Goal: Task Accomplishment & Management: Manage account settings

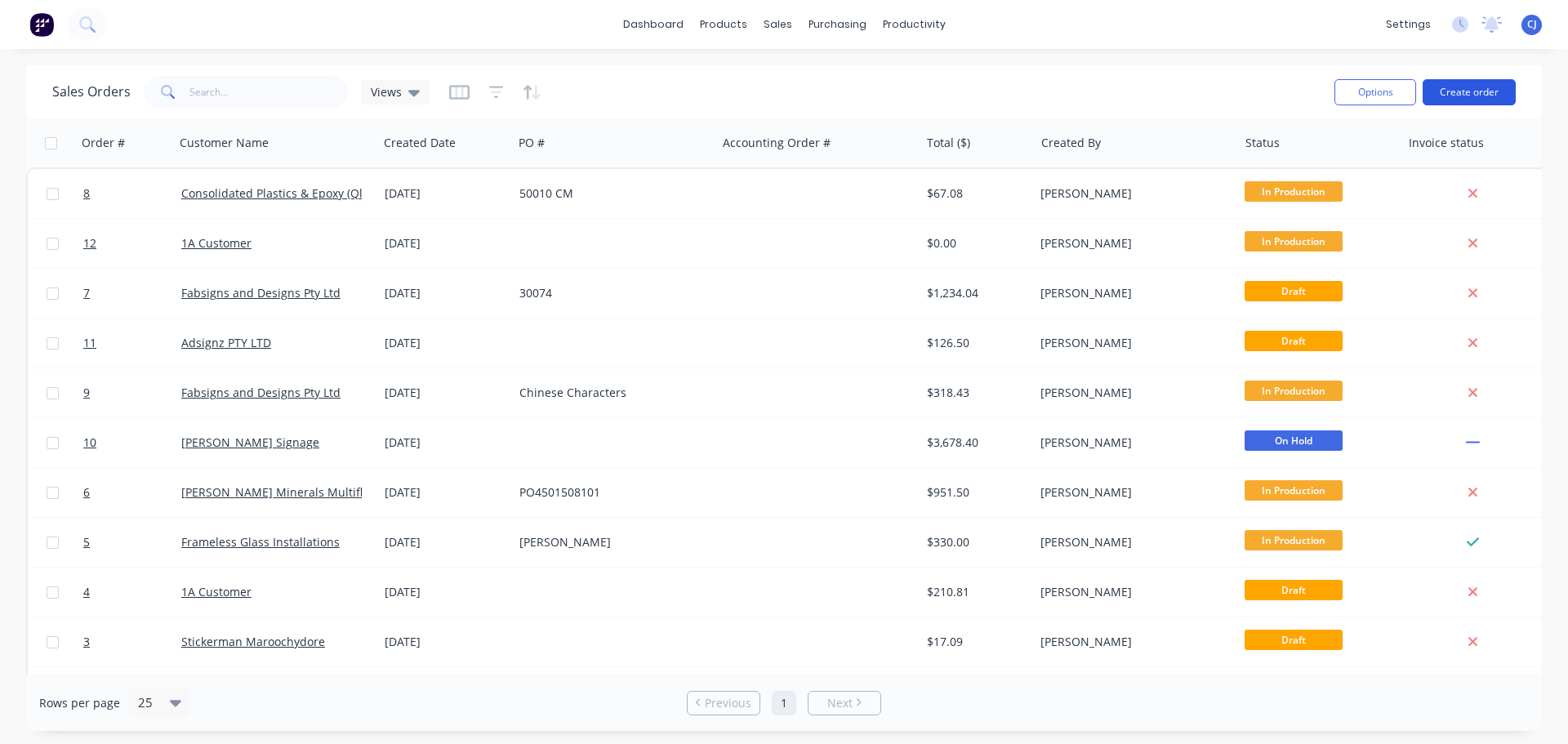
click at [1455, 94] on button "Create order" at bounding box center [1470, 93] width 94 height 26
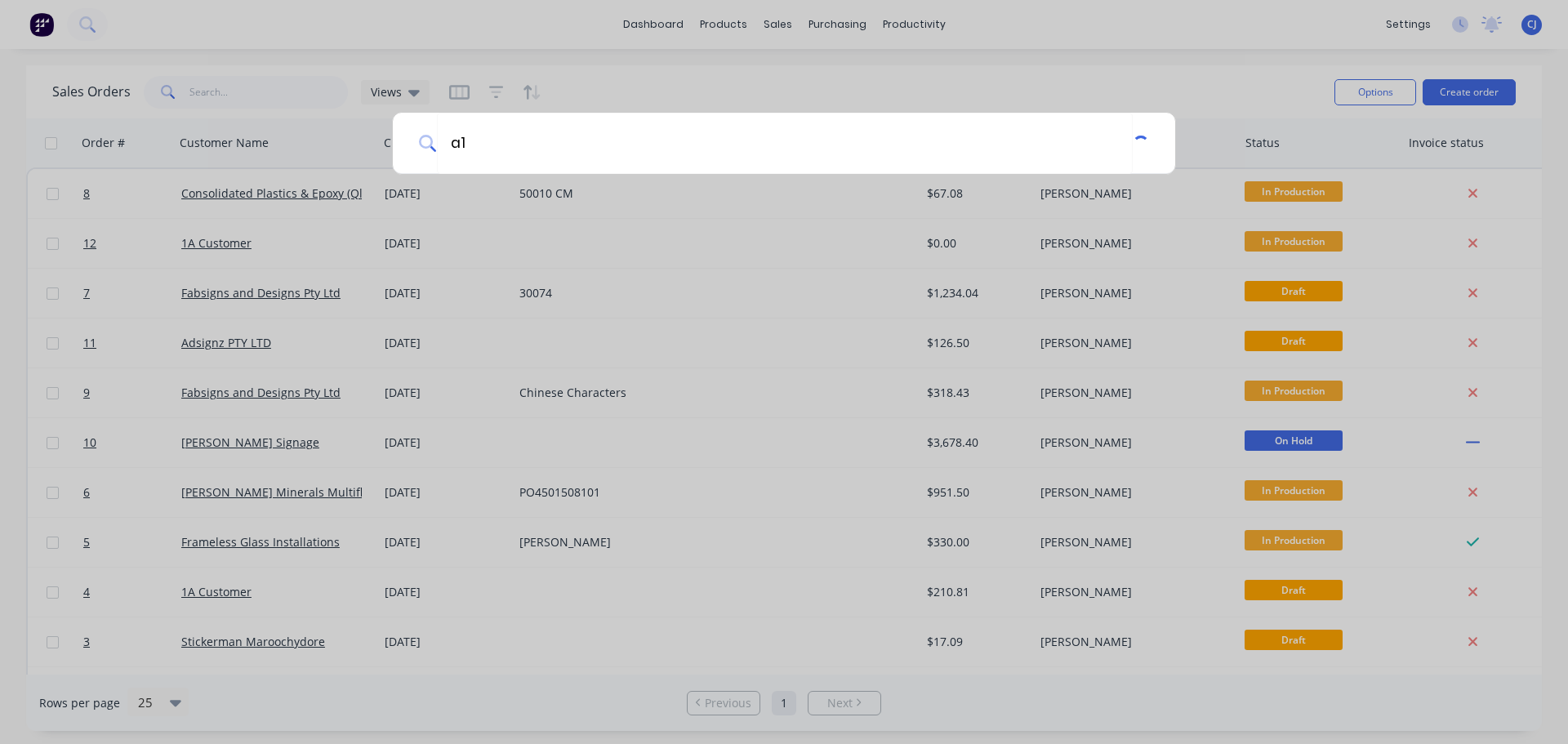
type input "a"
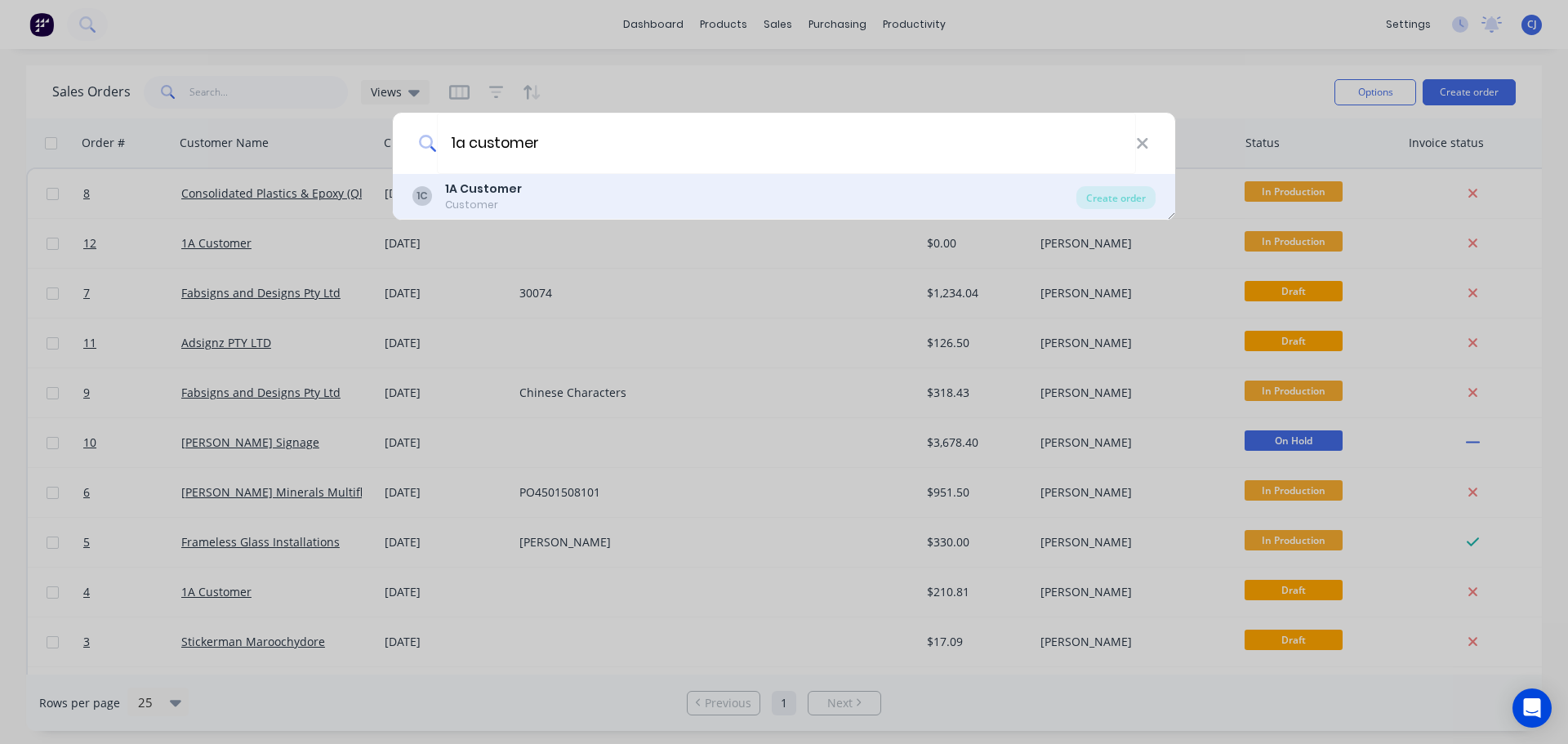
type input "1a customer"
click at [491, 185] on b "1A Customer" at bounding box center [483, 189] width 77 height 17
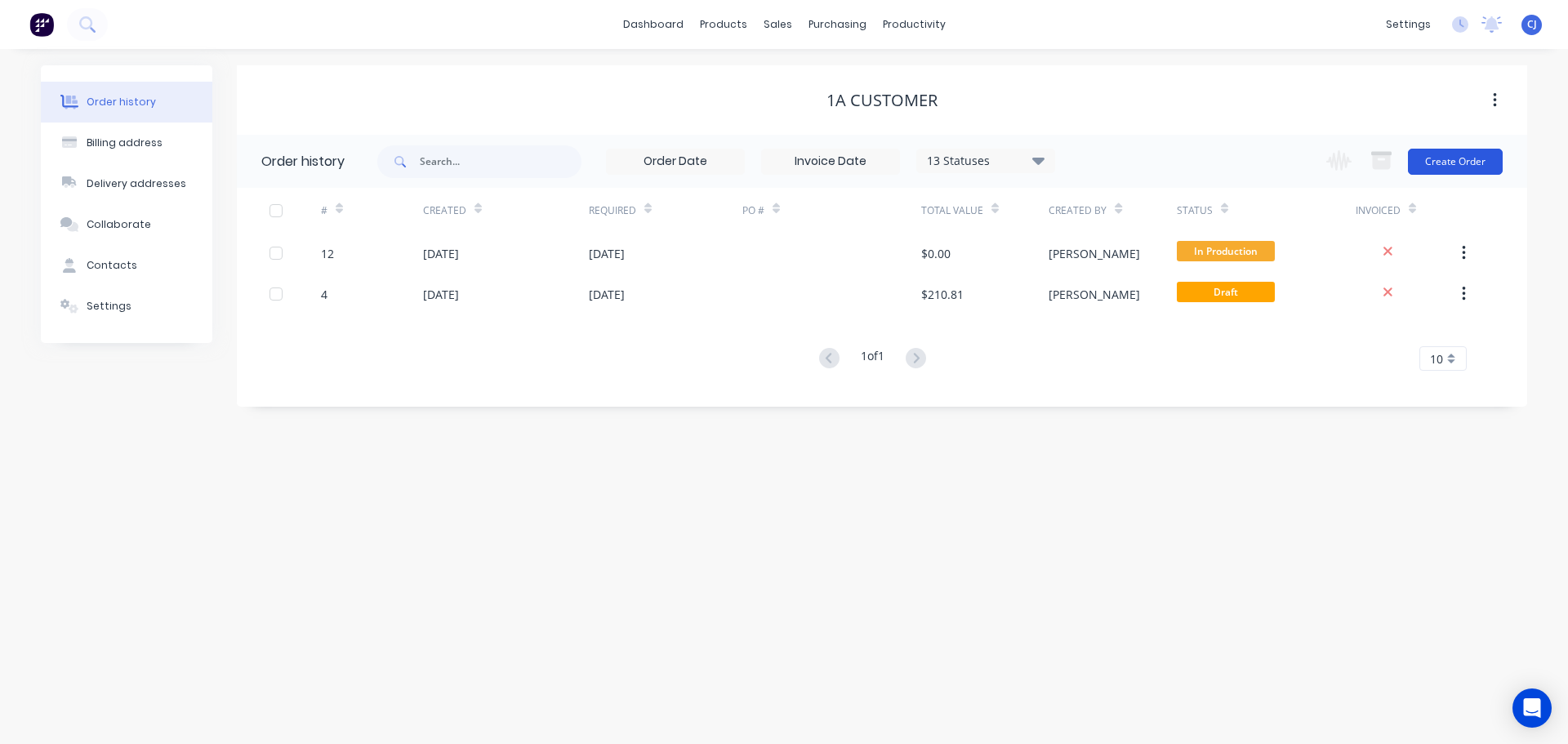
click at [1429, 164] on button "Create Order" at bounding box center [1455, 162] width 95 height 26
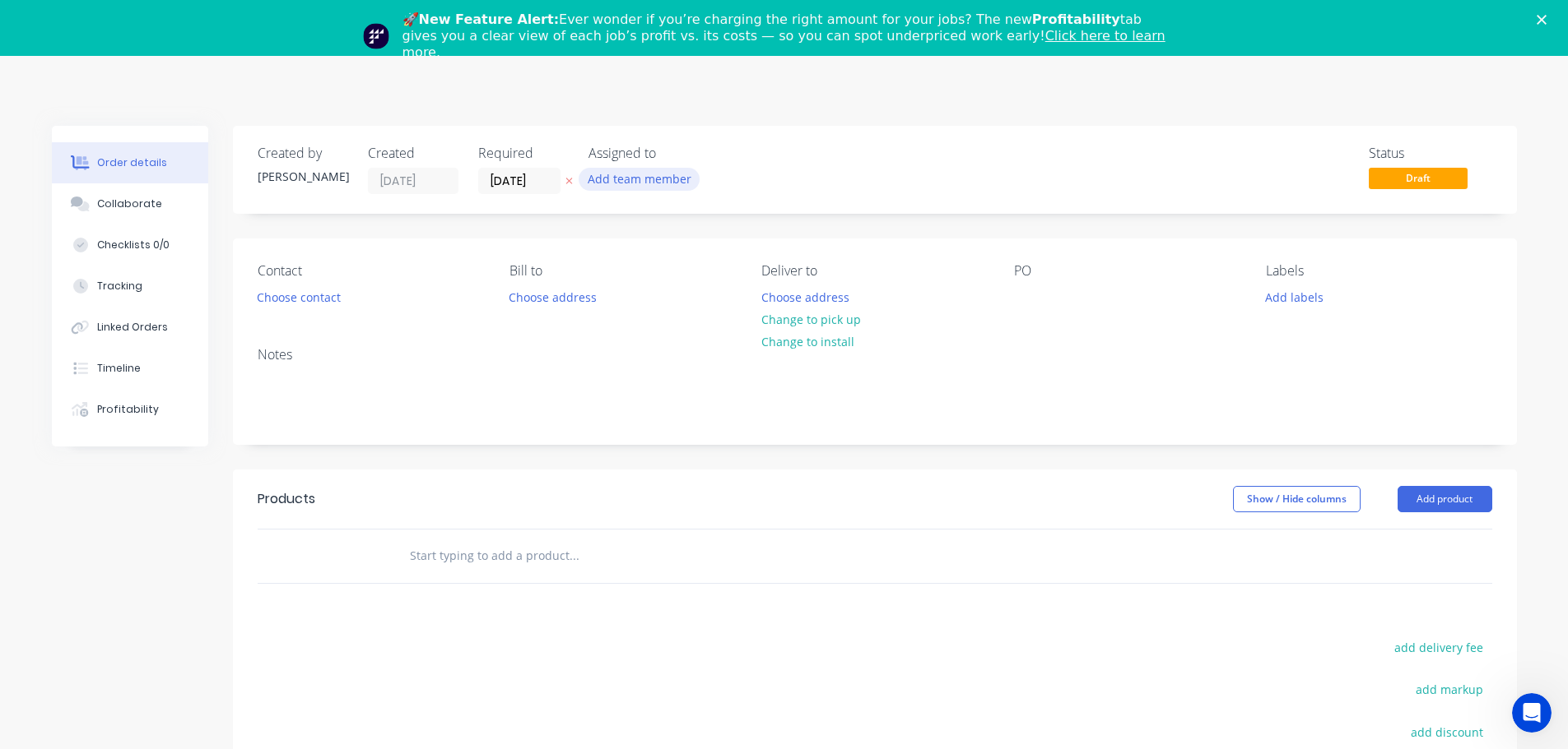
click at [621, 176] on button "Add team member" at bounding box center [639, 178] width 121 height 22
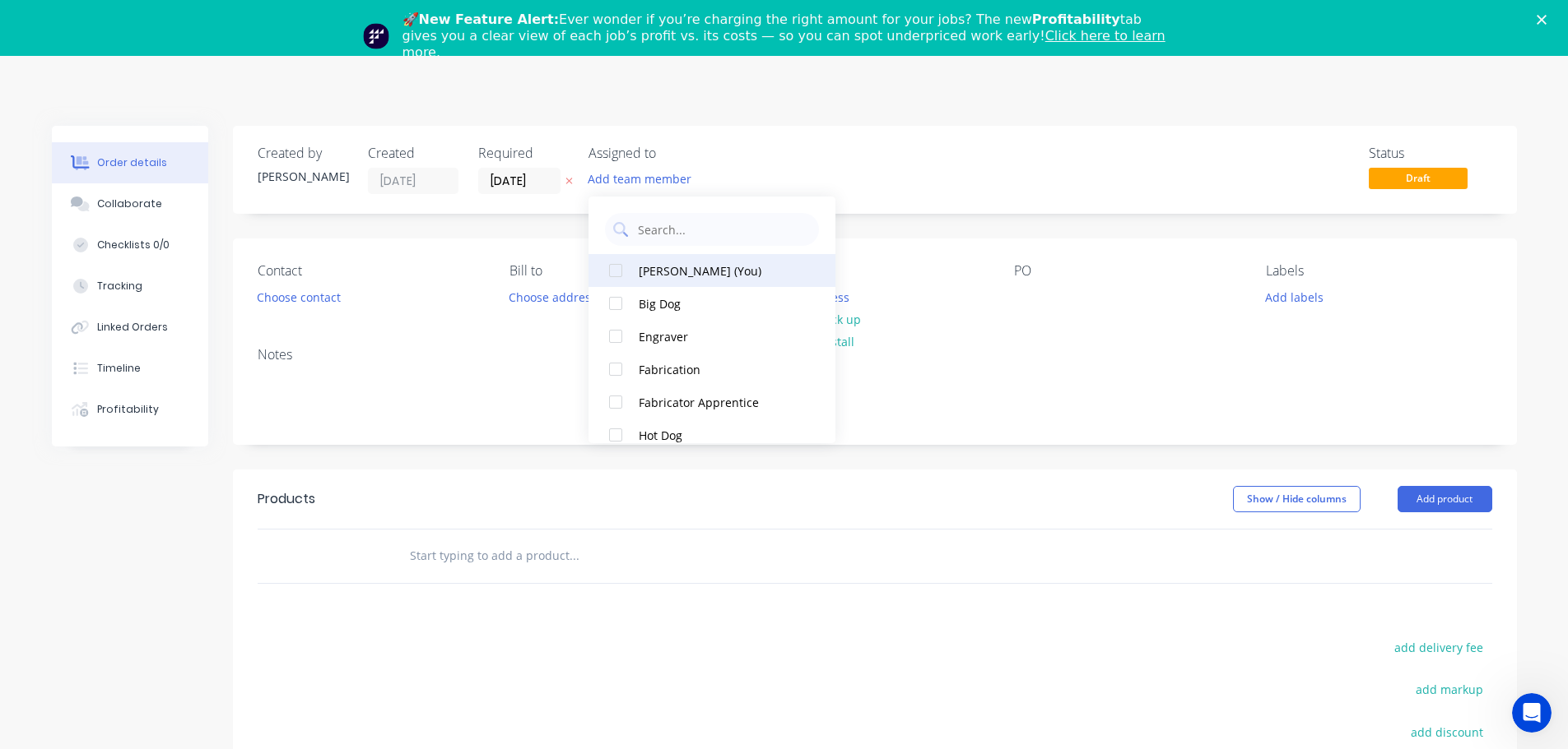
click at [615, 273] on div at bounding box center [615, 270] width 33 height 32
click at [614, 271] on div at bounding box center [615, 270] width 33 height 32
click at [610, 340] on div at bounding box center [615, 336] width 33 height 32
click at [609, 367] on div at bounding box center [615, 368] width 33 height 32
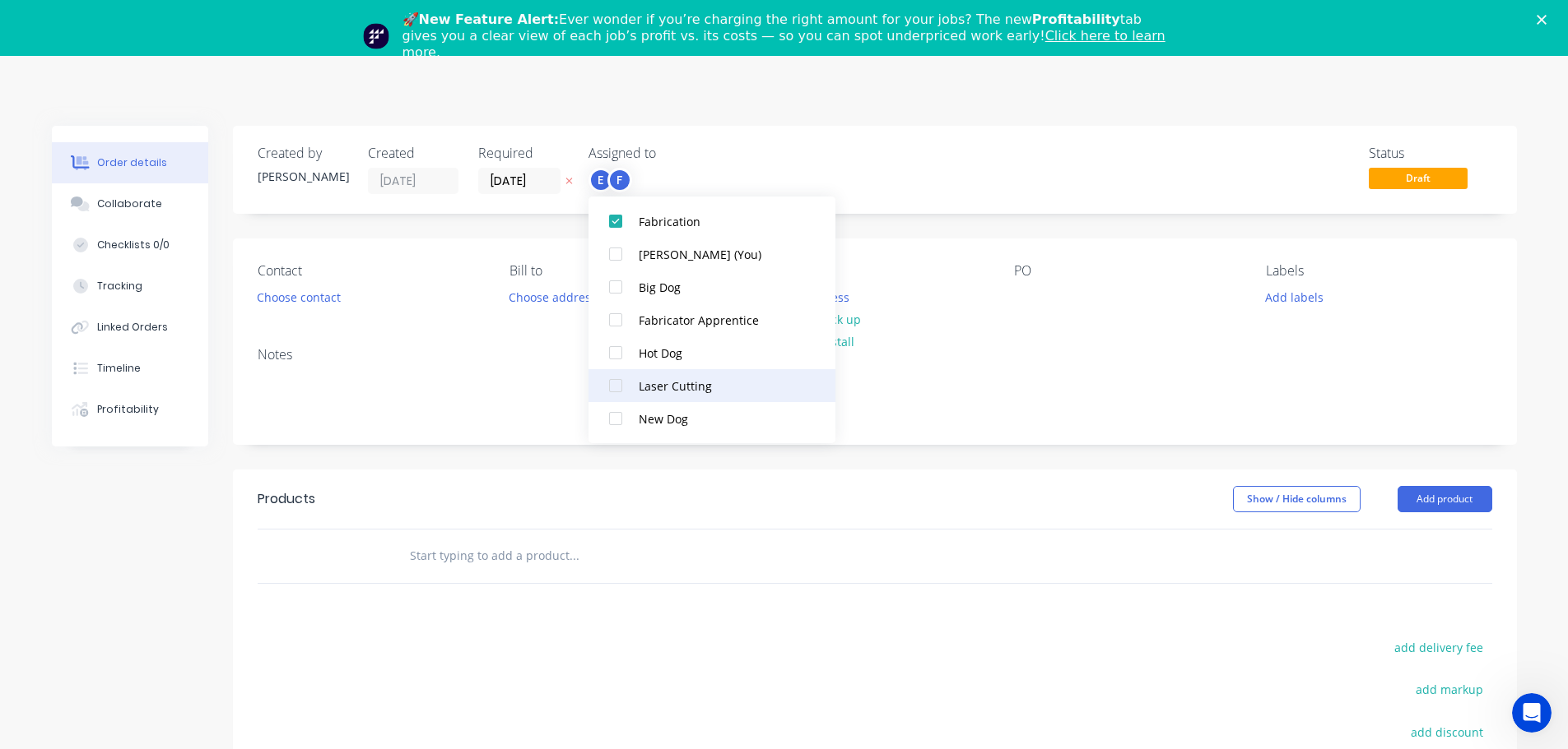
click at [612, 380] on div at bounding box center [615, 385] width 33 height 32
click at [977, 164] on div "Order details Collaborate Checklists 0/0 Tracking Linked Orders Timeline Profit…" at bounding box center [784, 564] width 1498 height 877
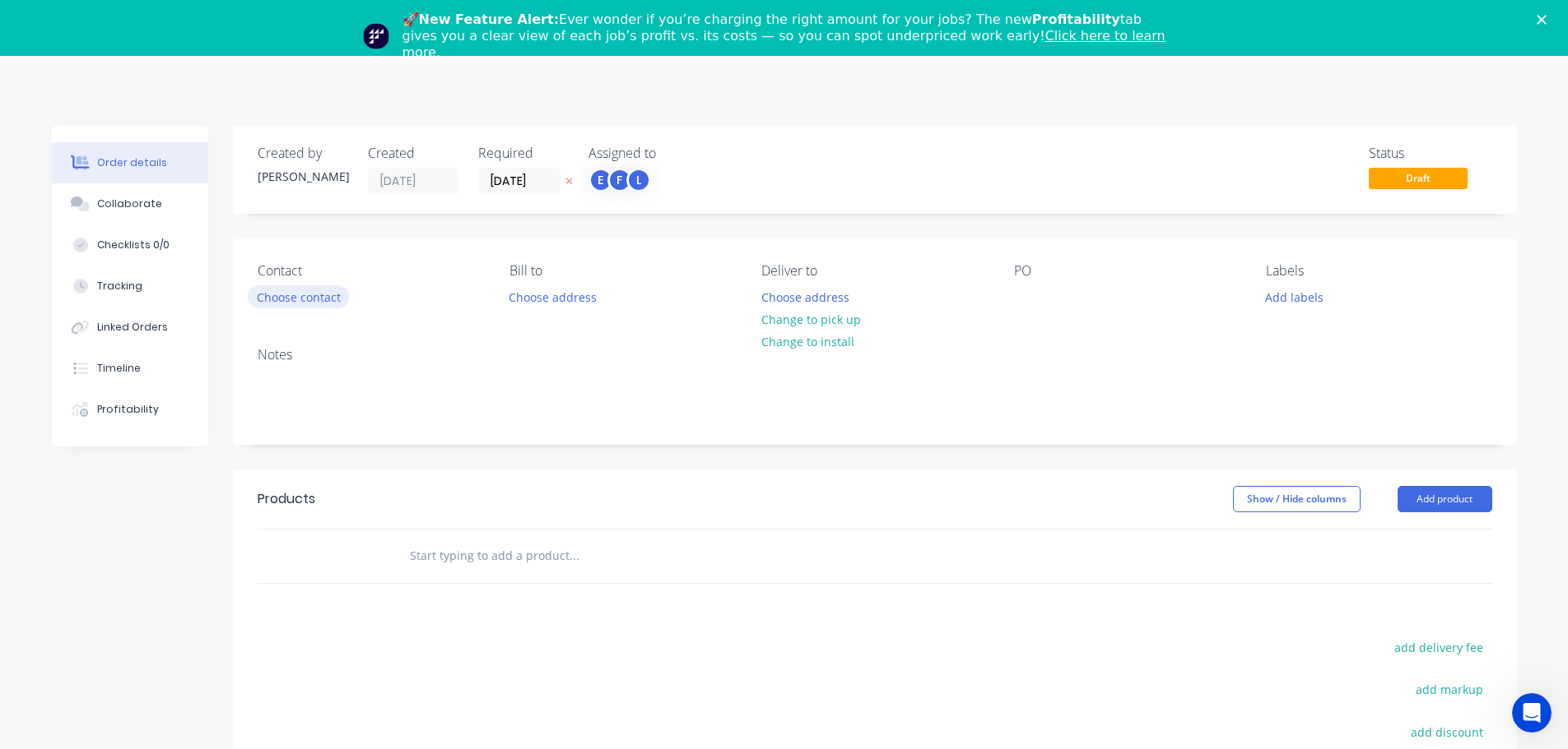
click at [309, 293] on button "Choose contact" at bounding box center [298, 297] width 101 height 22
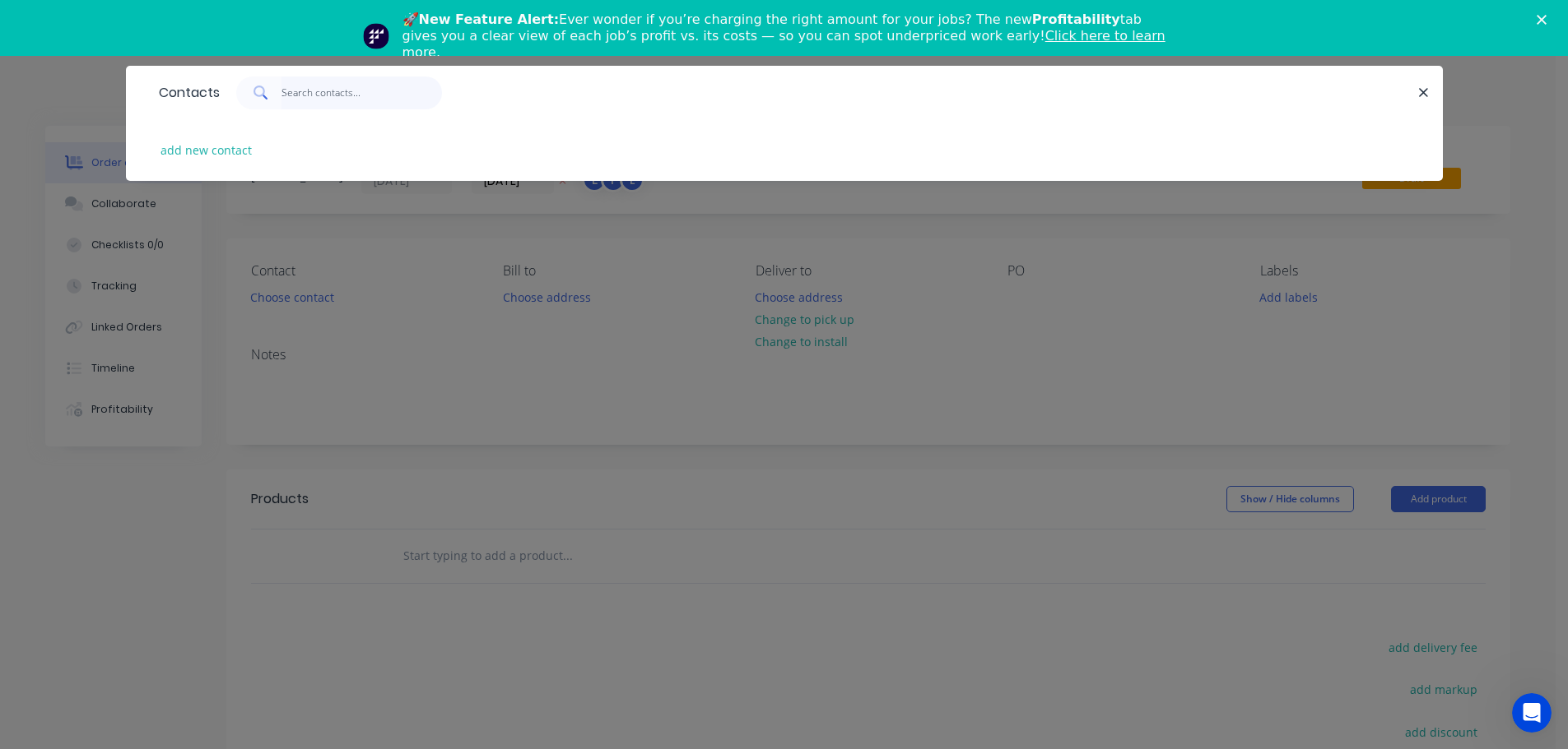
click at [313, 96] on input "text" at bounding box center [362, 92] width 160 height 32
type input "1a customer"
click at [258, 92] on icon at bounding box center [261, 93] width 15 height 15
click at [1429, 92] on icon "button" at bounding box center [1423, 93] width 11 height 15
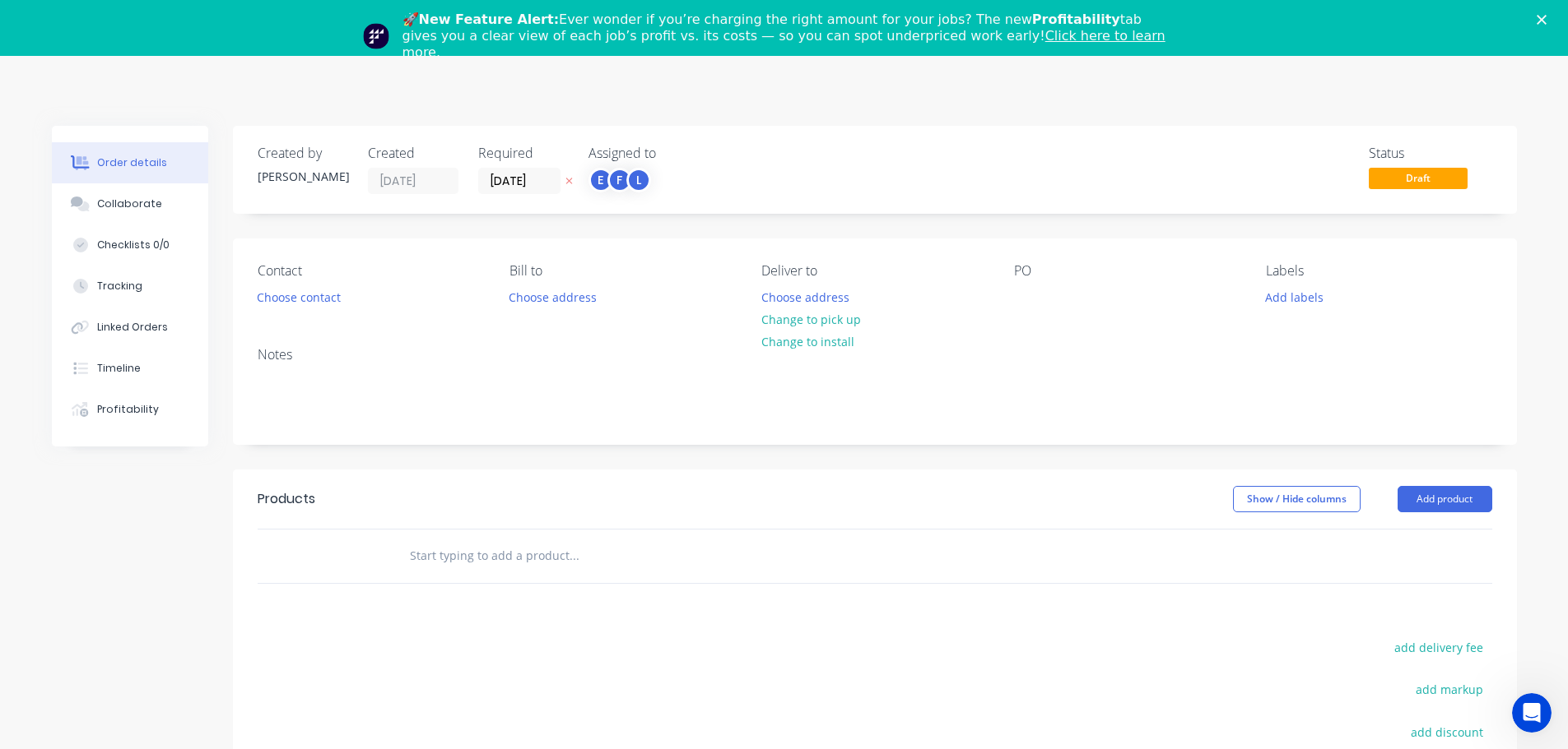
click at [1546, 21] on polygon "Close" at bounding box center [1541, 20] width 10 height 10
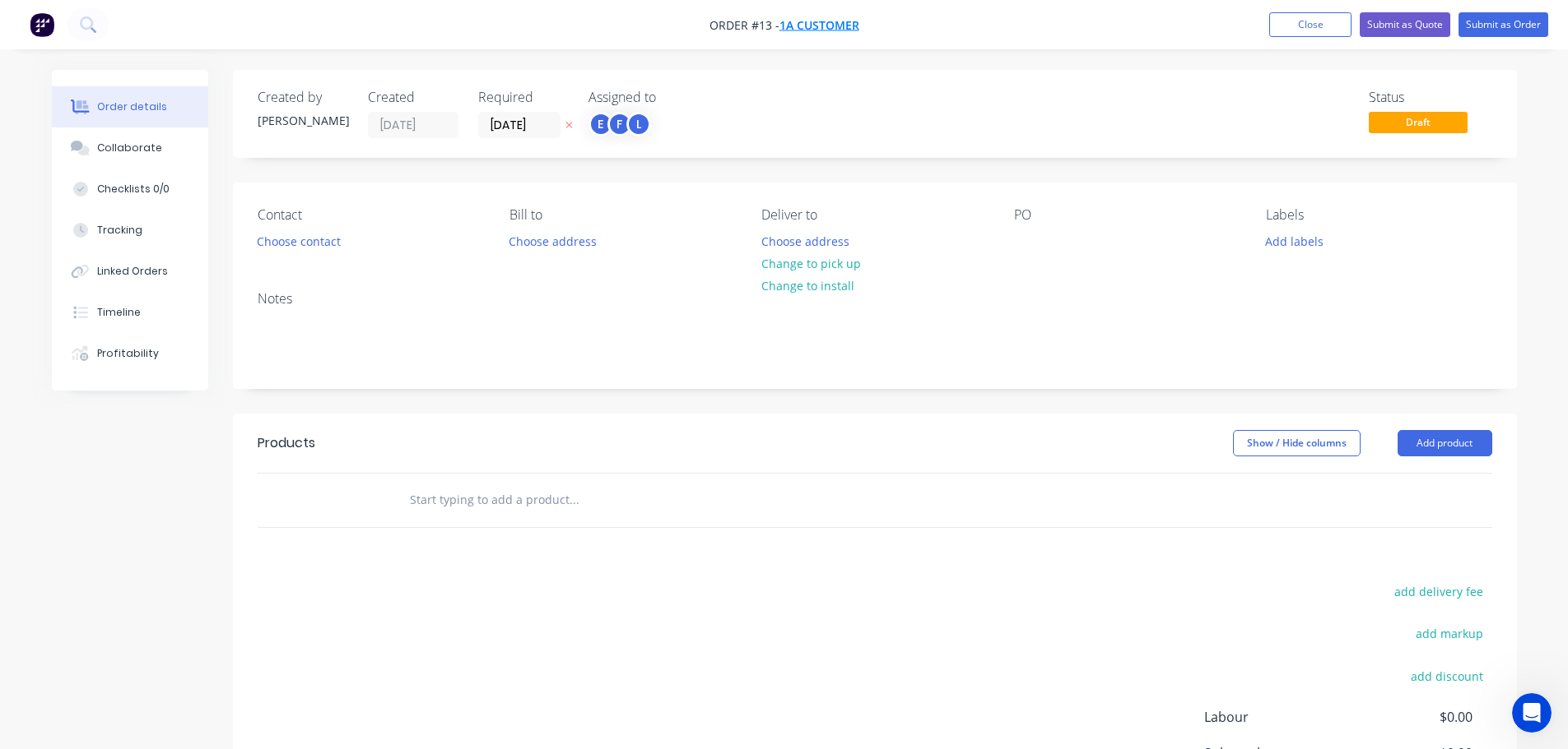
click at [840, 31] on span "1A Customer" at bounding box center [819, 25] width 80 height 16
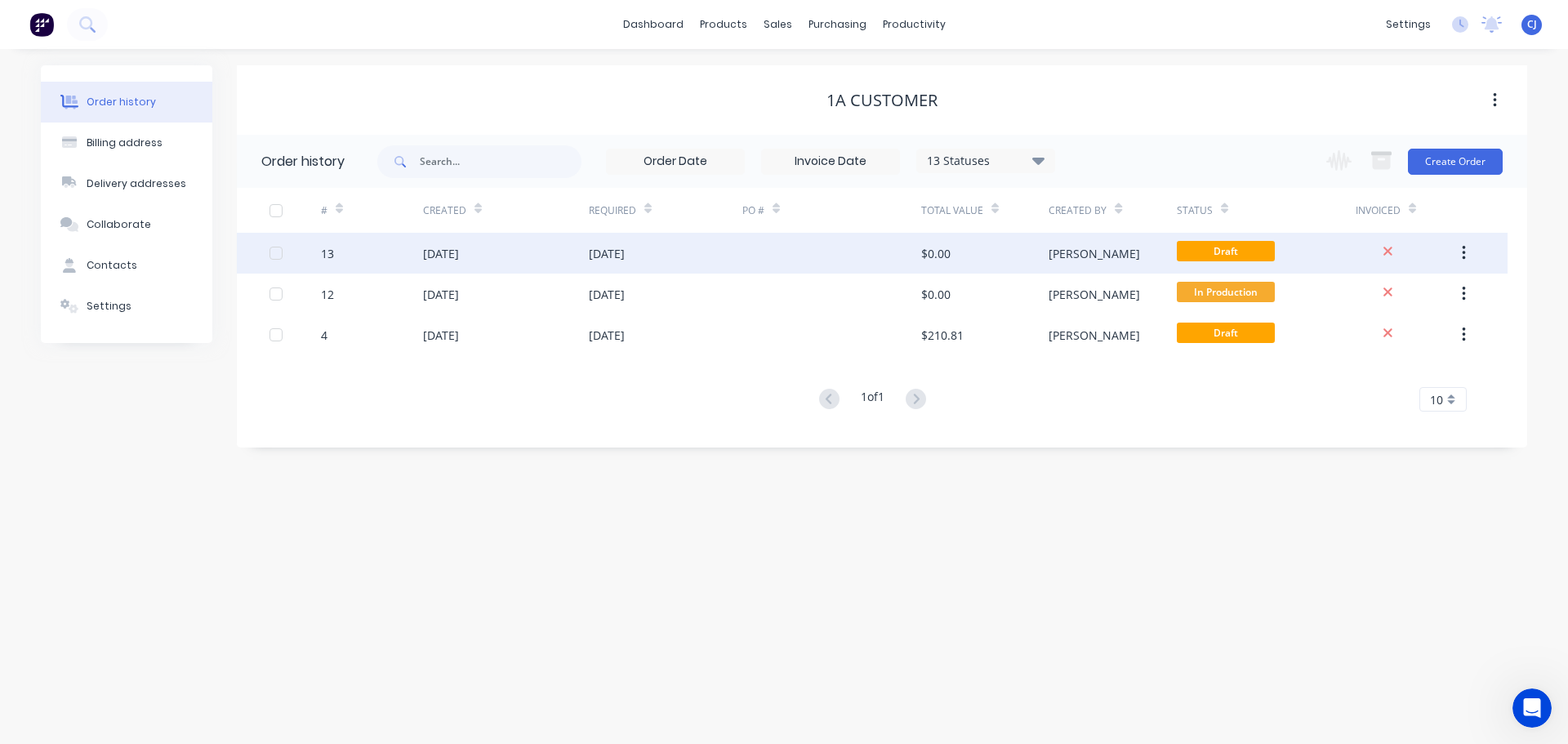
click at [966, 254] on div "$0.00" at bounding box center [985, 252] width 127 height 41
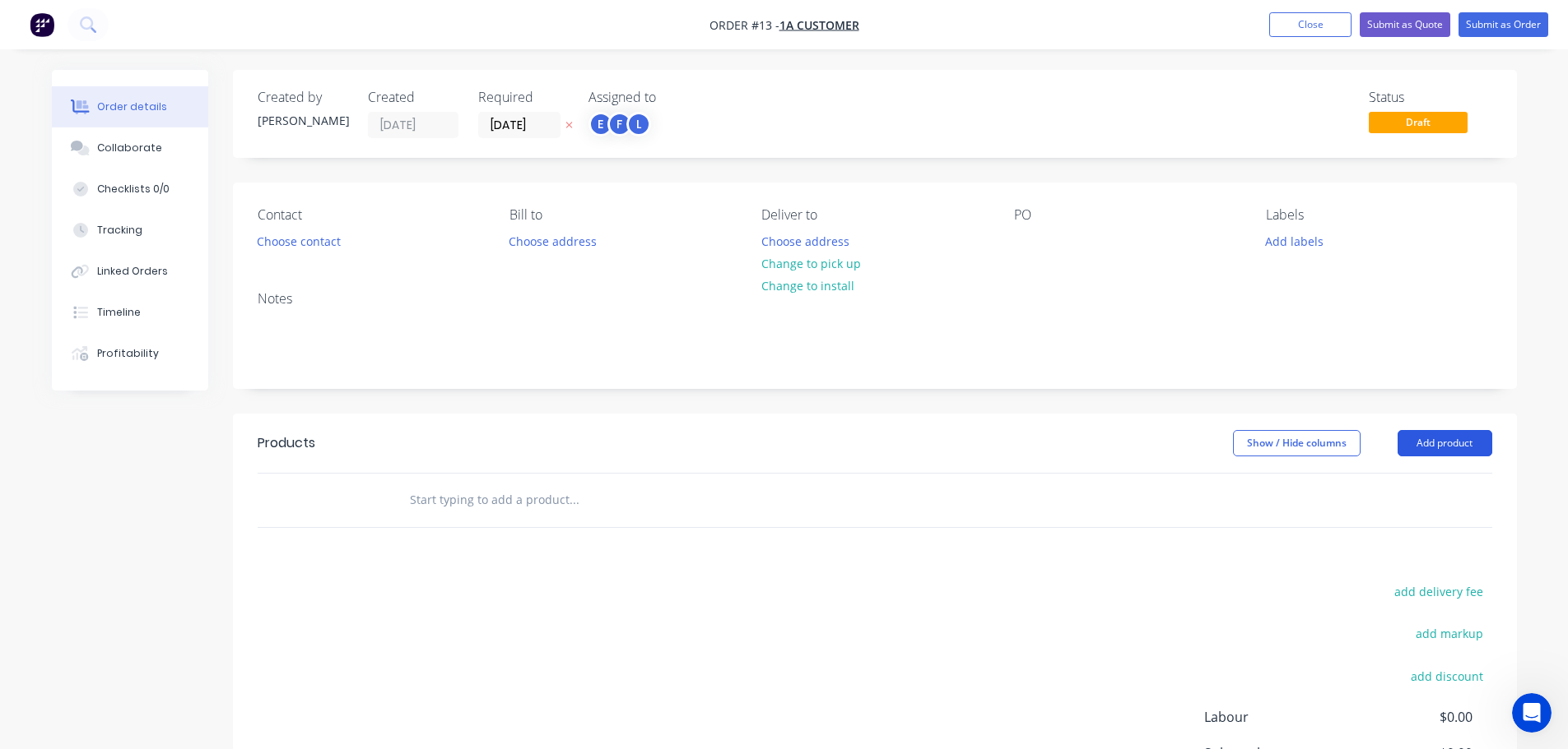
click at [1425, 440] on button "Add product" at bounding box center [1445, 443] width 95 height 27
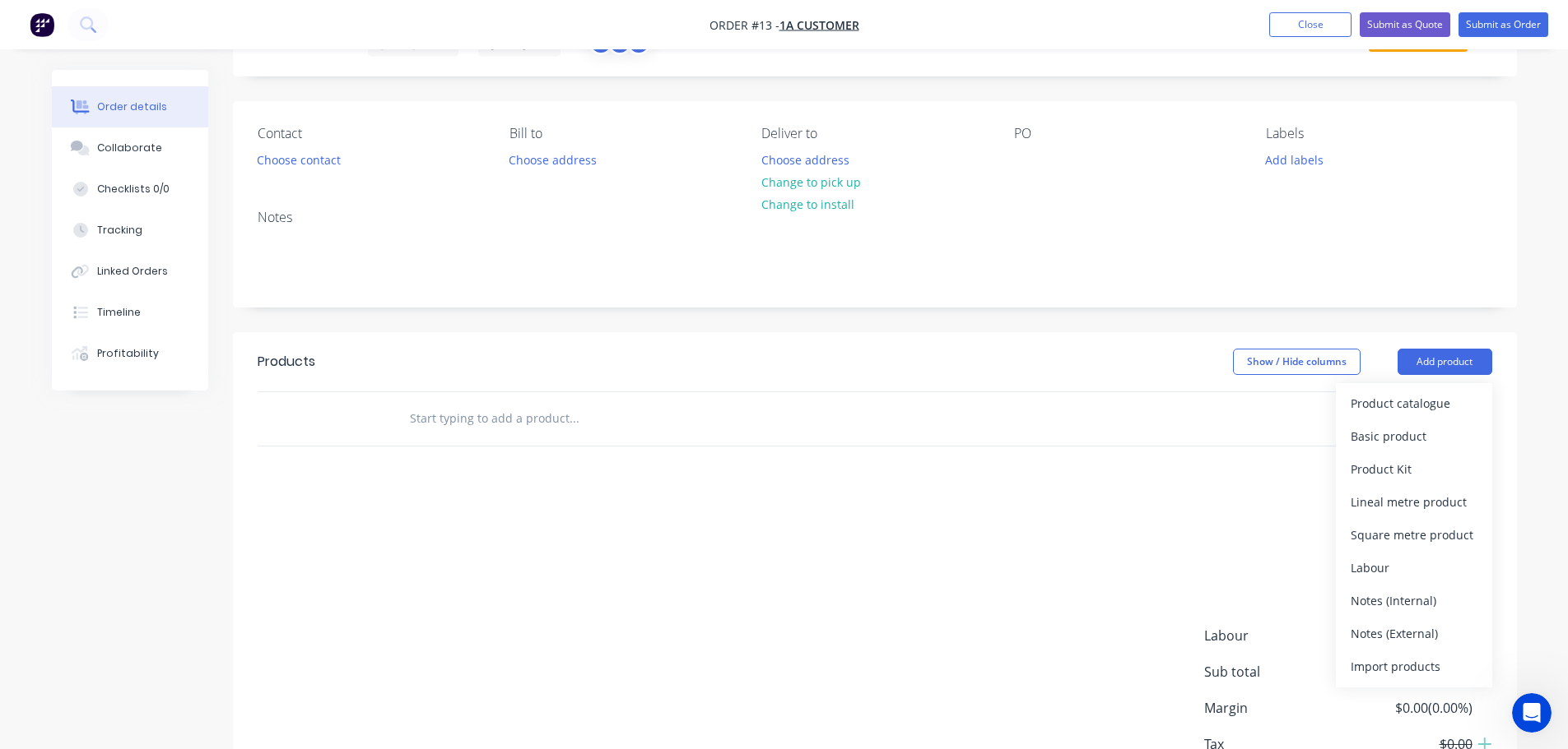
scroll to position [82, 0]
click at [448, 421] on input "text" at bounding box center [574, 417] width 329 height 32
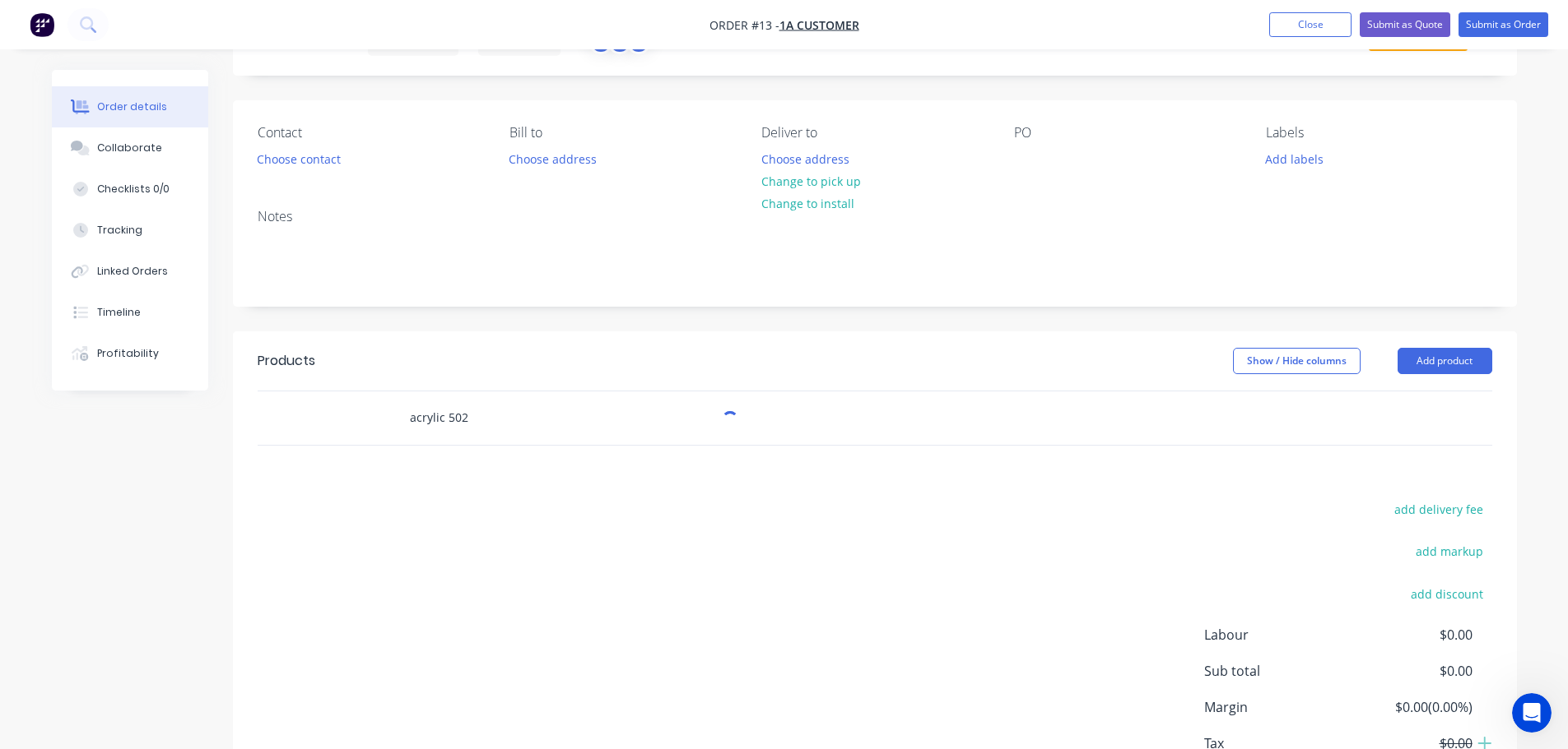
type input "acrylic 502"
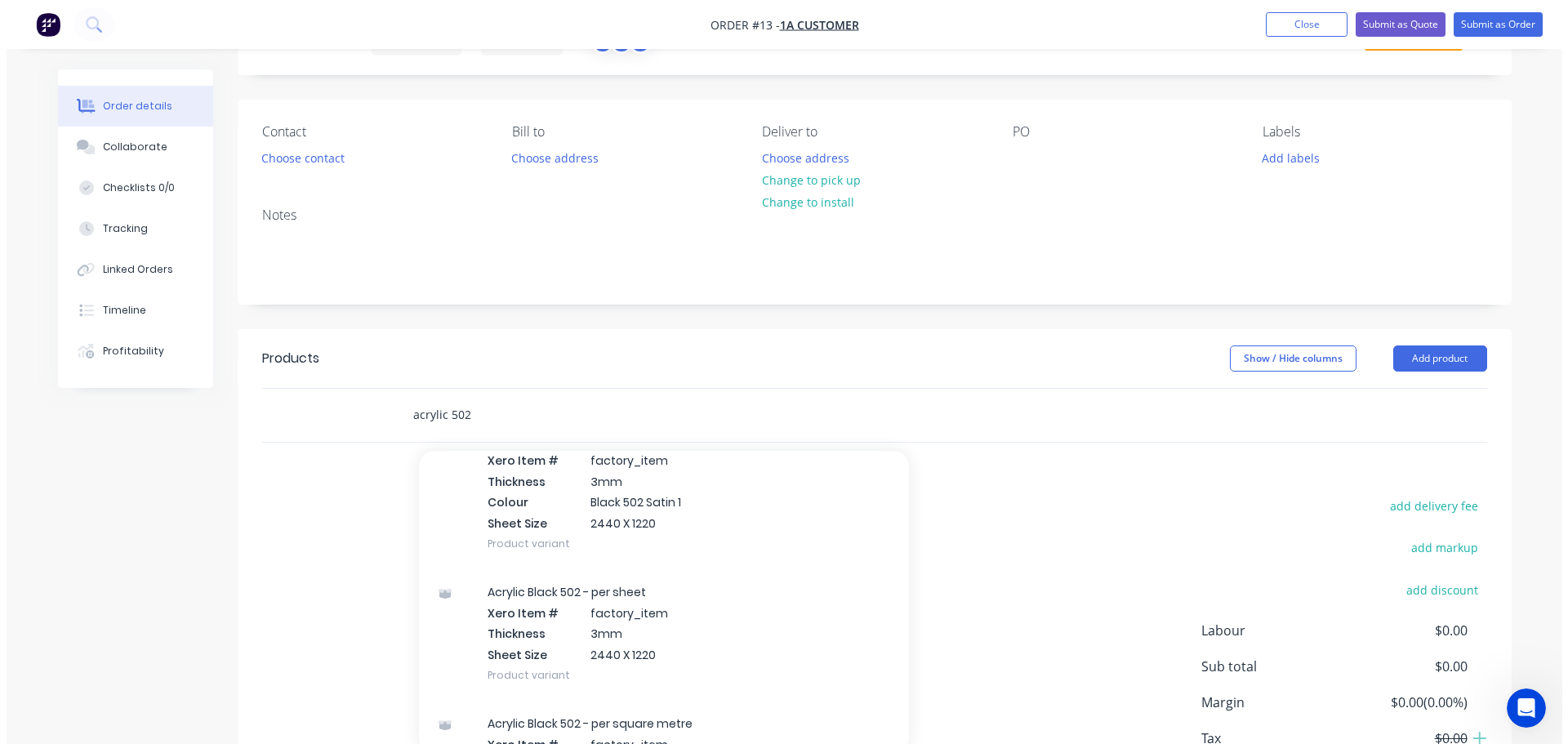
scroll to position [654, 0]
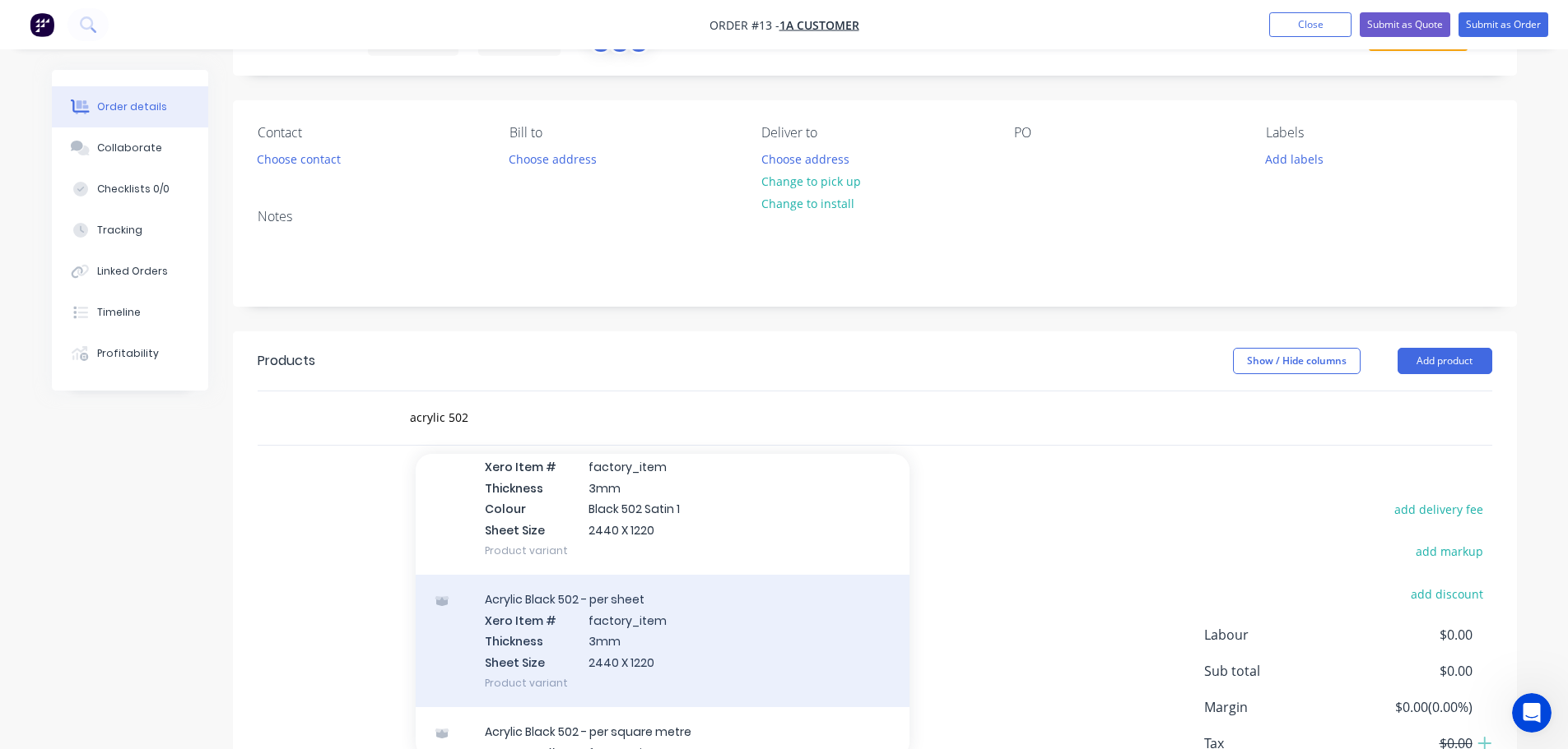
click at [742, 631] on div "Acrylic Black 502 - per sheet Xero Item # factory_item Thickness 3mm Sheet Size…" at bounding box center [663, 641] width 493 height 132
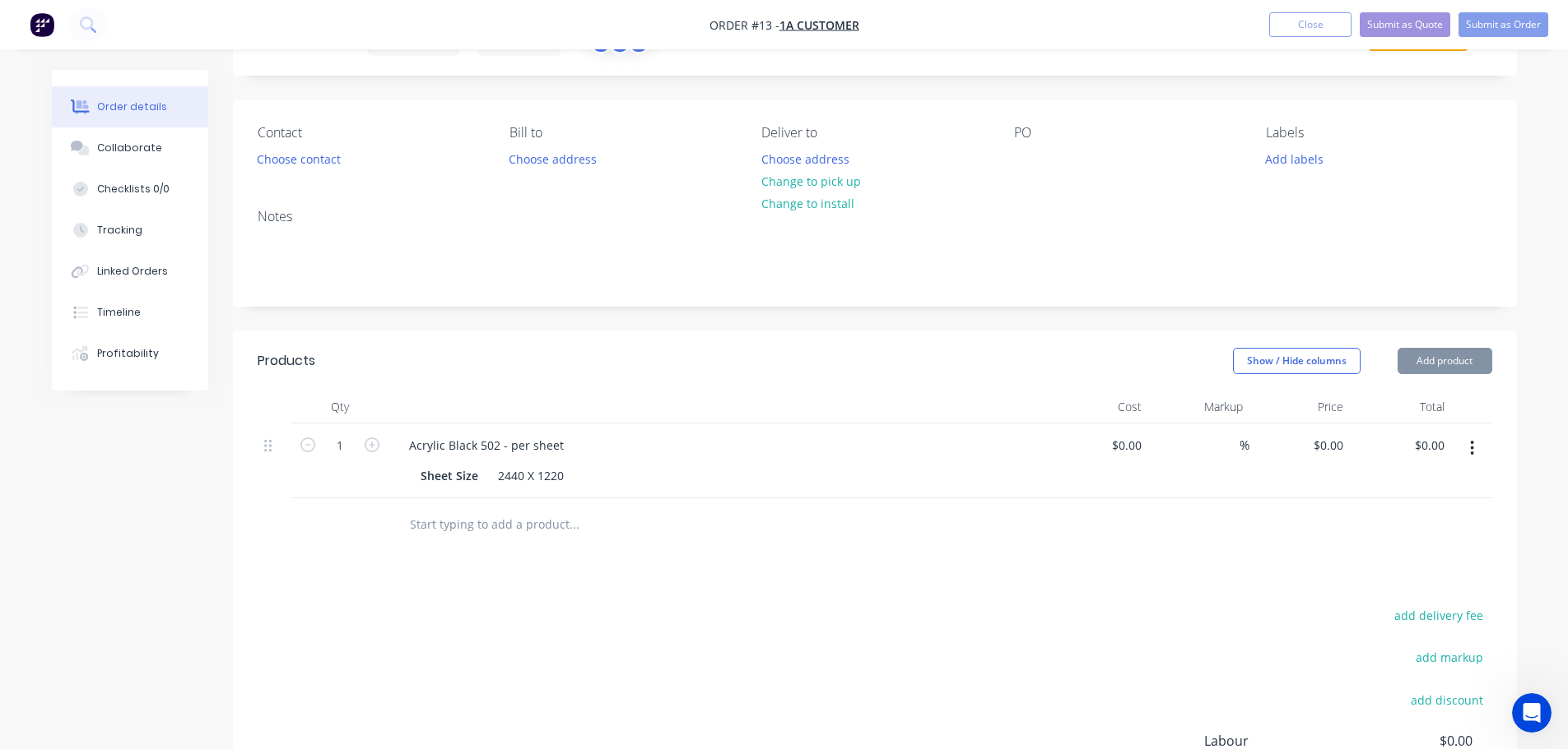
type input "$72.00"
type input "54"
type input "$110.88"
click at [1422, 352] on button "Add product" at bounding box center [1445, 362] width 95 height 27
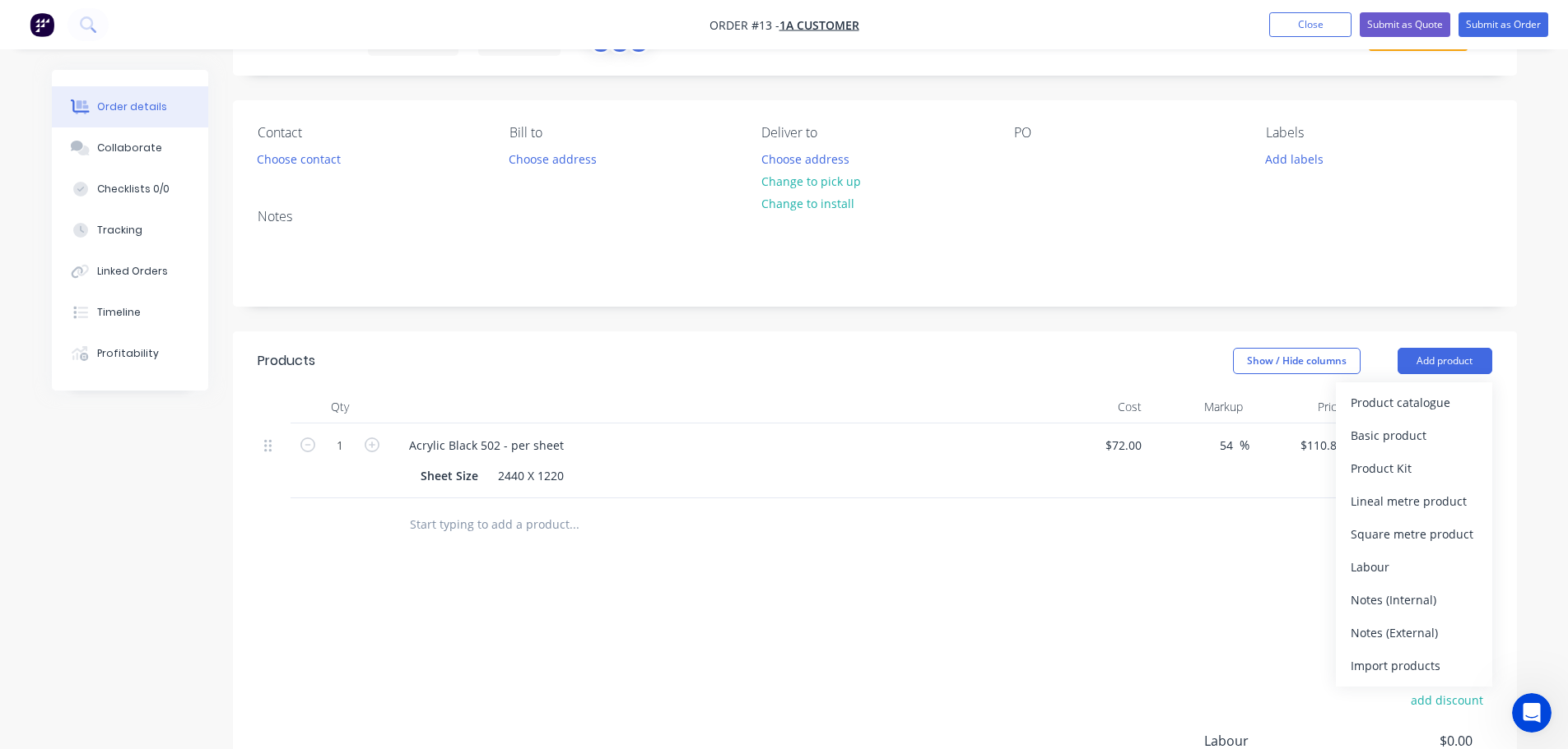
click at [555, 516] on input "text" at bounding box center [574, 524] width 329 height 32
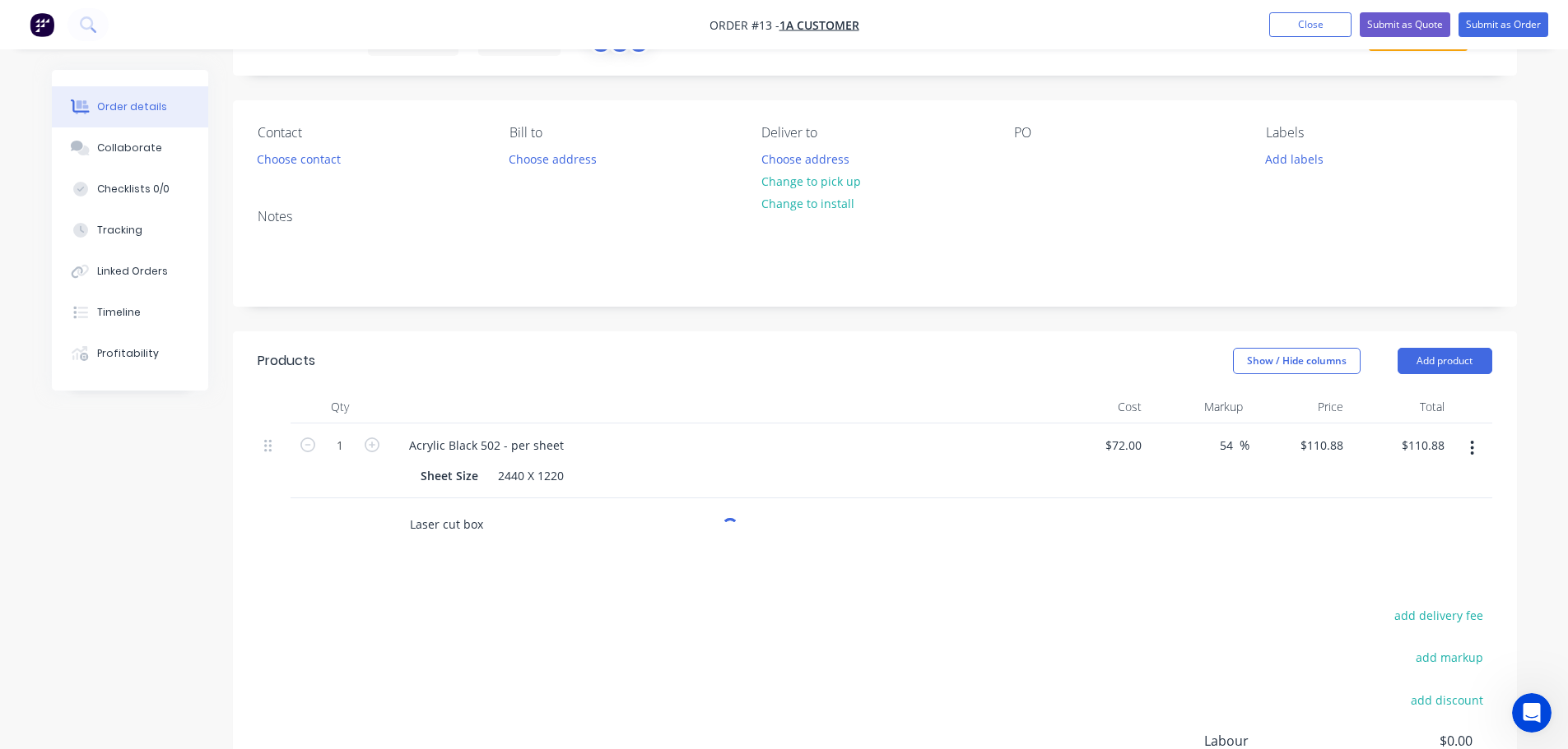
click at [528, 530] on input "Laser cut box" at bounding box center [574, 524] width 329 height 32
drag, startPoint x: 456, startPoint y: 509, endPoint x: 371, endPoint y: 492, distance: 86.7
click at [371, 492] on div "Qty Cost Markup Price Total 1 Acrylic Black 502 - per sheet Sheet Size 2440 X 1…" at bounding box center [874, 471] width 1284 height 161
type input "Laser cut box"
click at [1425, 357] on button "Add product" at bounding box center [1445, 362] width 95 height 27
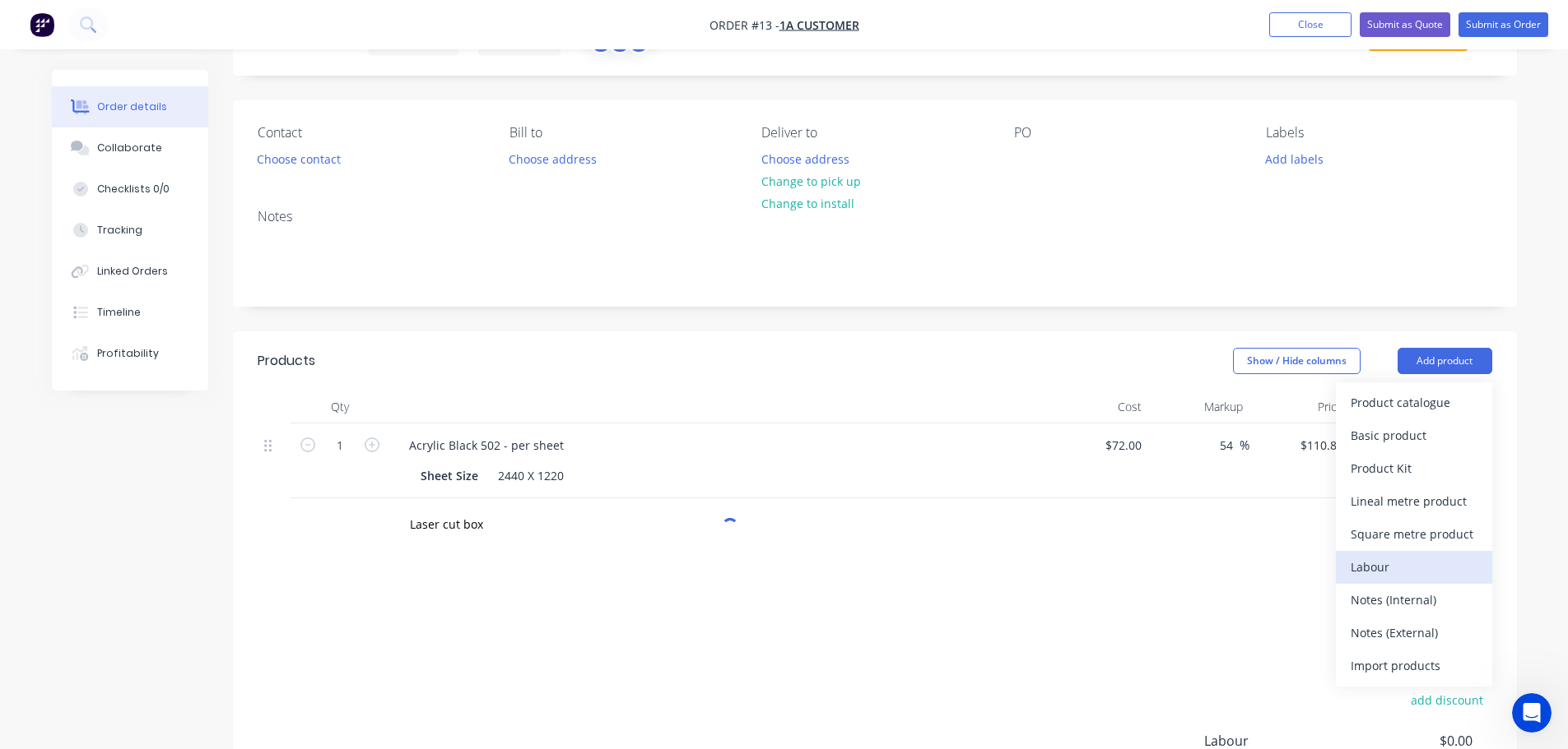
click at [1397, 572] on div "Labour" at bounding box center [1414, 567] width 127 height 24
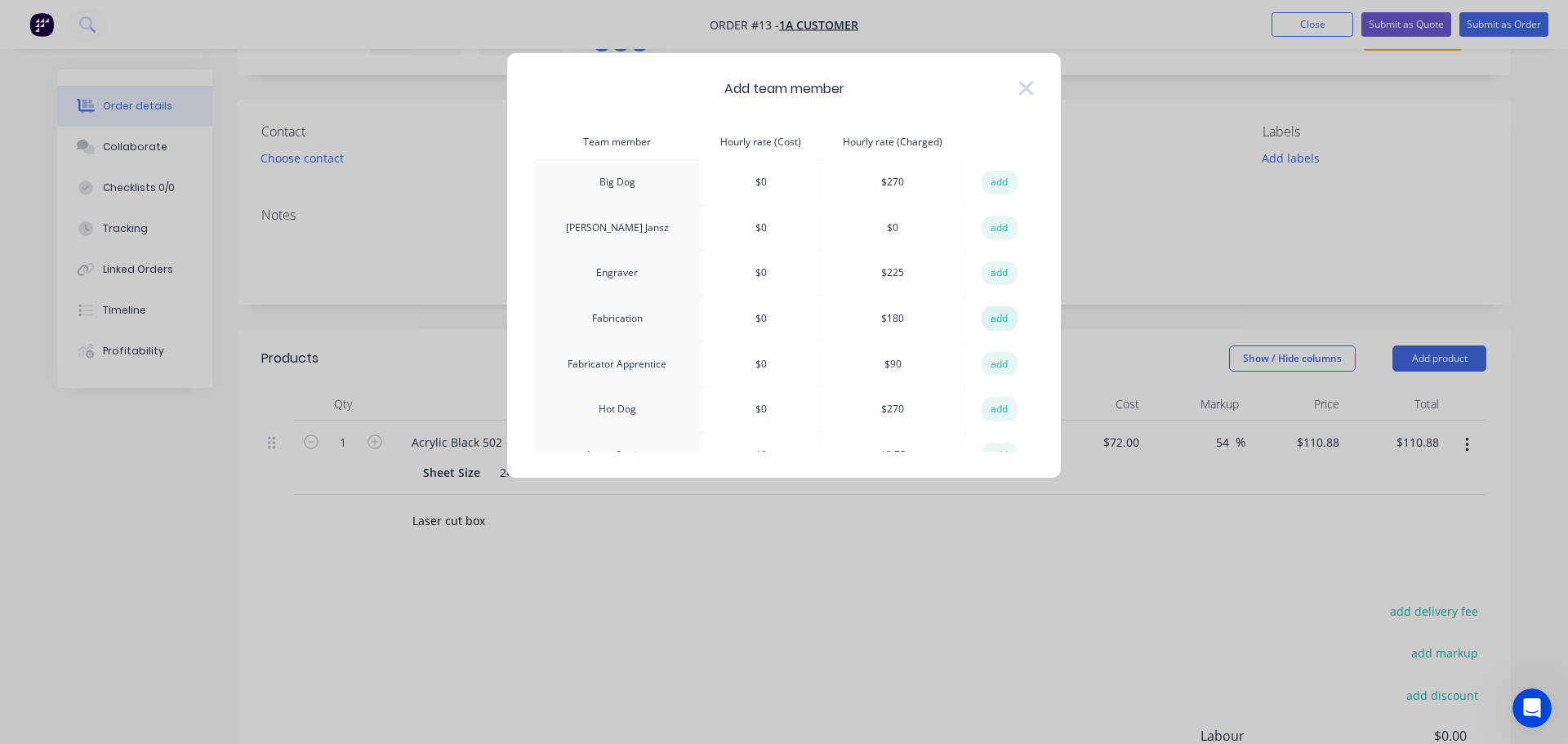
click at [995, 323] on button "add" at bounding box center [1000, 319] width 36 height 25
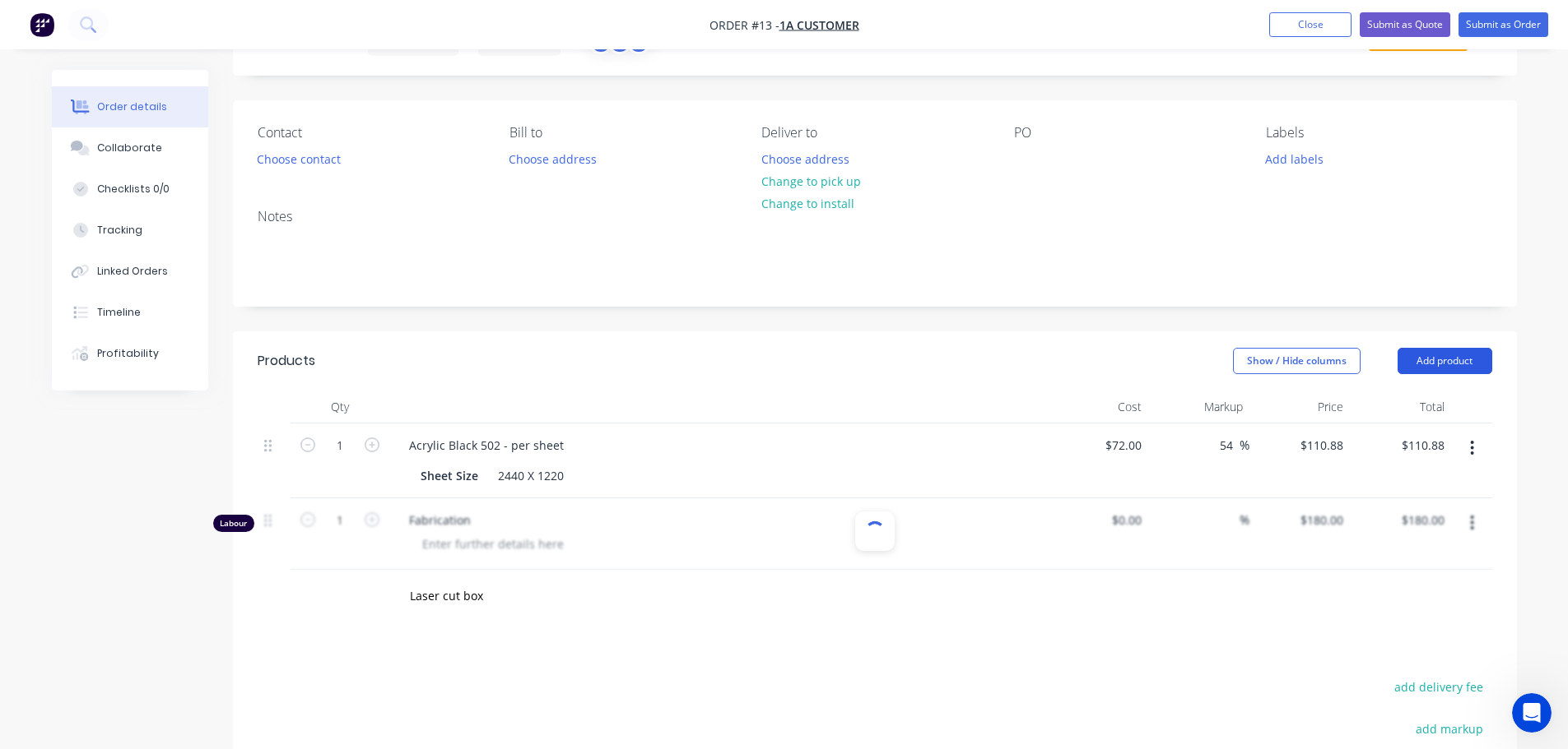
click at [1430, 362] on button "Add product" at bounding box center [1445, 362] width 95 height 27
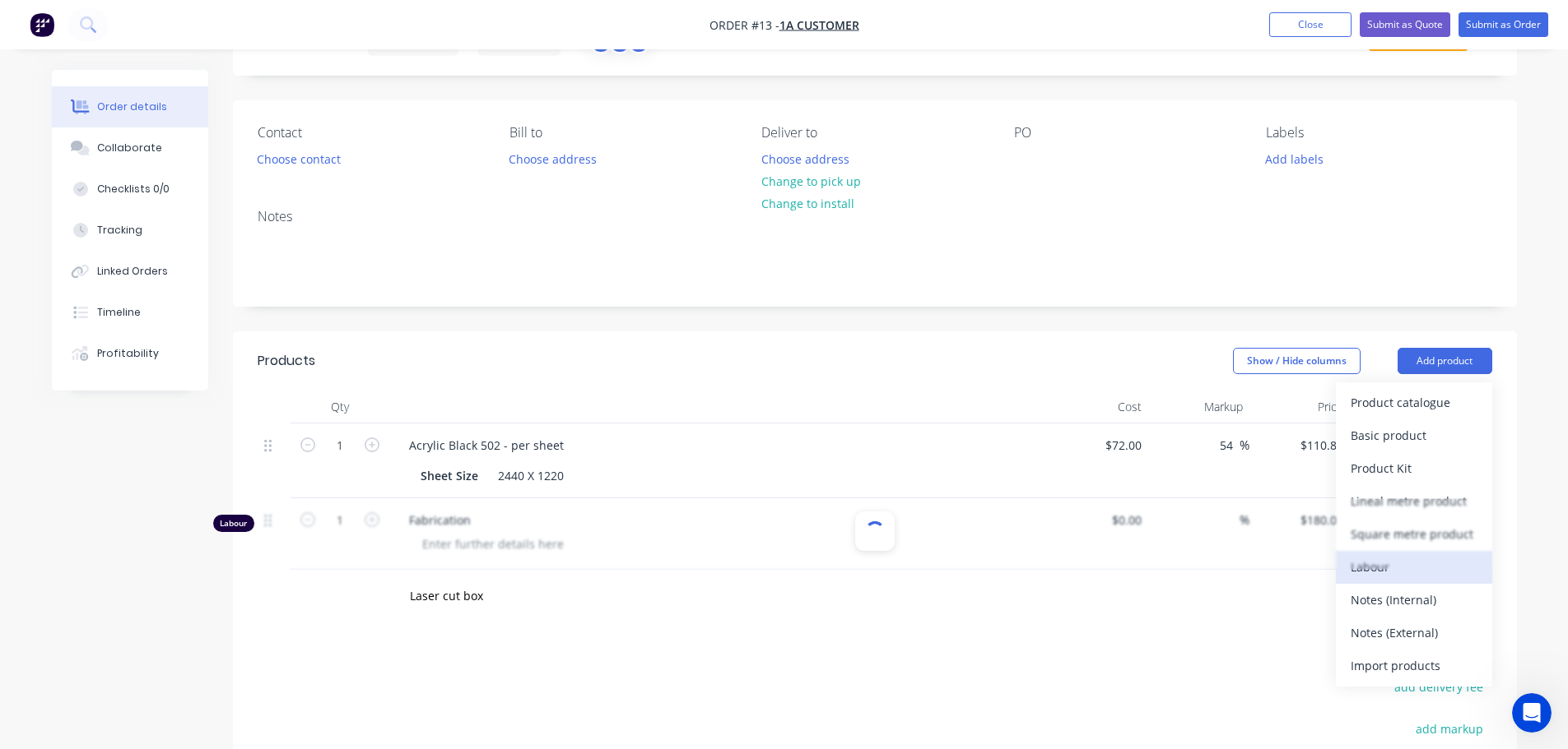
click at [1390, 572] on div "Labour" at bounding box center [1414, 567] width 127 height 24
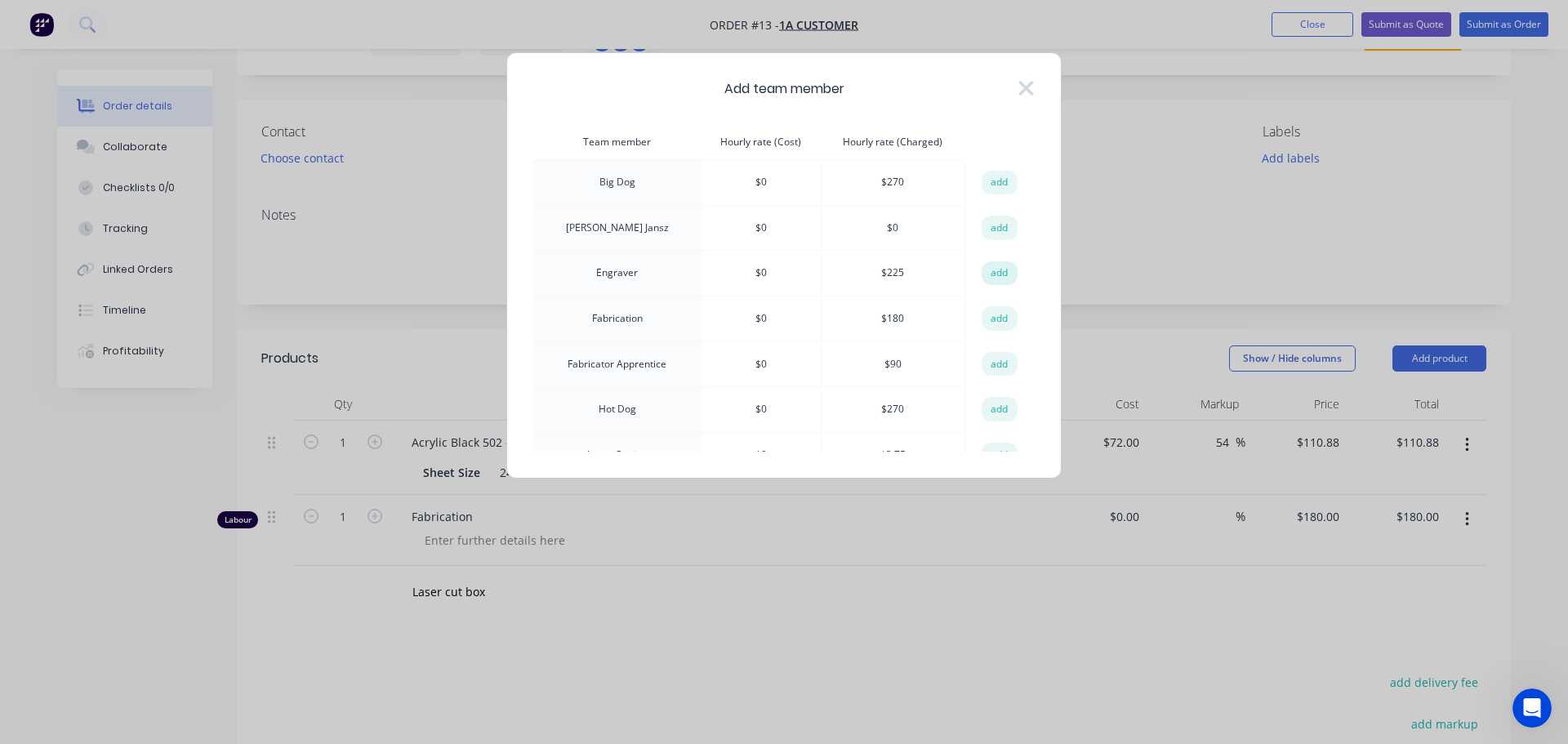
click at [993, 273] on button "add" at bounding box center [1000, 274] width 36 height 25
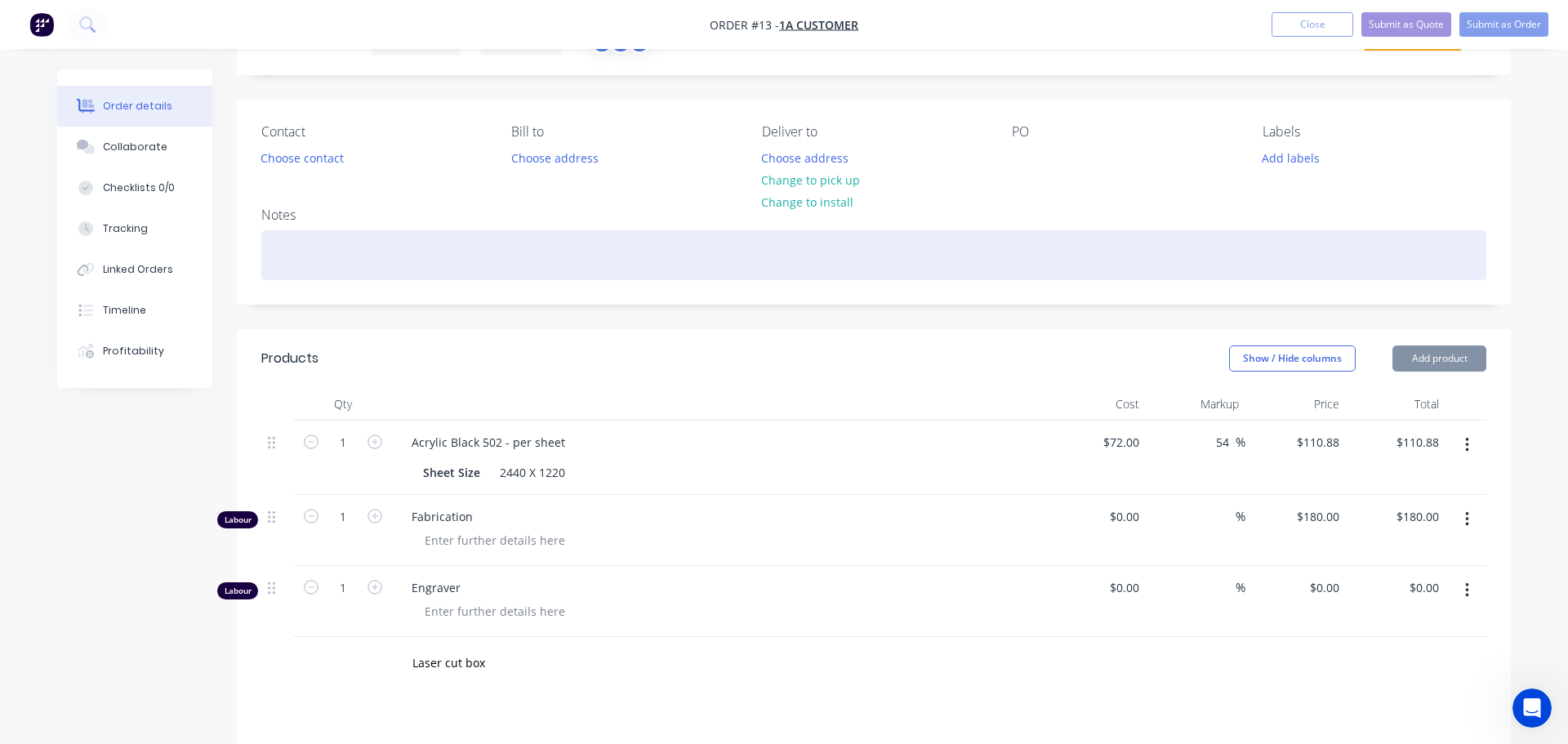
type input "$225.00"
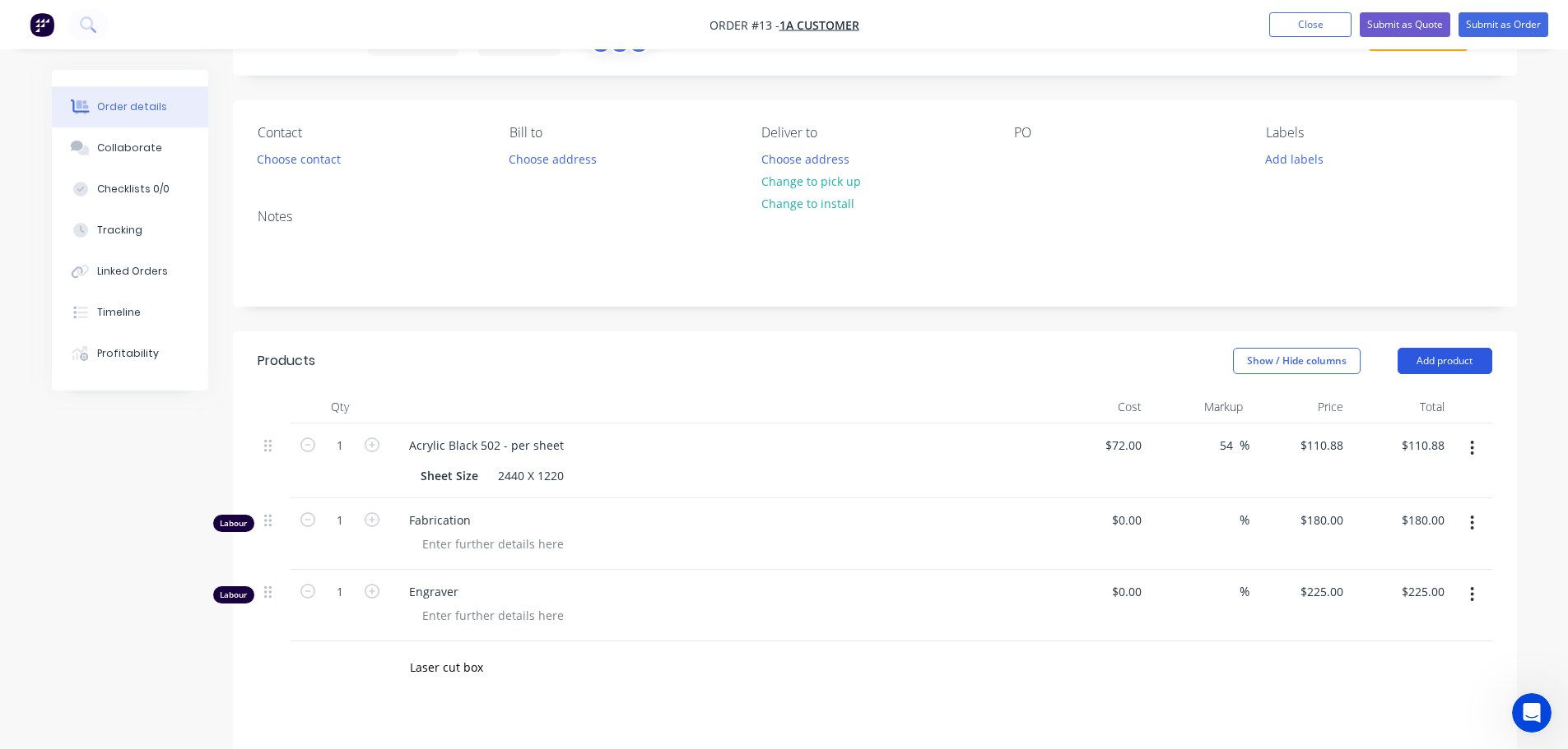
click at [1424, 363] on button "Add product" at bounding box center [1445, 362] width 95 height 27
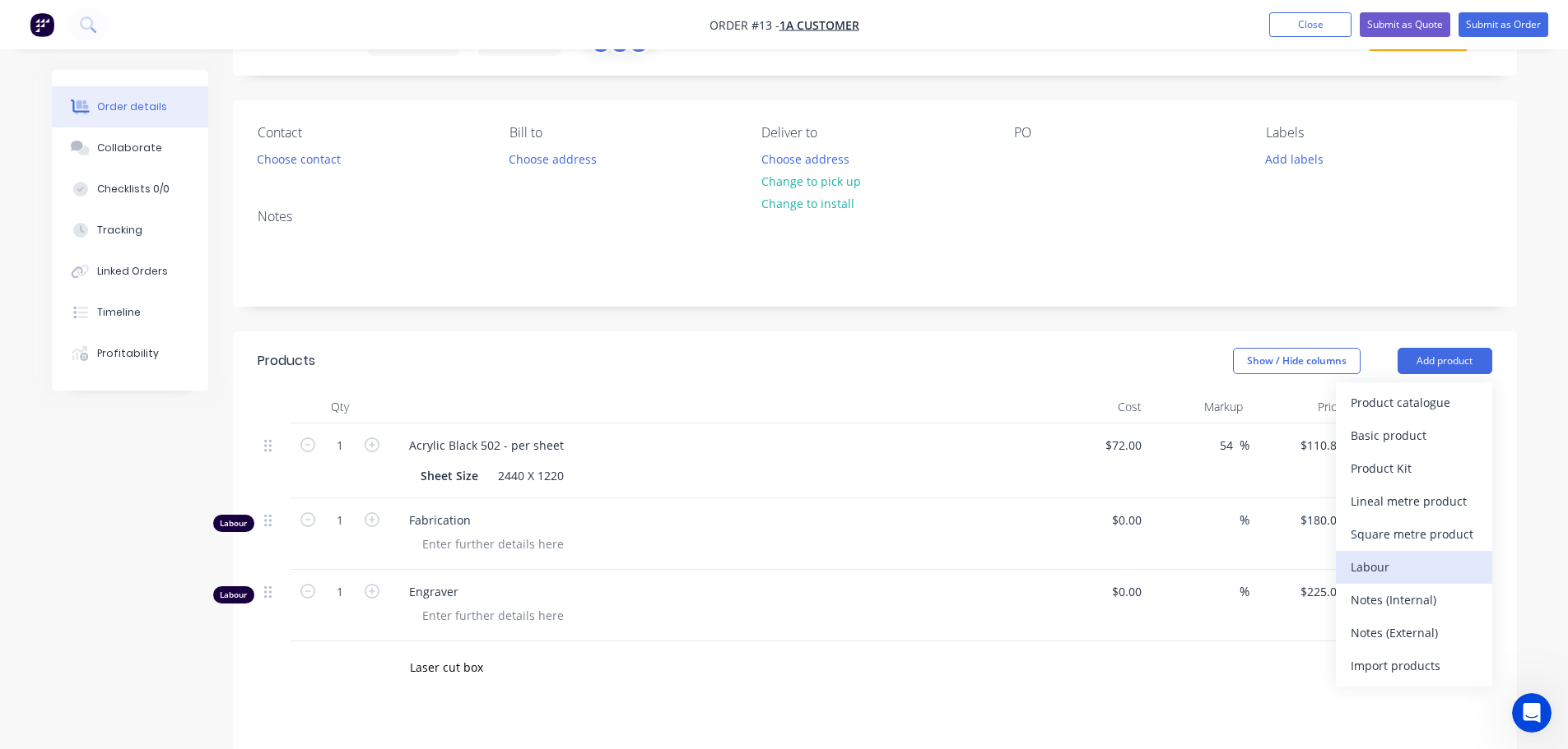
click at [1369, 567] on div "Labour" at bounding box center [1414, 567] width 127 height 24
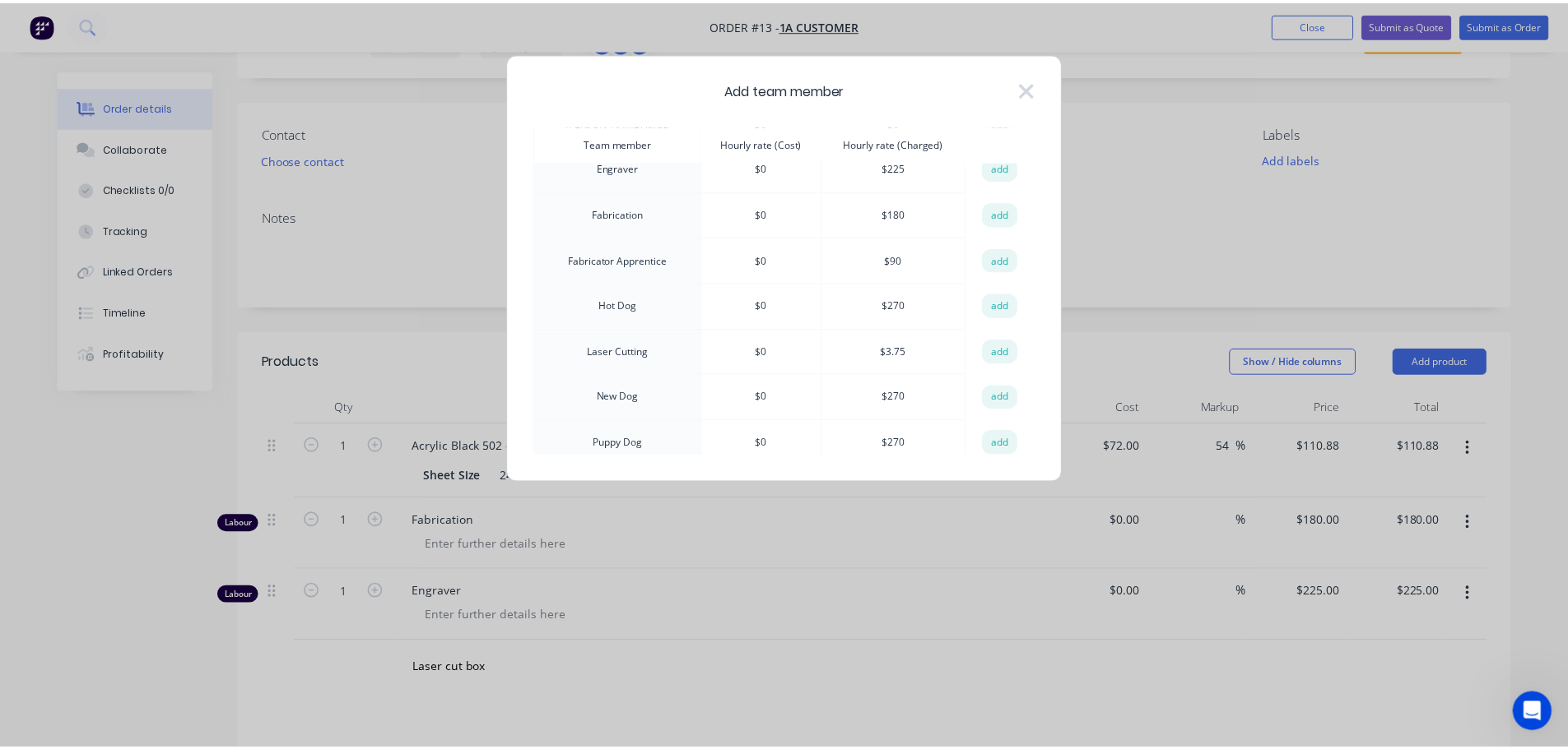
scroll to position [164, 0]
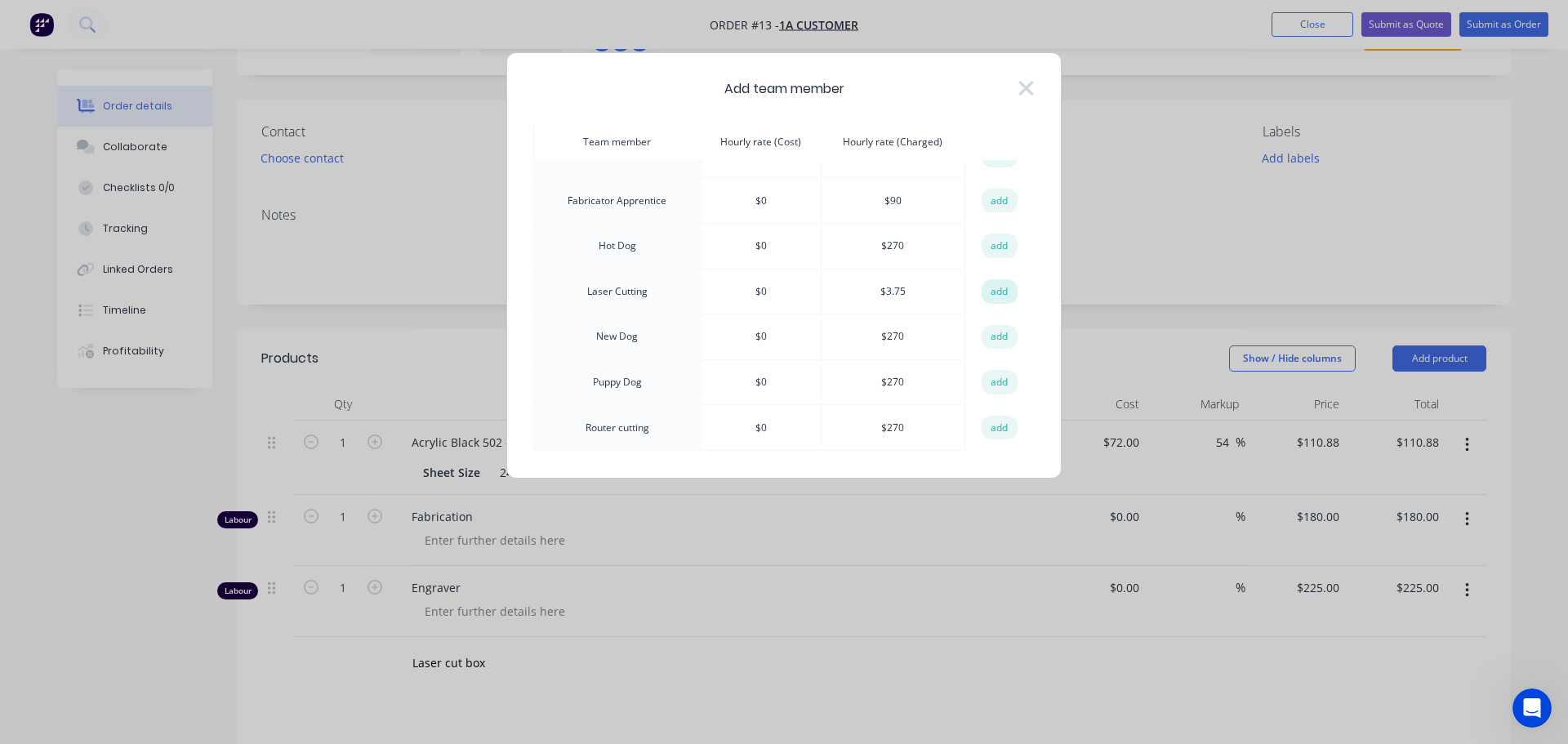
click at [990, 286] on button "add" at bounding box center [1000, 292] width 36 height 25
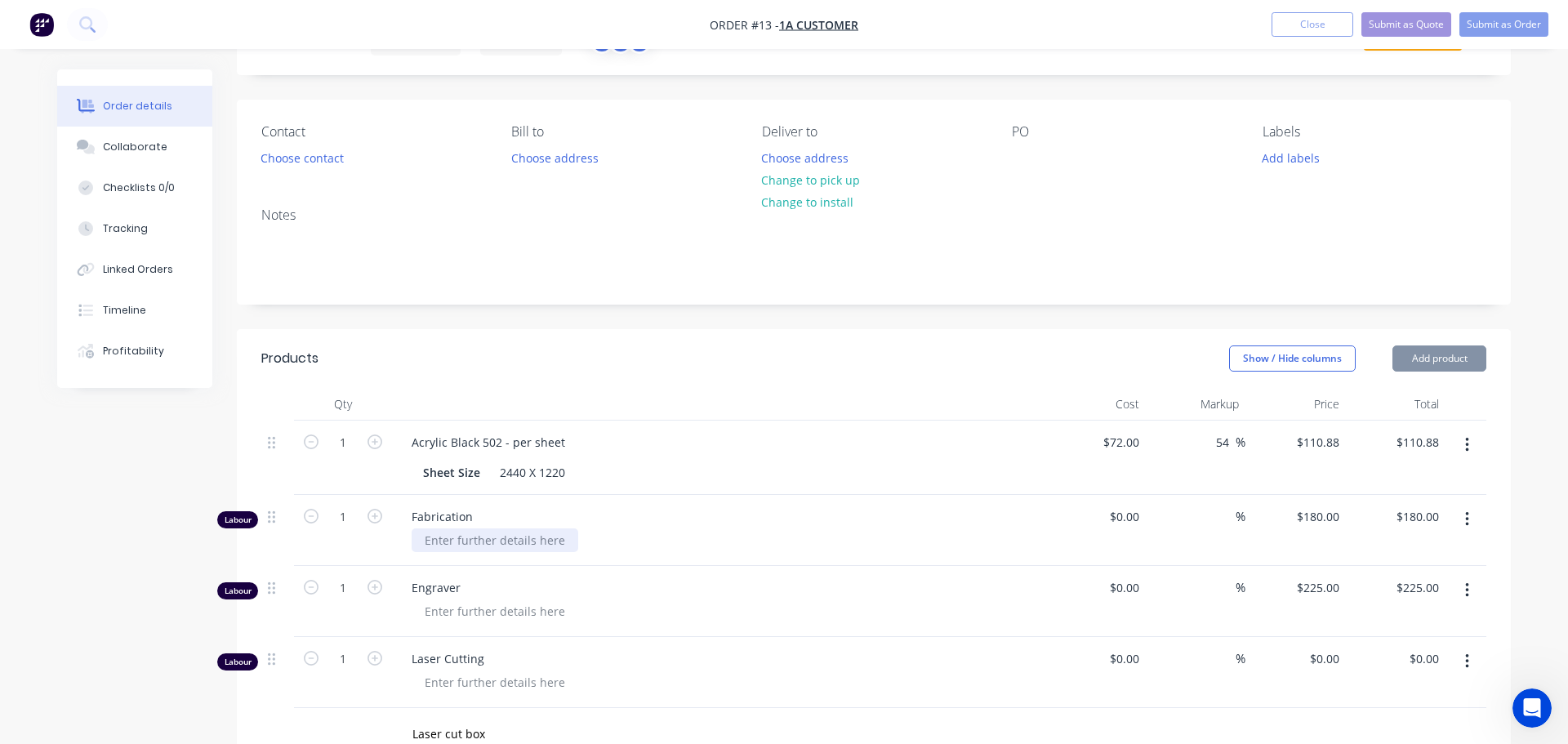
type input "$3.75"
click at [530, 535] on div at bounding box center [489, 540] width 166 height 24
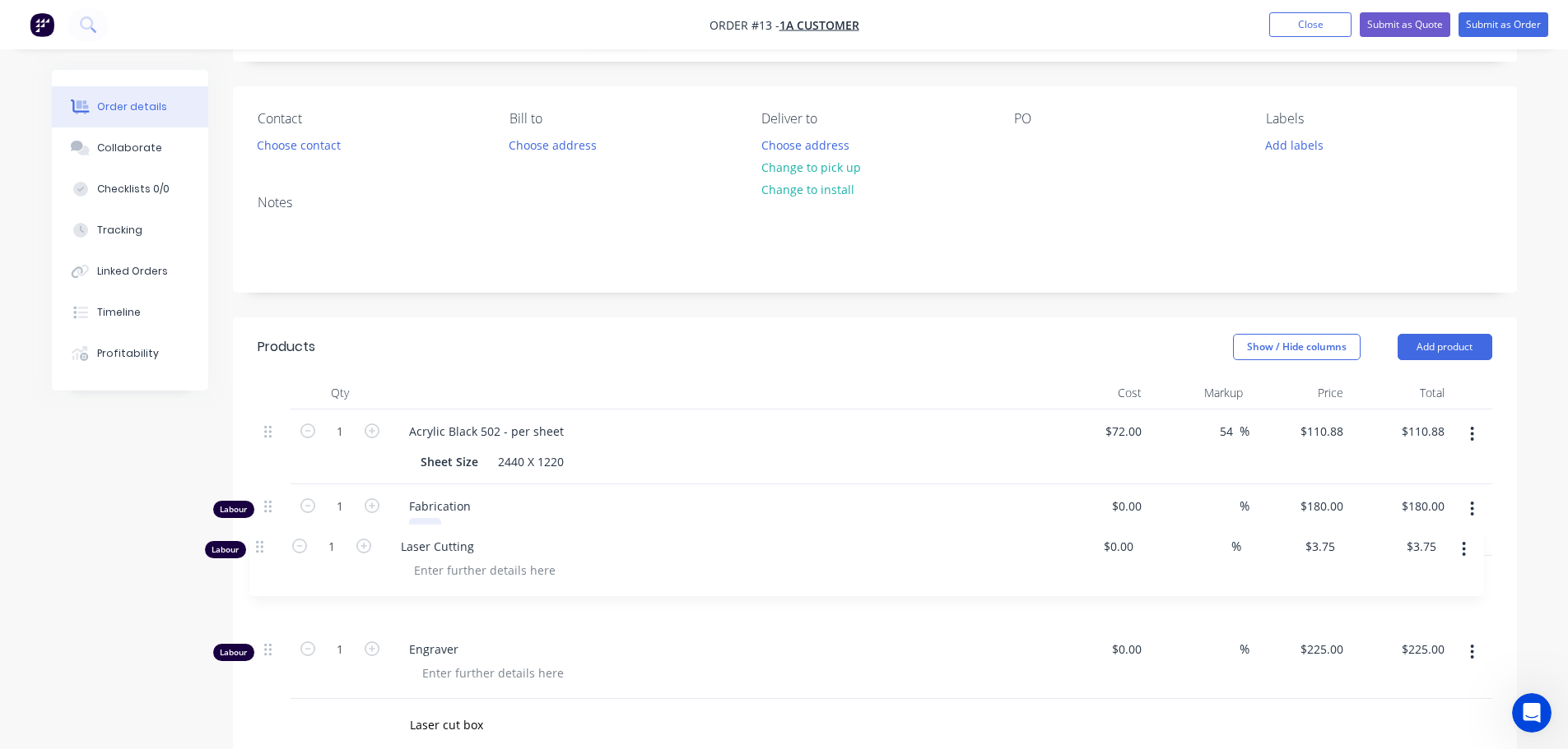
scroll to position [100, 0]
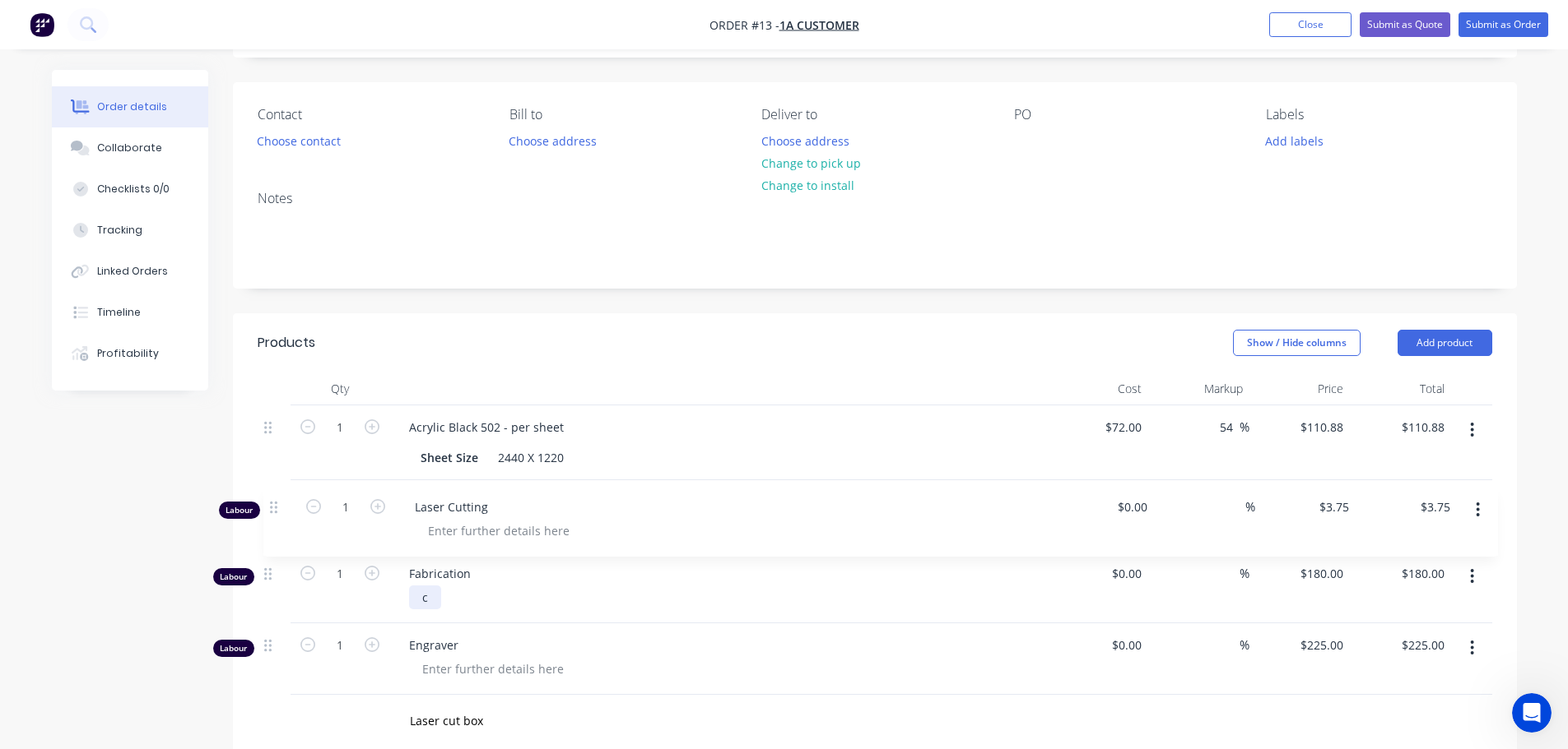
drag, startPoint x: 269, startPoint y: 666, endPoint x: 275, endPoint y: 502, distance: 164.1
click at [275, 502] on div "1 Acrylic Black 502 - per sheet Sheet Size 2440 X 1220 $72.00 $72.00 54 54 % $1…" at bounding box center [874, 550] width 1235 height 289
click at [534, 516] on div at bounding box center [493, 526] width 168 height 24
click at [440, 612] on div "Fabrication c" at bounding box center [719, 587] width 659 height 72
drag, startPoint x: 436, startPoint y: 607, endPoint x: 423, endPoint y: 600, distance: 14.8
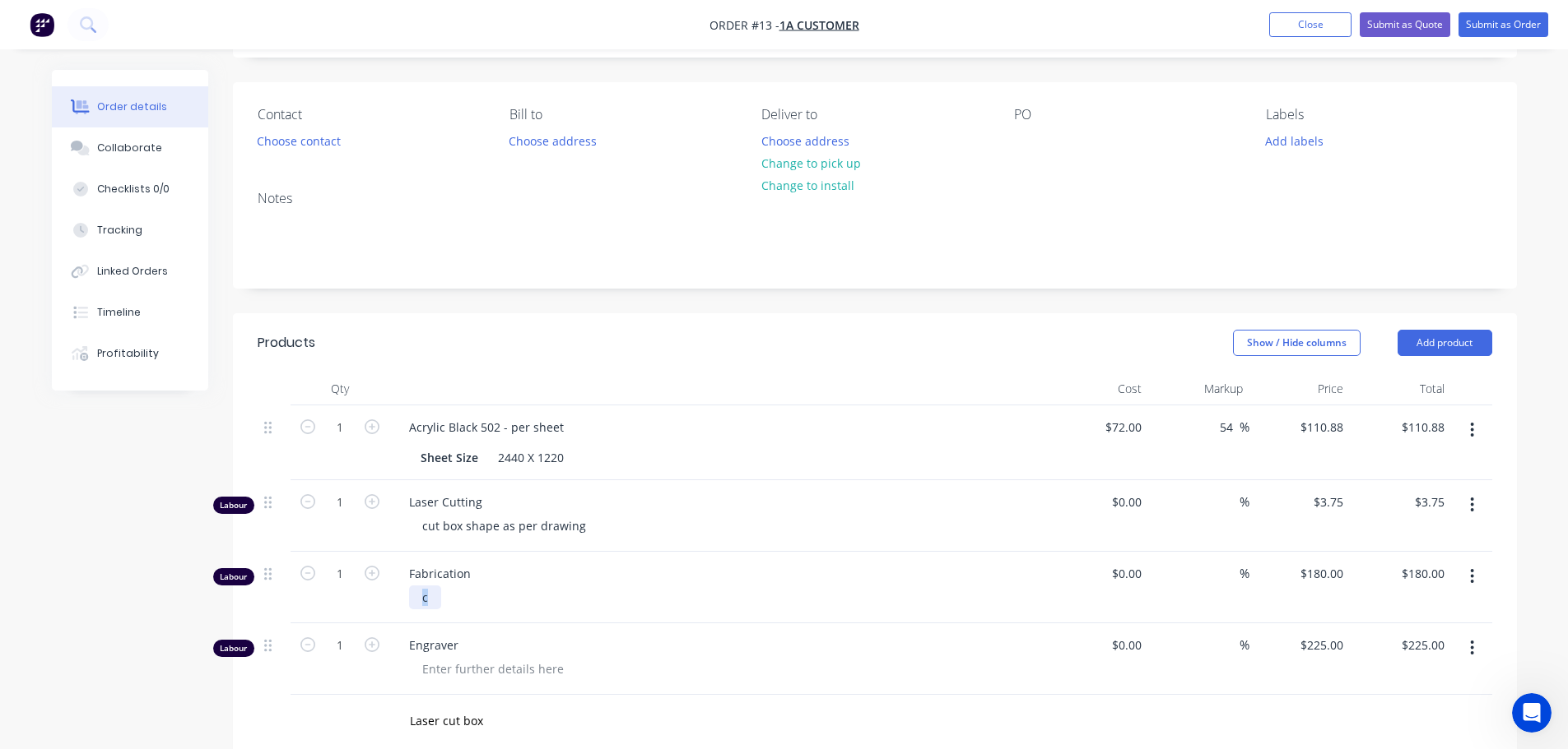
click at [423, 600] on div "c" at bounding box center [425, 597] width 32 height 24
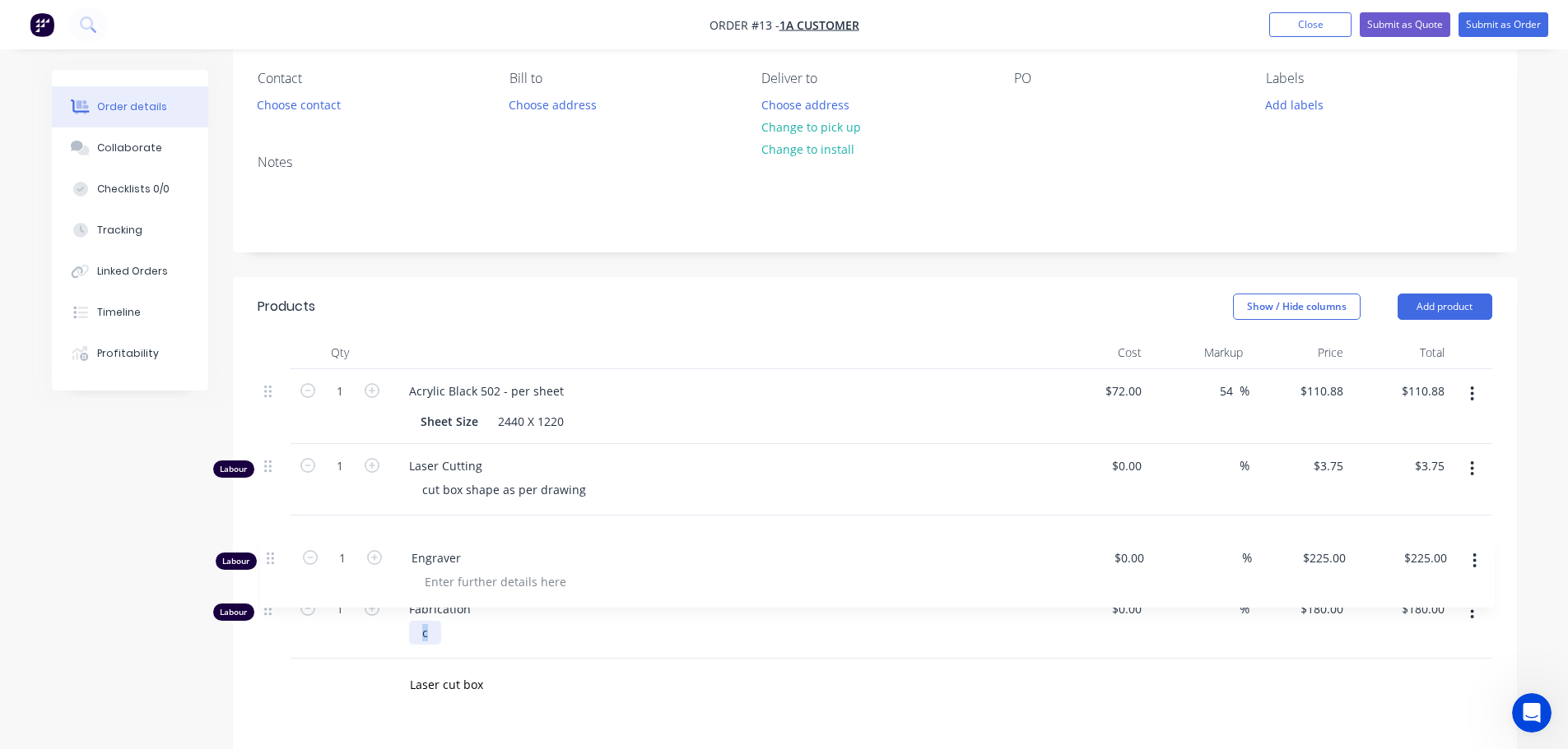
scroll to position [137, 0]
drag, startPoint x: 270, startPoint y: 645, endPoint x: 276, endPoint y: 534, distance: 111.2
click at [276, 534] on div "1 Acrylic Black 502 - per sheet Sheet Size 2440 X 1220 $72.00 $72.00 54 54 % $1…" at bounding box center [874, 512] width 1235 height 289
click at [463, 553] on div at bounding box center [493, 560] width 168 height 24
click at [433, 640] on div "c" at bounding box center [425, 632] width 32 height 24
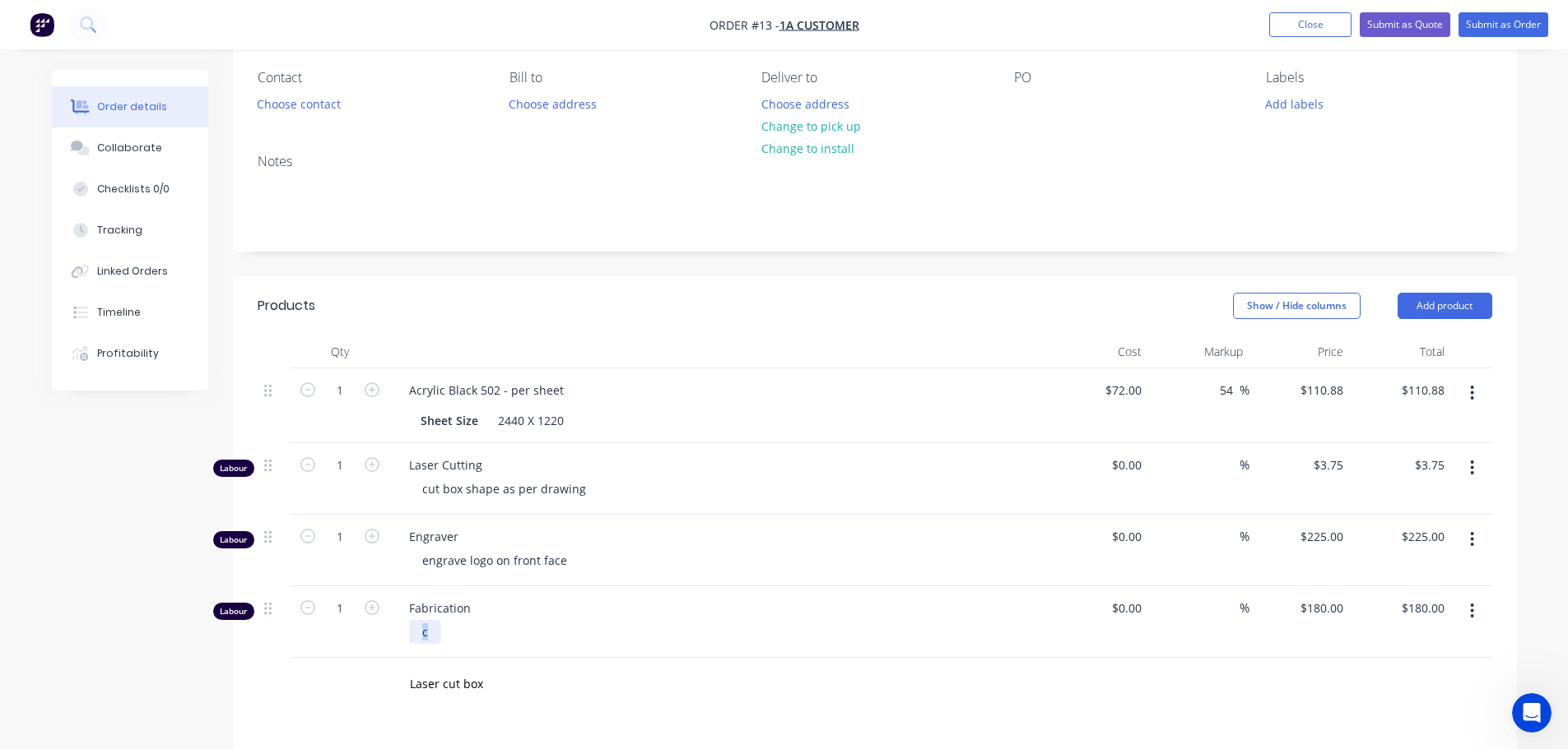
drag, startPoint x: 433, startPoint y: 632, endPoint x: 418, endPoint y: 628, distance: 15.5
click at [418, 628] on div "c" at bounding box center [425, 632] width 32 height 24
click at [1137, 465] on input "0" at bounding box center [1138, 465] width 19 height 24
type input "$0.00"
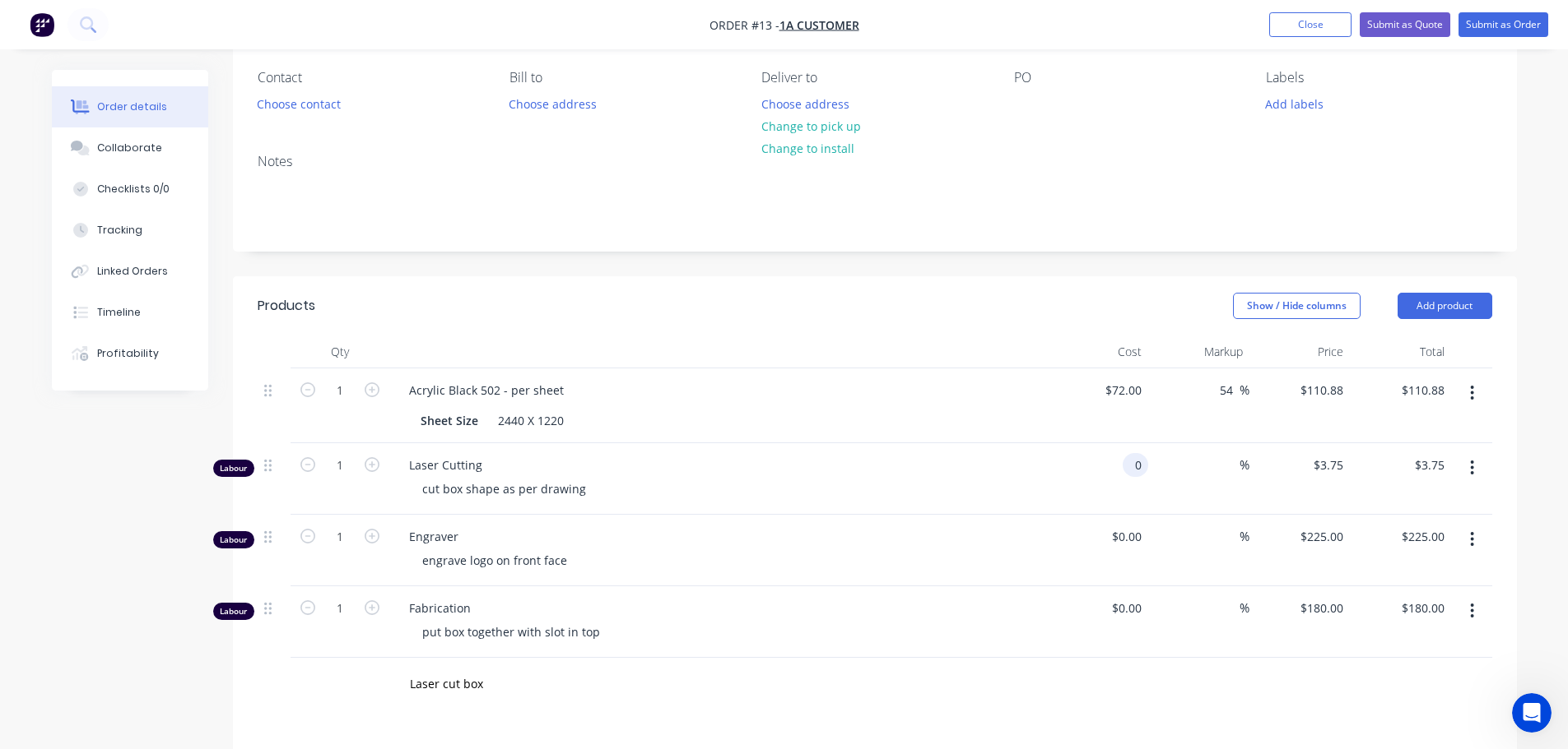
type input "$0.00"
click at [1475, 472] on button "button" at bounding box center [1471, 468] width 38 height 30
click at [1122, 471] on div "$0.00 $0.00" at bounding box center [1098, 479] width 101 height 72
type input "$0.00"
click at [1116, 472] on div "$0.00 0" at bounding box center [1098, 479] width 101 height 72
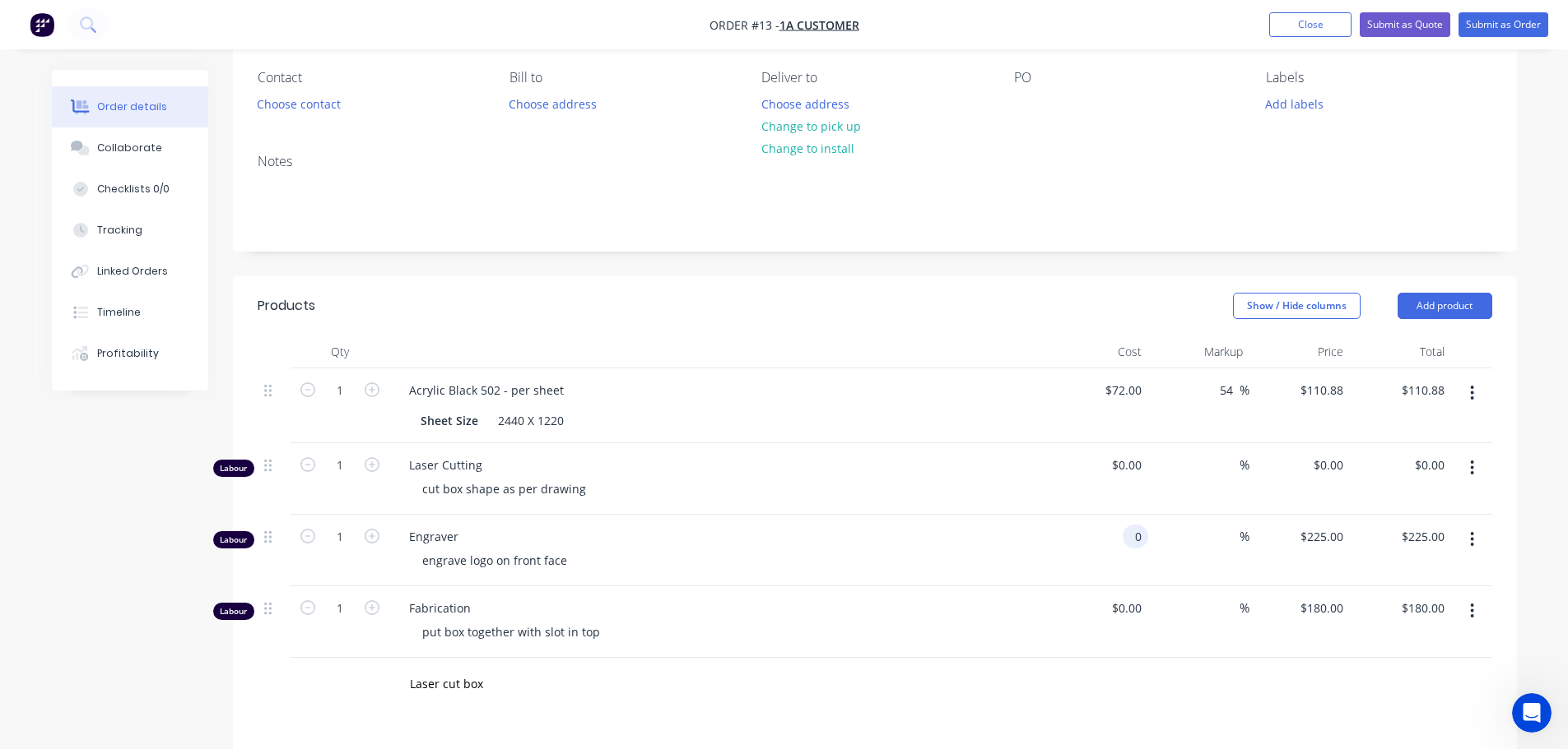
click at [1122, 542] on div "0 0" at bounding box center [1098, 551] width 101 height 72
type input "$0.00"
click at [1124, 606] on div "0 $0.00" at bounding box center [1125, 608] width 44 height 24
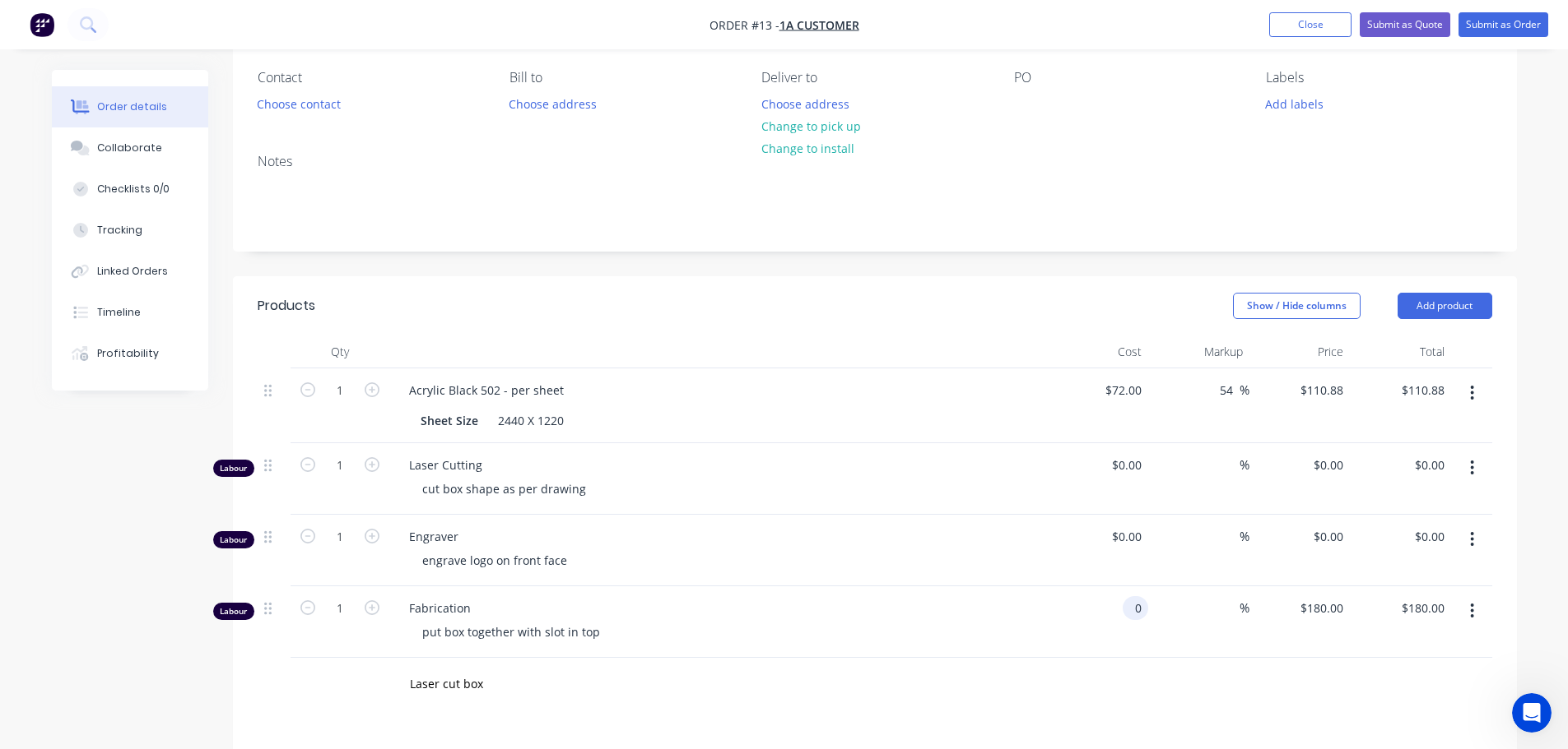
type input "$0.00"
click at [1130, 515] on div "$0.00 $0.00" at bounding box center [1098, 551] width 101 height 72
click at [1428, 304] on button "Add product" at bounding box center [1445, 306] width 95 height 27
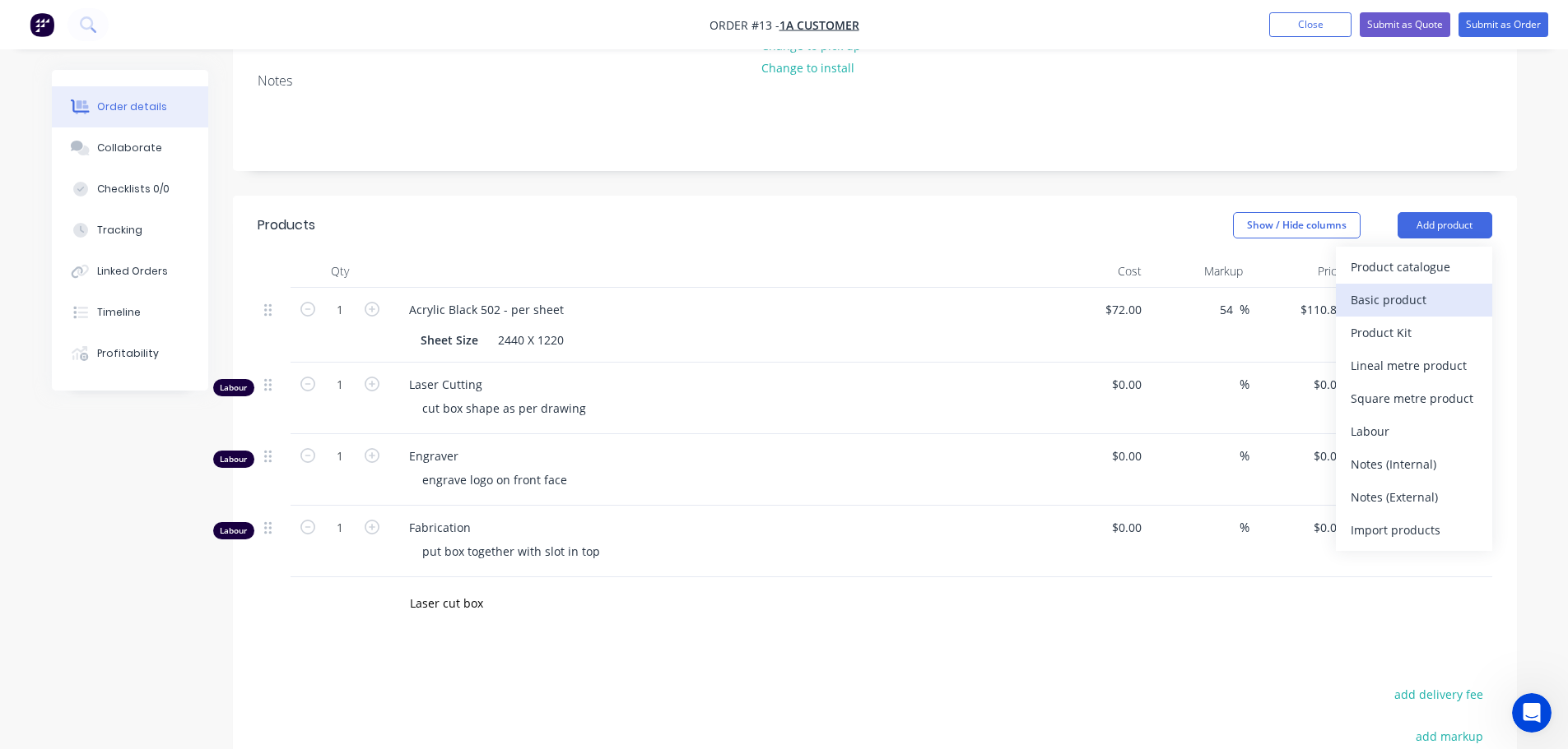
scroll to position [220, 0]
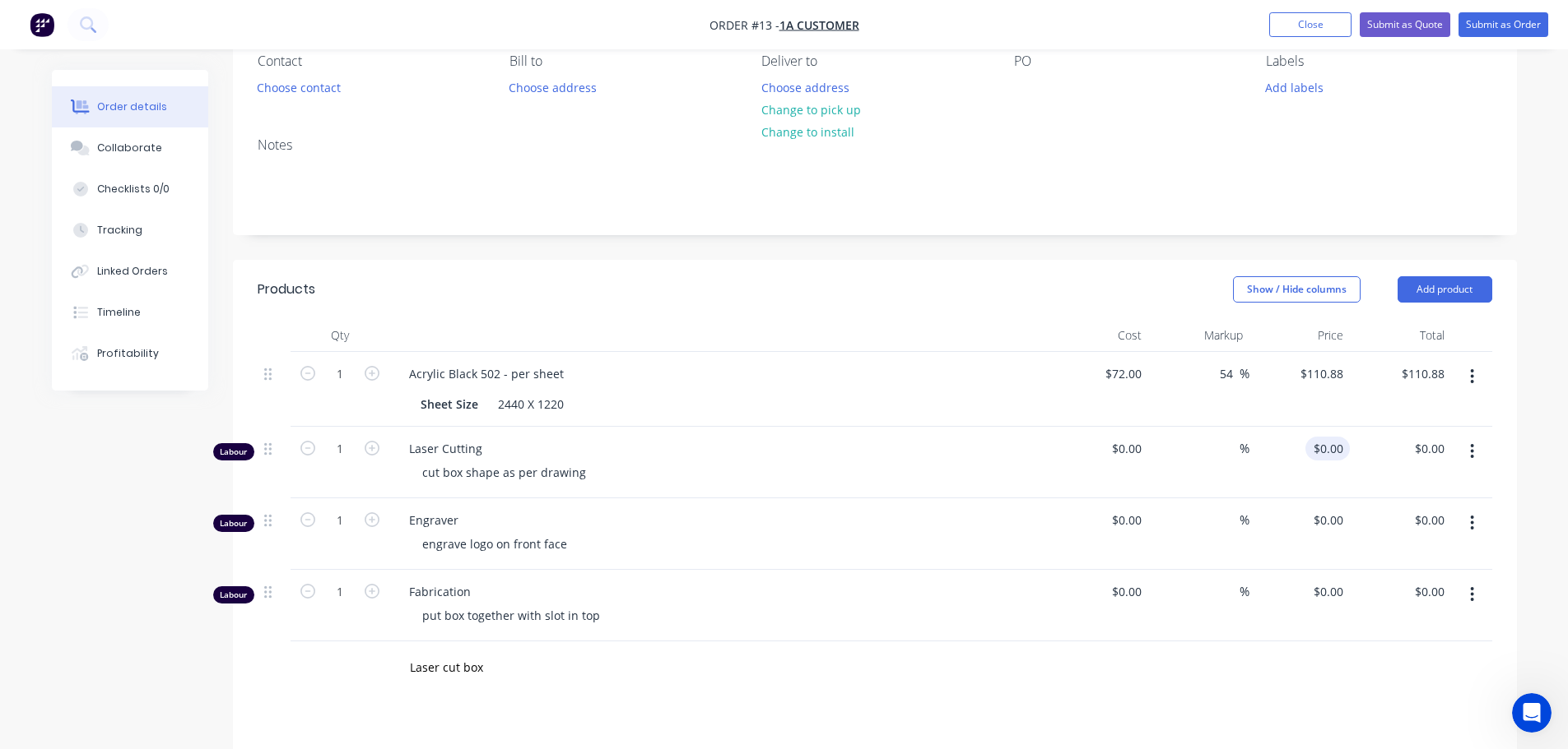
scroll to position [0, 0]
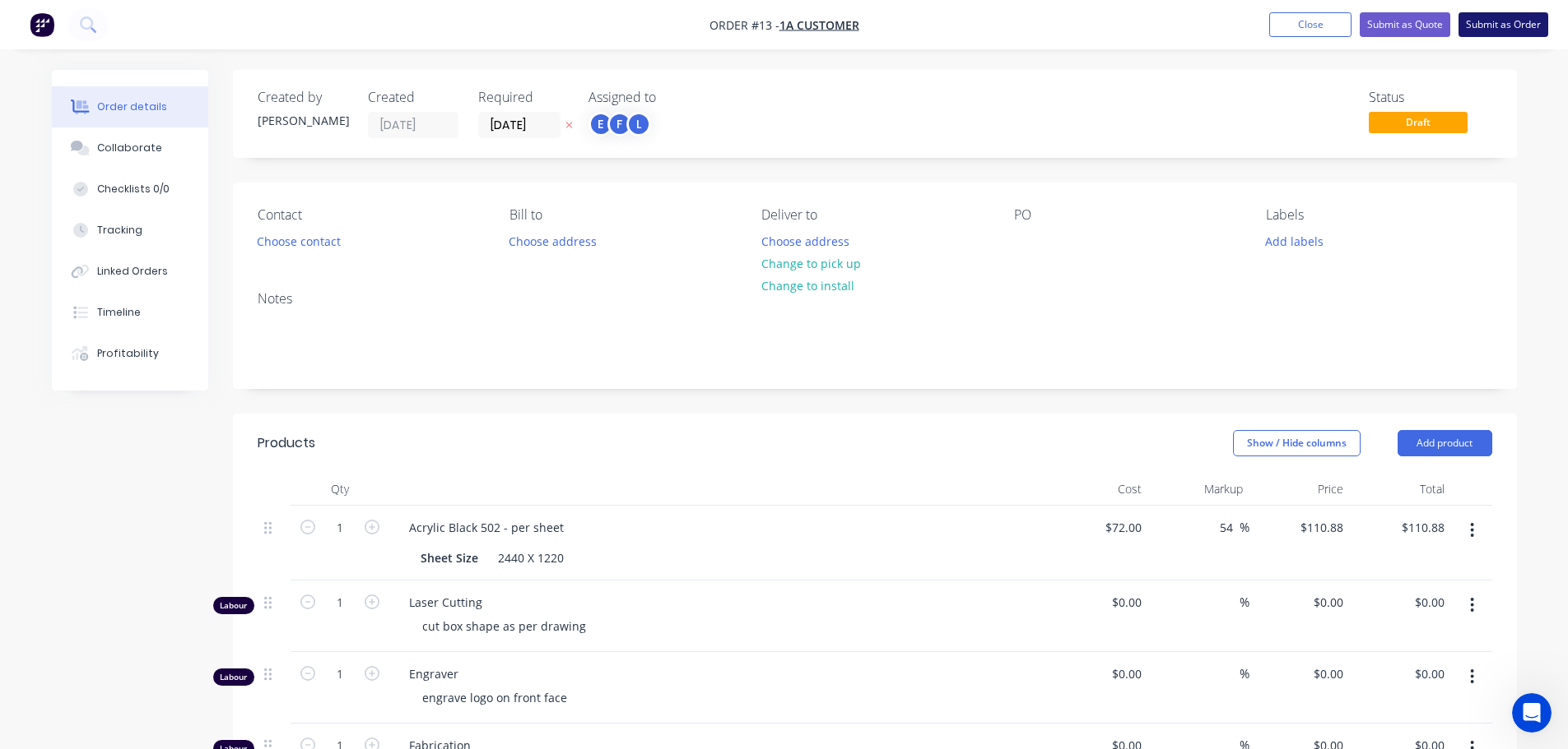
click at [1505, 12] on button "Submit as Order" at bounding box center [1503, 25] width 90 height 25
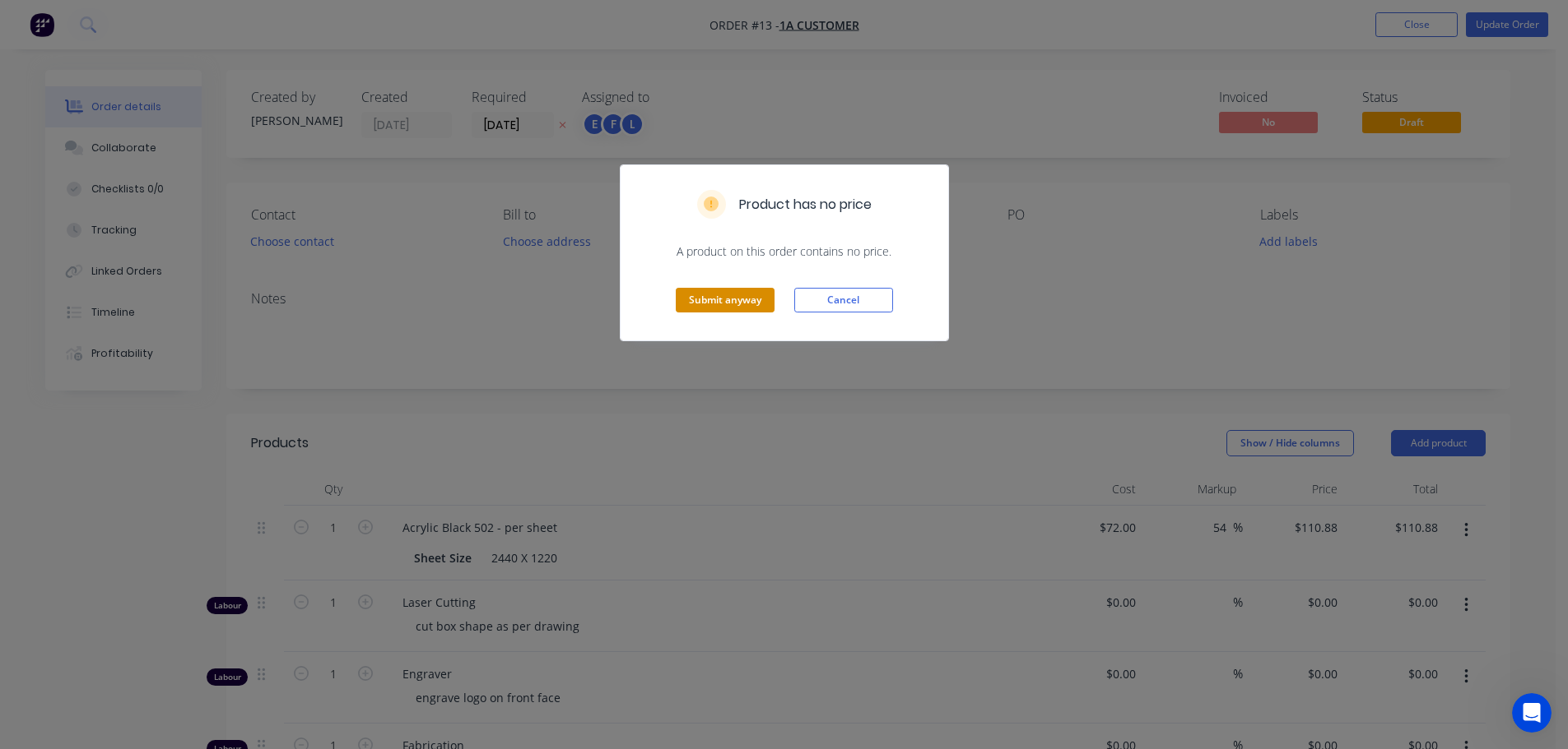
click at [736, 300] on button "Submit anyway" at bounding box center [724, 301] width 98 height 25
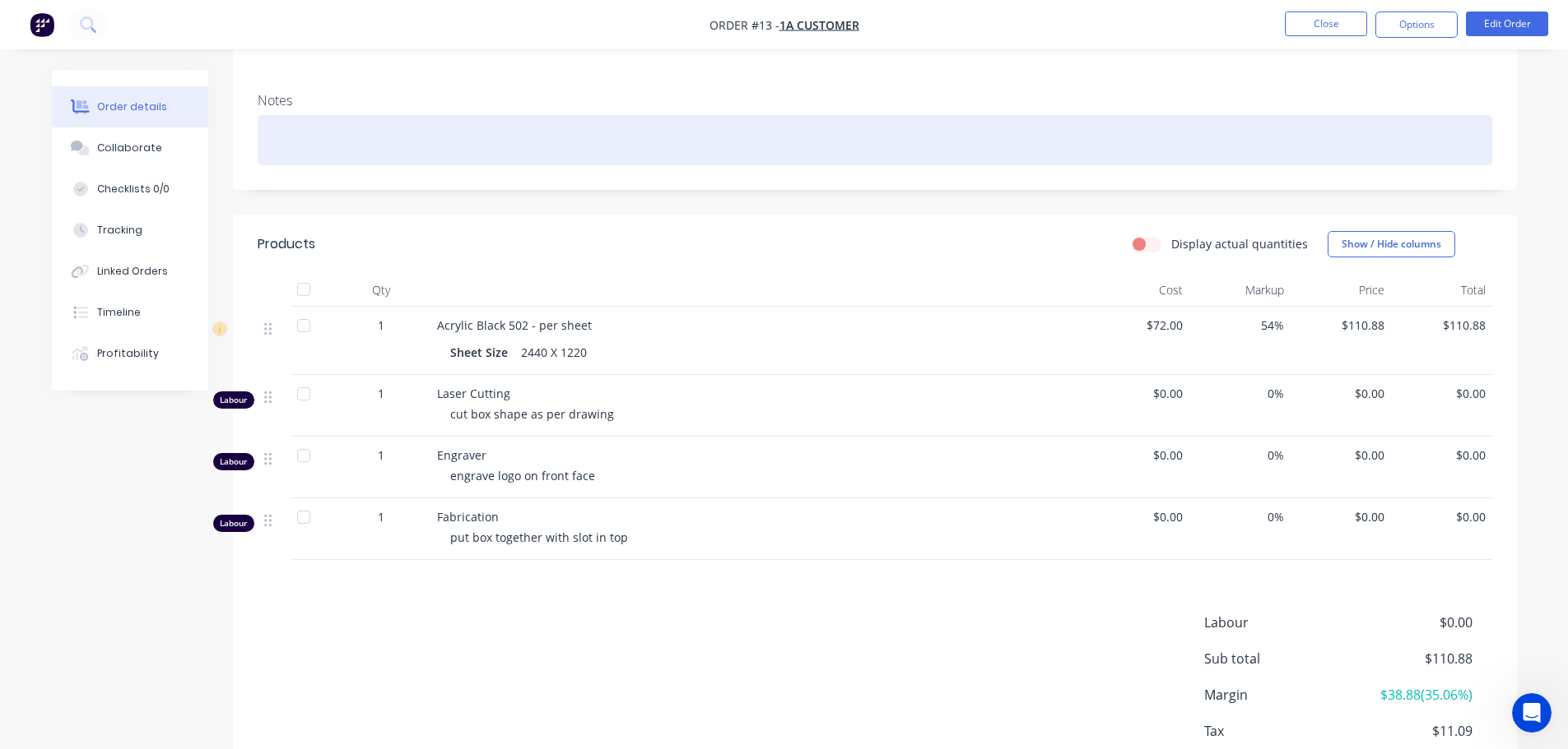
scroll to position [247, 0]
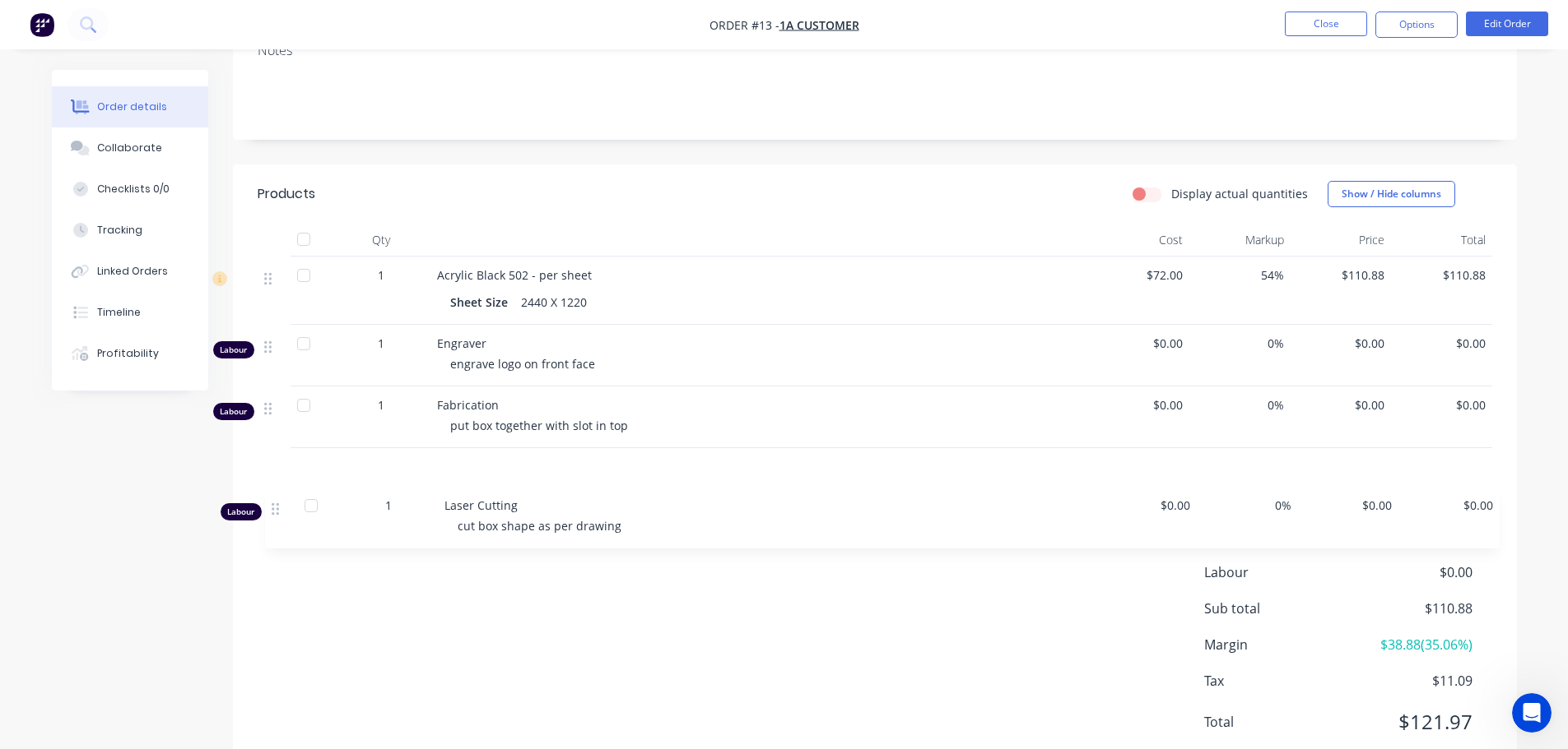
drag, startPoint x: 271, startPoint y: 353, endPoint x: 275, endPoint y: 516, distance: 163.0
click at [277, 521] on div "Products Display actual quantities Show / Hide columns Qty Cost Markup Price To…" at bounding box center [874, 471] width 1284 height 613
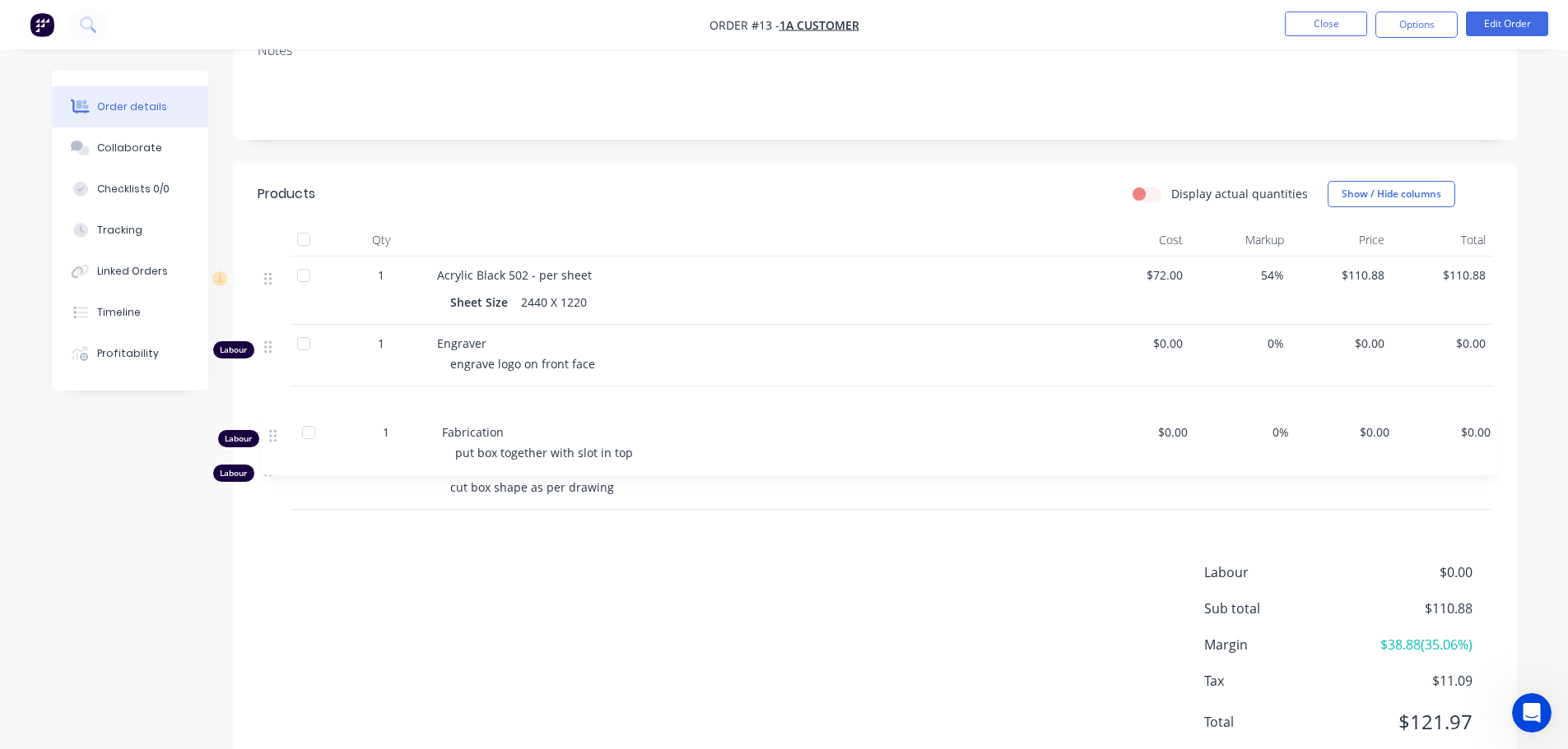
drag, startPoint x: 265, startPoint y: 411, endPoint x: 274, endPoint y: 442, distance: 32.3
click at [274, 442] on div "1 Acrylic Black 502 - per sheet Sheet Size 2440 X 1220 $72.00 54% $110.88 $110.…" at bounding box center [874, 383] width 1235 height 253
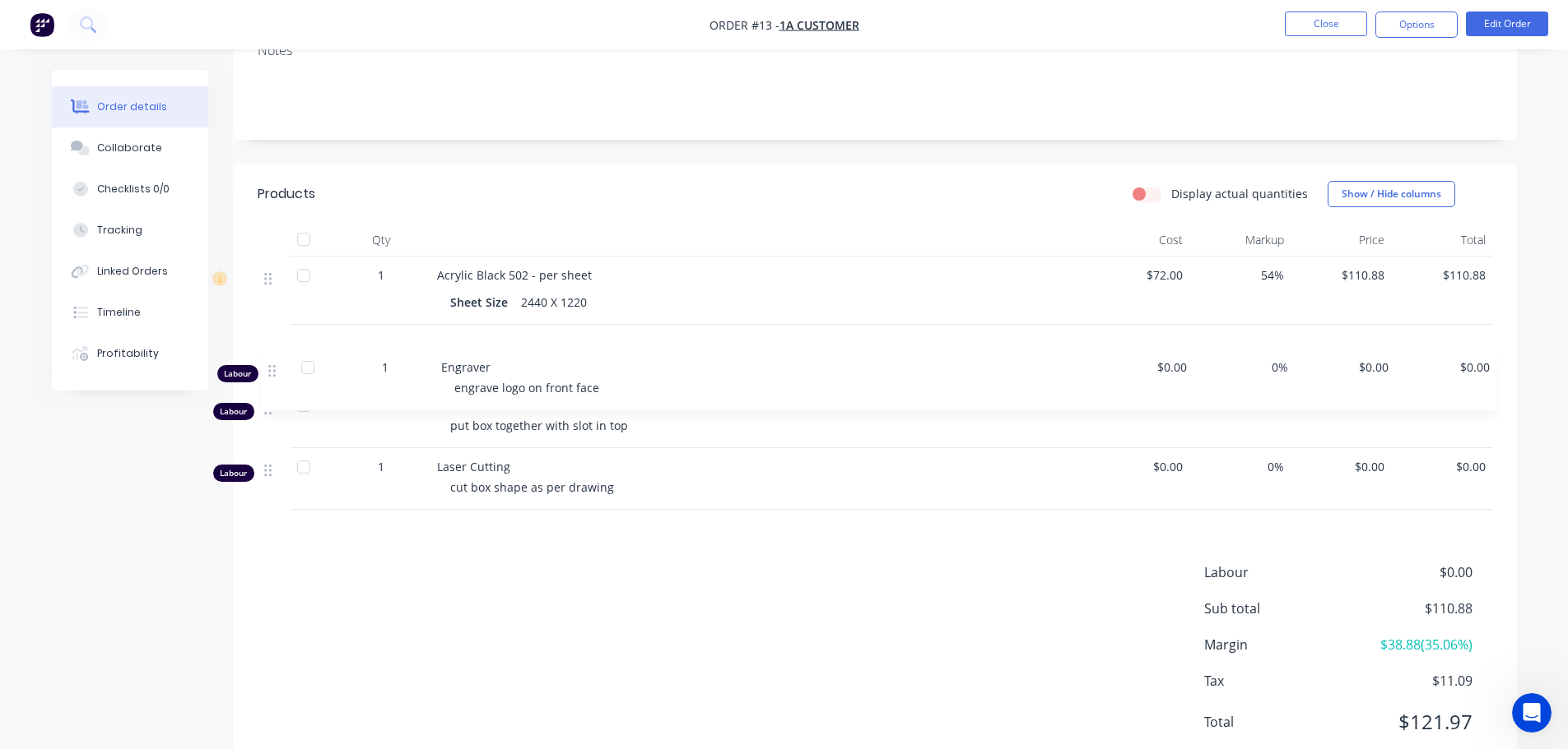
drag, startPoint x: 273, startPoint y: 351, endPoint x: 277, endPoint y: 382, distance: 31.3
click at [277, 382] on div "1 Acrylic Black 502 - per sheet Sheet Size 2440 X 1220 $72.00 54% $110.88 $110.…" at bounding box center [874, 383] width 1235 height 253
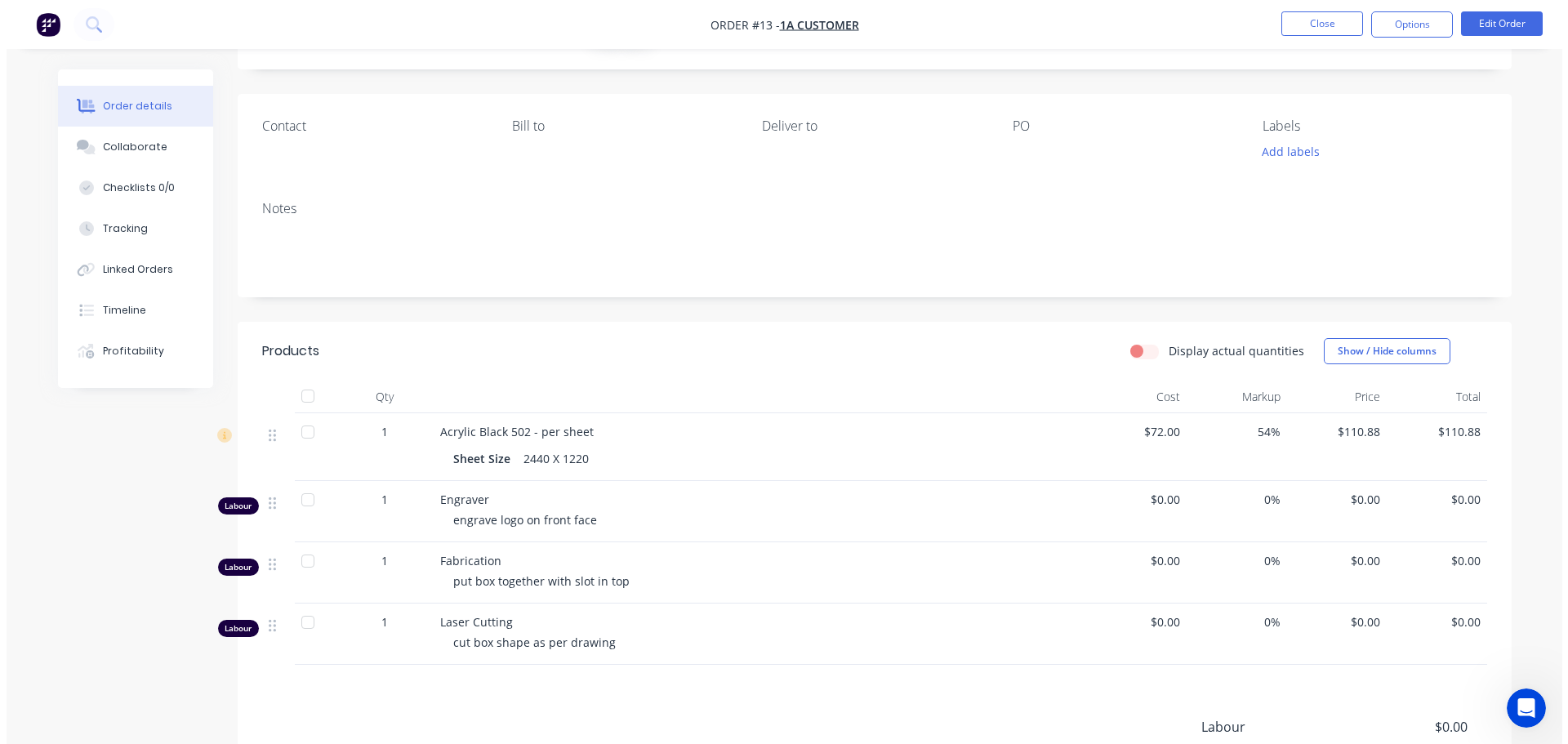
scroll to position [0, 0]
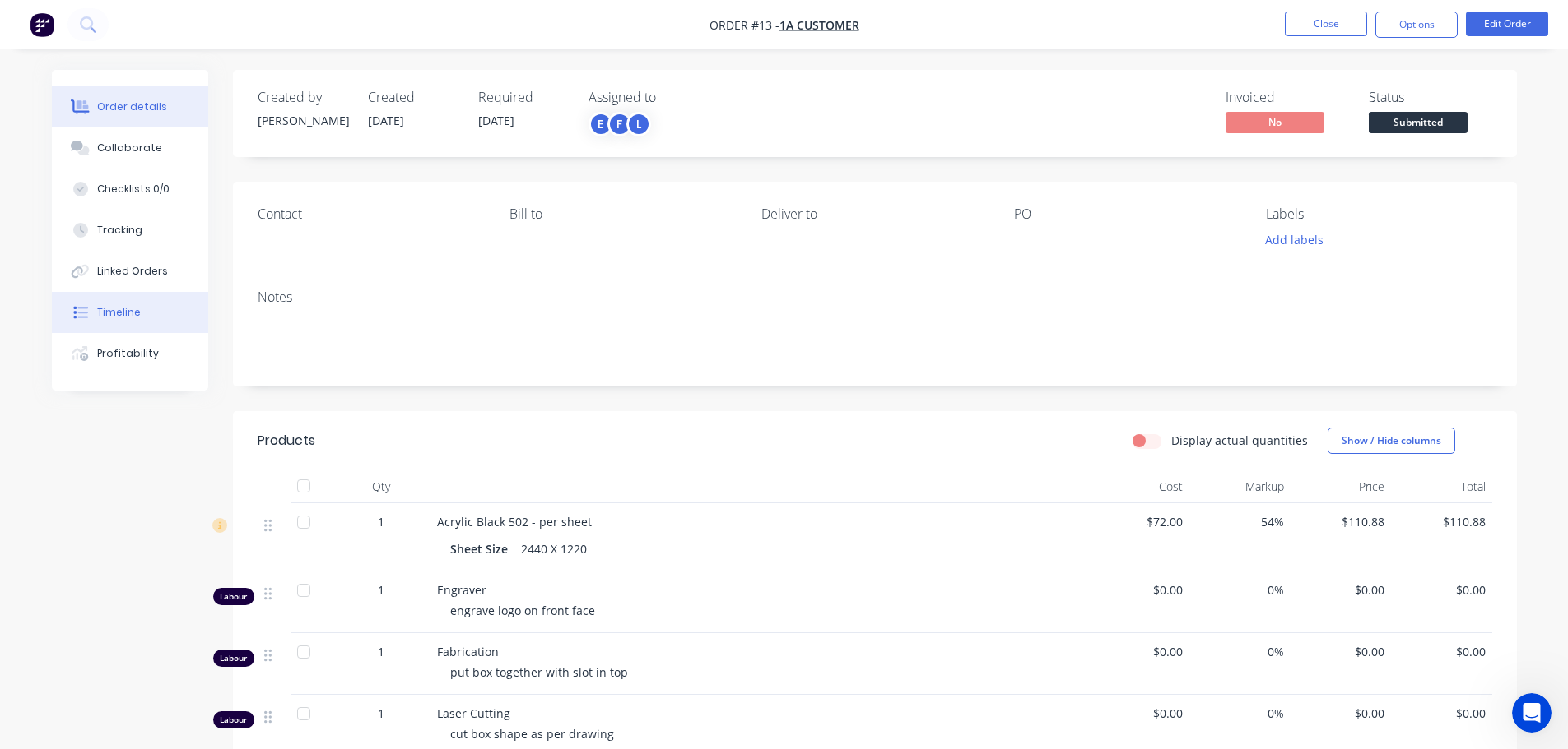
click at [135, 302] on button "Timeline" at bounding box center [130, 312] width 157 height 41
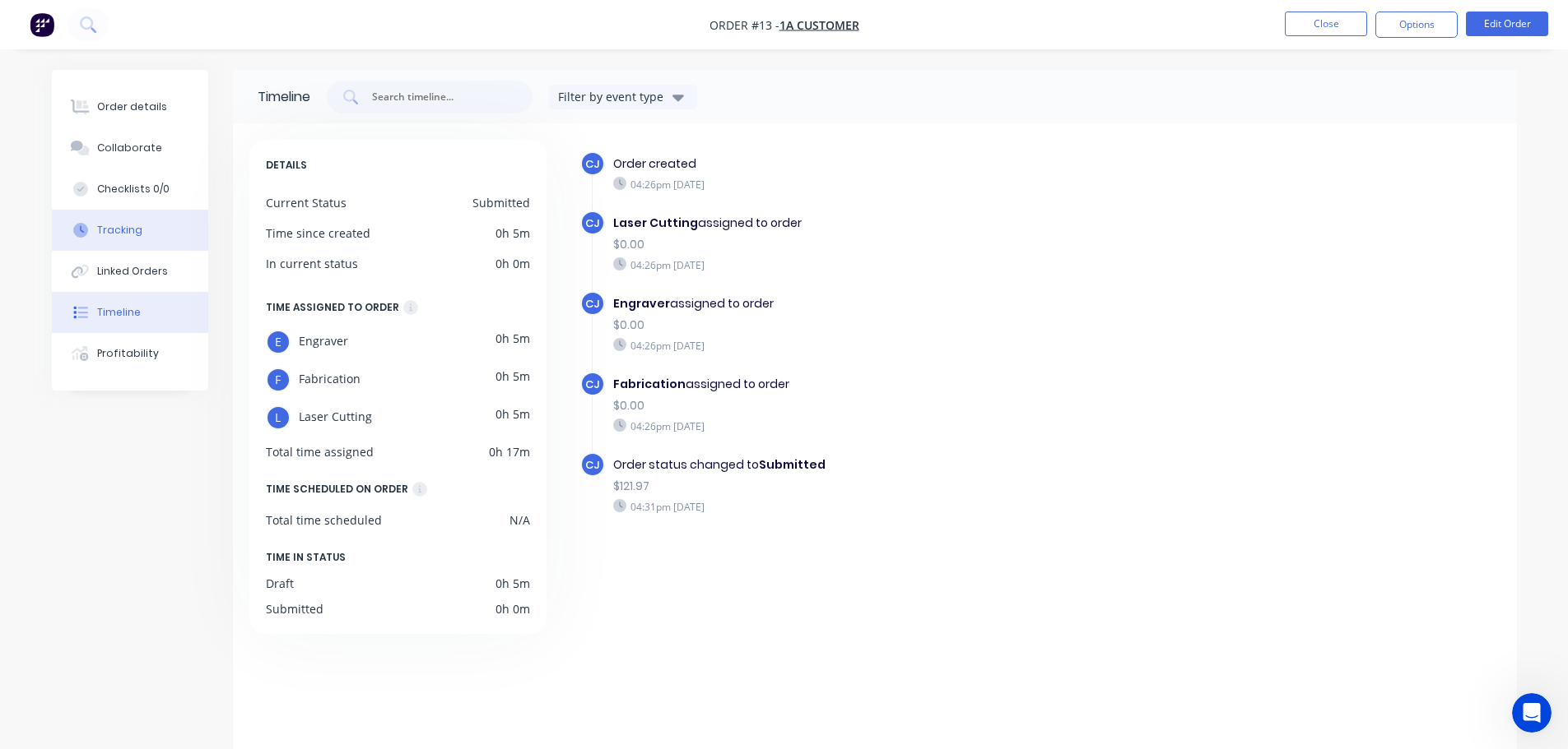
click at [143, 233] on button "Tracking" at bounding box center [130, 230] width 157 height 41
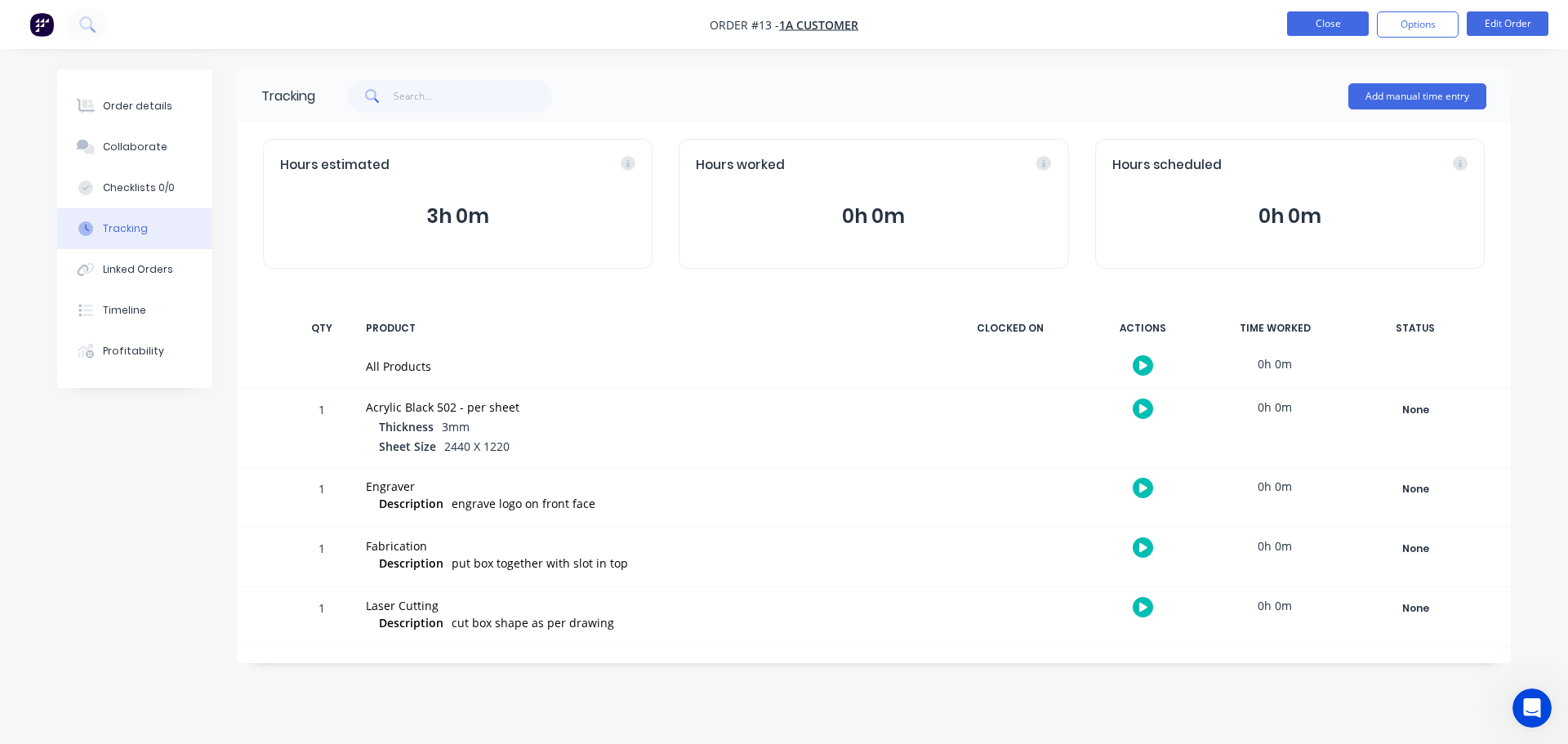
click at [1347, 30] on button "Close" at bounding box center [1328, 24] width 82 height 25
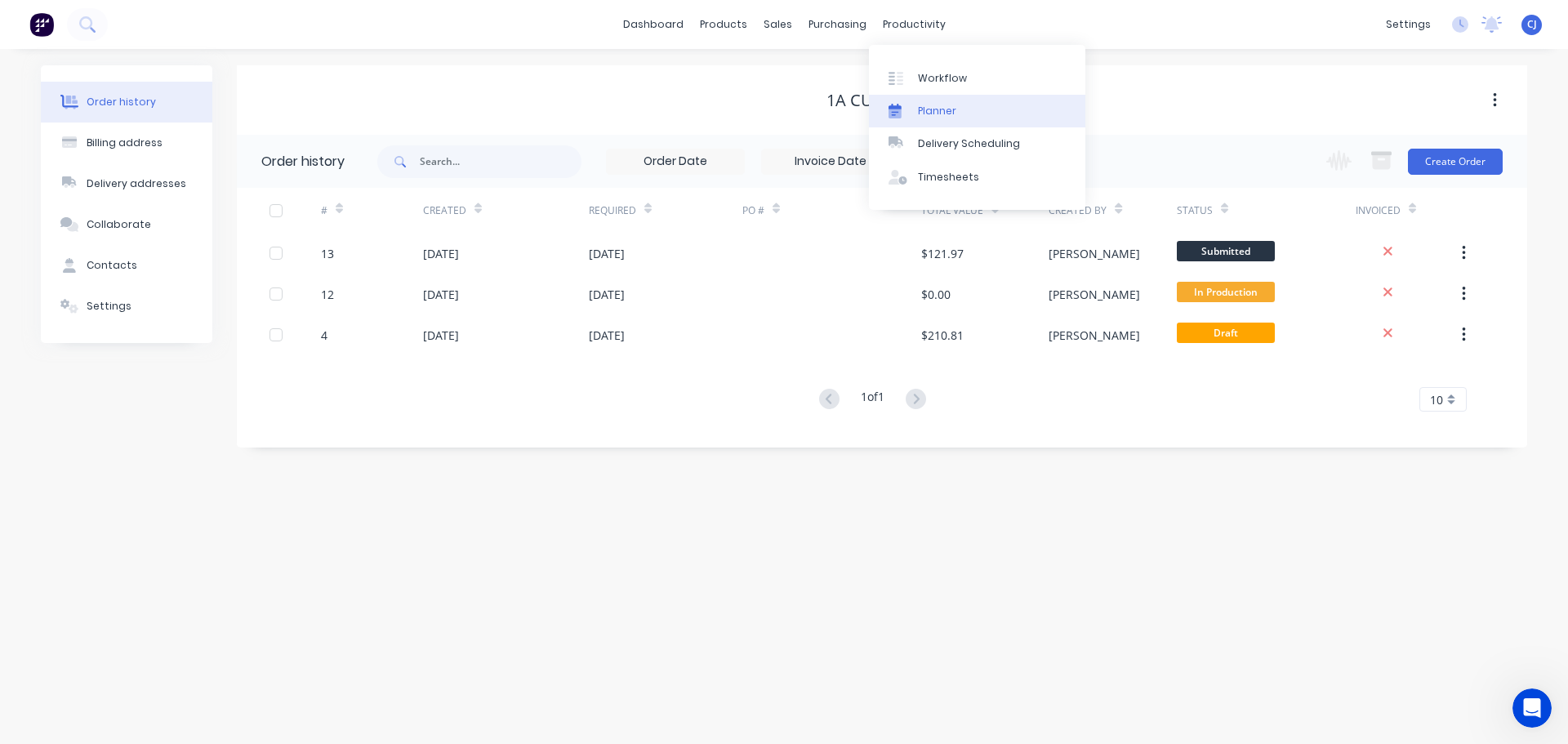
click at [916, 110] on link "Planner" at bounding box center [977, 111] width 217 height 32
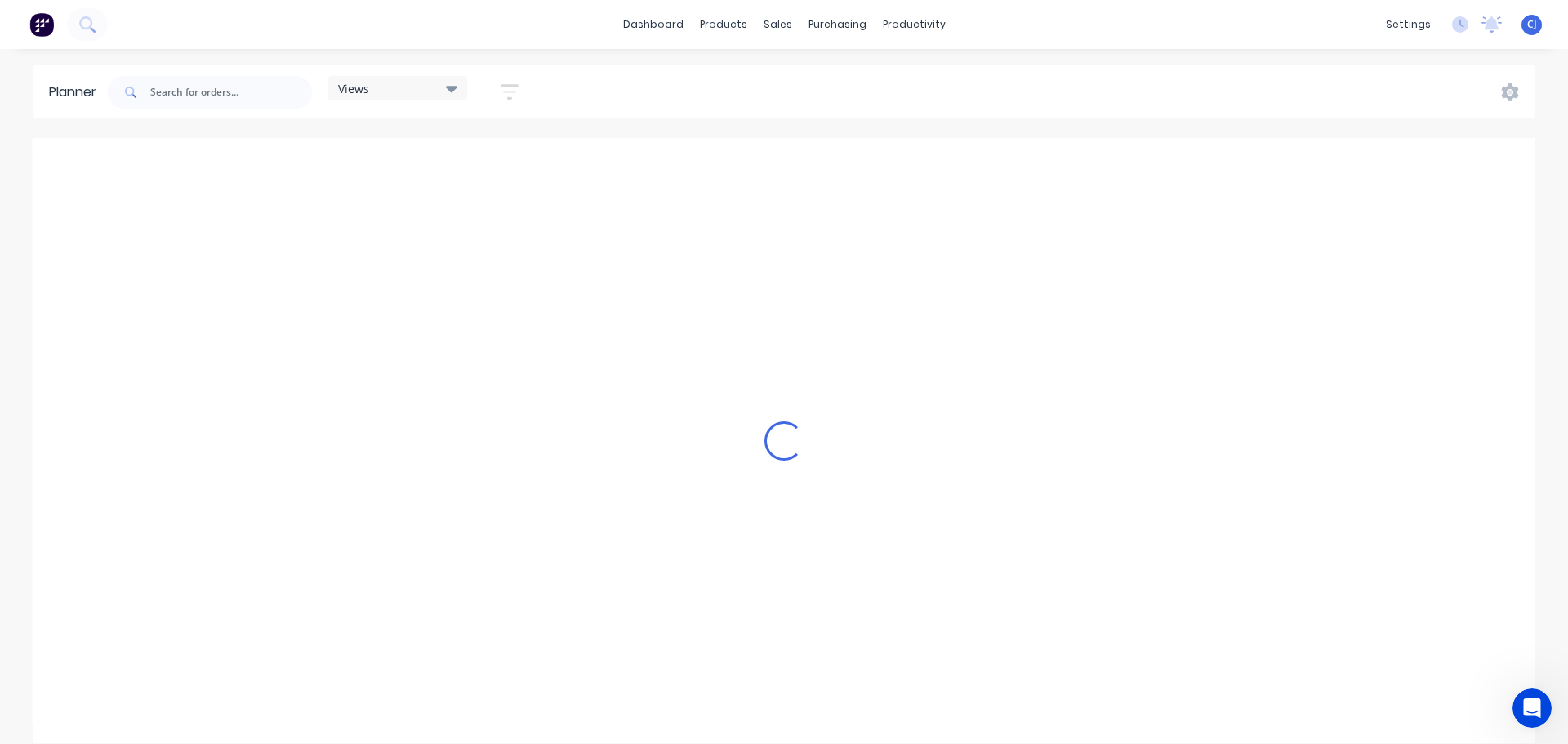
scroll to position [0, 4183]
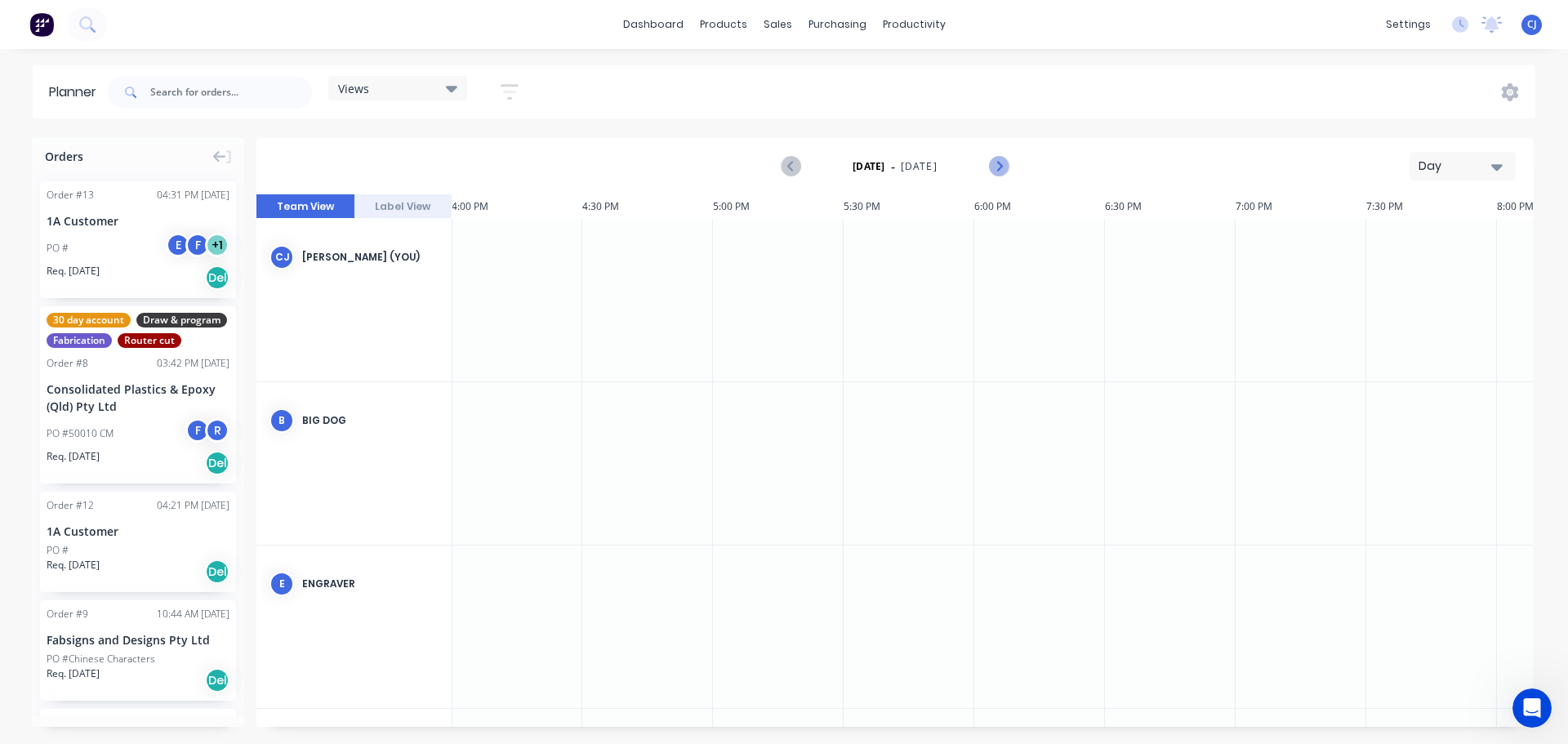
click at [1004, 161] on icon "Next page" at bounding box center [998, 167] width 20 height 20
drag, startPoint x: 103, startPoint y: 250, endPoint x: 538, endPoint y: 300, distance: 437.9
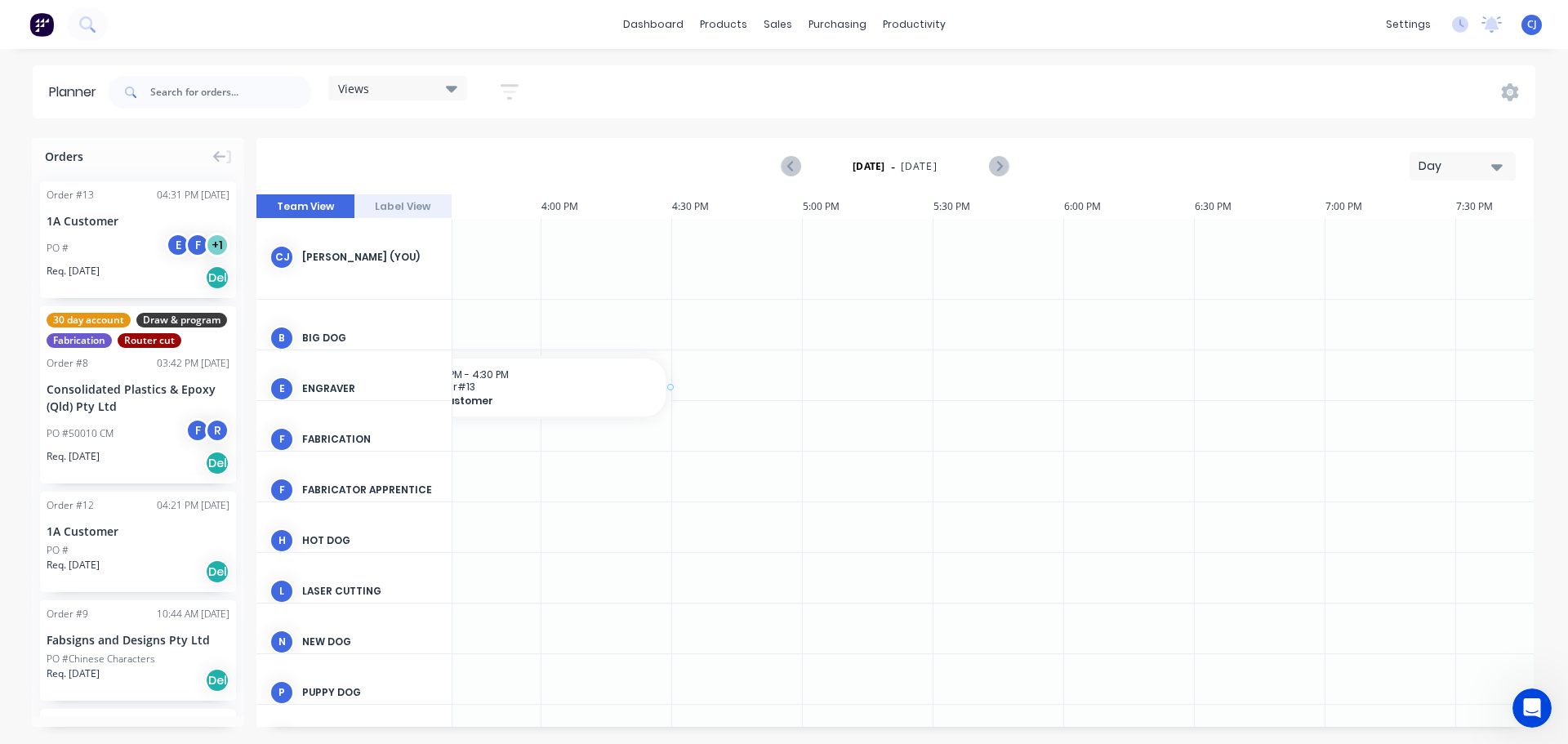
scroll to position [0, 4056]
drag, startPoint x: 94, startPoint y: 257, endPoint x: 610, endPoint y: 578, distance: 607.7
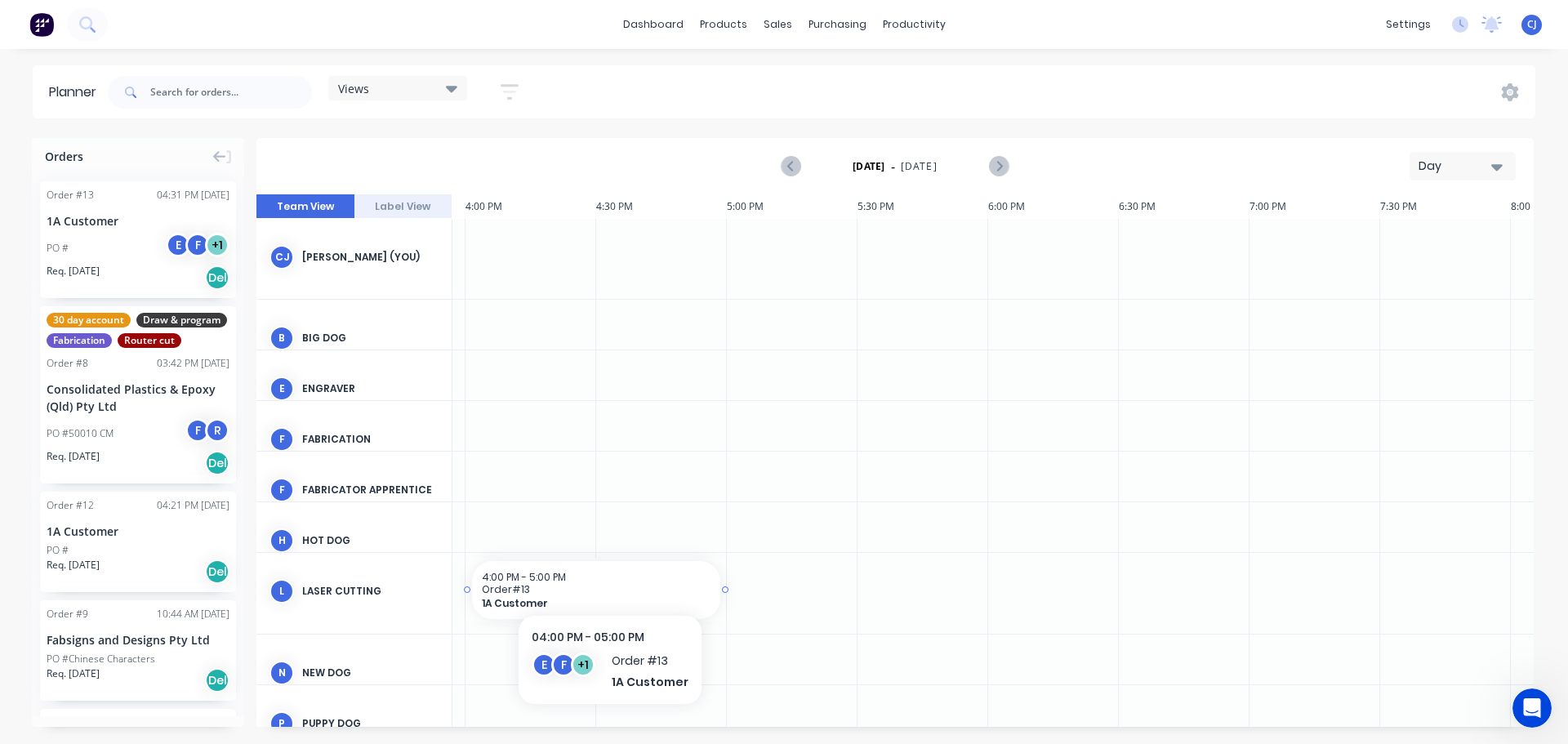
scroll to position [0, 4183]
click at [532, 581] on span "4:00 PM - 5:00 PM" at bounding box center [511, 577] width 84 height 14
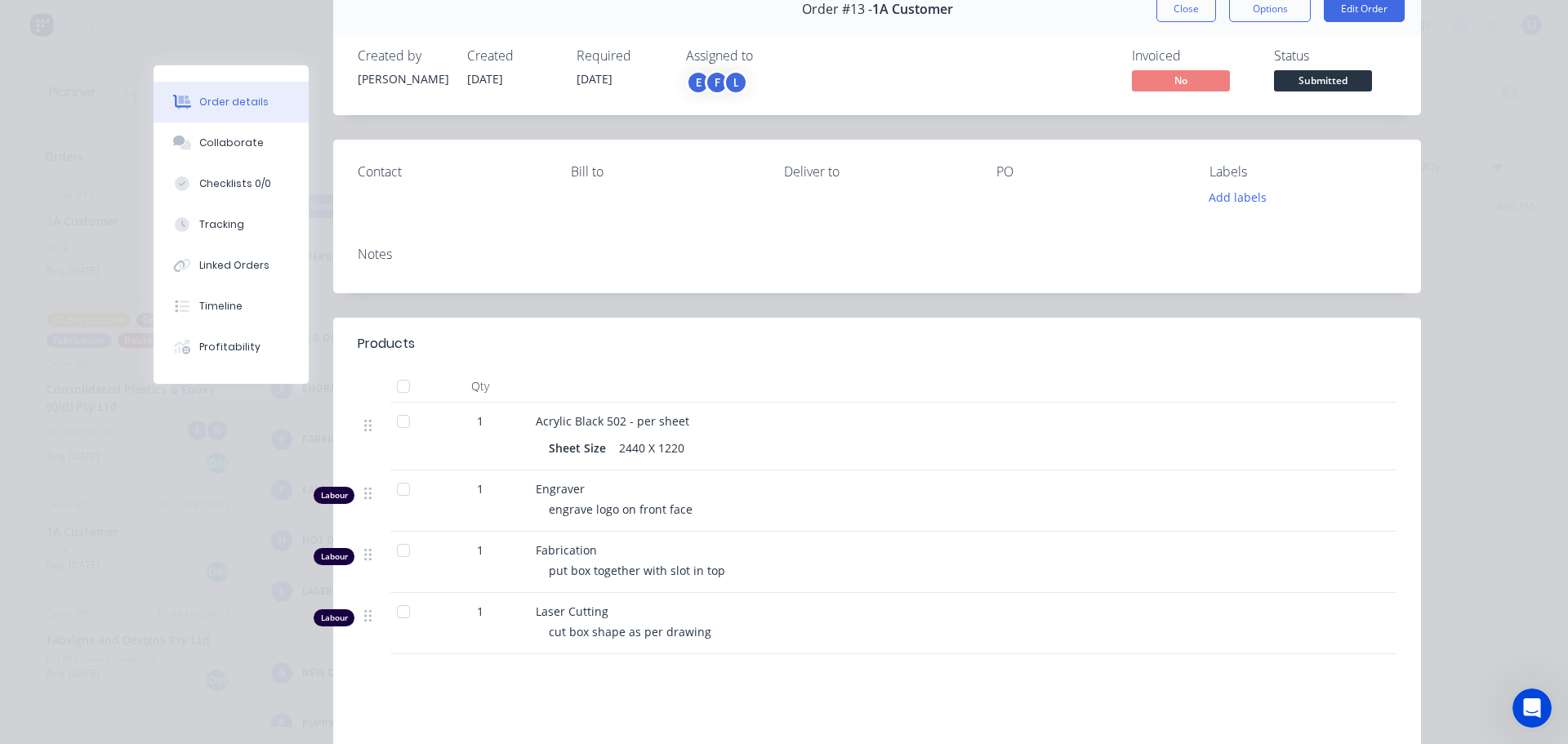
scroll to position [0, 0]
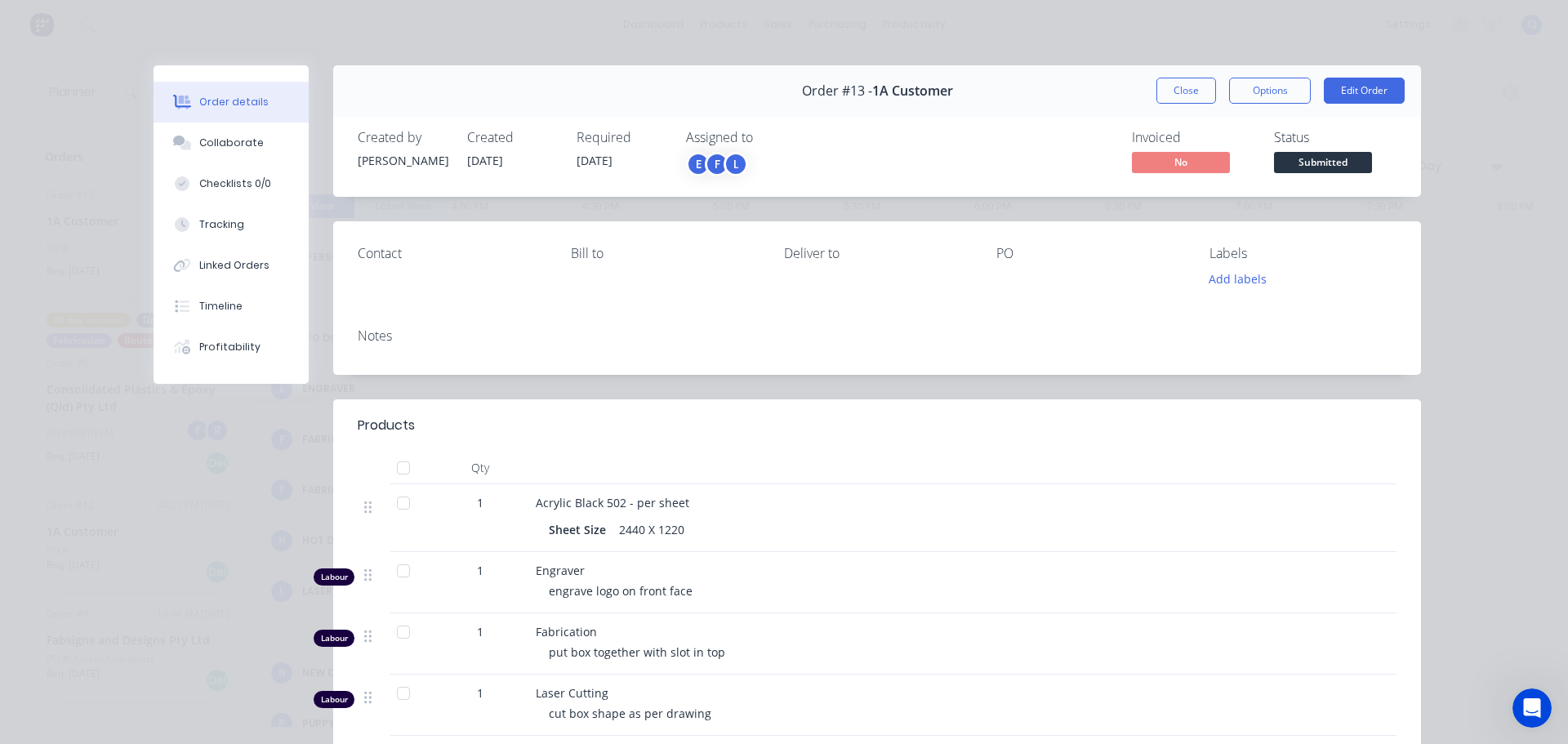
click at [742, 587] on div "engrave logo on front face" at bounding box center [862, 591] width 627 height 17
click at [357, 587] on div at bounding box center [373, 583] width 32 height 61
click at [357, 584] on div at bounding box center [373, 583] width 32 height 61
click at [493, 578] on div "1" at bounding box center [480, 570] width 85 height 17
click at [1273, 89] on button "Options" at bounding box center [1270, 91] width 82 height 26
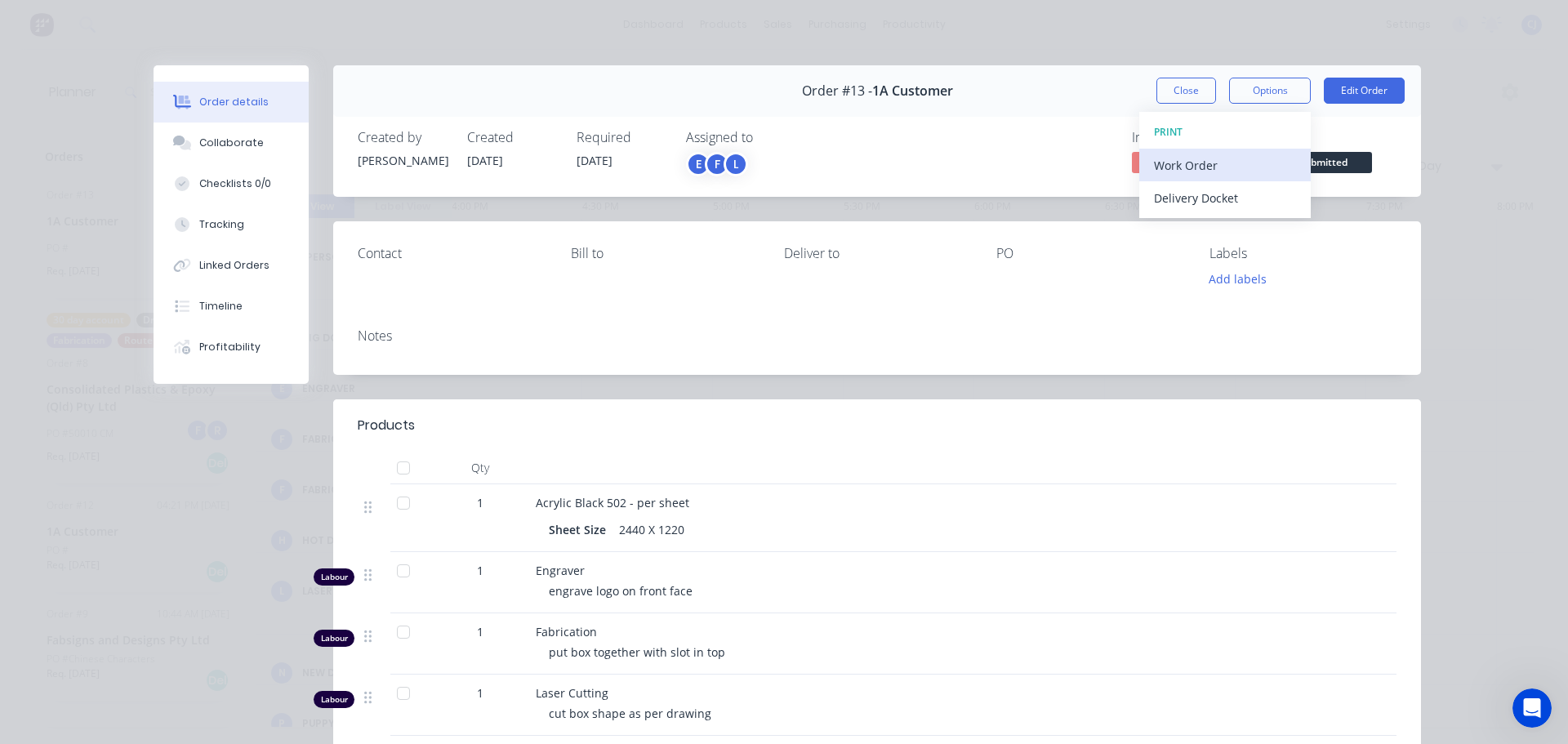
click at [1162, 155] on div "Work Order" at bounding box center [1225, 166] width 142 height 24
click at [1173, 199] on div "Standard" at bounding box center [1225, 198] width 142 height 24
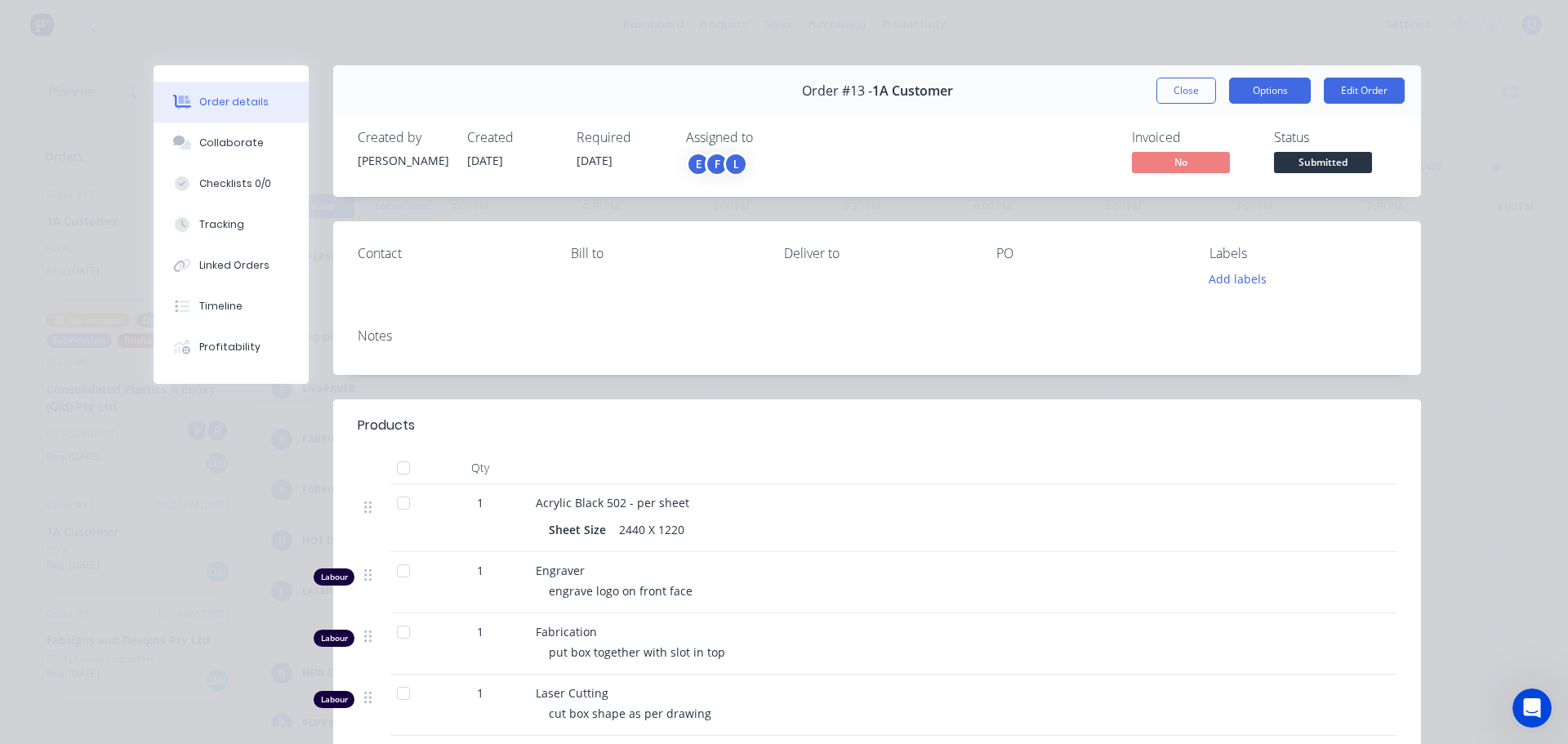
click at [1258, 86] on button "Options" at bounding box center [1270, 91] width 82 height 26
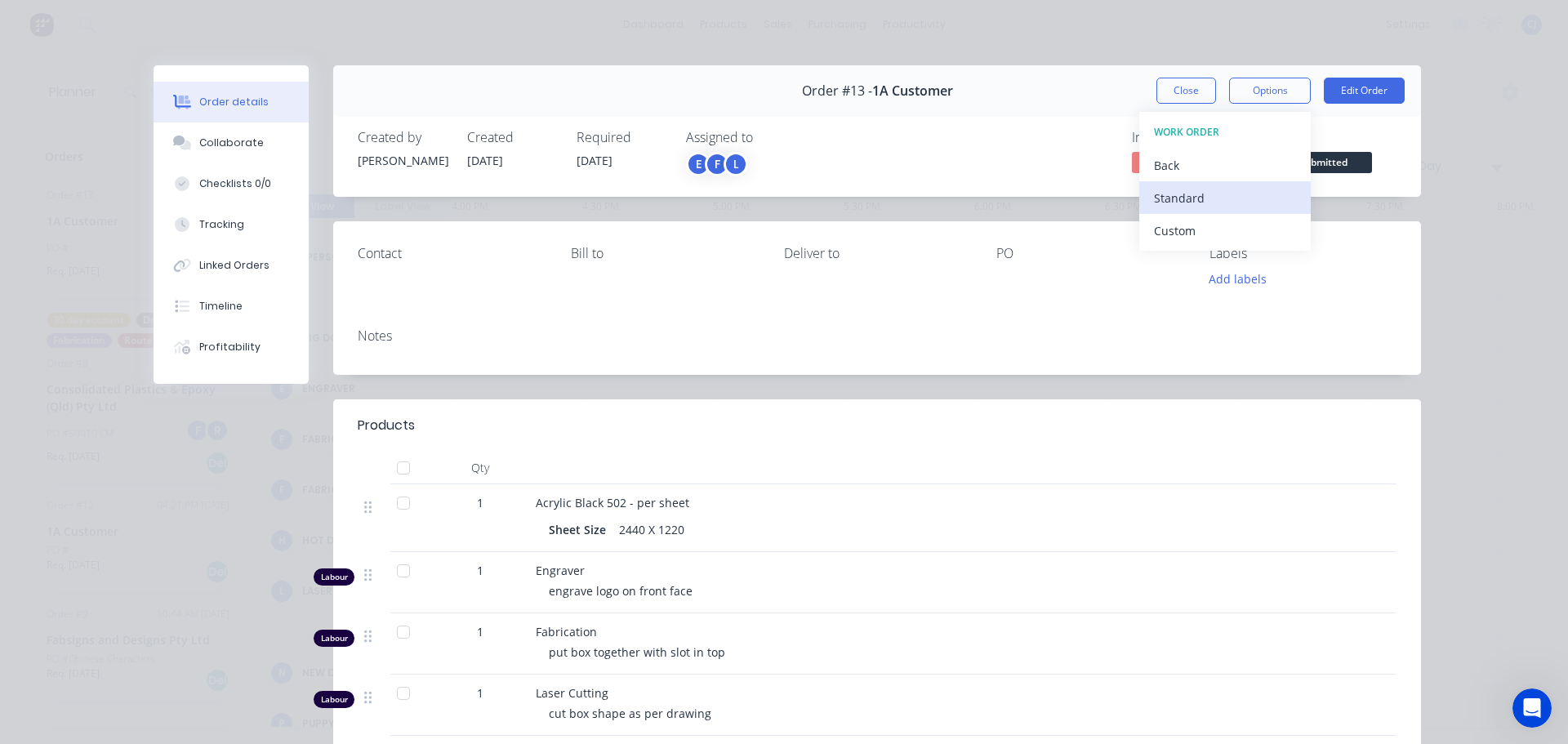
click at [1192, 198] on div "Standard" at bounding box center [1225, 198] width 142 height 24
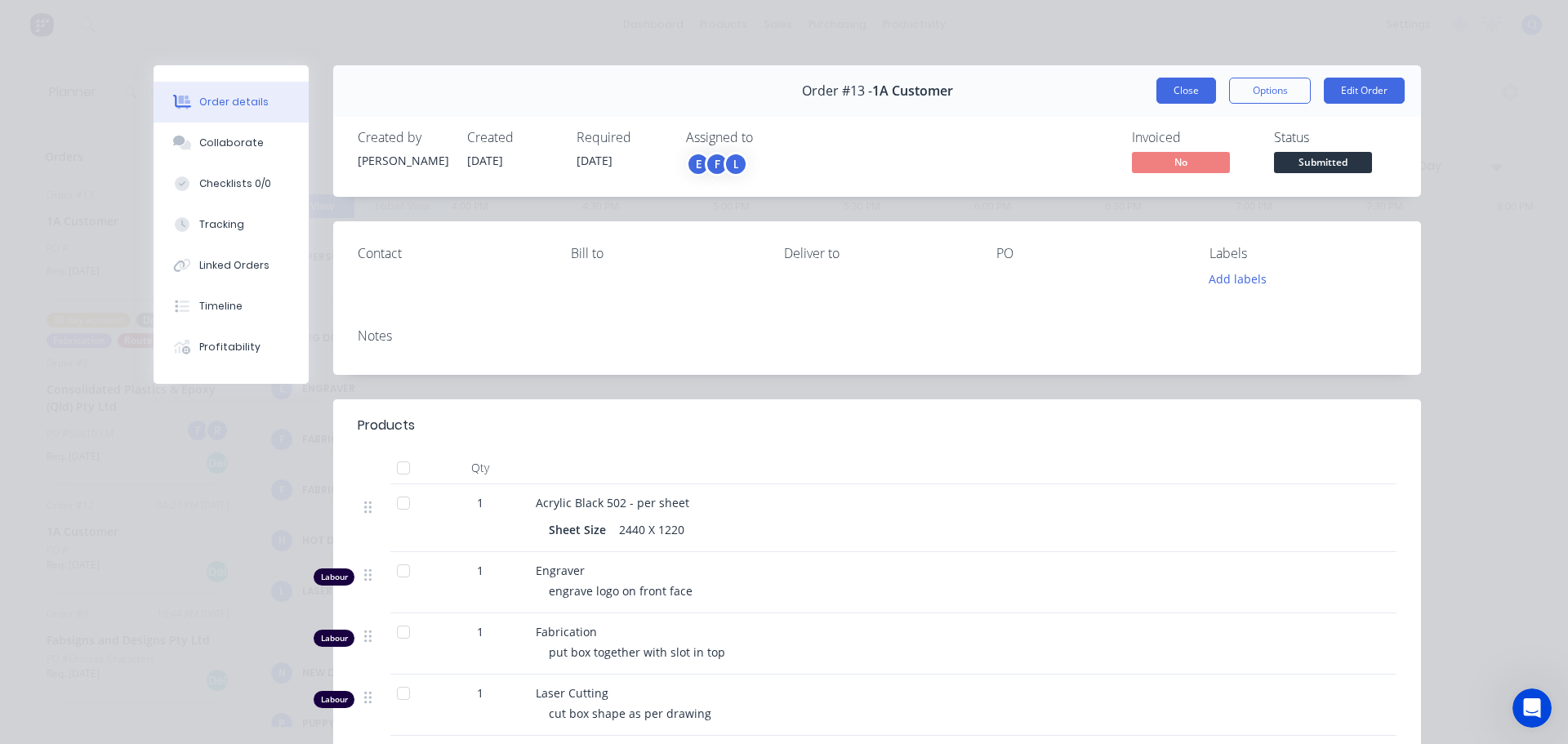
click at [1166, 91] on button "Close" at bounding box center [1187, 91] width 60 height 26
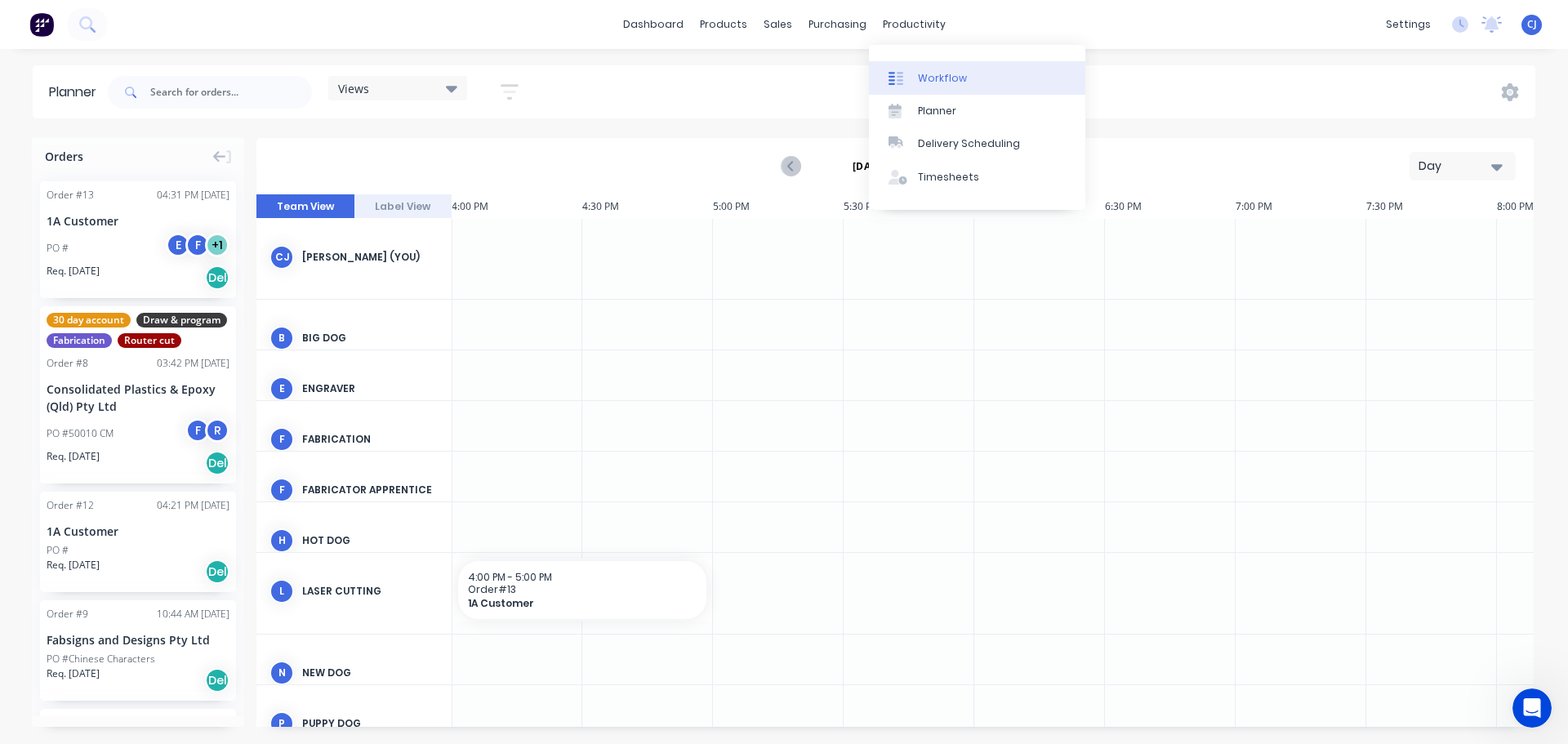
click at [924, 80] on div "Workflow" at bounding box center [942, 79] width 49 height 15
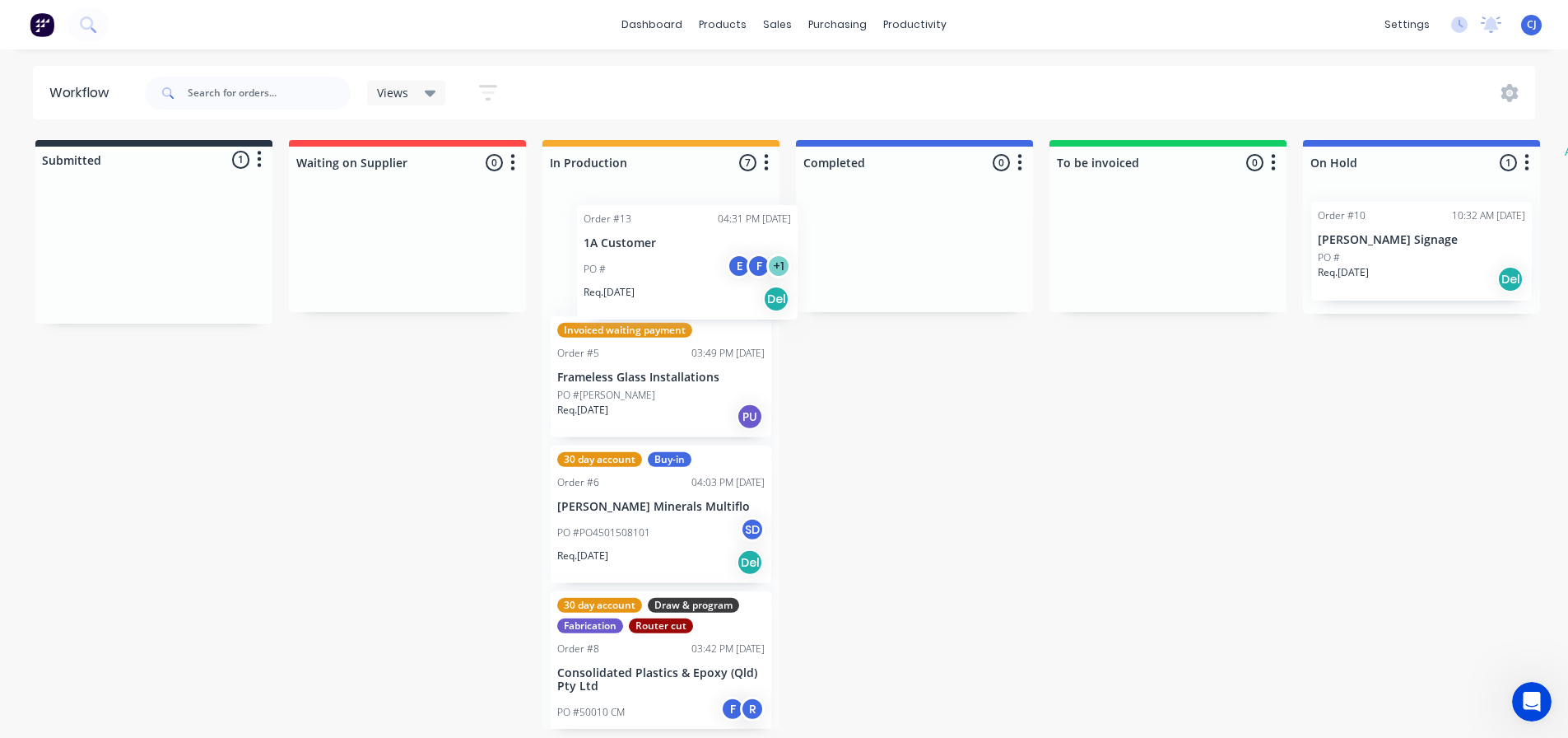
drag, startPoint x: 143, startPoint y: 223, endPoint x: 669, endPoint y: 228, distance: 526.0
click at [679, 230] on div "Submitted 1 Status colour #273444 hex #273444 Save Cancel Summaries Total order…" at bounding box center [1001, 434] width 2028 height 589
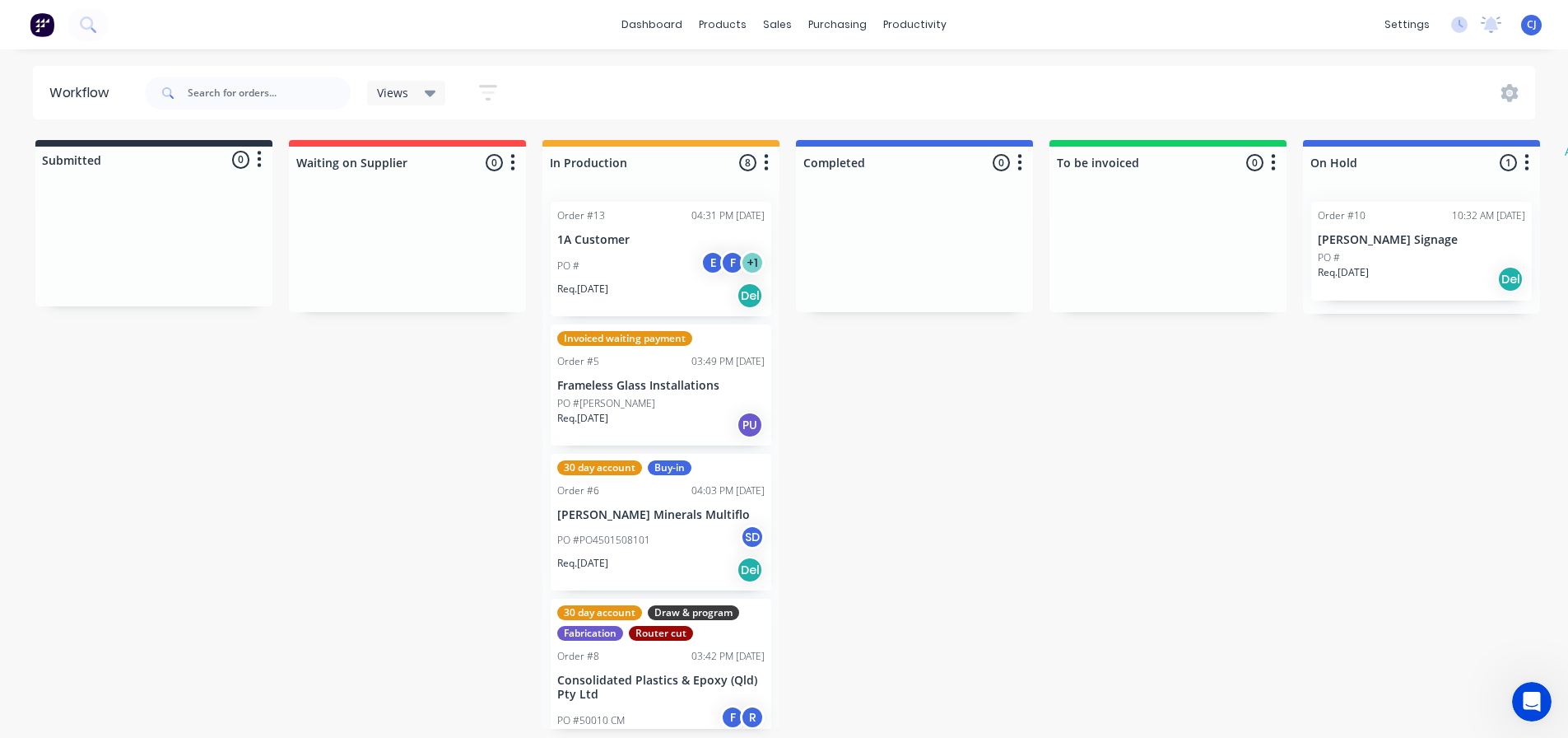
click at [424, 98] on icon at bounding box center [430, 93] width 12 height 18
click at [474, 92] on button "button" at bounding box center [488, 93] width 53 height 32
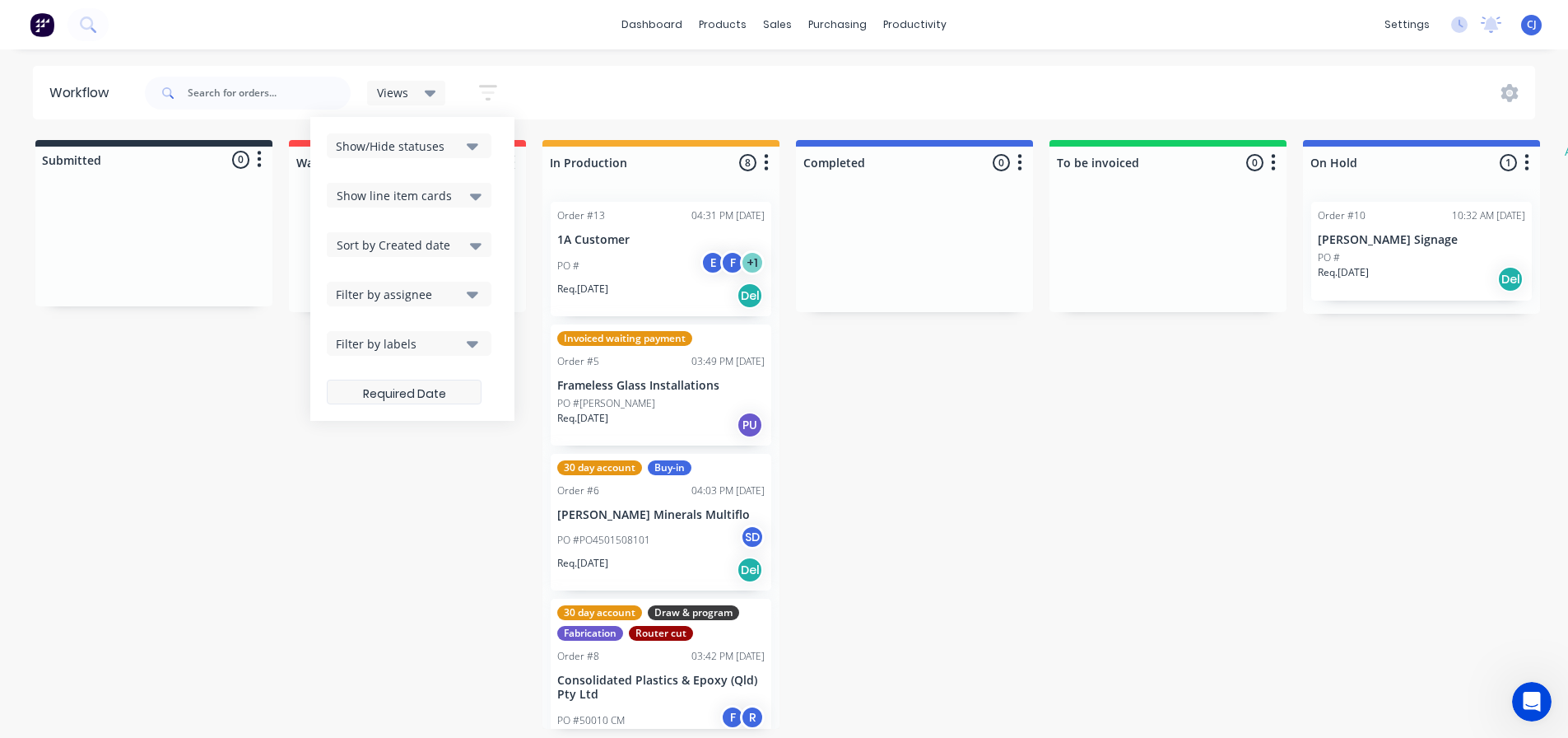
click at [393, 392] on label at bounding box center [404, 392] width 155 height 25
click at [393, 392] on input at bounding box center [404, 394] width 153 height 32
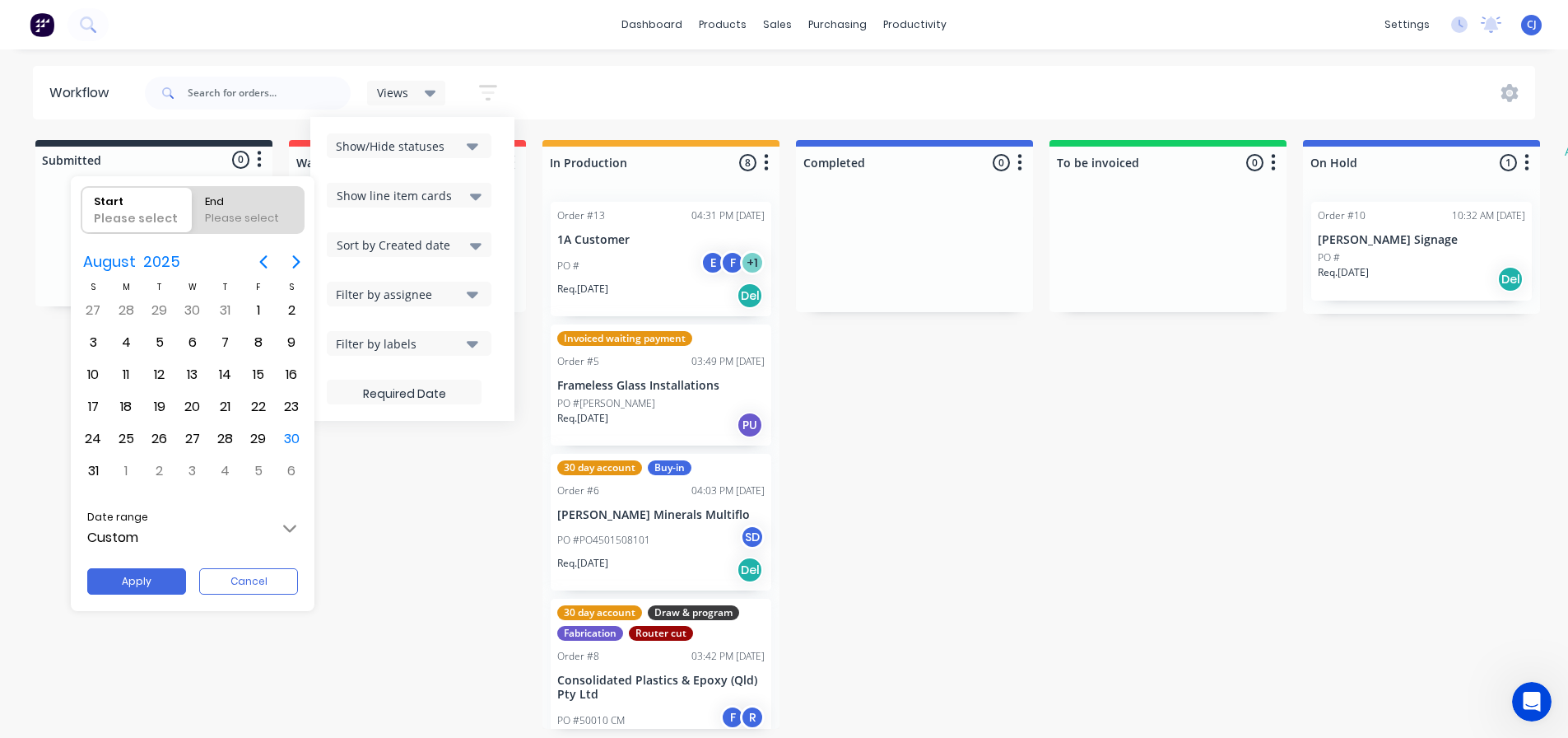
click at [635, 267] on div at bounding box center [784, 369] width 1831 height 1001
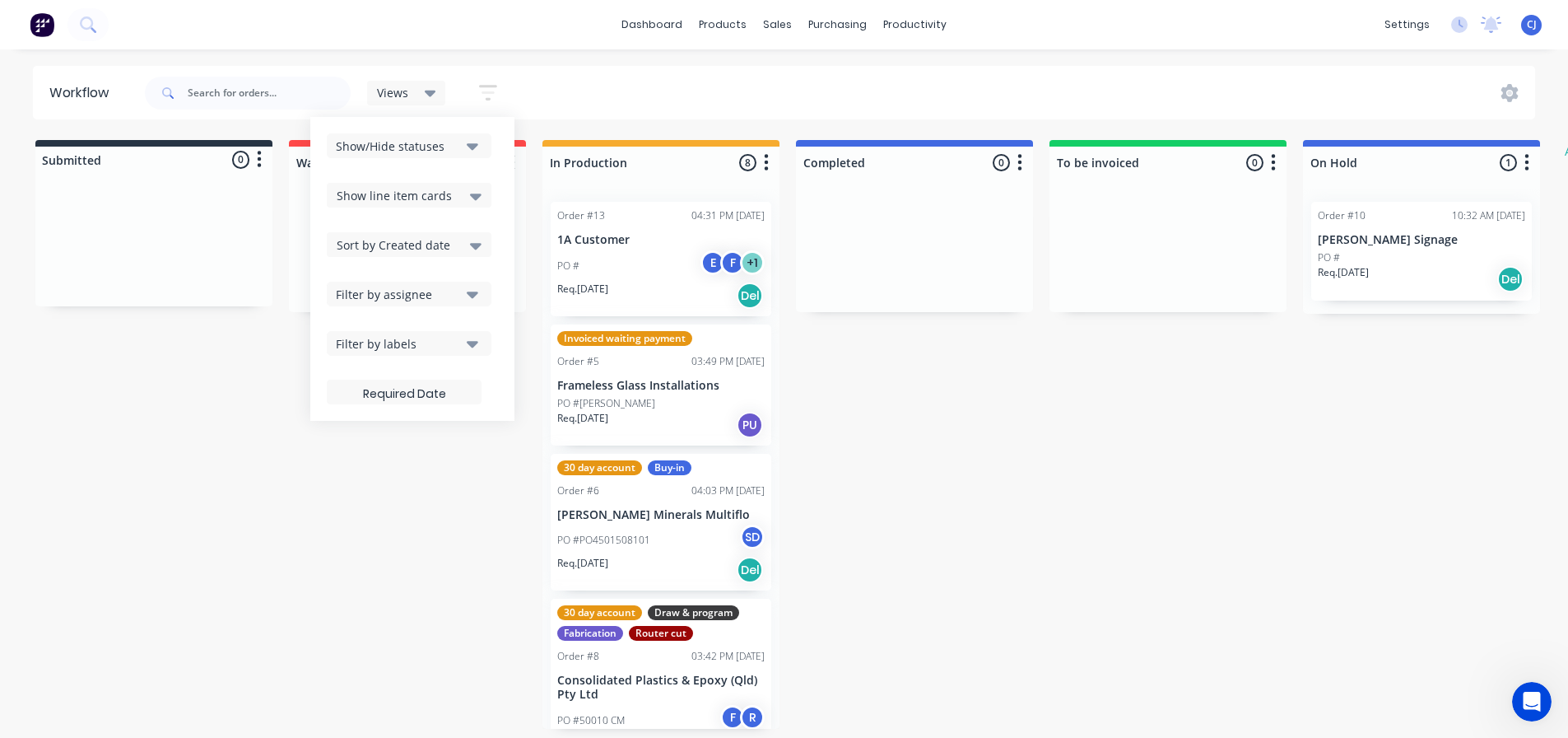
click at [599, 287] on p "Req. [DATE]" at bounding box center [582, 289] width 51 height 15
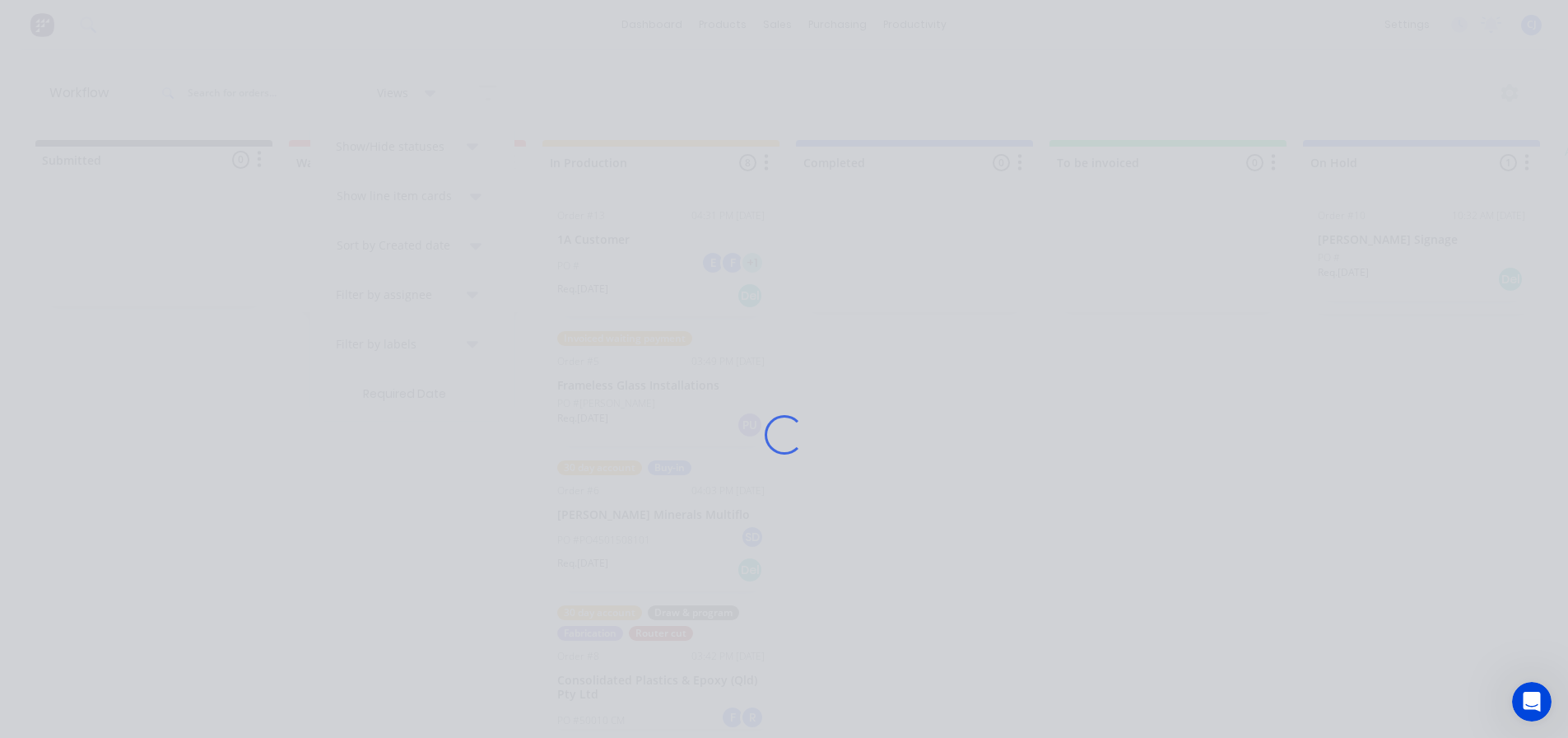
click at [599, 287] on div "Loading..." at bounding box center [784, 434] width 1316 height 738
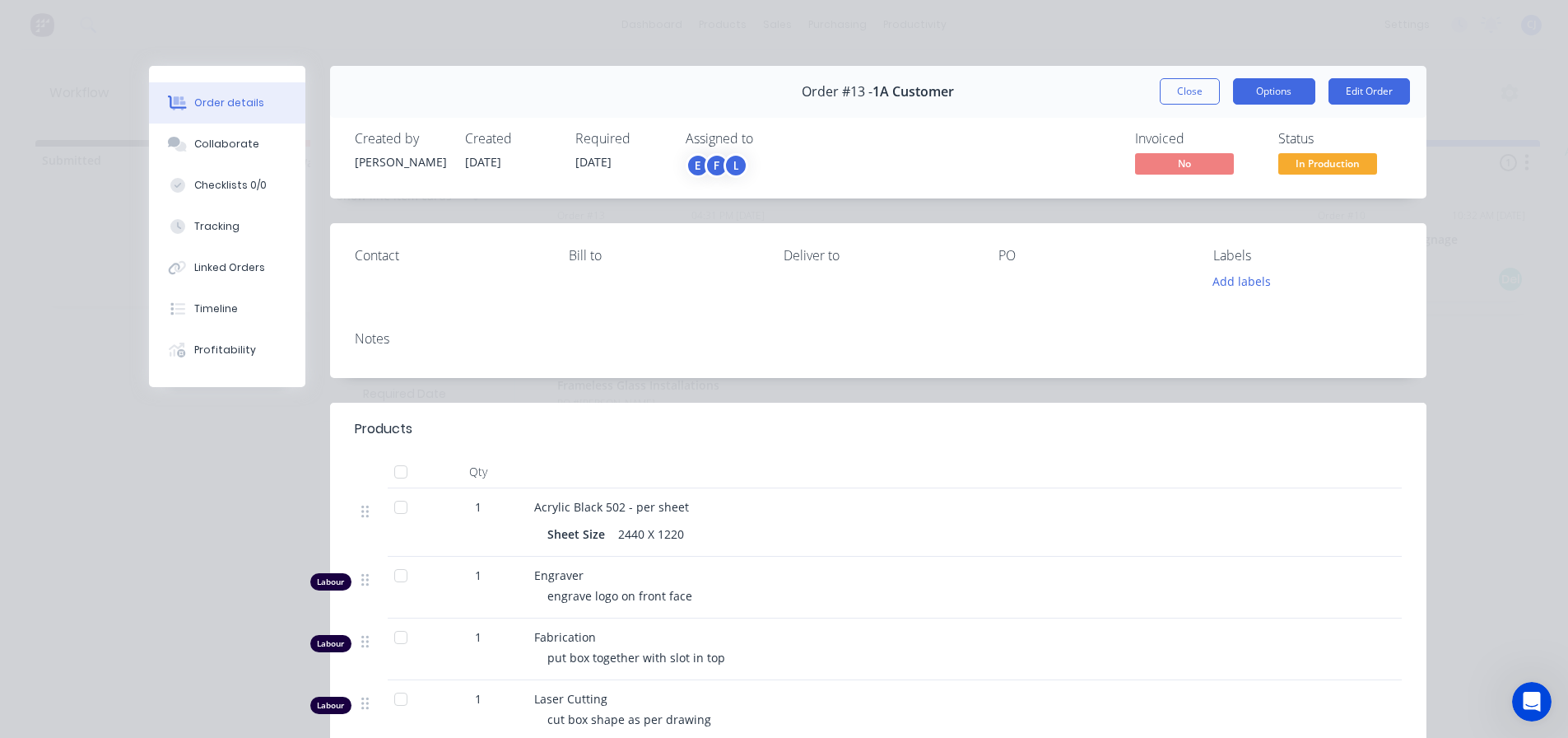
click at [1262, 80] on button "Options" at bounding box center [1274, 92] width 83 height 27
click at [1358, 91] on button "Edit Order" at bounding box center [1369, 92] width 82 height 27
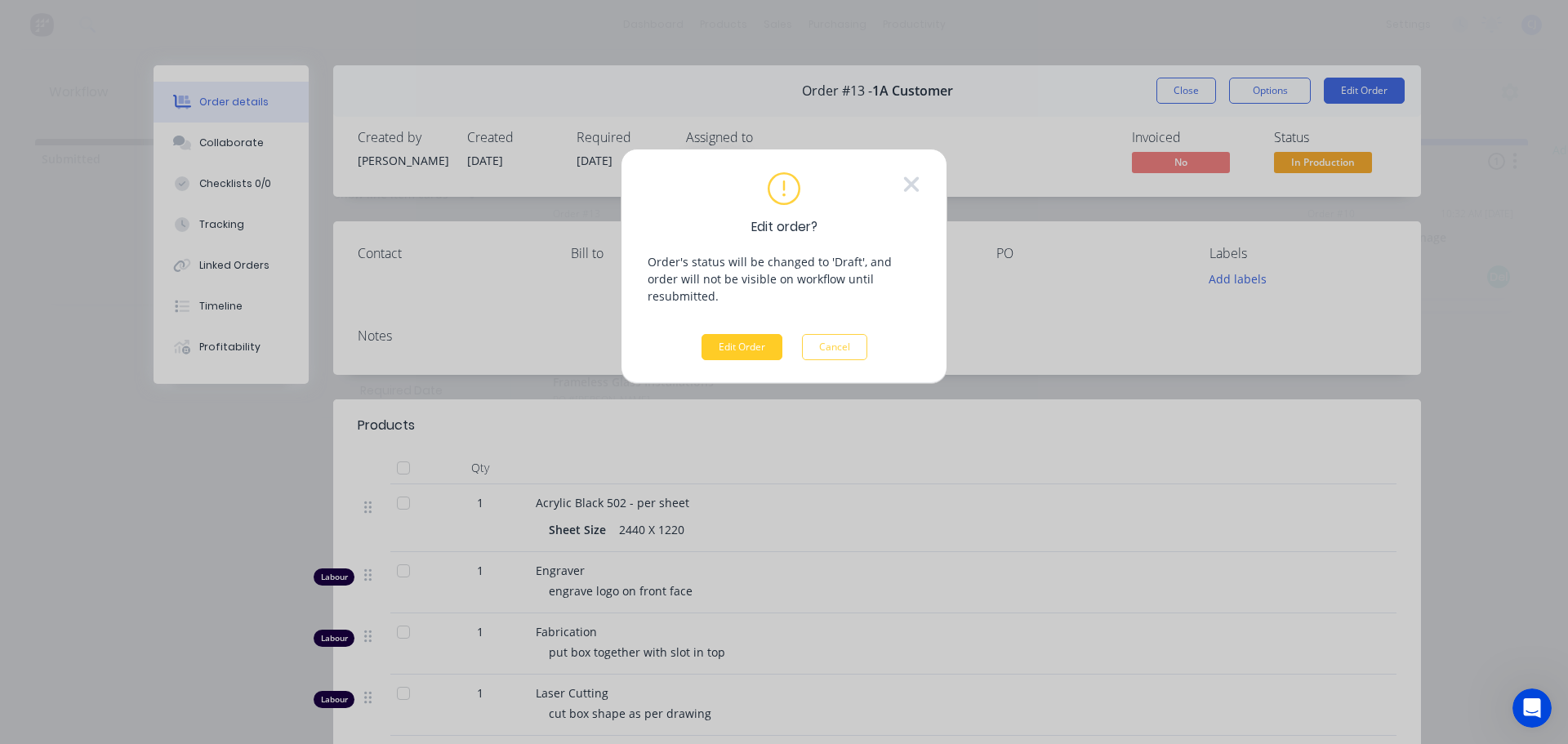
click at [750, 334] on button "Edit Order" at bounding box center [742, 348] width 81 height 26
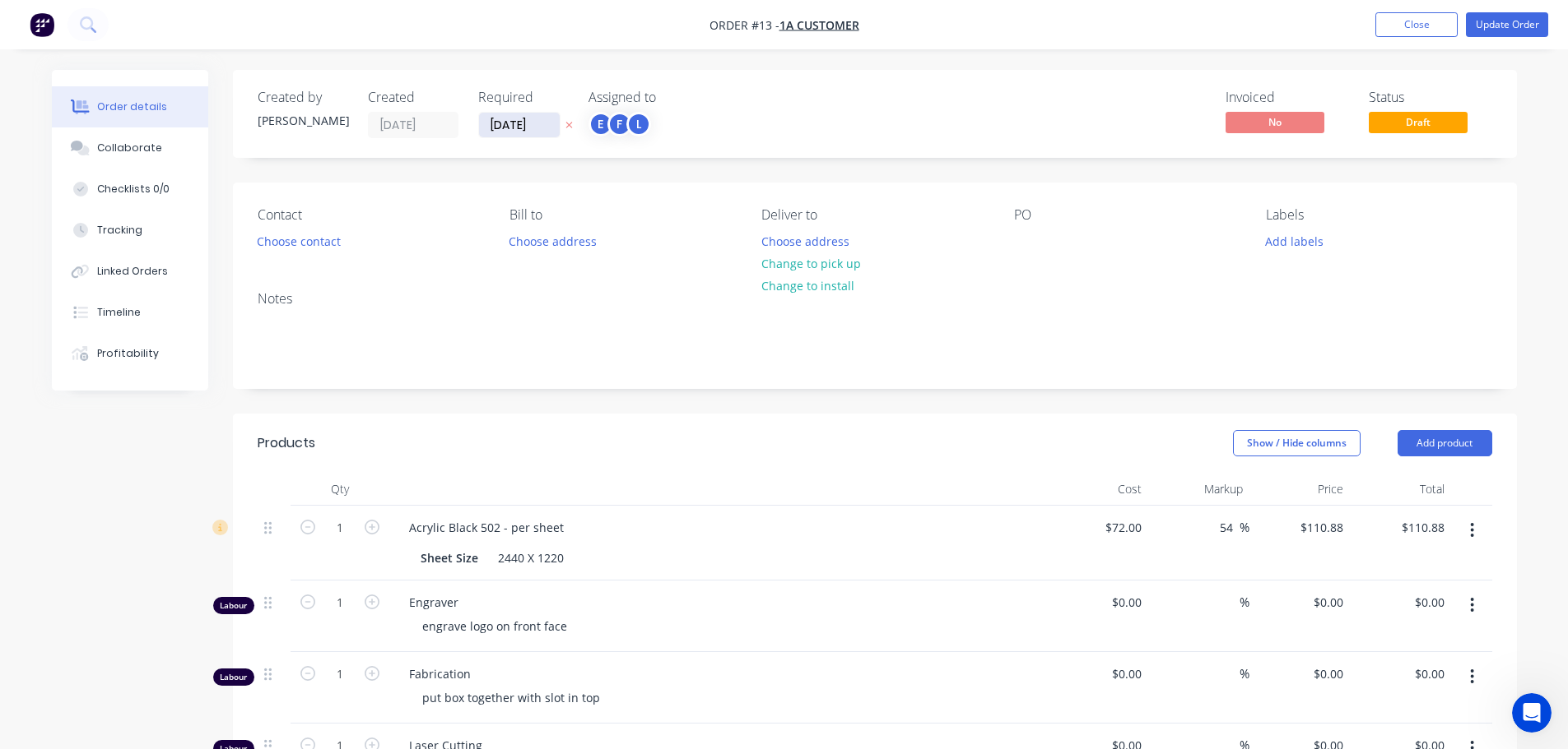
click at [518, 129] on input "[DATE]" at bounding box center [519, 125] width 81 height 25
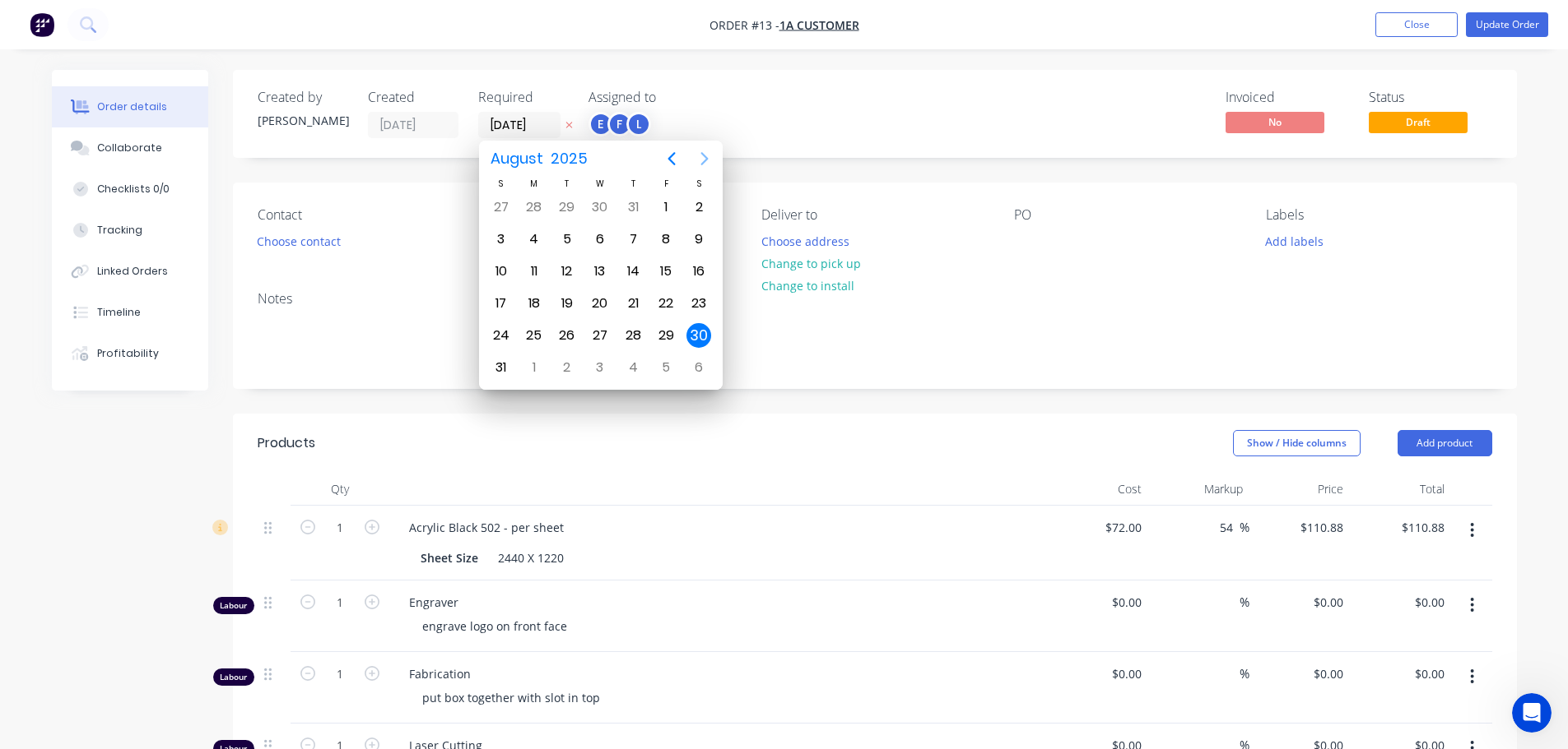
click at [699, 154] on icon "Next page" at bounding box center [704, 159] width 20 height 20
drag, startPoint x: 659, startPoint y: 232, endPoint x: 670, endPoint y: 232, distance: 11.0
click at [659, 232] on div "12" at bounding box center [666, 239] width 25 height 25
type input "[DATE]"
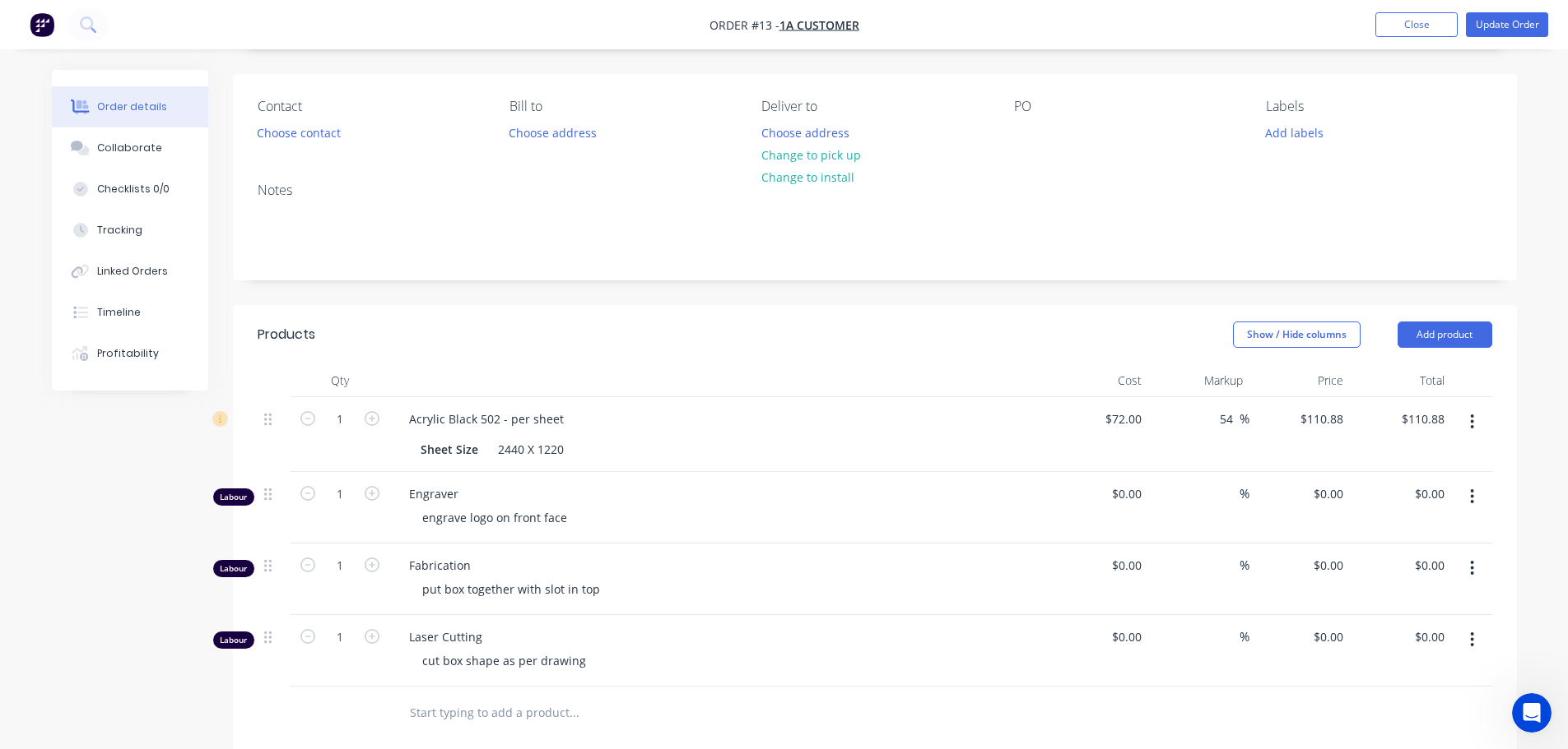
scroll to position [107, 0]
click at [1426, 328] on button "Add product" at bounding box center [1445, 336] width 95 height 27
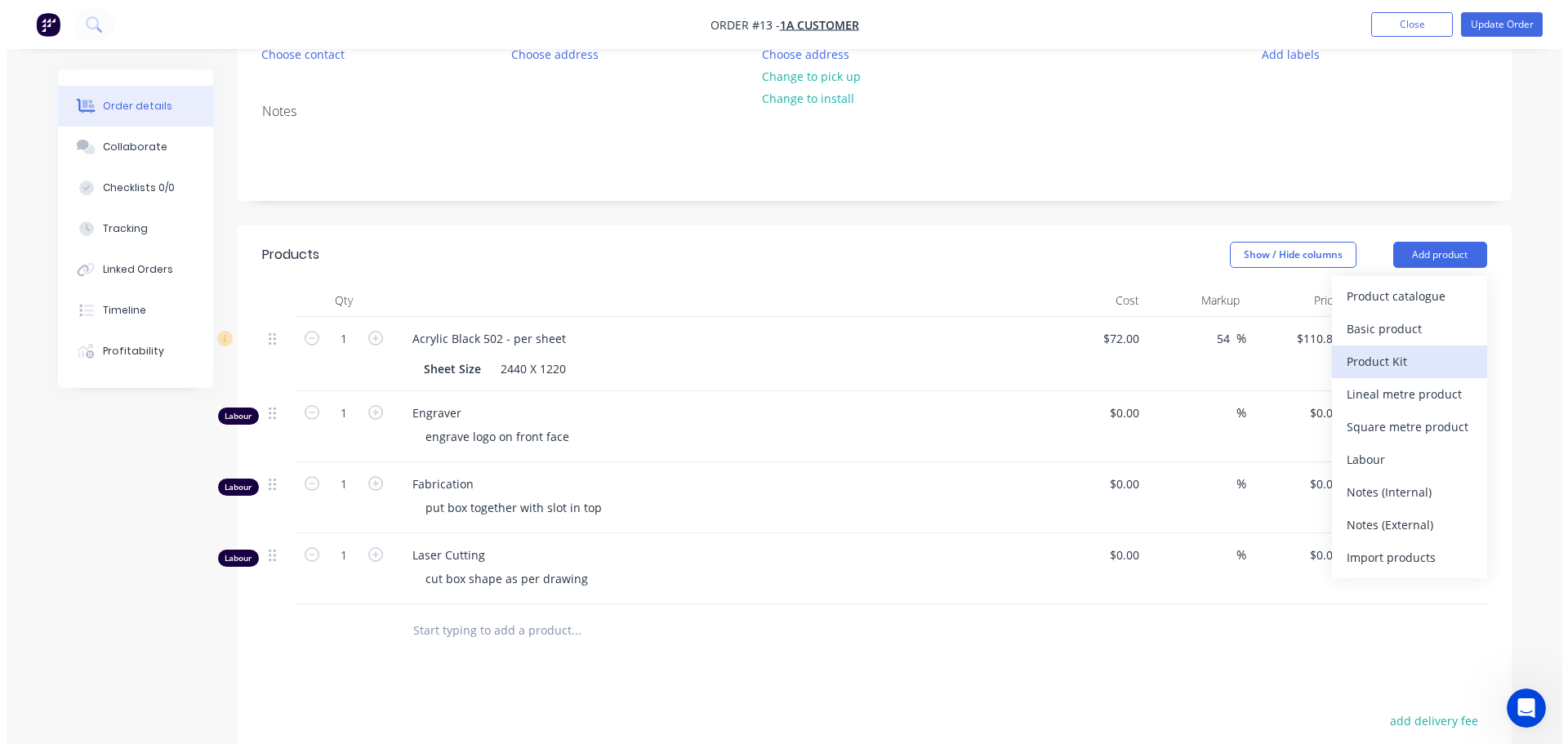
scroll to position [189, 0]
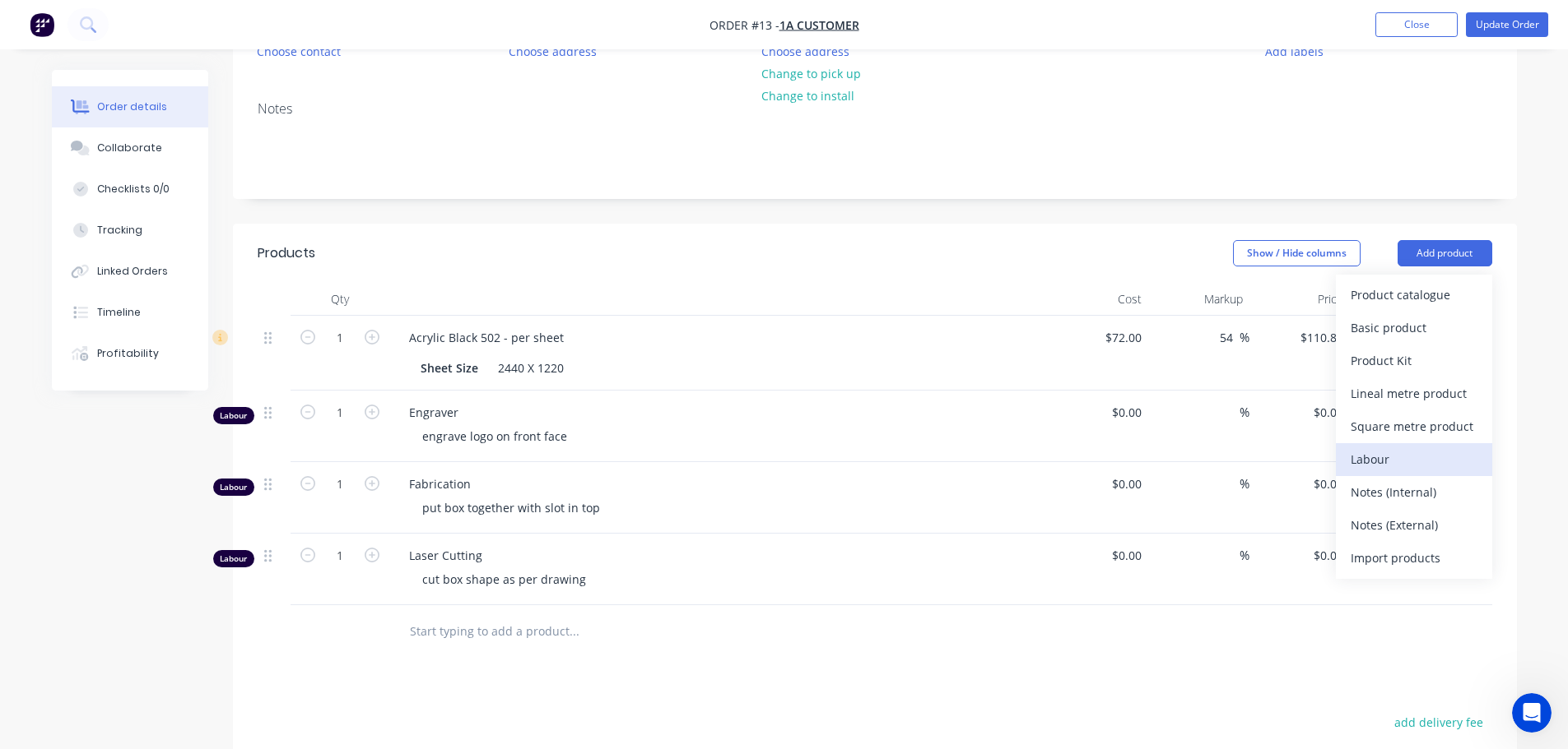
click at [1378, 462] on div "Labour" at bounding box center [1414, 459] width 127 height 24
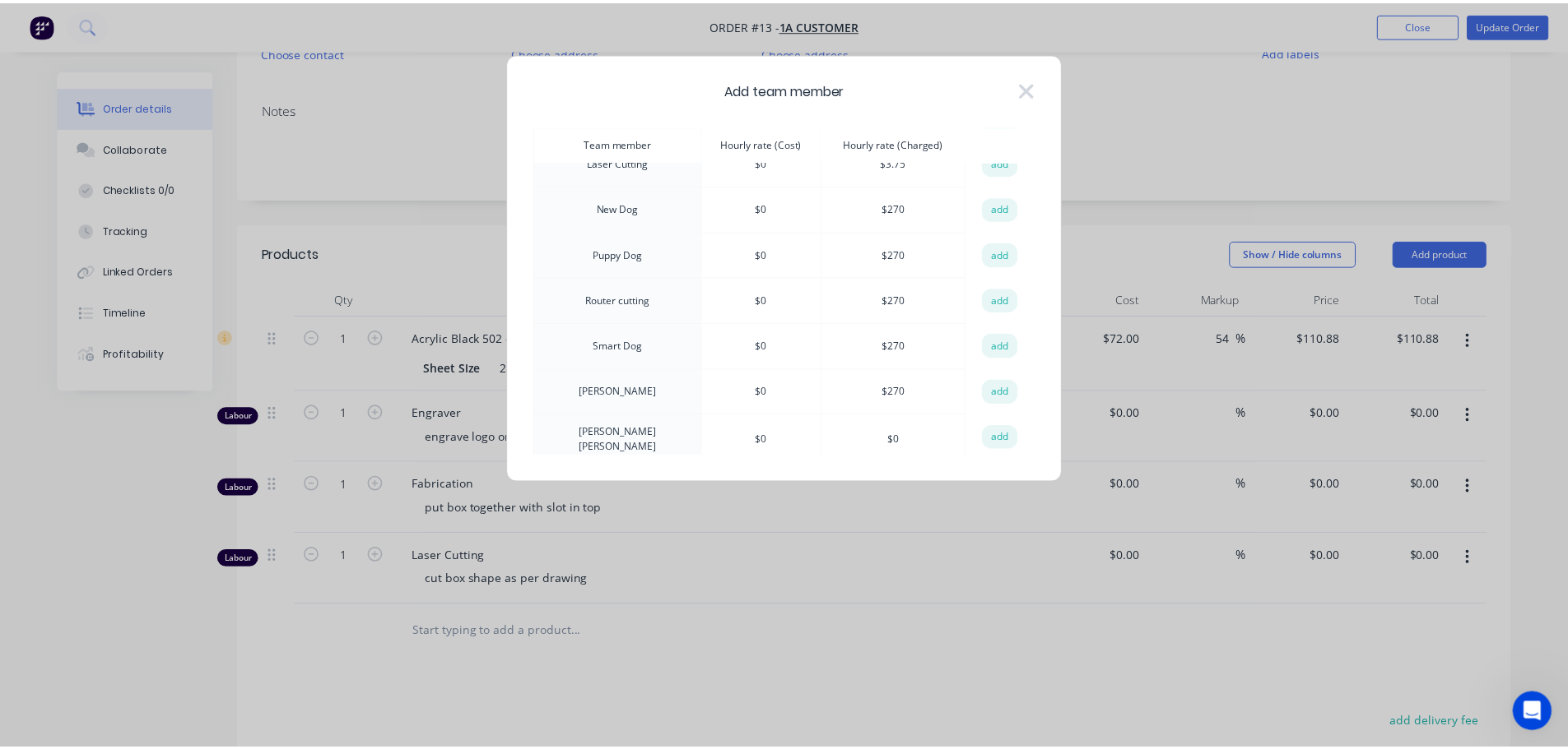
scroll to position [301, 0]
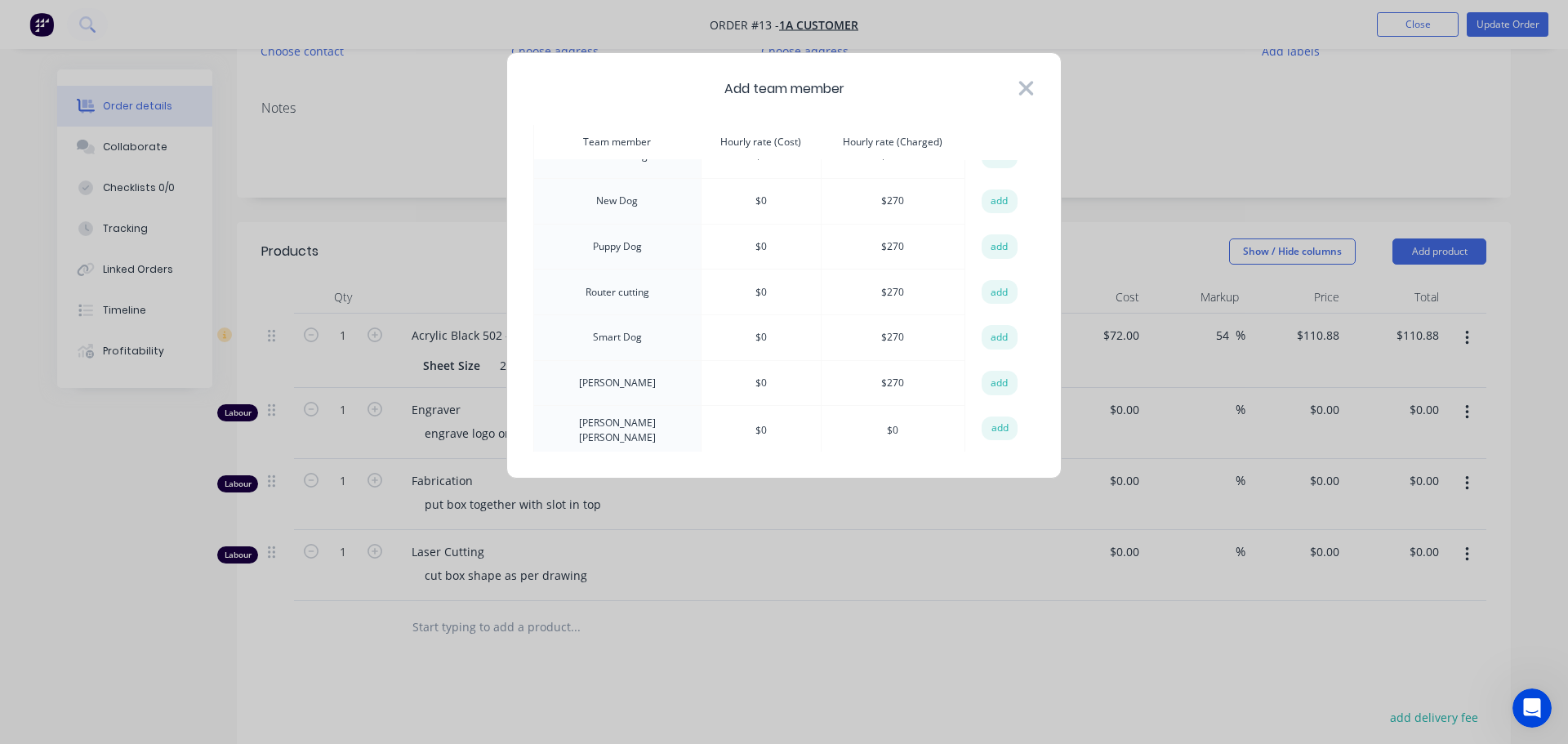
click at [1029, 84] on icon at bounding box center [1026, 89] width 17 height 23
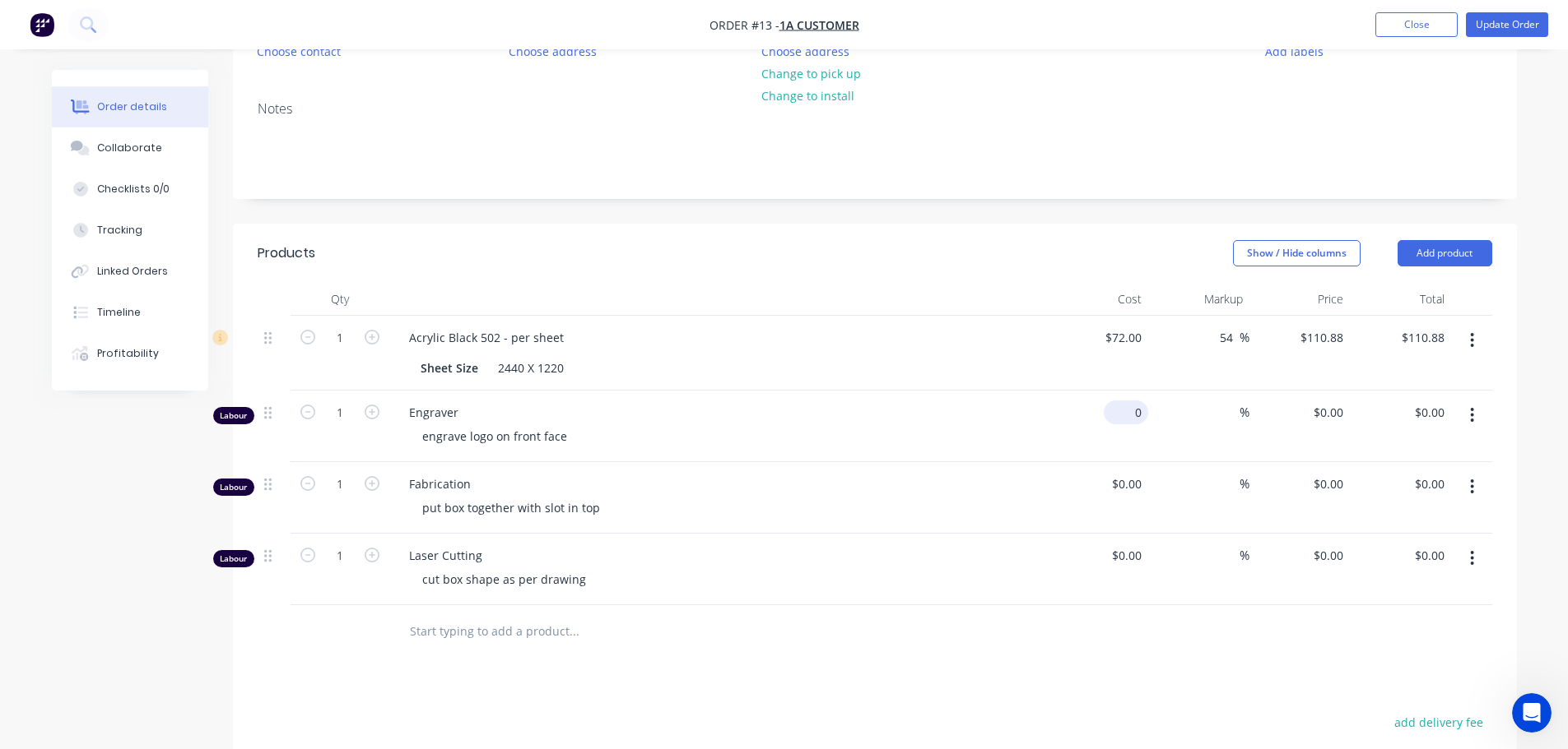
click at [1125, 403] on div "0 $0.00" at bounding box center [1125, 412] width 44 height 24
click at [1126, 482] on div "$0.00 $0.00" at bounding box center [1125, 484] width 44 height 24
type input "$1.50"
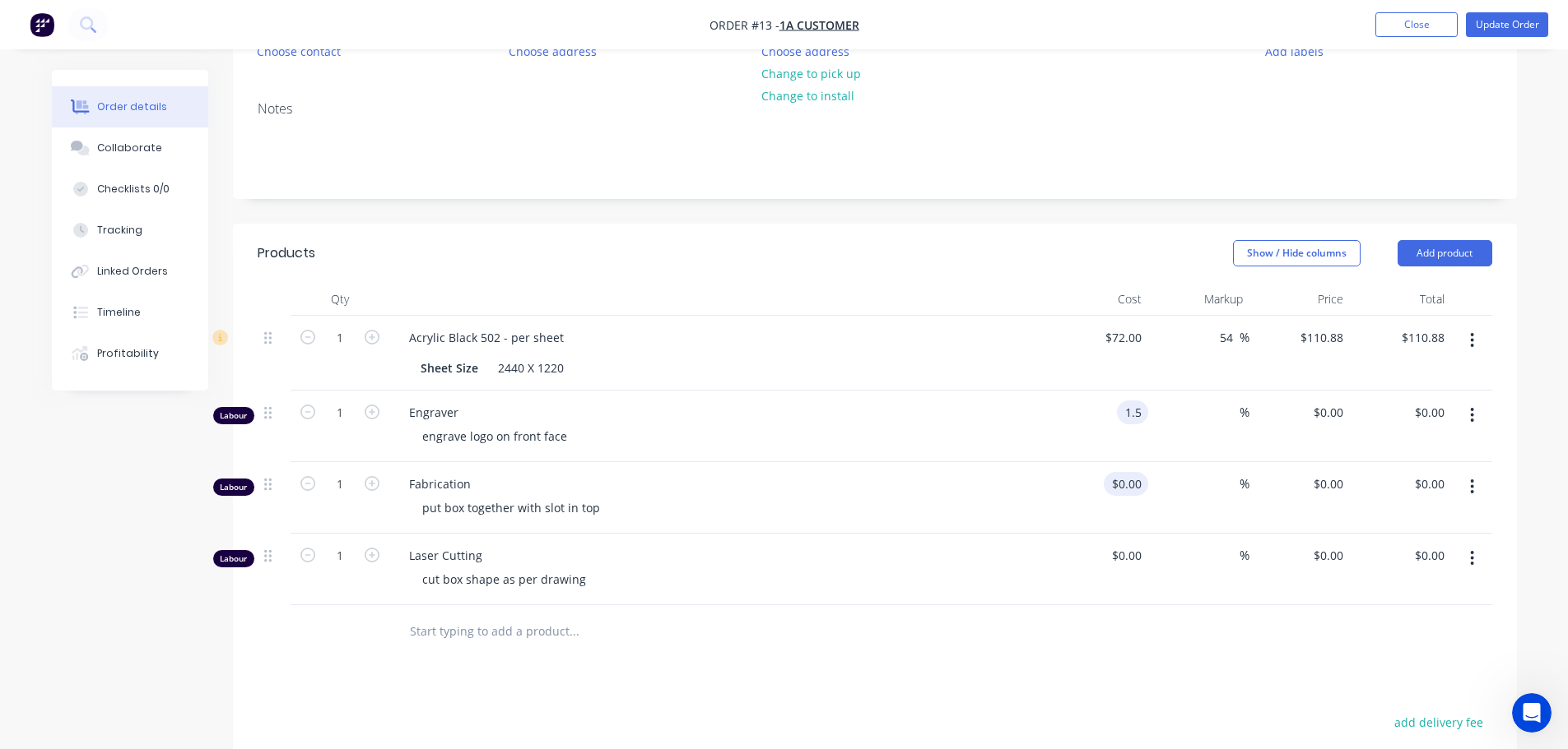
type input "0"
type input "1.5"
type input "$0.00"
click at [1120, 414] on div "1.5 $1.50" at bounding box center [1125, 412] width 44 height 24
click at [1250, 422] on div "$1.50 $1.50" at bounding box center [1300, 427] width 101 height 72
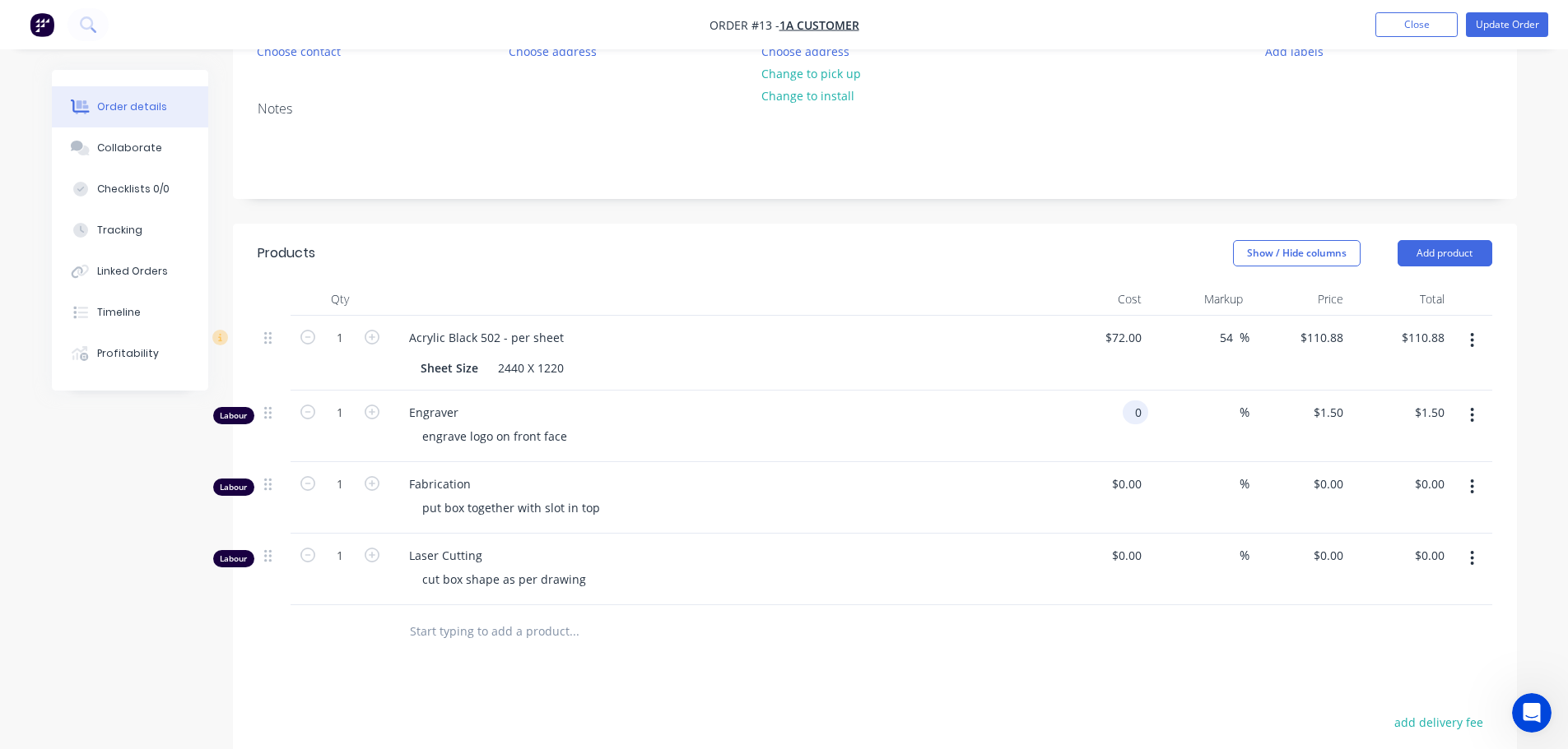
type input "$0.00"
click at [1235, 414] on input at bounding box center [1230, 412] width 19 height 24
type input "50"
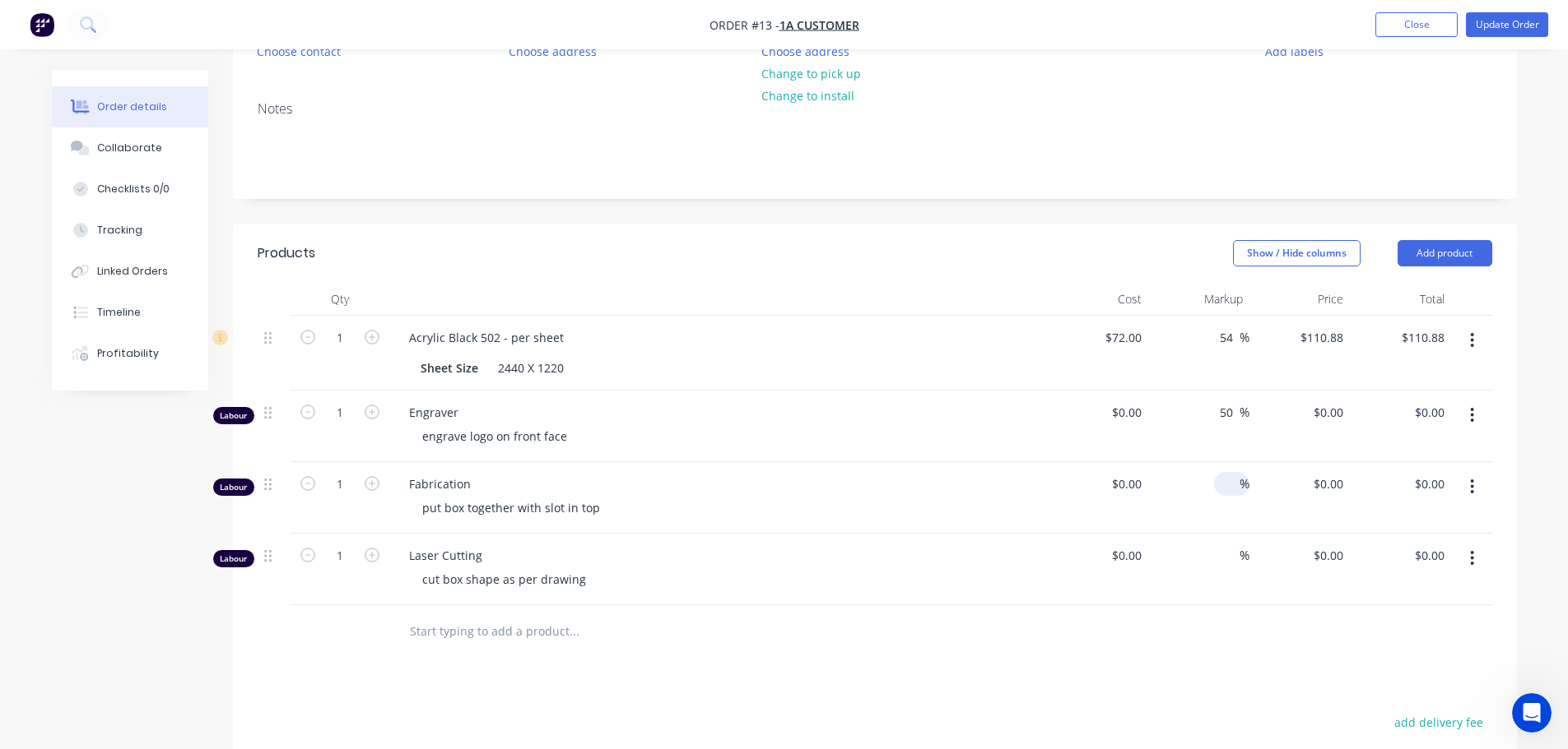
click at [1215, 482] on div "%" at bounding box center [1231, 484] width 35 height 24
click at [1218, 412] on input "50" at bounding box center [1229, 412] width 22 height 24
click at [1219, 412] on input "50" at bounding box center [1229, 412] width 22 height 24
click at [1143, 412] on input "0" at bounding box center [1138, 412] width 19 height 24
type input "$0.00"
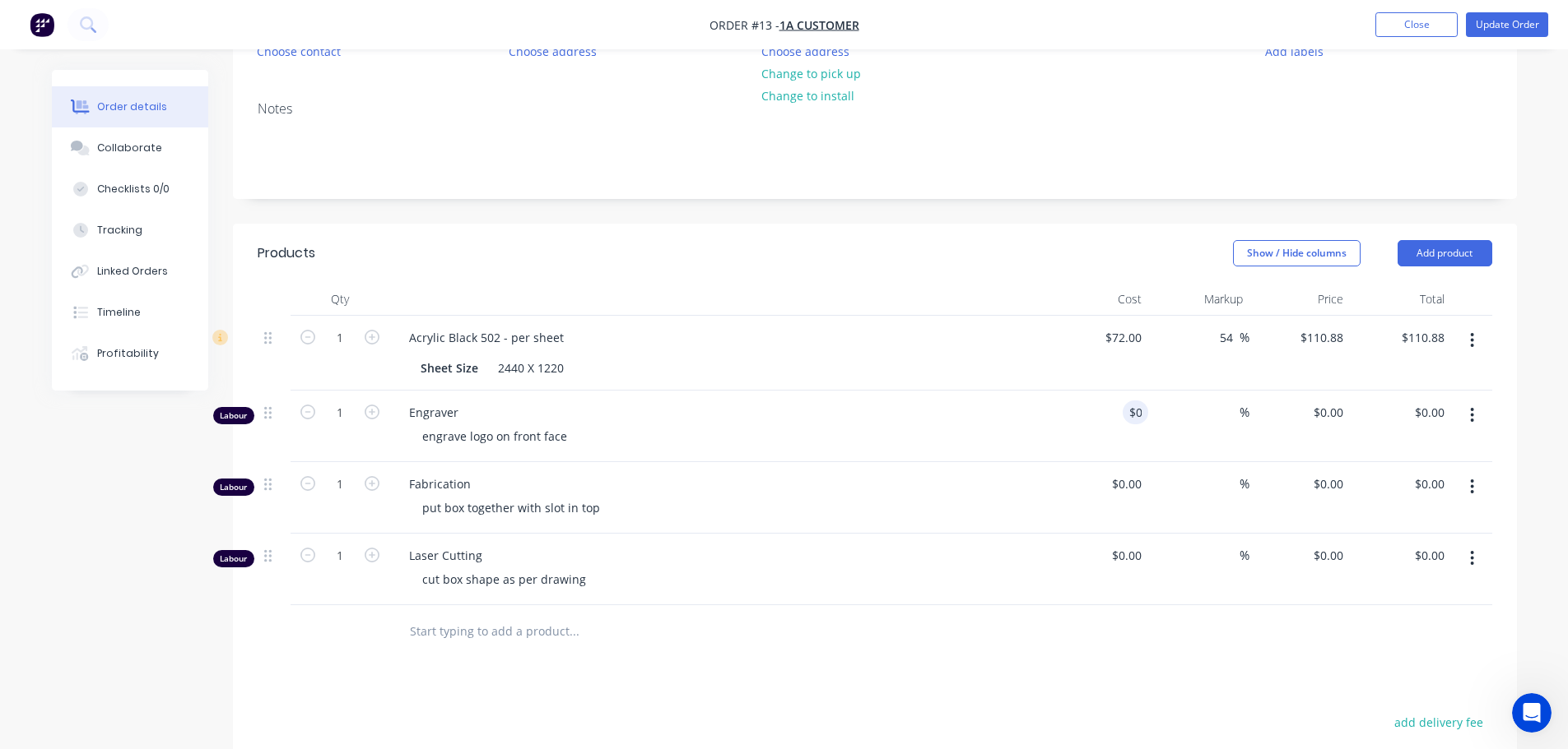
click at [1205, 400] on div "%" at bounding box center [1198, 427] width 101 height 72
click at [1080, 412] on div "$0.00 $0.00" at bounding box center [1098, 427] width 101 height 72
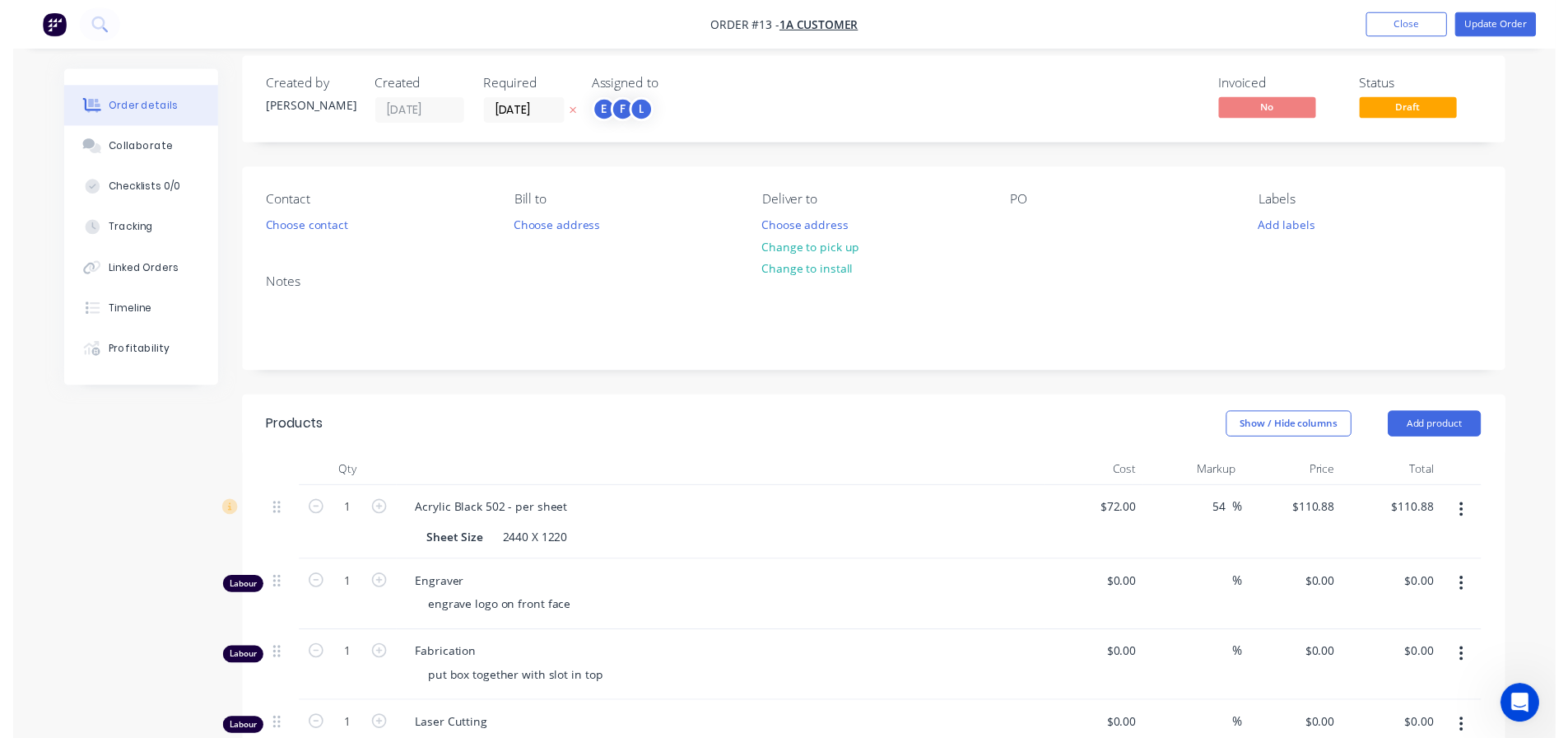
scroll to position [0, 0]
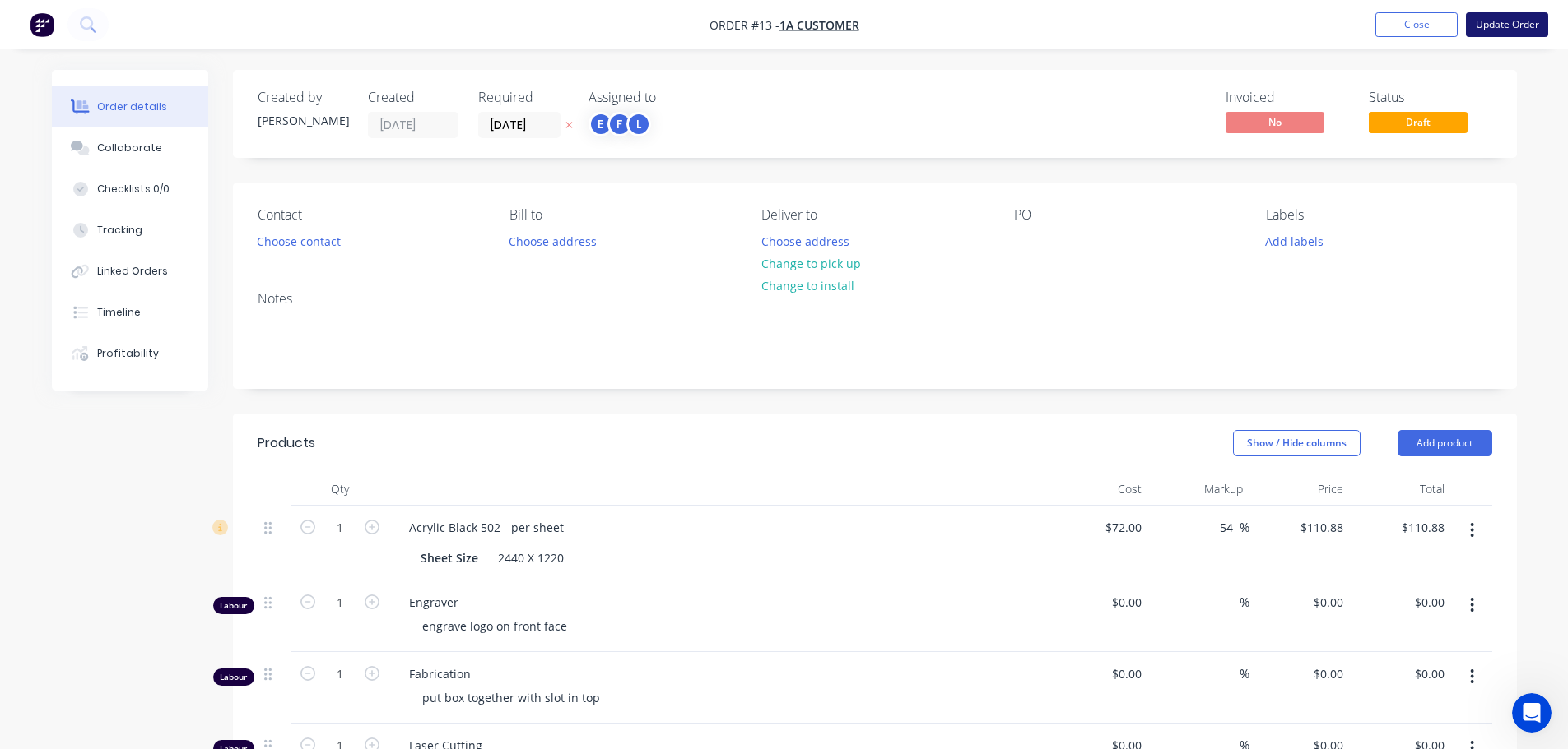
click at [1496, 22] on button "Update Order" at bounding box center [1506, 25] width 83 height 25
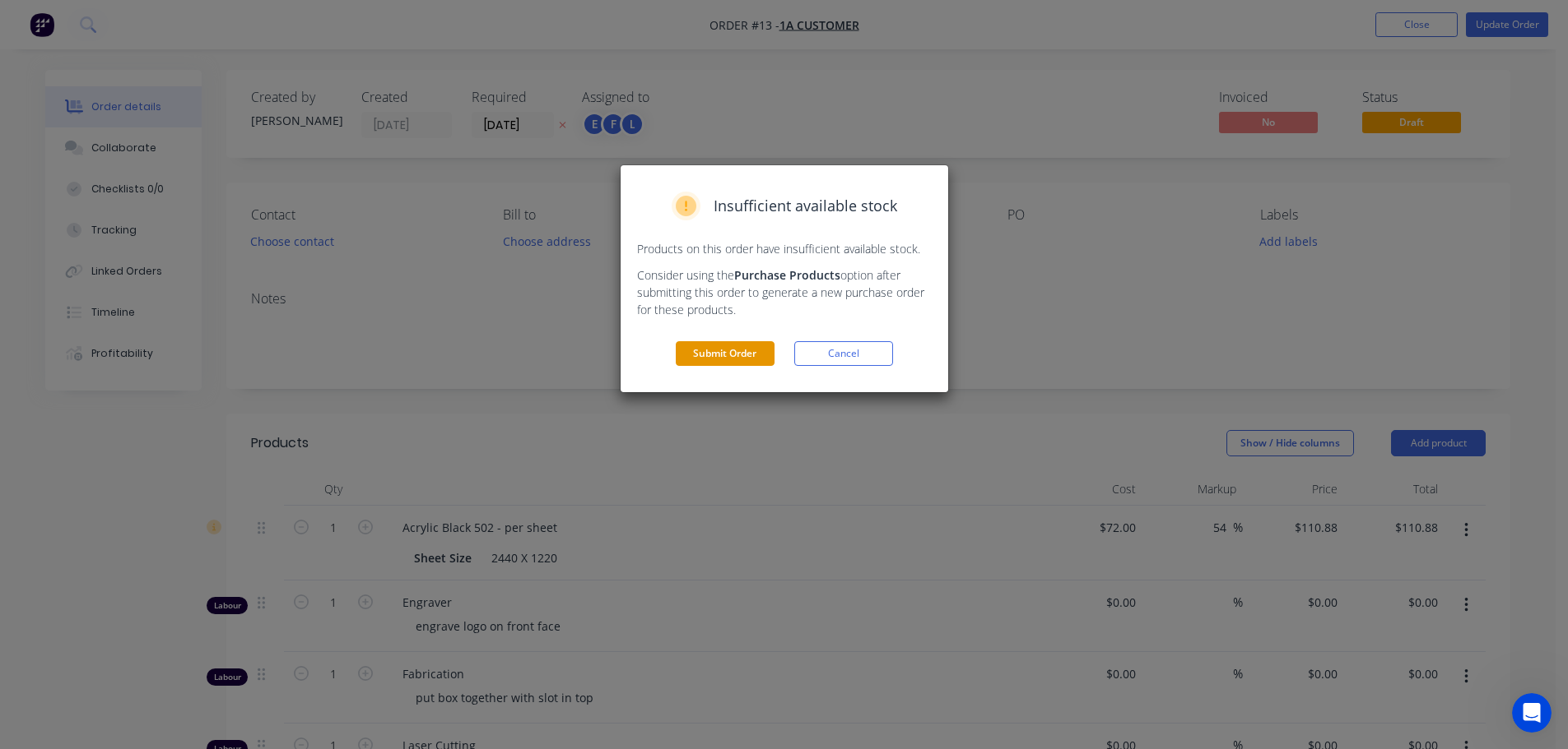
click at [717, 348] on button "Submit Order" at bounding box center [724, 354] width 98 height 25
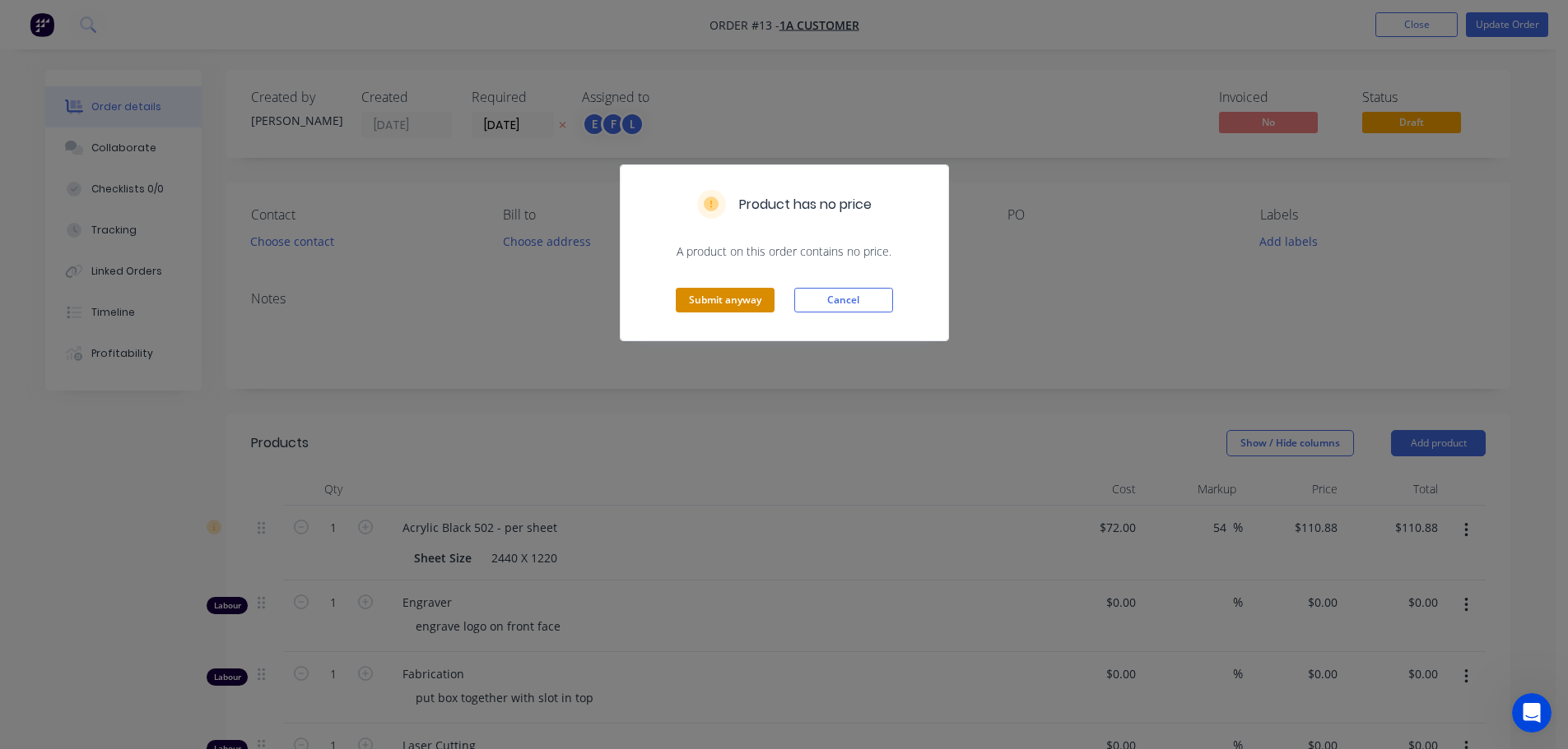
click at [719, 301] on button "Submit anyway" at bounding box center [724, 301] width 98 height 25
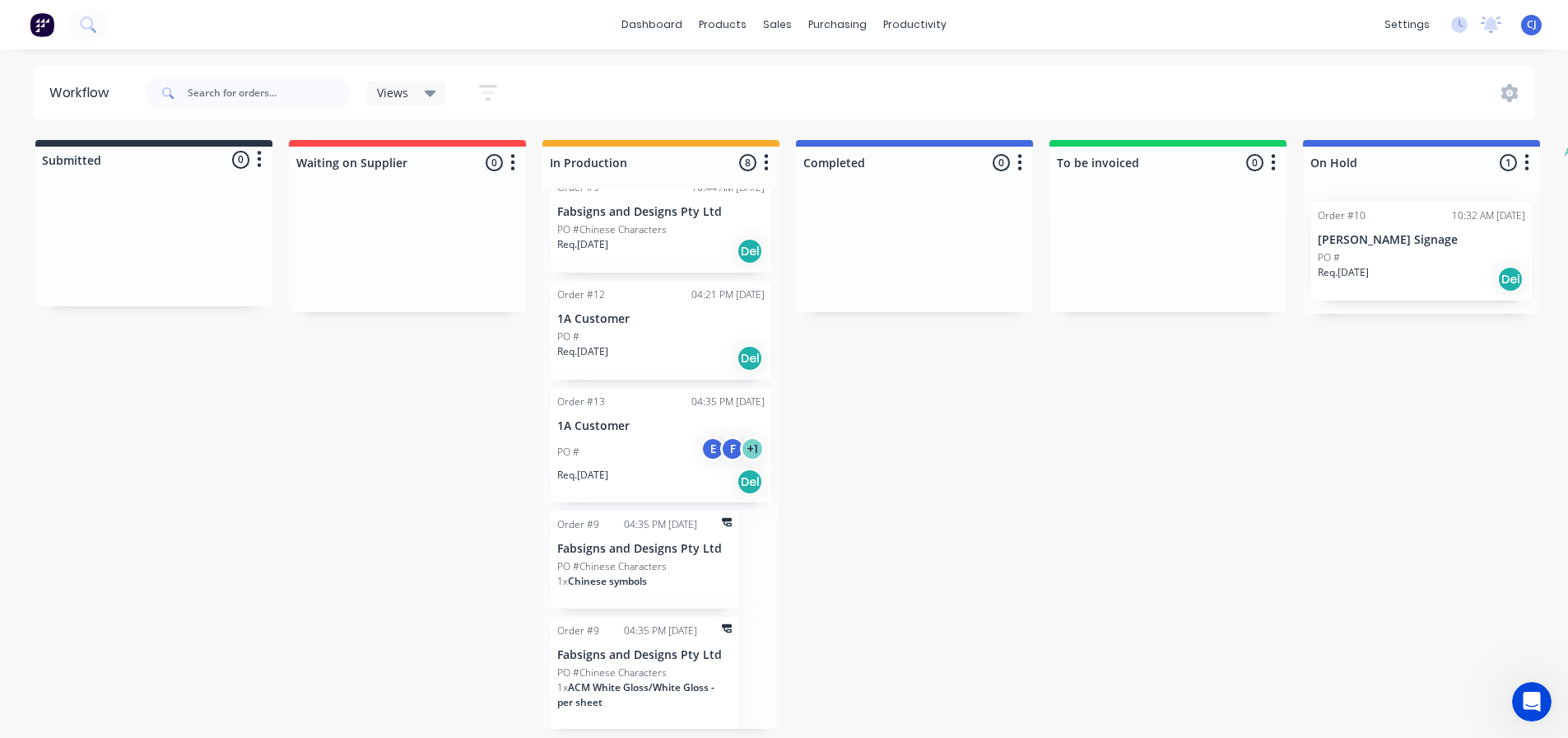
scroll to position [484, 0]
click at [656, 438] on div "PO # E F + 1" at bounding box center [660, 450] width 208 height 32
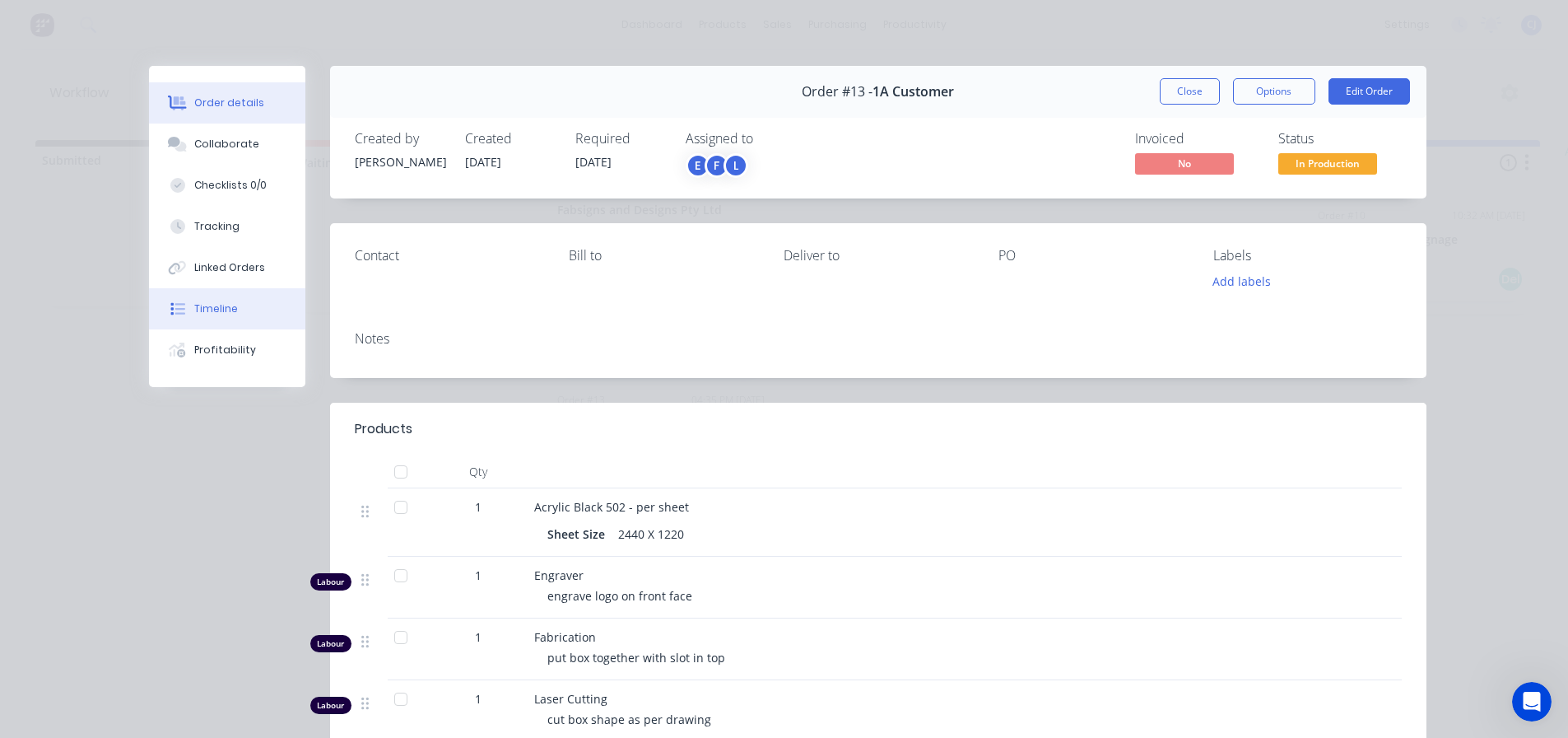
click at [200, 312] on div "Timeline" at bounding box center [216, 309] width 43 height 15
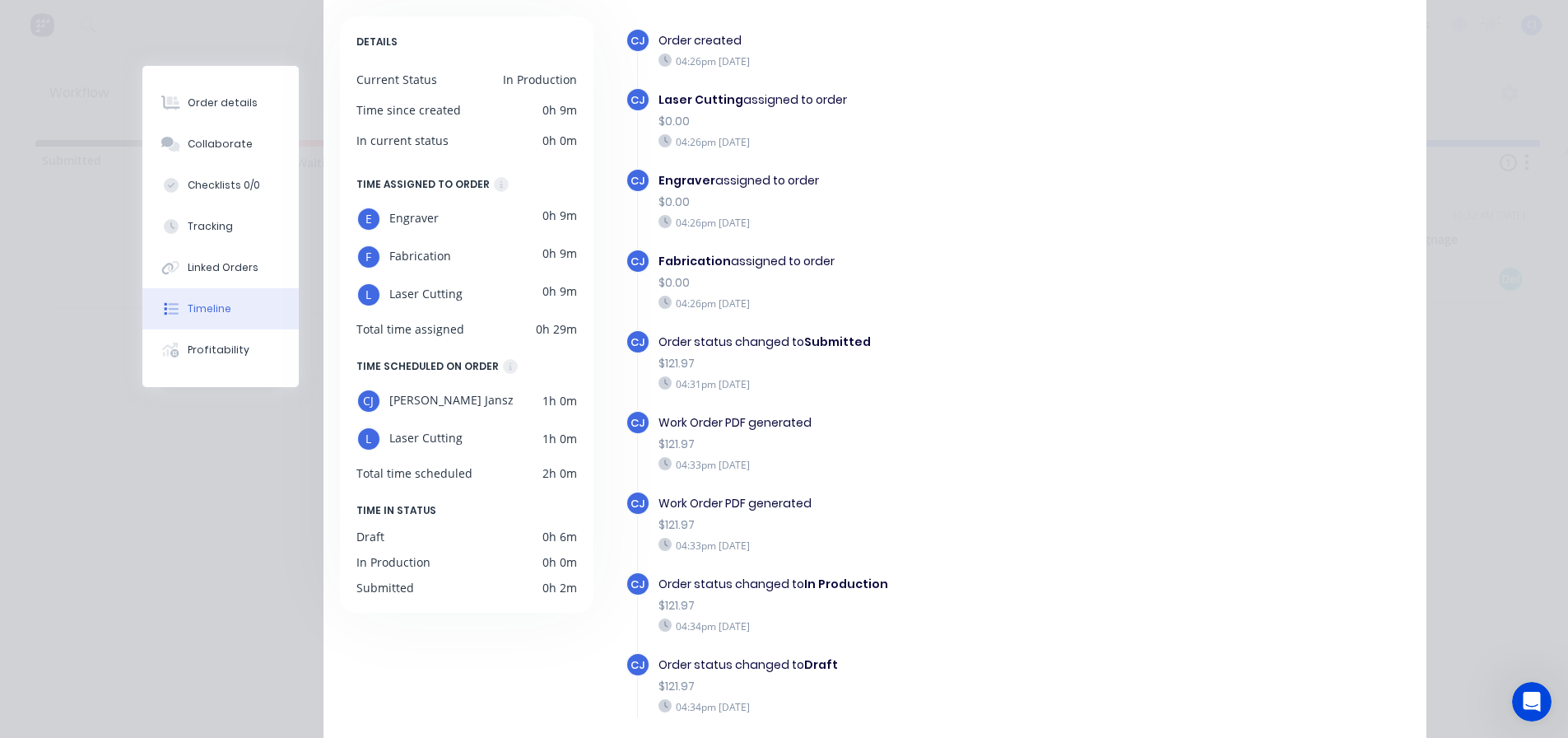
scroll to position [0, 0]
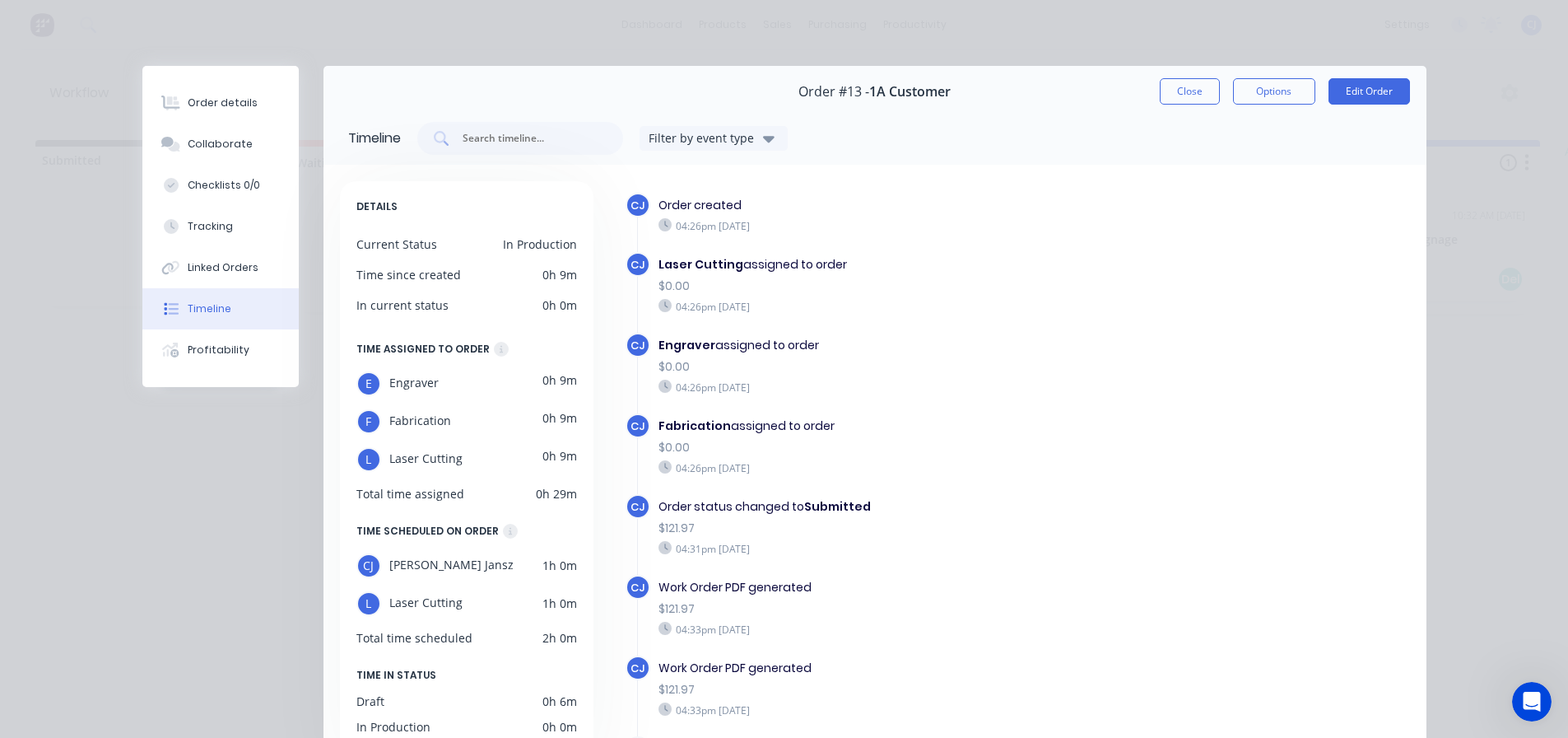
click at [763, 141] on icon "button" at bounding box center [769, 138] width 12 height 18
click at [893, 259] on div "Laser Cutting assigned to order" at bounding box center [900, 264] width 483 height 18
click at [233, 256] on button "Linked Orders" at bounding box center [221, 267] width 157 height 41
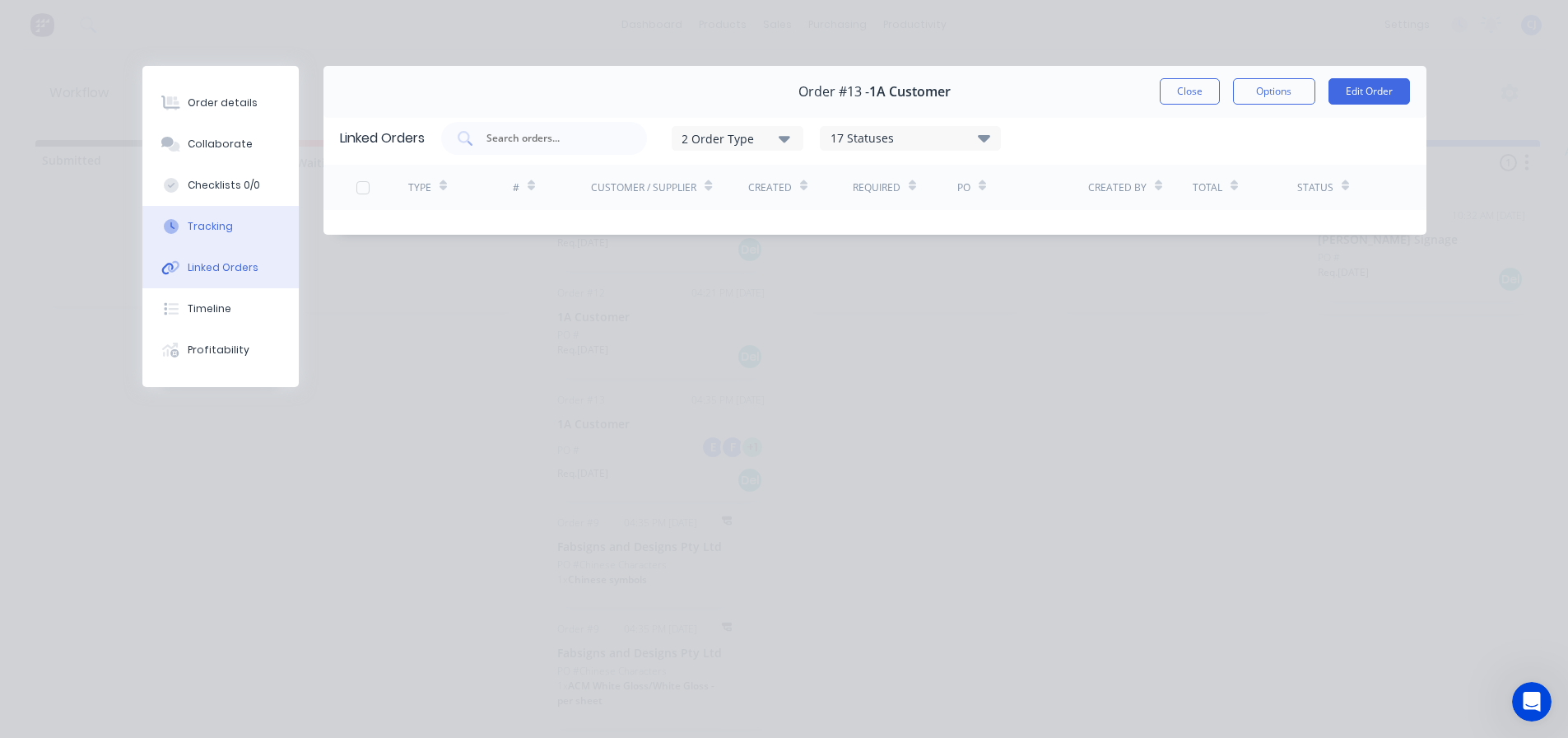
click at [224, 236] on button "Tracking" at bounding box center [221, 226] width 157 height 41
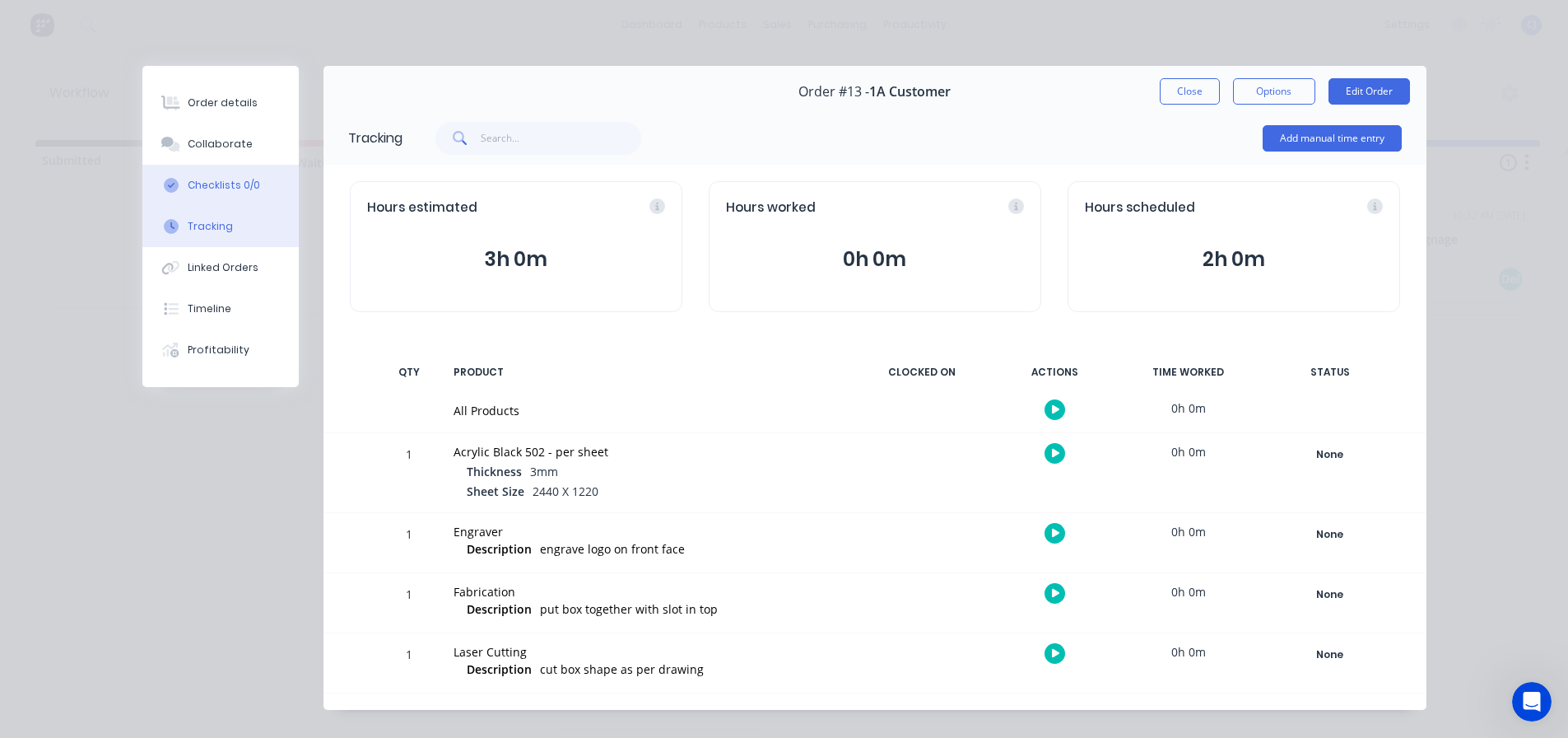
click at [232, 186] on div "Checklists 0/0" at bounding box center [223, 185] width 73 height 15
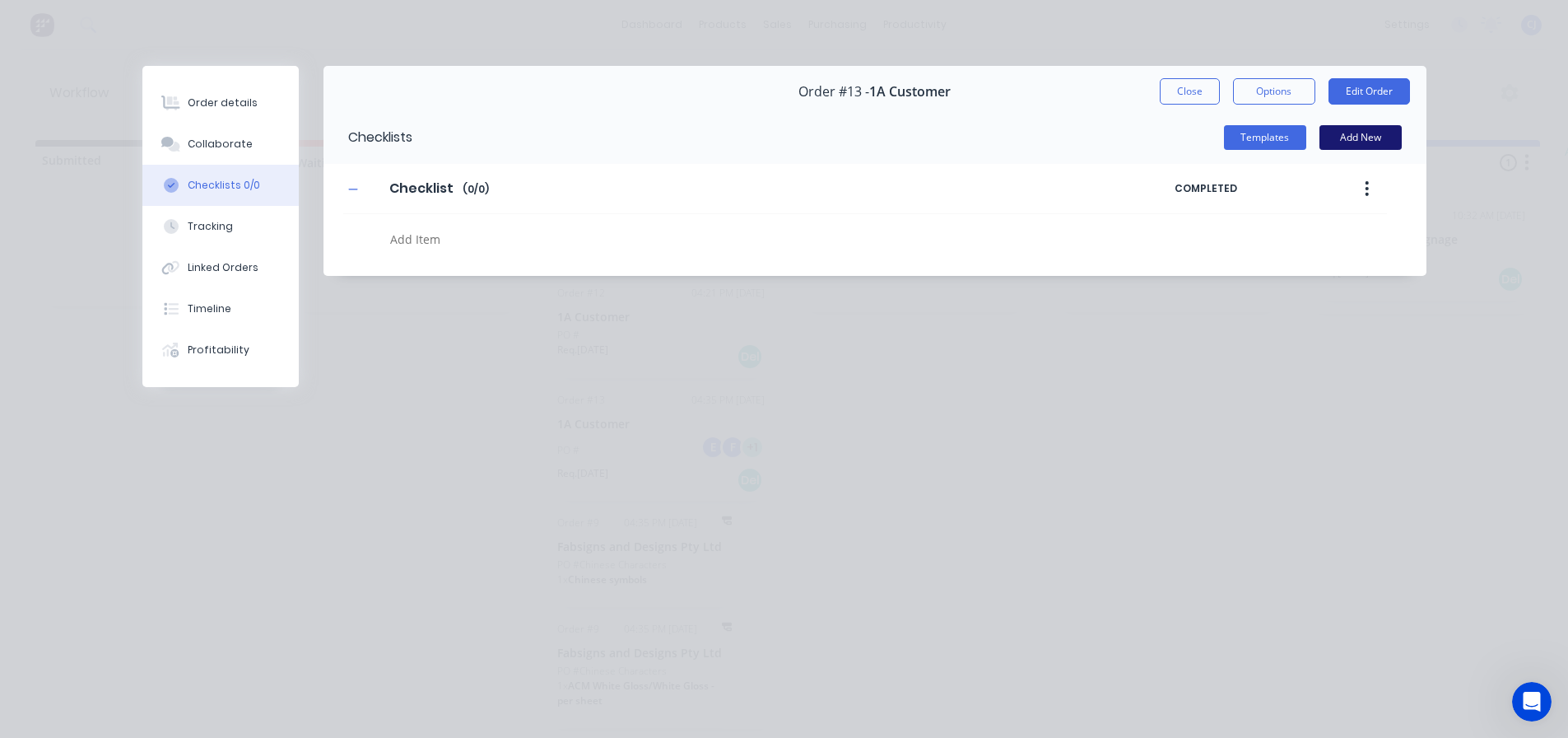
click at [1363, 134] on button "Add New" at bounding box center [1360, 138] width 83 height 25
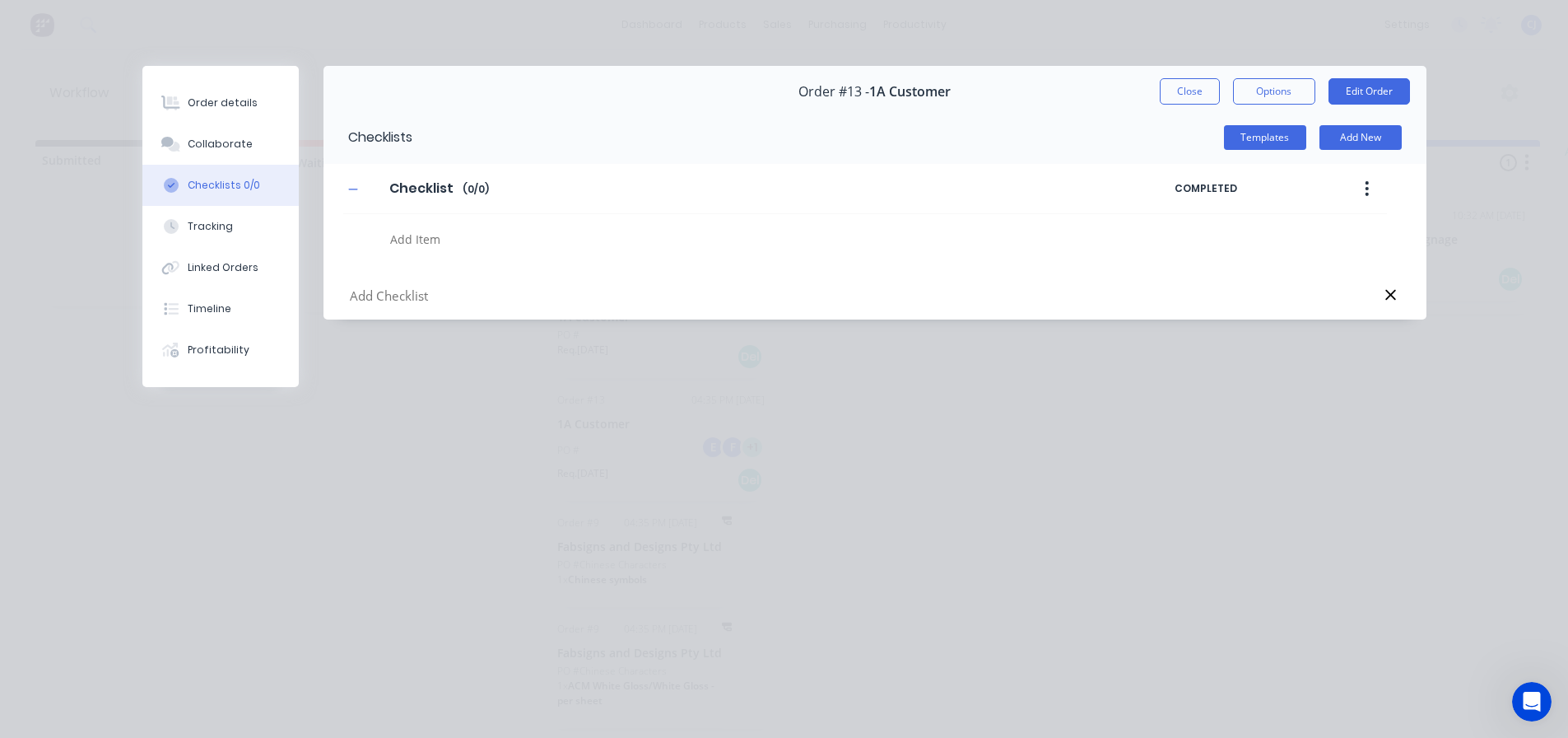
click at [423, 248] on textarea at bounding box center [716, 238] width 665 height 24
click at [427, 294] on input "text" at bounding box center [717, 296] width 738 height 21
click at [425, 294] on input "text" at bounding box center [717, 296] width 738 height 21
click at [418, 244] on textarea at bounding box center [716, 238] width 665 height 24
type textarea "x"
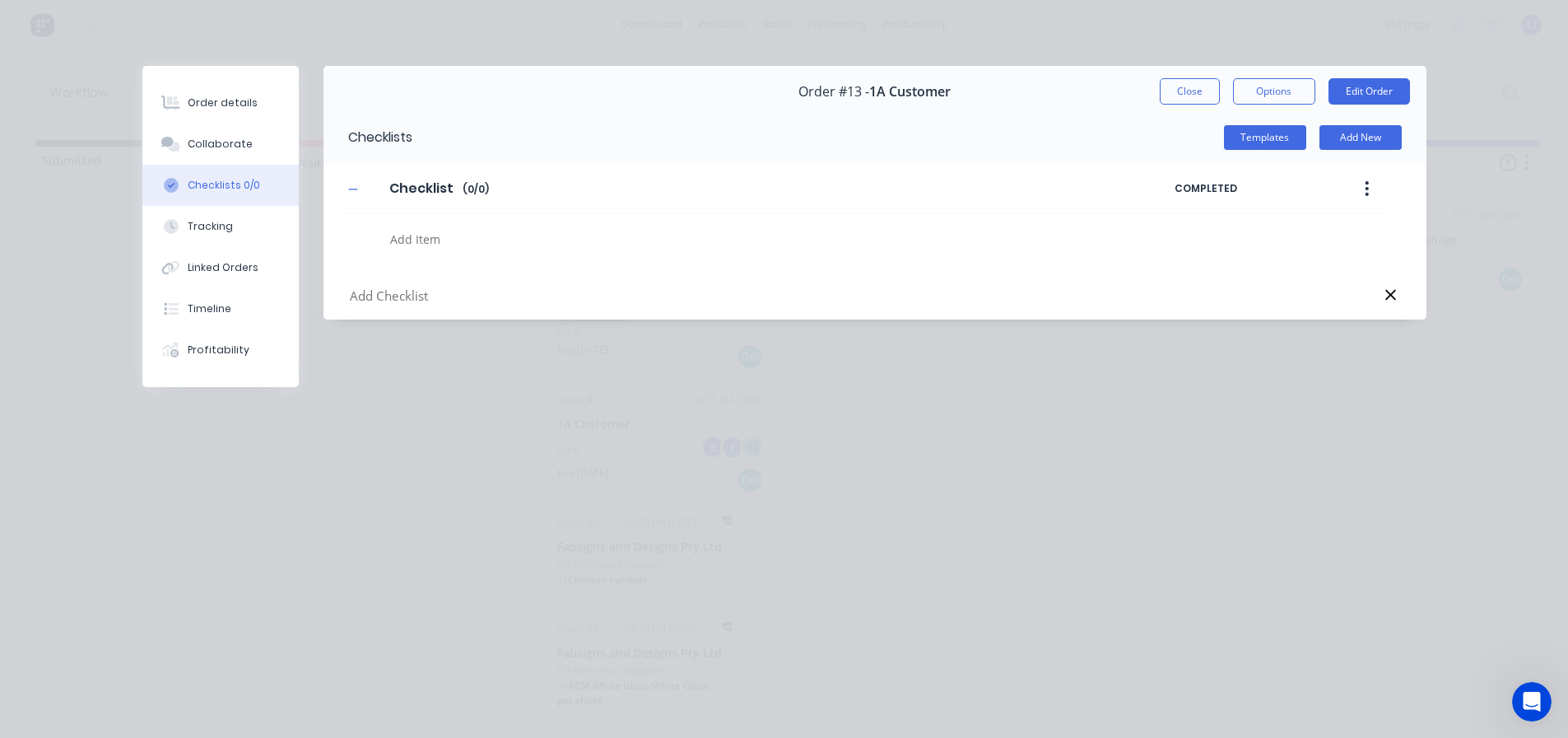
type textarea "l"
type textarea "x"
type textarea "la"
type textarea "x"
type textarea "las"
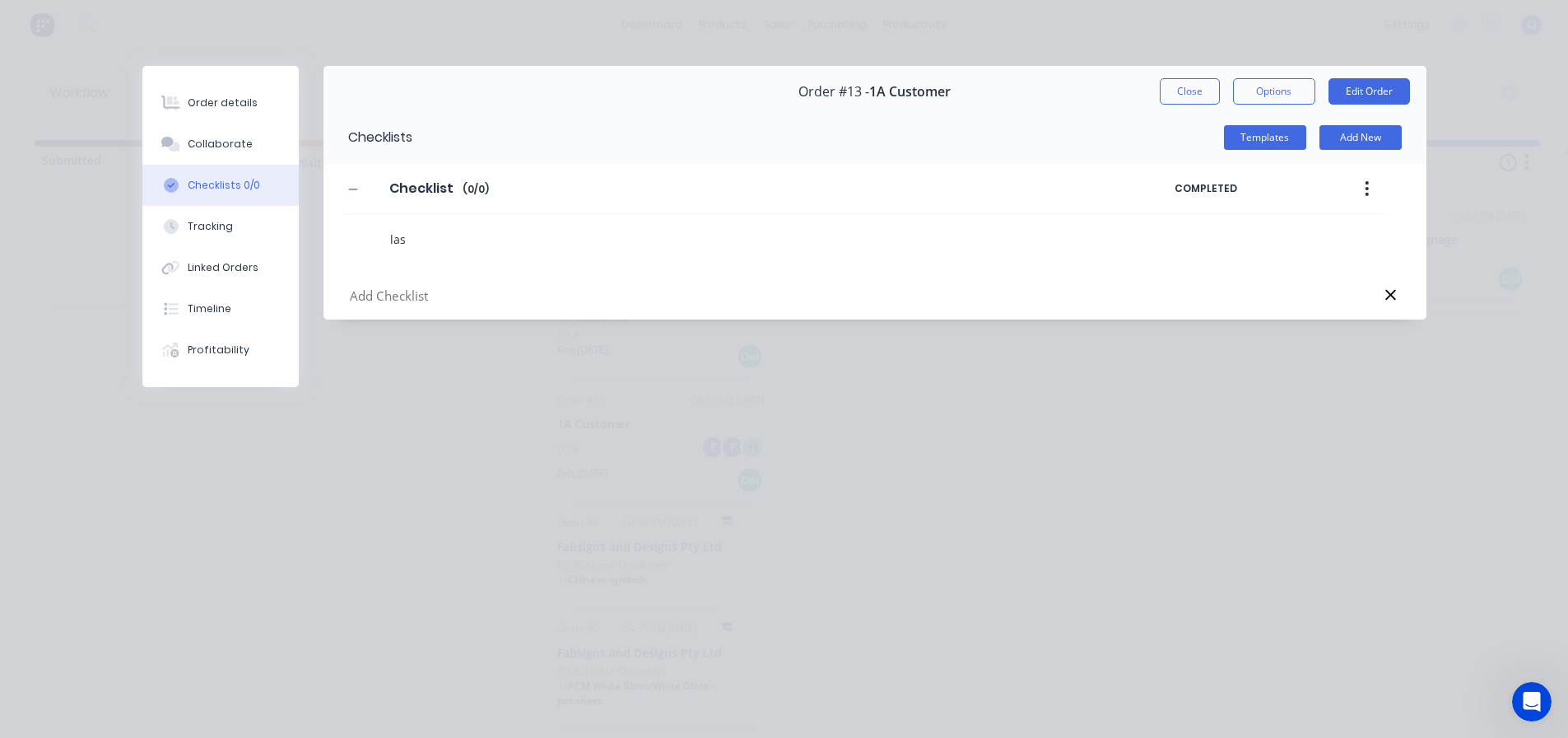
type textarea "x"
type textarea "lase"
type textarea "x"
type textarea "laser"
type textarea "x"
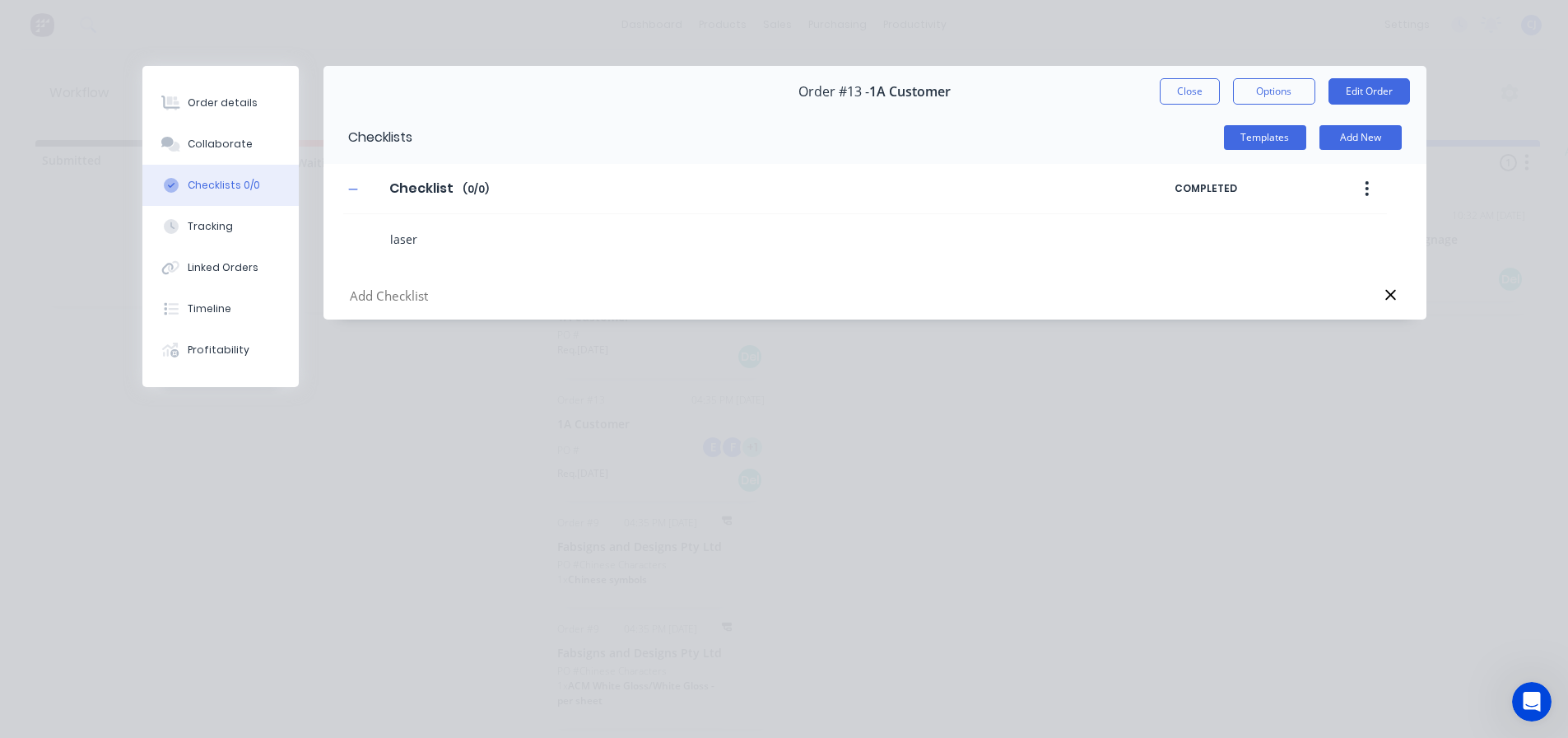
type textarea "laser"
type textarea "x"
type textarea "laser c"
type textarea "x"
type textarea "laser cu"
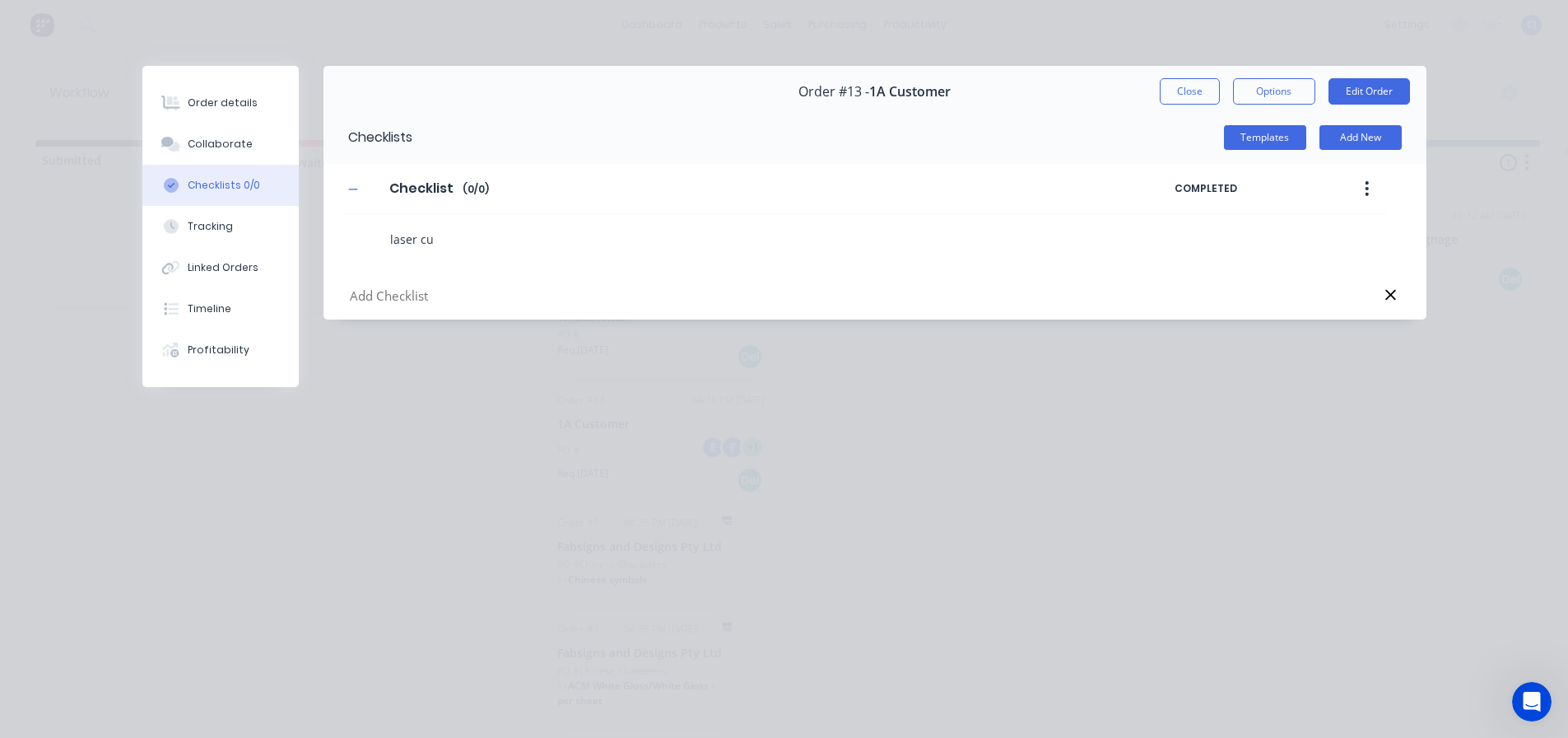
type textarea "x"
type textarea "laser cut"
type textarea "x"
type textarea "laser cutt"
type textarea "x"
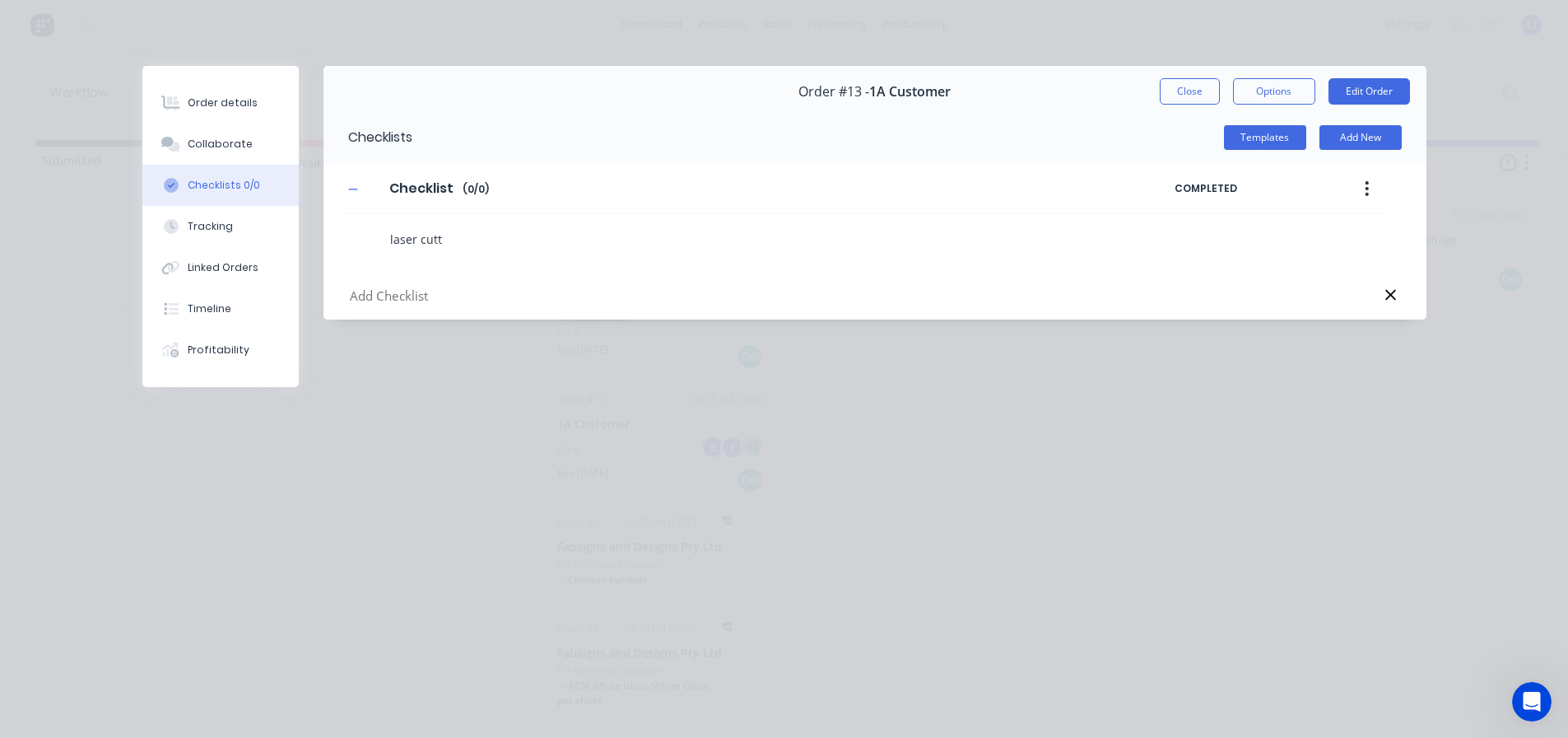
type textarea "laser cutti"
type textarea "x"
type textarea "laser cuttin"
type textarea "x"
type textarea "laser cutting"
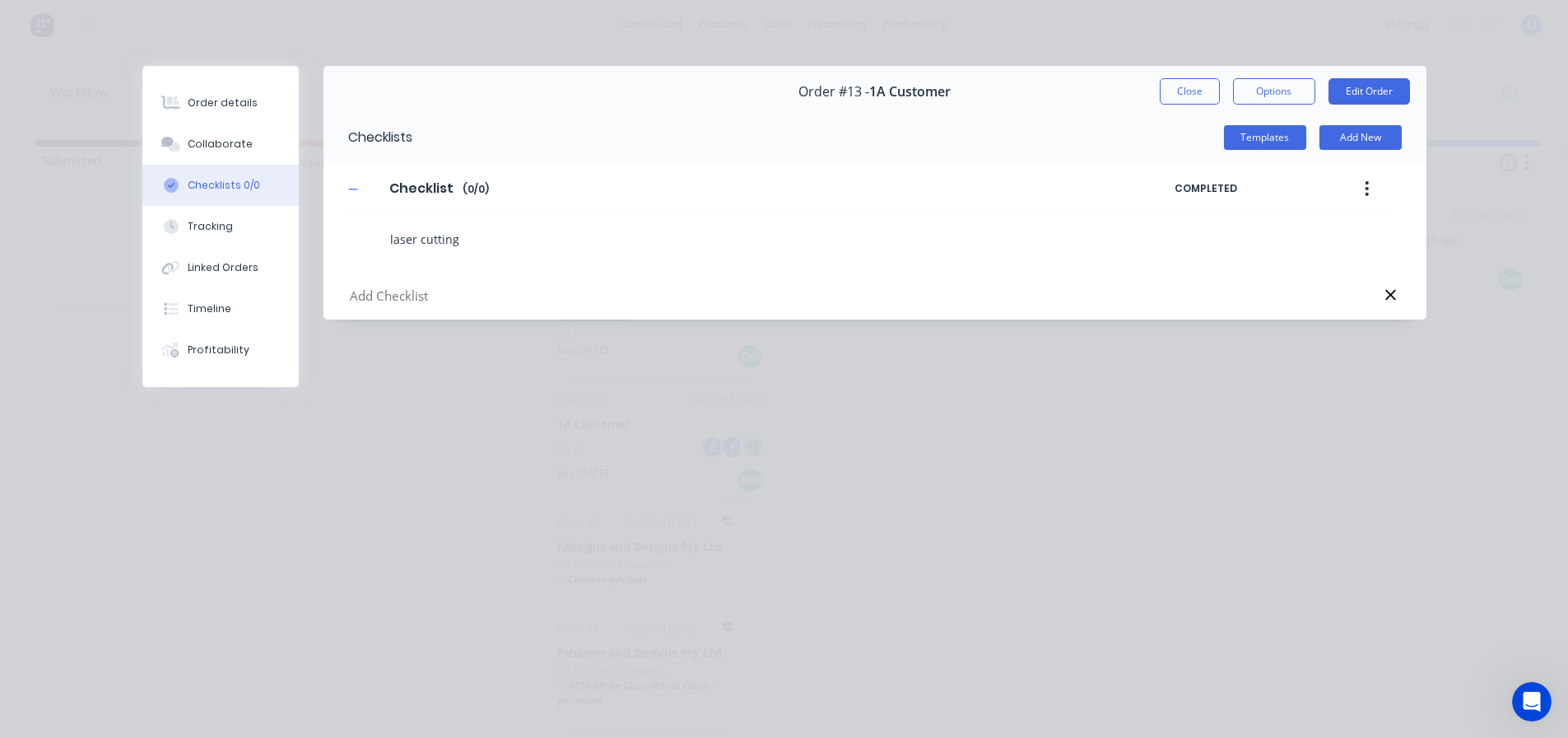
type textarea "x"
type textarea "laser cutting"
type textarea "x"
type textarea "laser cutting f"
type textarea "x"
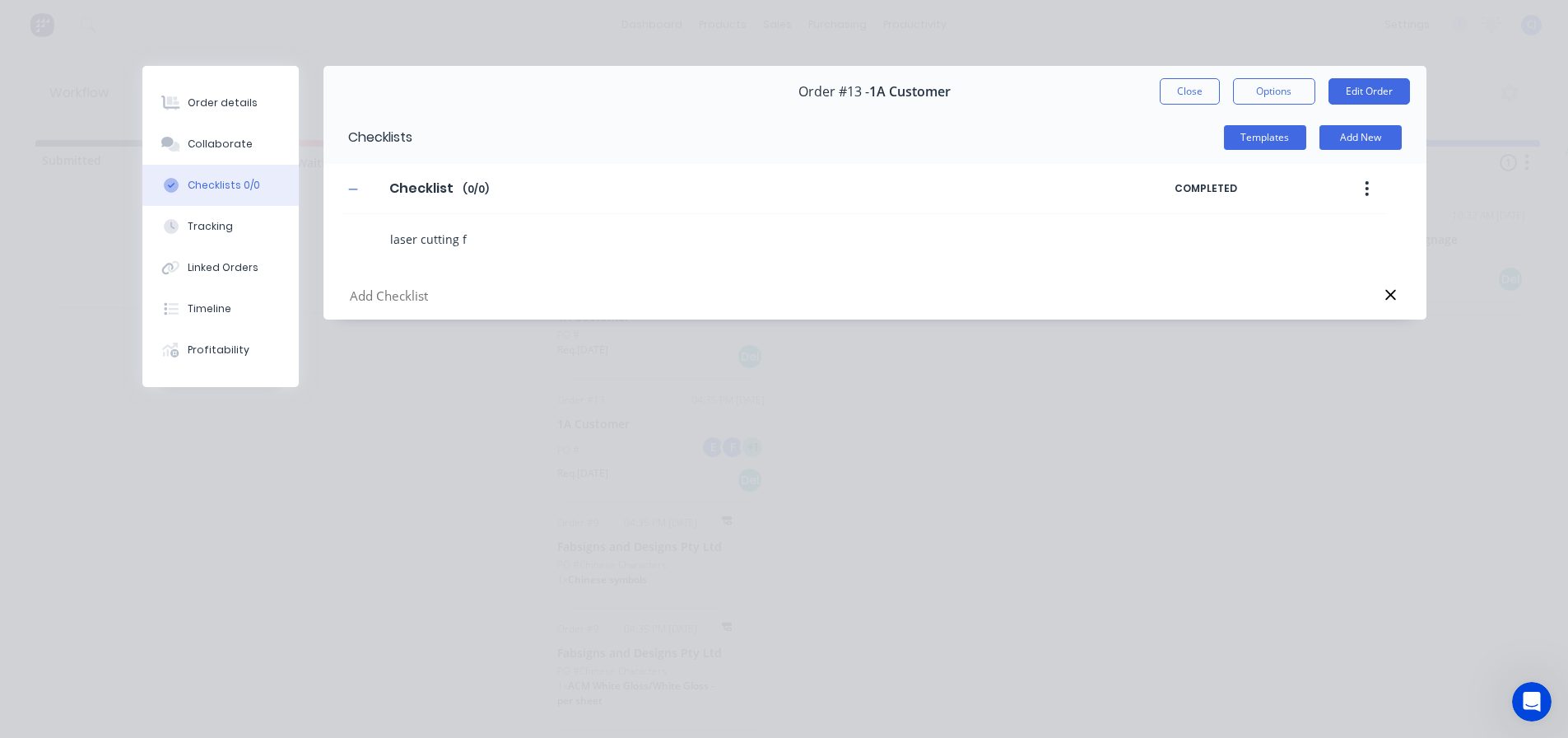
type textarea "laser cutting fi"
type textarea "x"
type textarea "laser cutting fin"
type textarea "x"
type textarea "laser cutting fini"
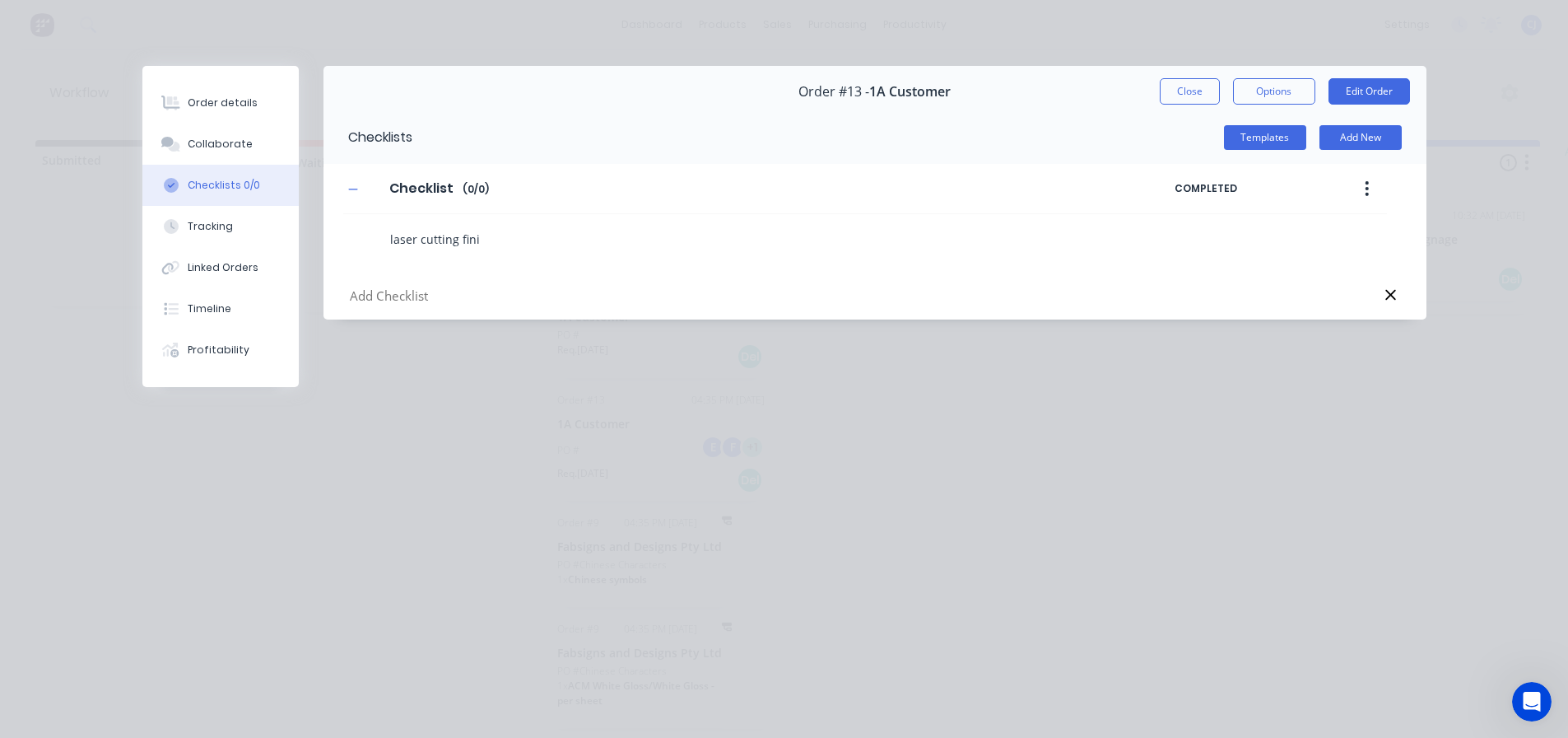
type textarea "x"
type textarea "laser cutting finis"
type textarea "x"
type textarea "laser cutting finish"
type textarea "x"
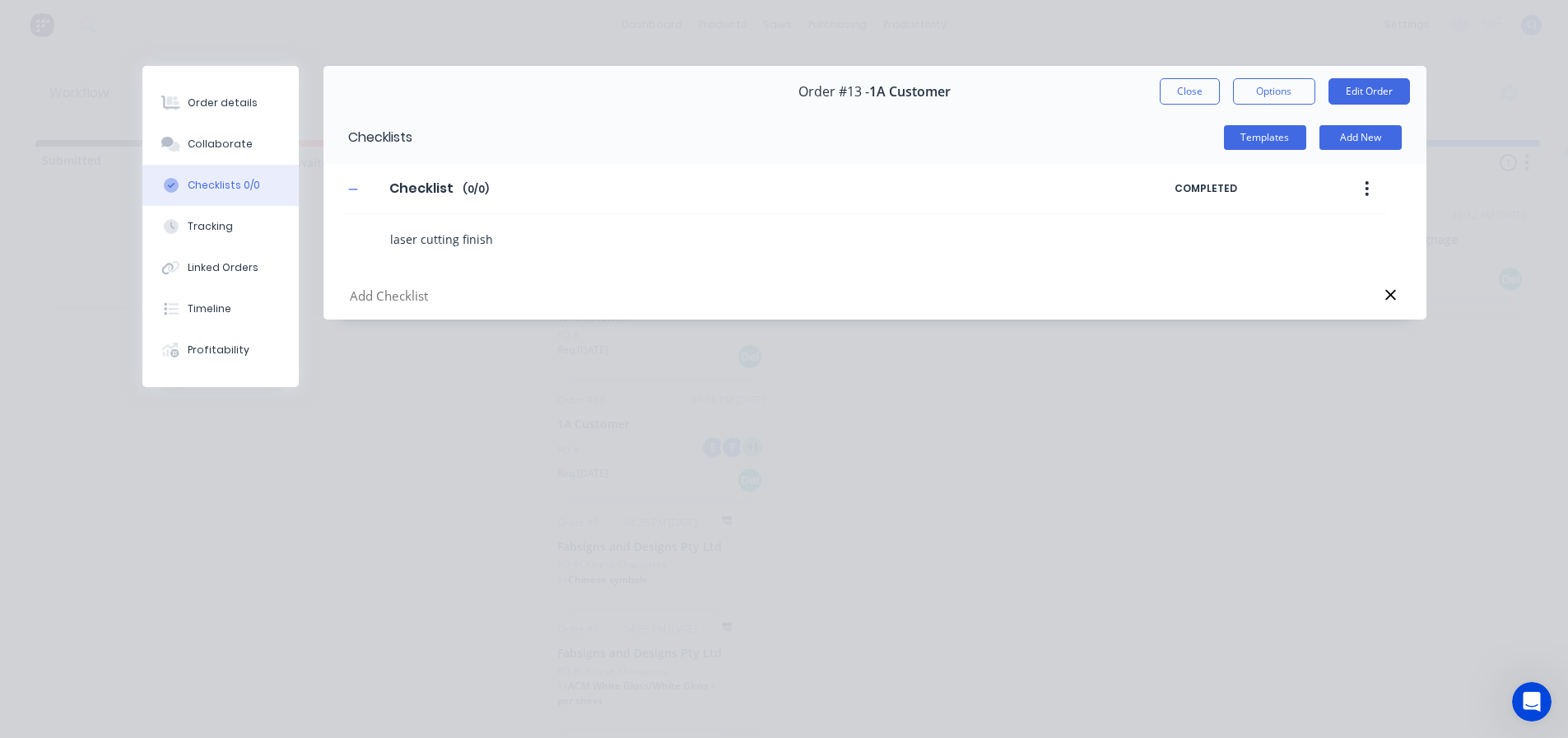
type textarea "laser cutting finishe"
type textarea "x"
type textarea "laser cutting finished"
click at [520, 287] on input "text" at bounding box center [717, 296] width 738 height 21
click at [603, 240] on textarea "laser cutting finished" at bounding box center [716, 238] width 665 height 24
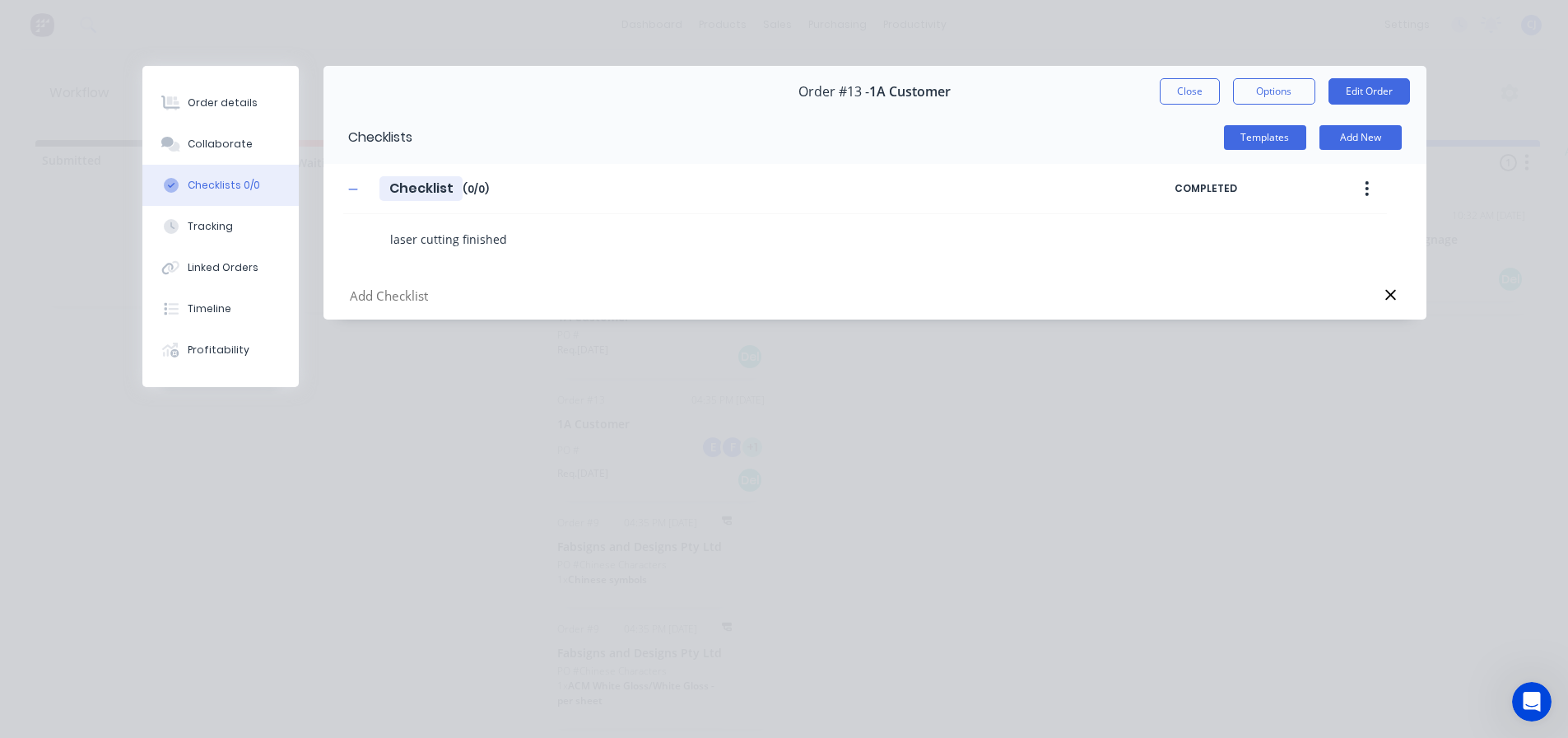
click at [419, 193] on input "Checklist" at bounding box center [421, 188] width 83 height 25
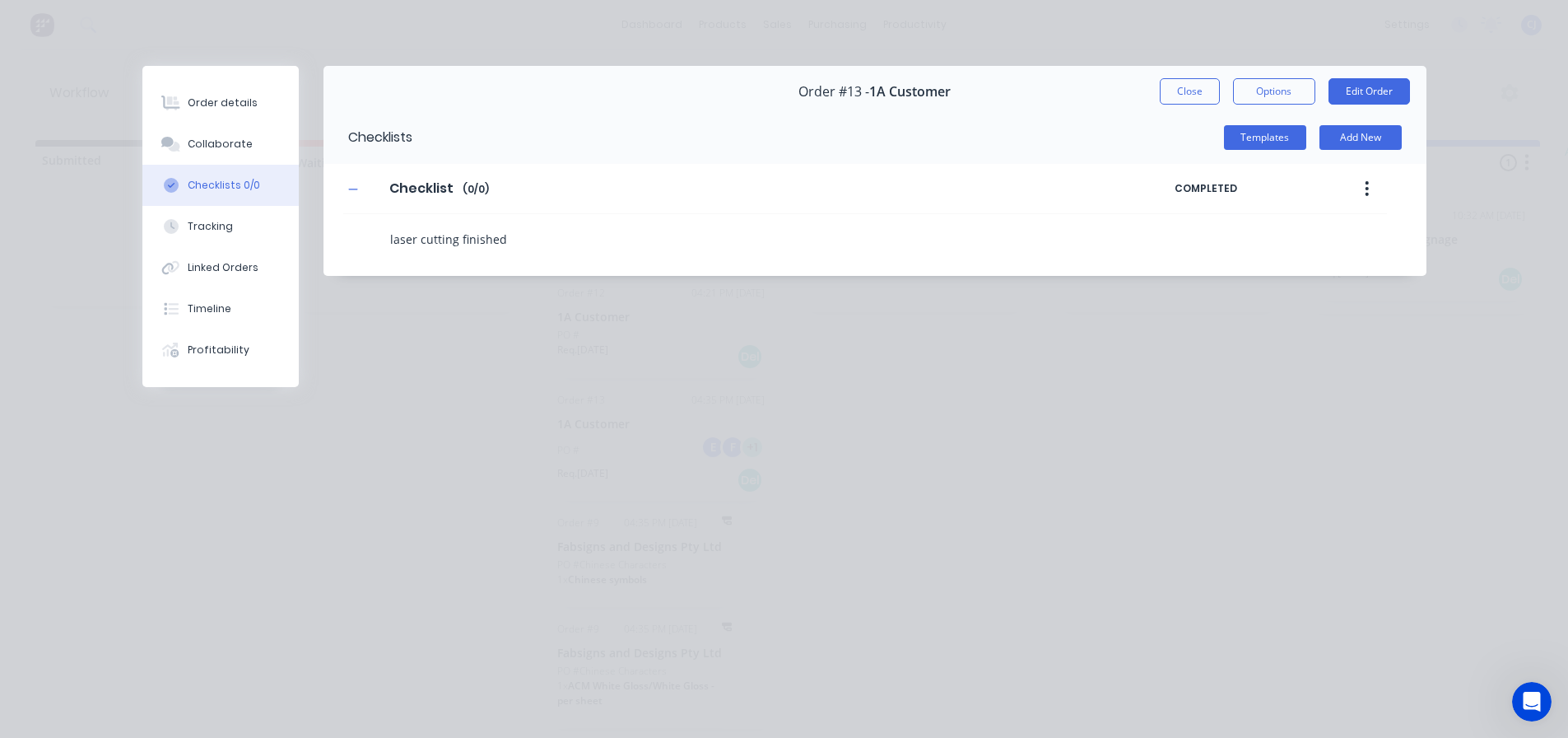
click at [583, 230] on textarea "laser cutting finished" at bounding box center [716, 238] width 665 height 24
click at [1347, 143] on button "Add New" at bounding box center [1360, 138] width 83 height 25
type textarea "x"
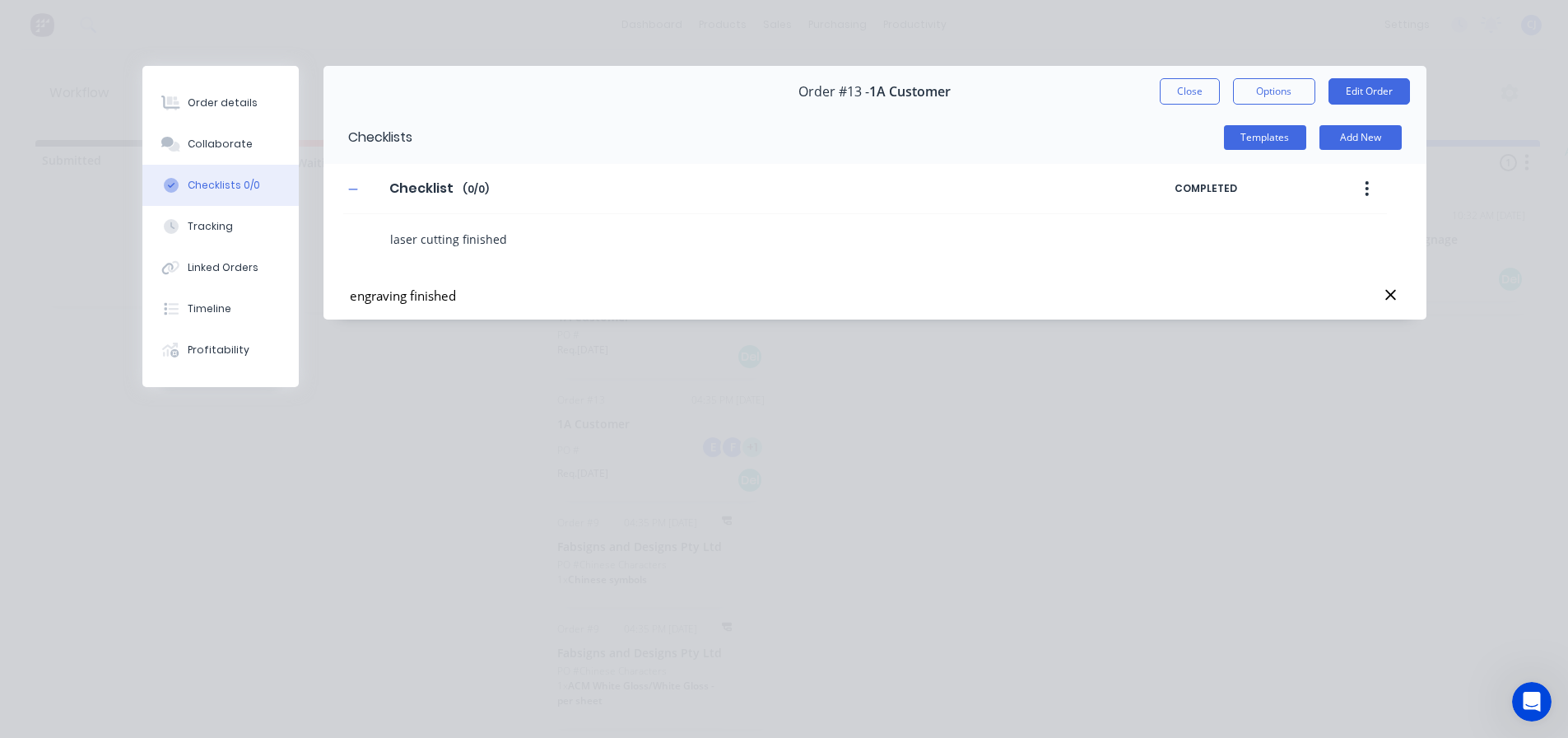
type input "engraving finished"
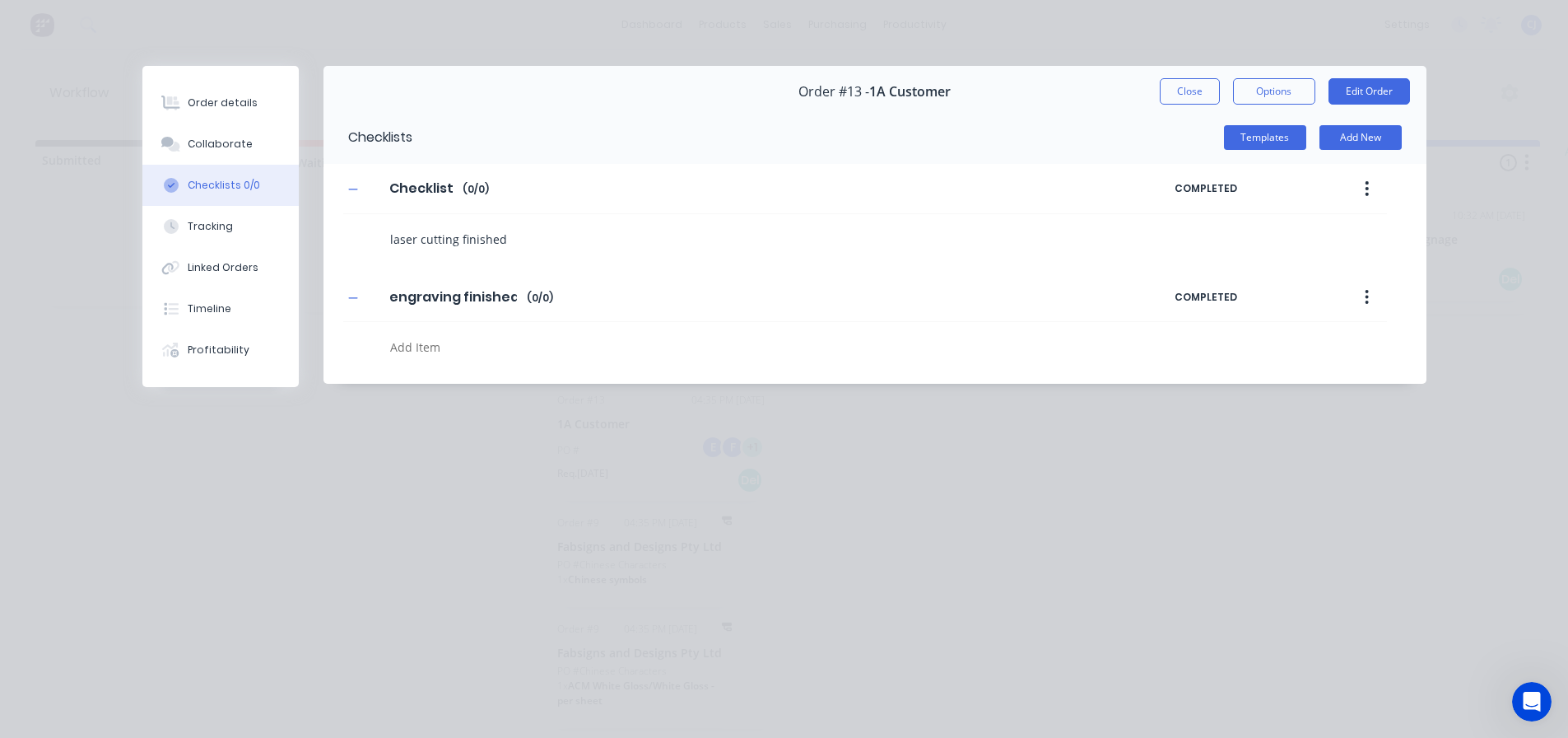
click at [1360, 292] on button "button" at bounding box center [1366, 298] width 38 height 30
click at [1272, 367] on div "Delete" at bounding box center [1309, 373] width 127 height 24
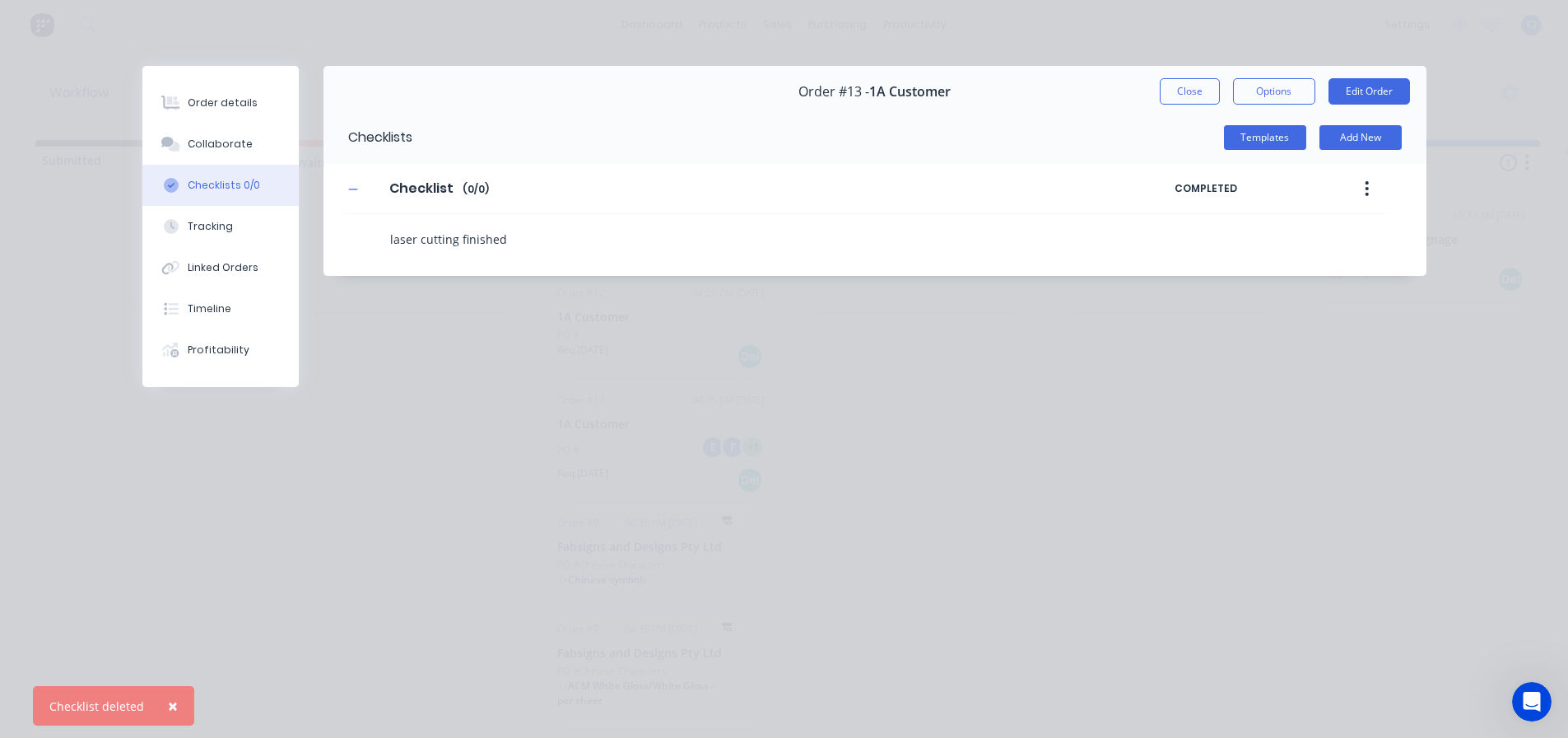
click at [510, 249] on textarea "laser cutting finished" at bounding box center [716, 238] width 665 height 24
click at [1285, 142] on button "Templates" at bounding box center [1265, 138] width 83 height 25
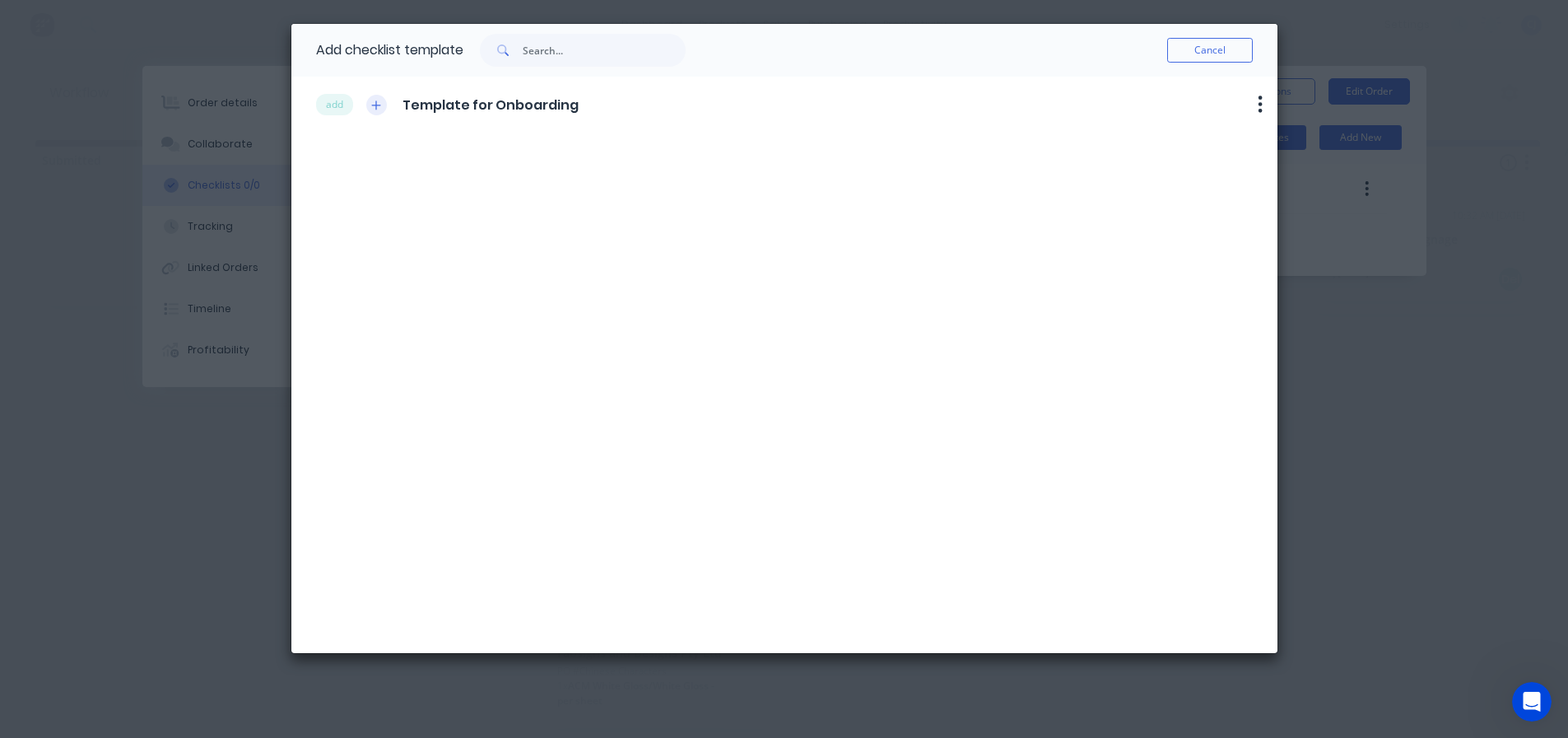
click at [377, 106] on icon "button" at bounding box center [375, 104] width 9 height 9
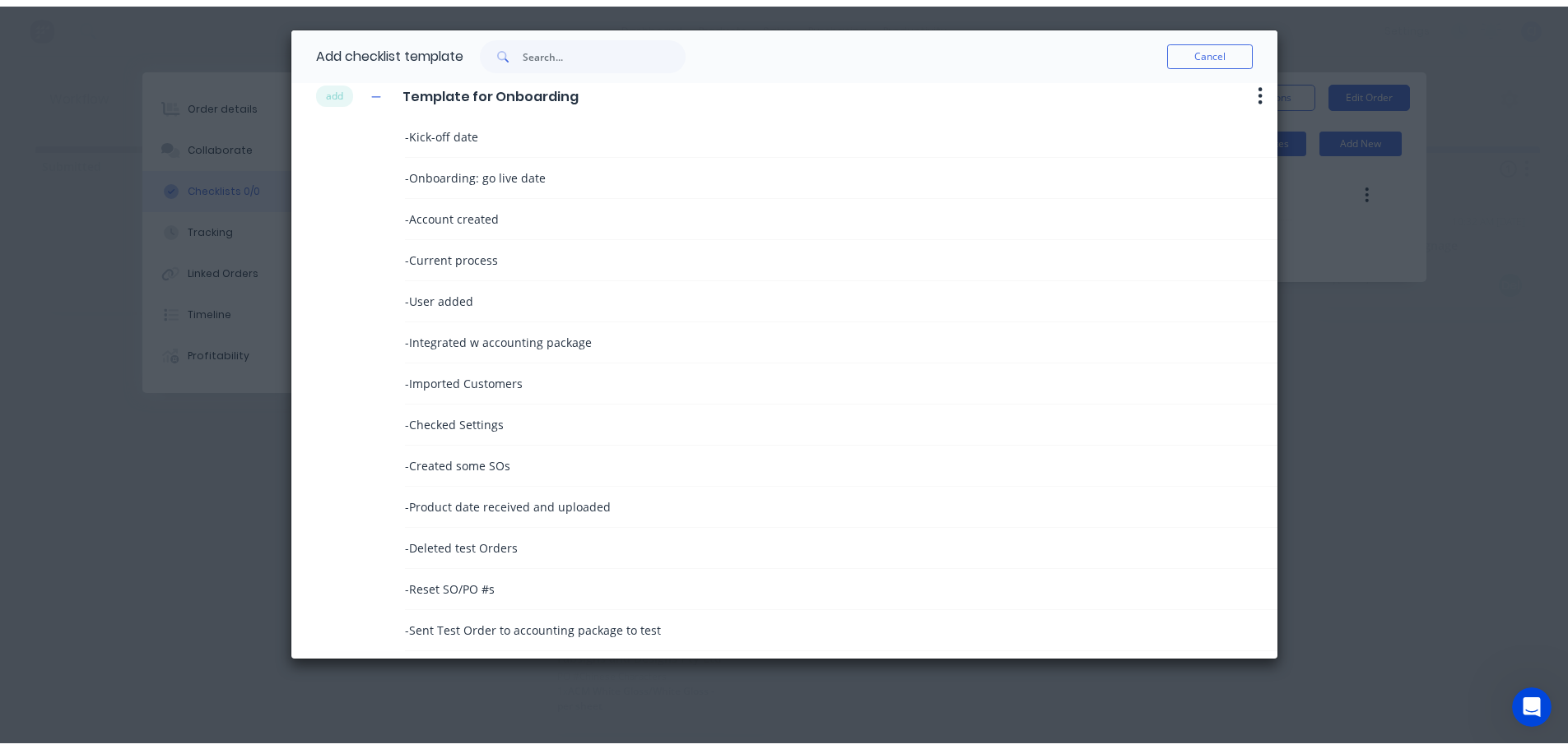
scroll to position [24, 0]
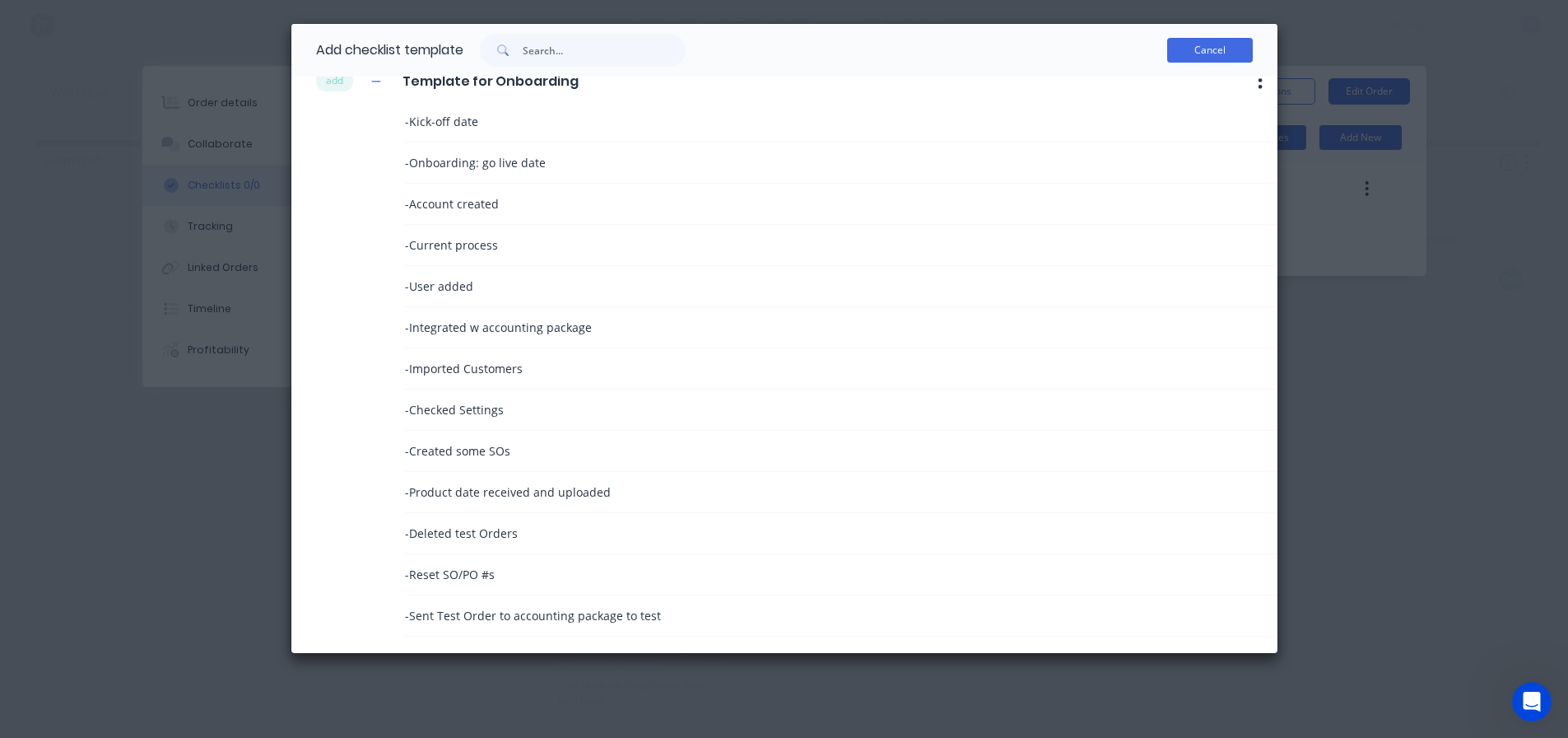
click at [1235, 51] on button "Cancel" at bounding box center [1210, 50] width 86 height 25
type textarea "x"
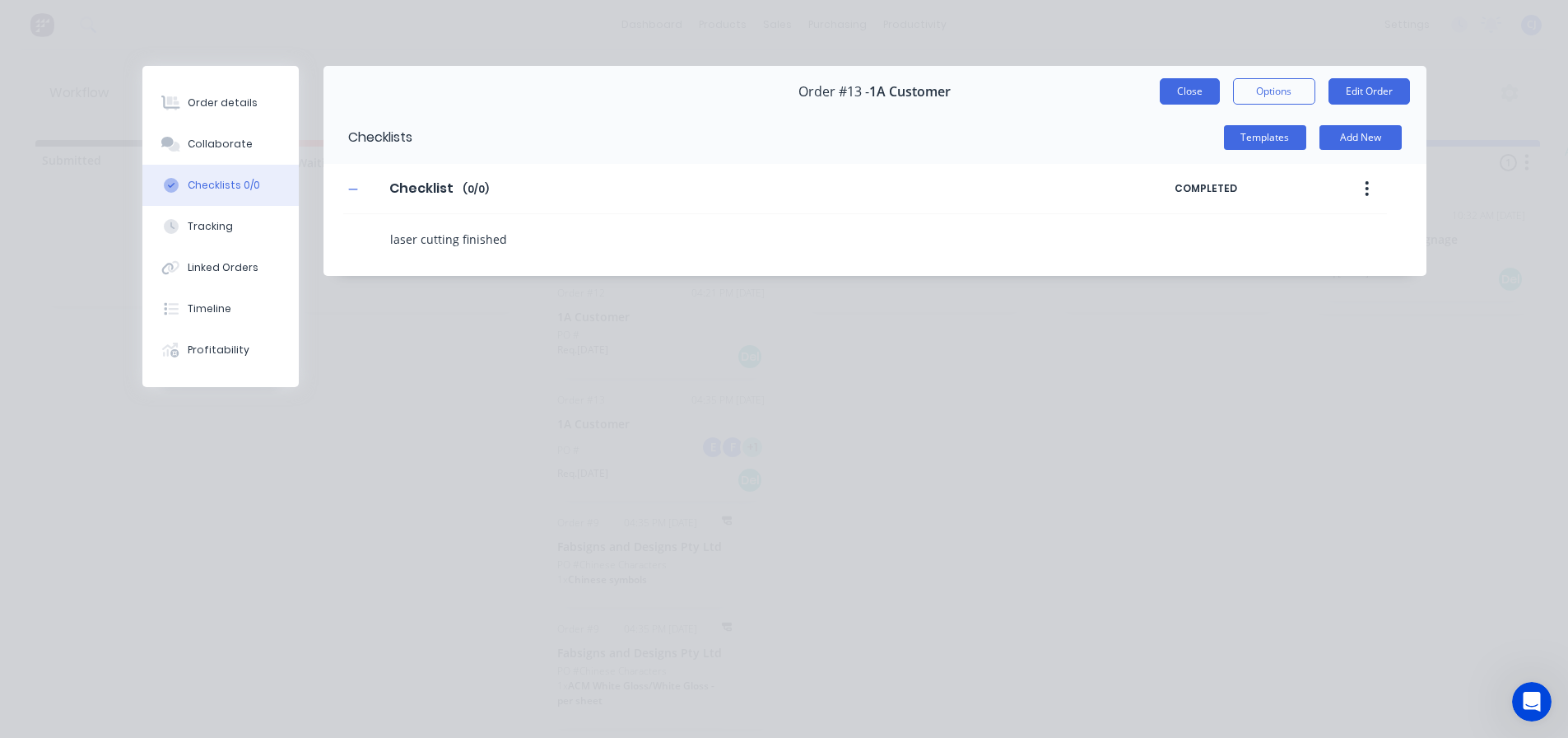
click at [1205, 82] on button "Close" at bounding box center [1190, 92] width 60 height 27
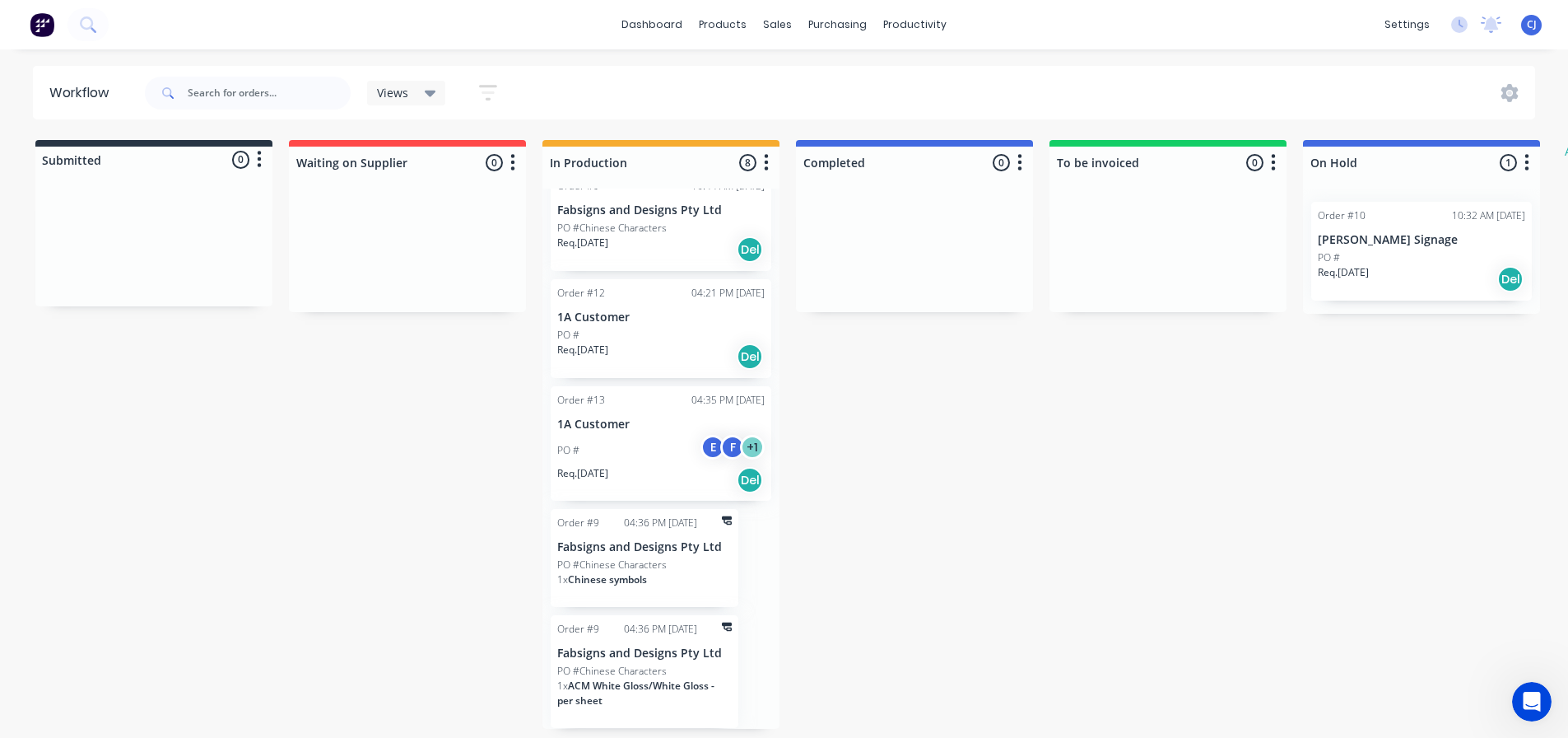
click at [1530, 28] on span "CJ" at bounding box center [1531, 25] width 10 height 15
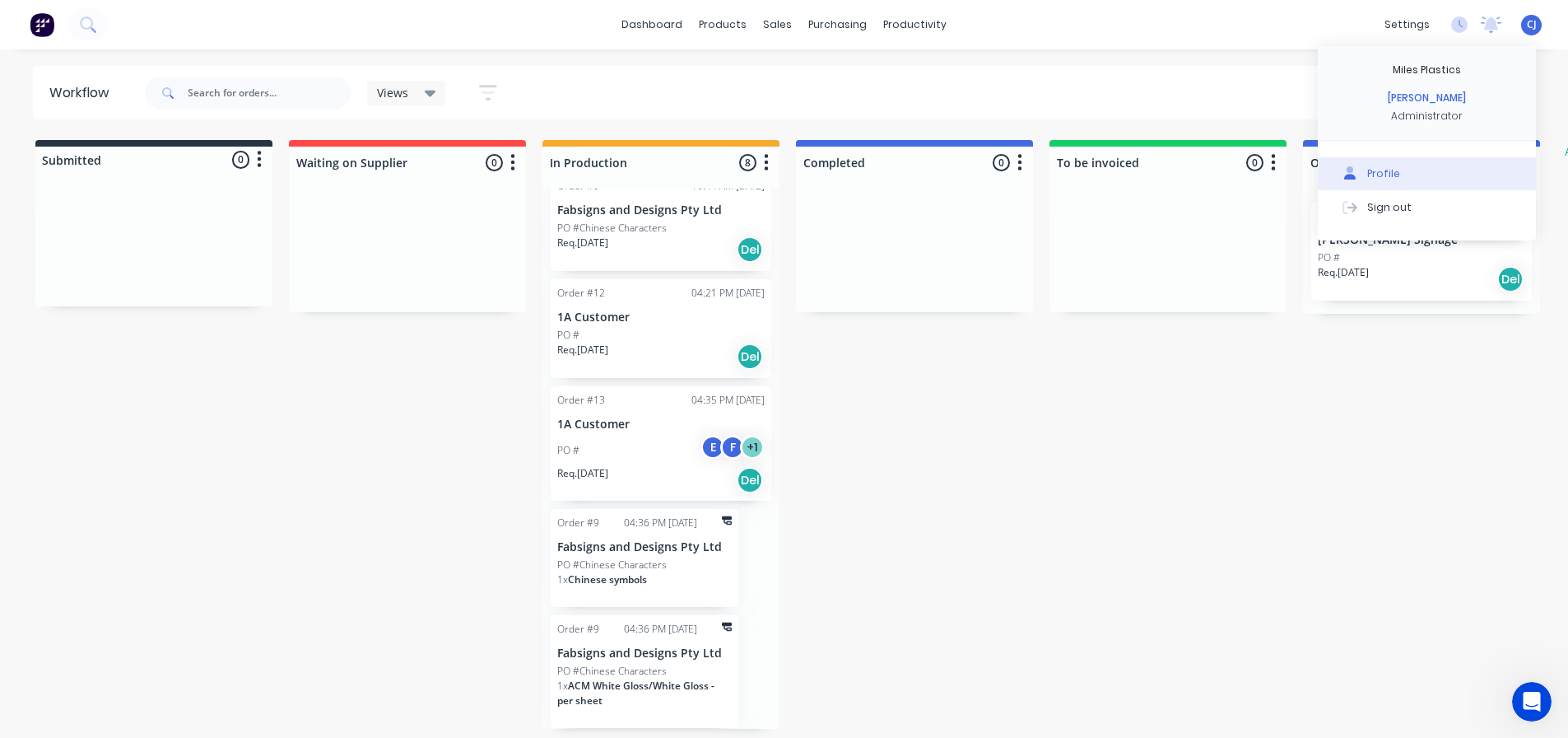
click at [1402, 171] on button "Profile" at bounding box center [1426, 173] width 218 height 33
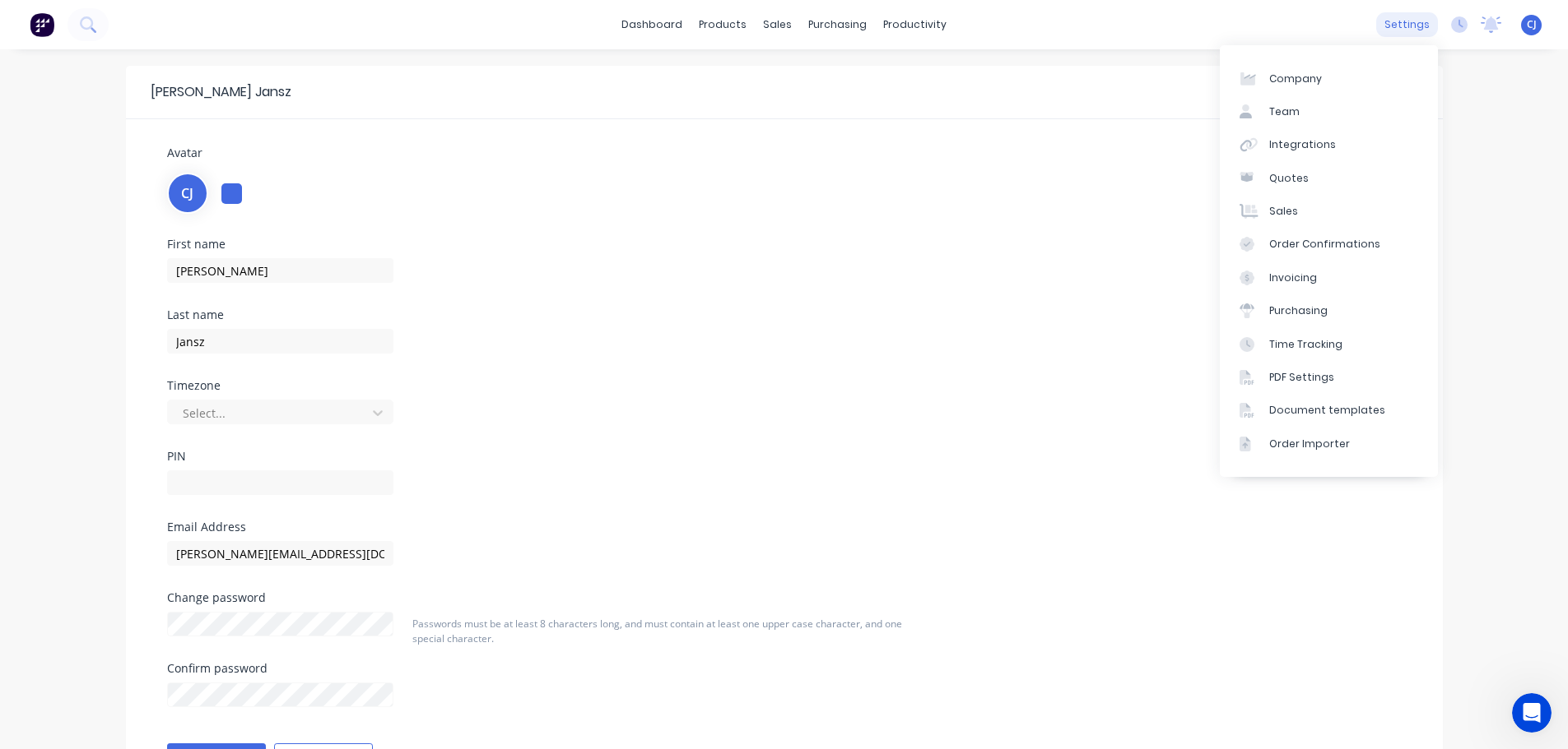
click at [1420, 17] on div "settings" at bounding box center [1407, 25] width 62 height 25
click at [1315, 342] on div "Time Tracking" at bounding box center [1305, 345] width 73 height 15
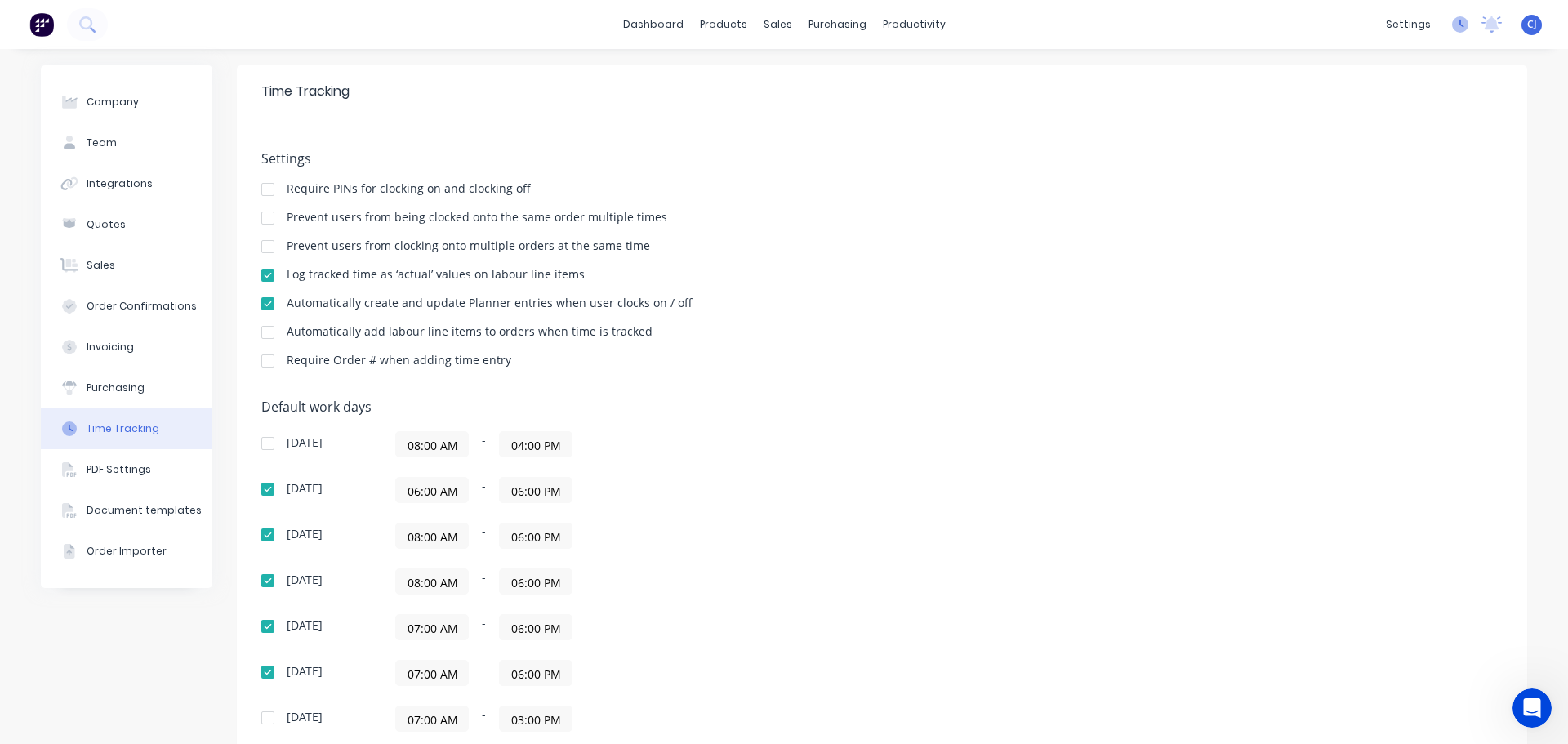
click at [1452, 23] on icon at bounding box center [1460, 25] width 17 height 17
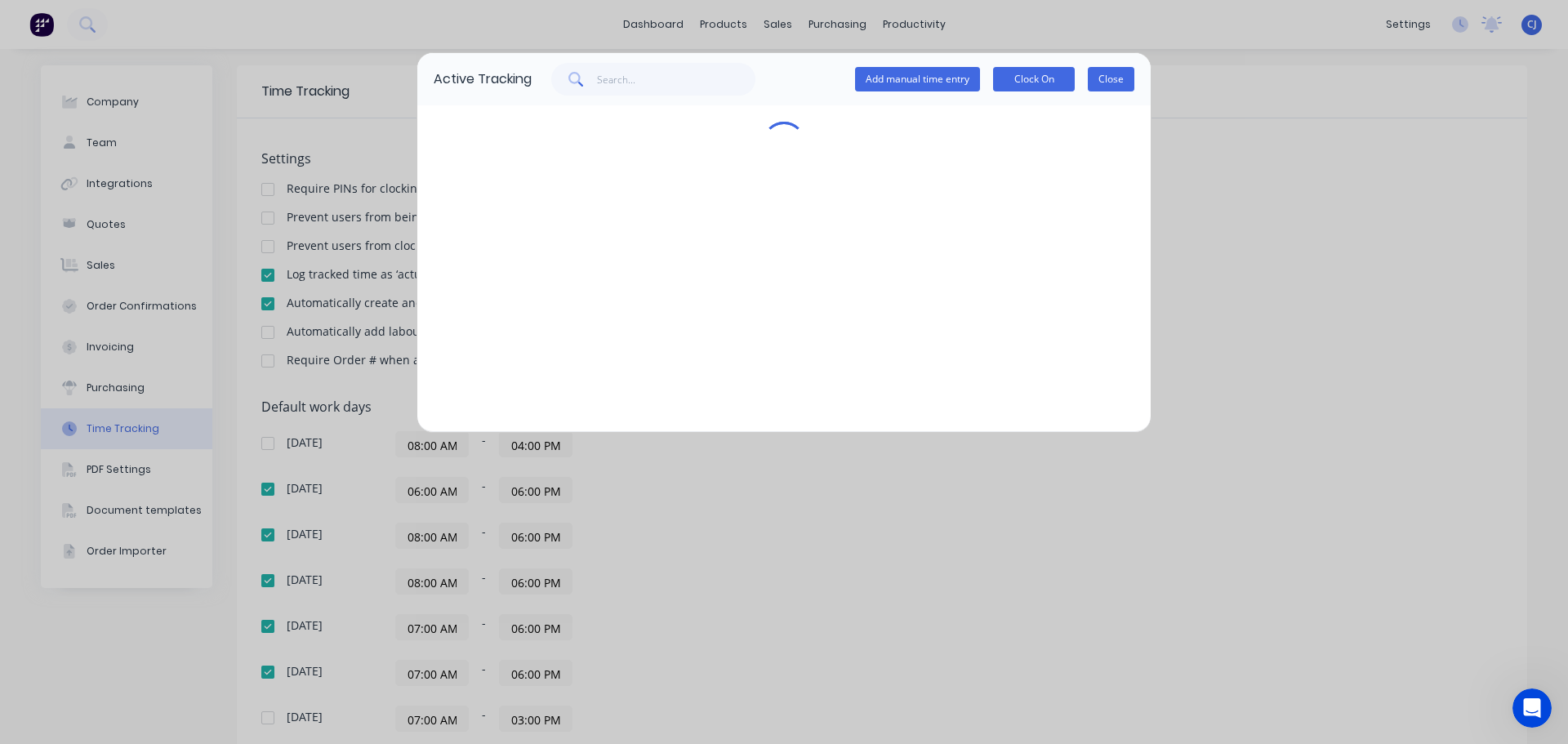
click at [1124, 76] on button "Close" at bounding box center [1111, 79] width 46 height 25
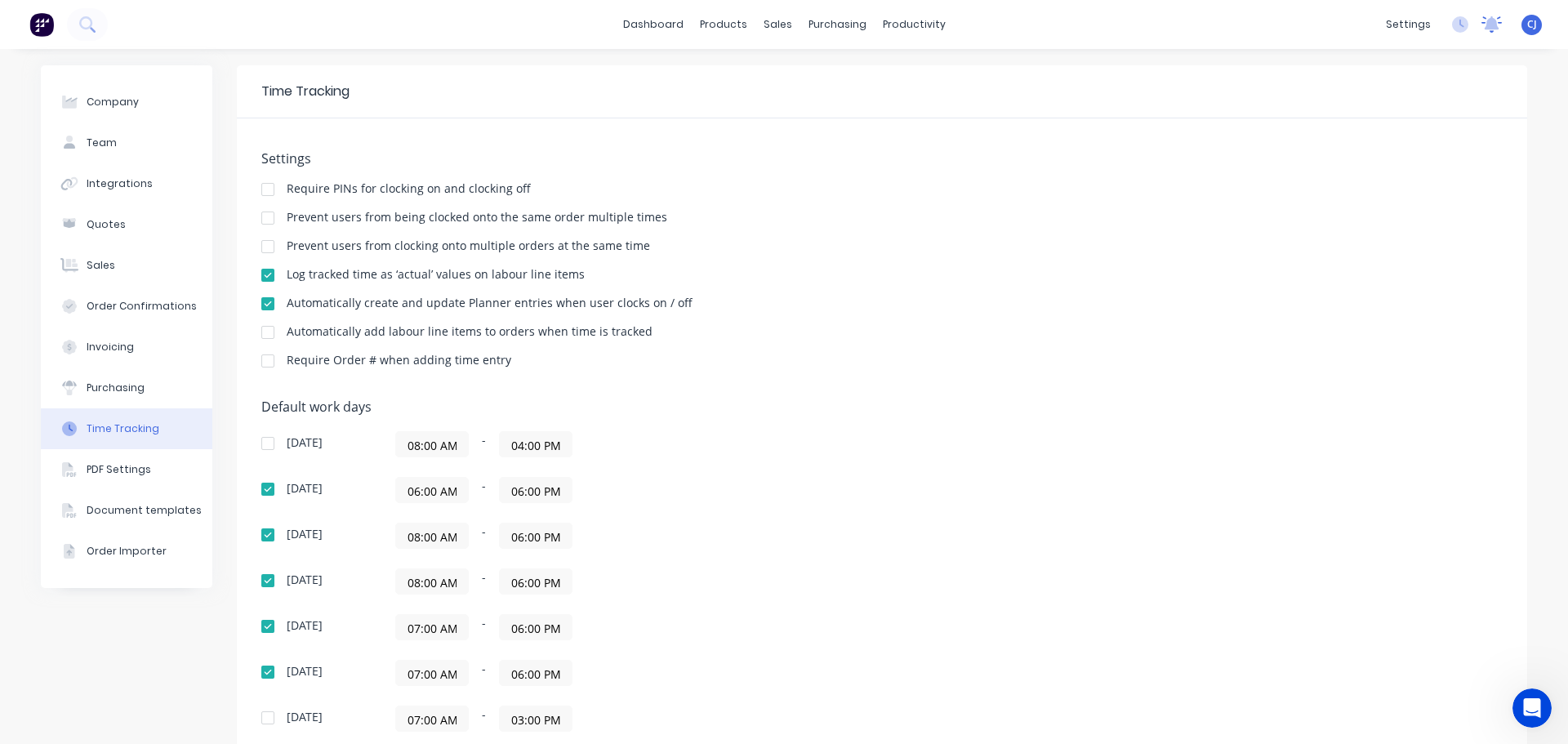
click at [1485, 21] on icon at bounding box center [1493, 23] width 15 height 13
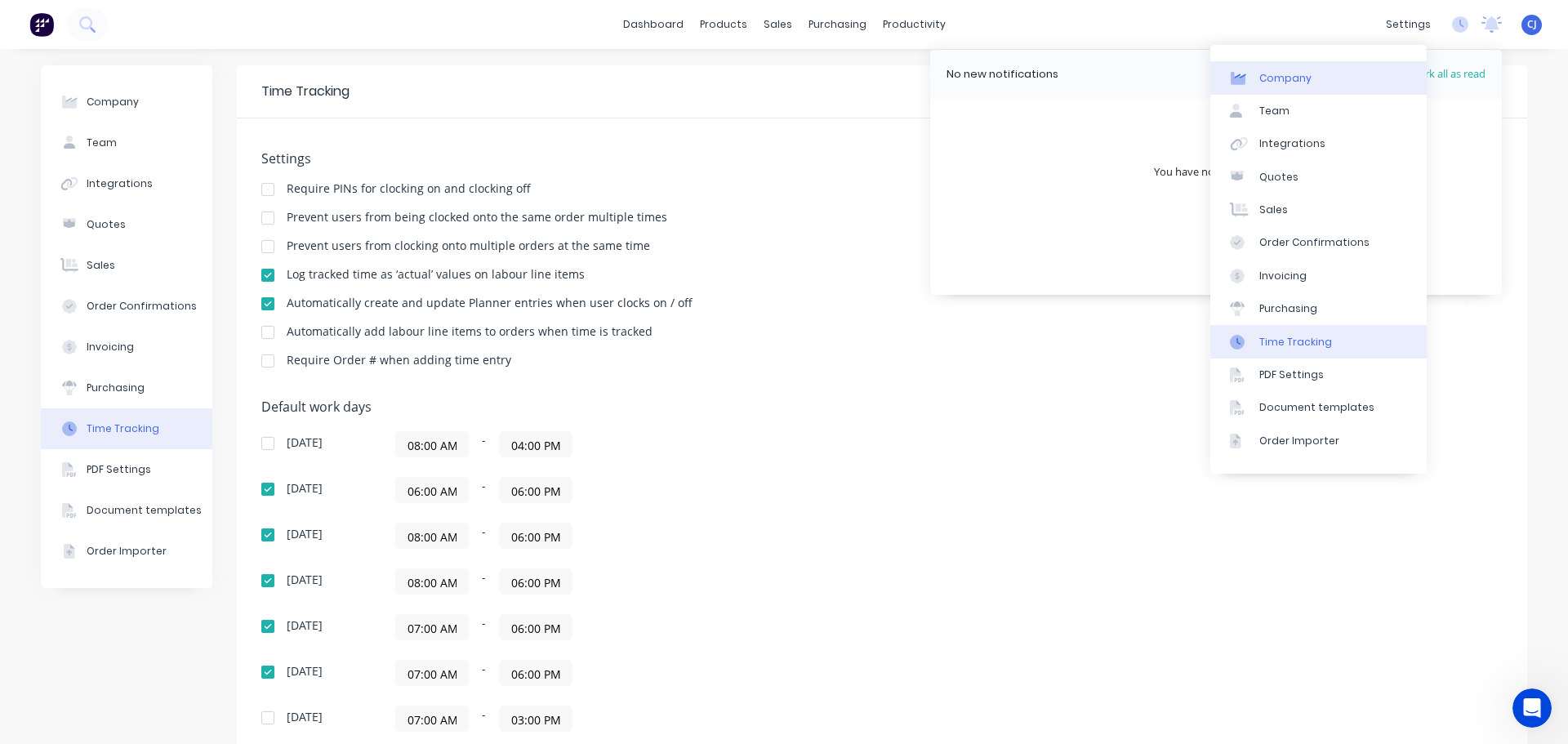
click at [1294, 80] on div "Company" at bounding box center [1285, 79] width 52 height 15
select select "AU"
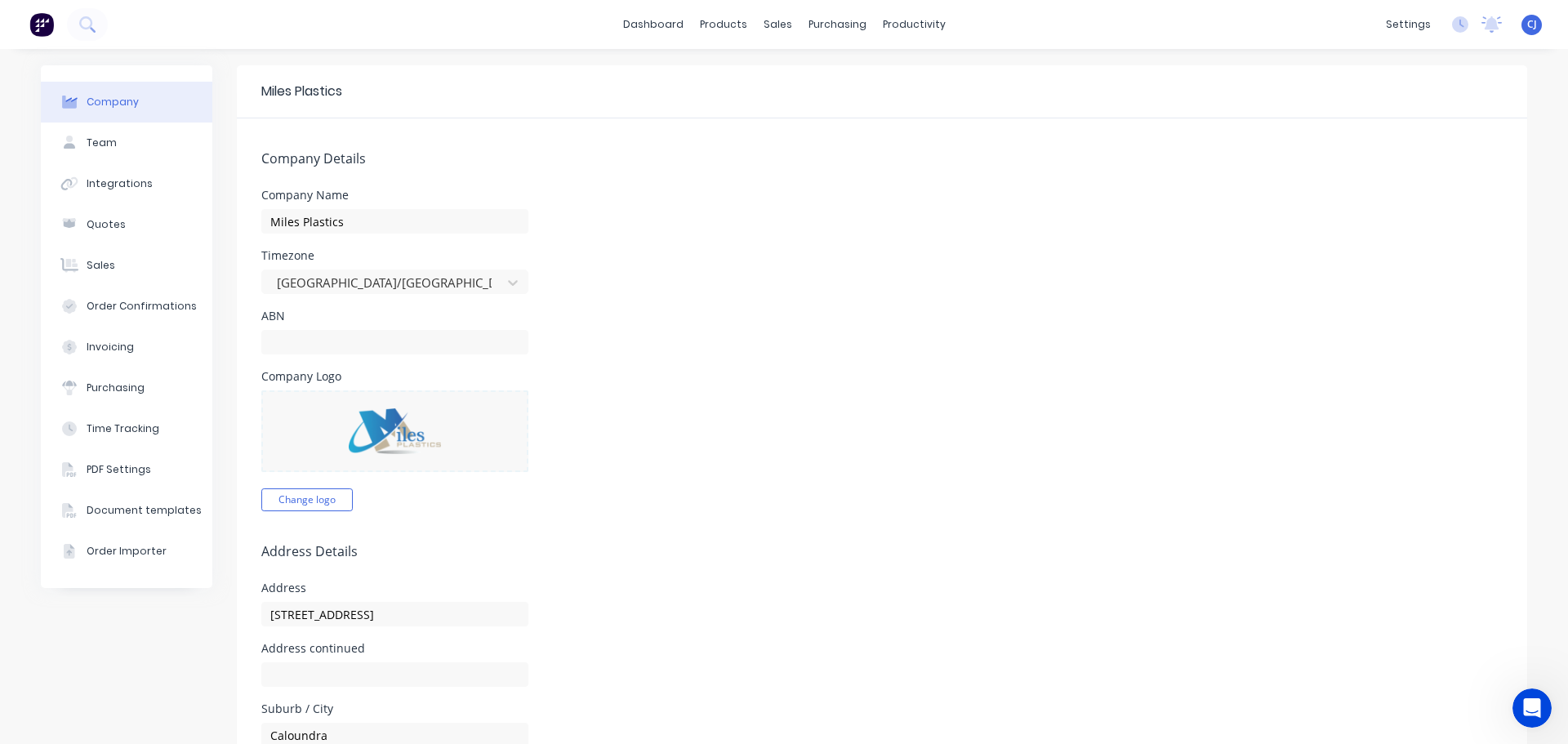
click at [40, 22] on img at bounding box center [42, 25] width 25 height 25
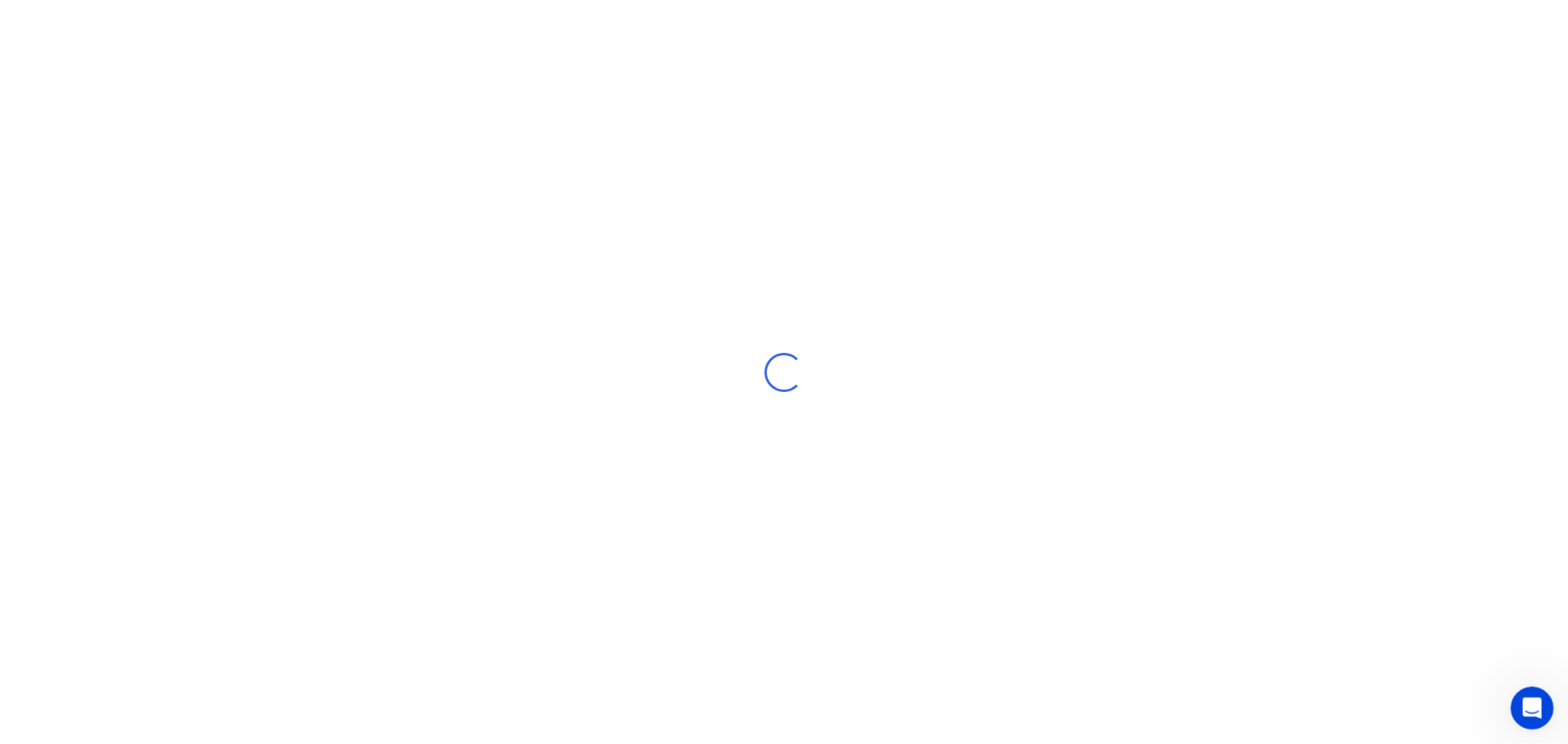
click at [1528, 708] on icon "Open Intercom Messenger" at bounding box center [1530, 706] width 12 height 13
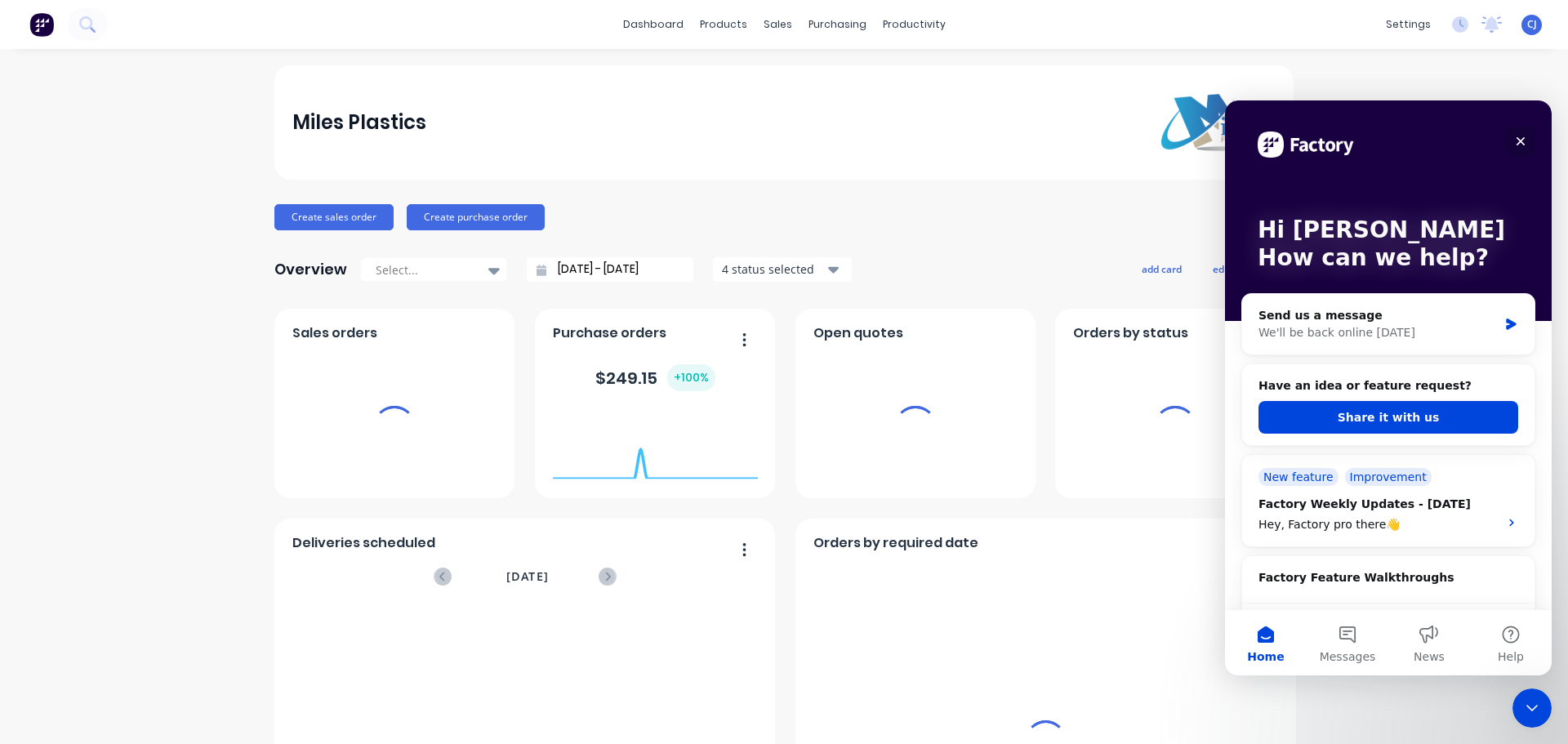
click at [1522, 135] on icon "Close" at bounding box center [1521, 142] width 13 height 13
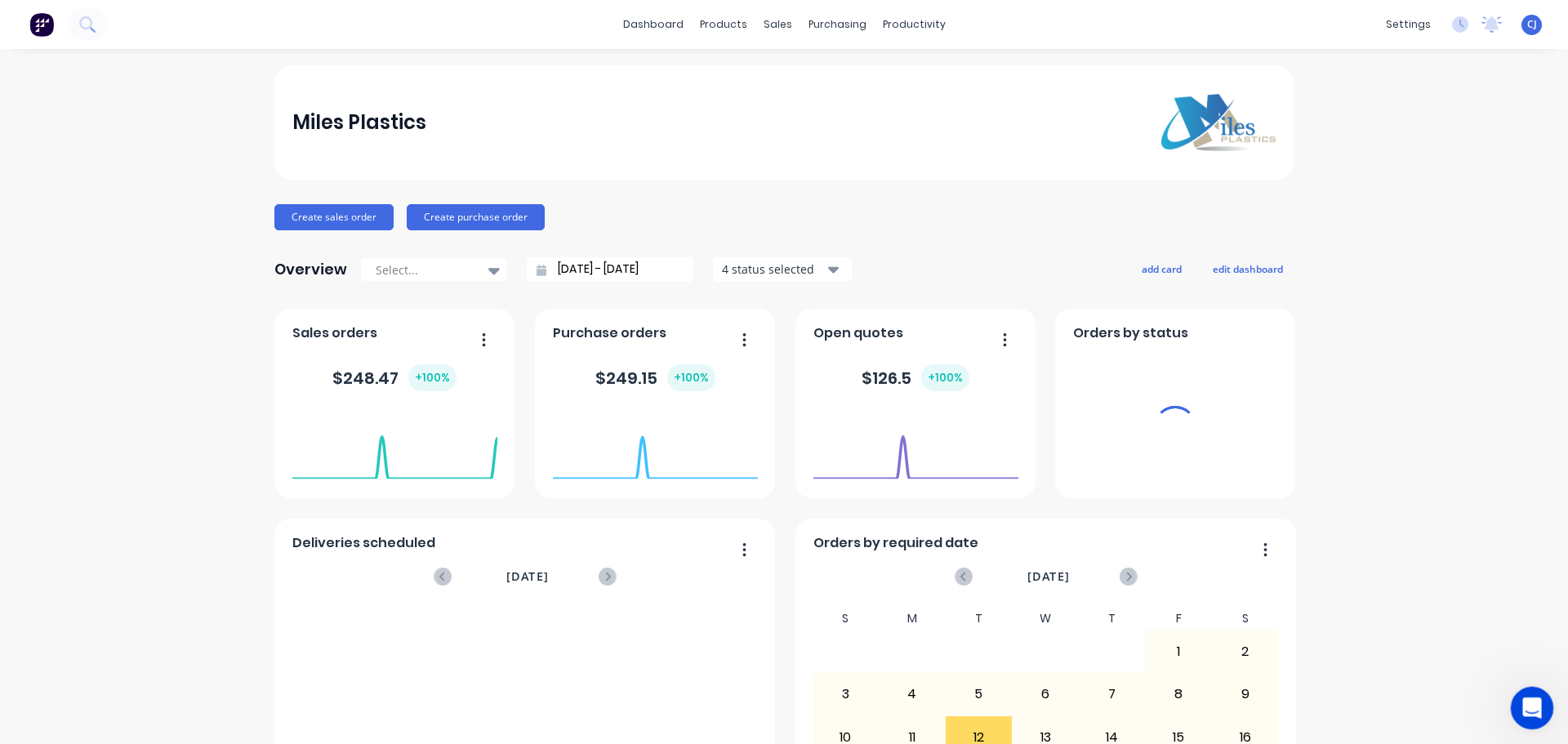
click at [1519, 703] on icon "Open Intercom Messenger" at bounding box center [1530, 706] width 27 height 27
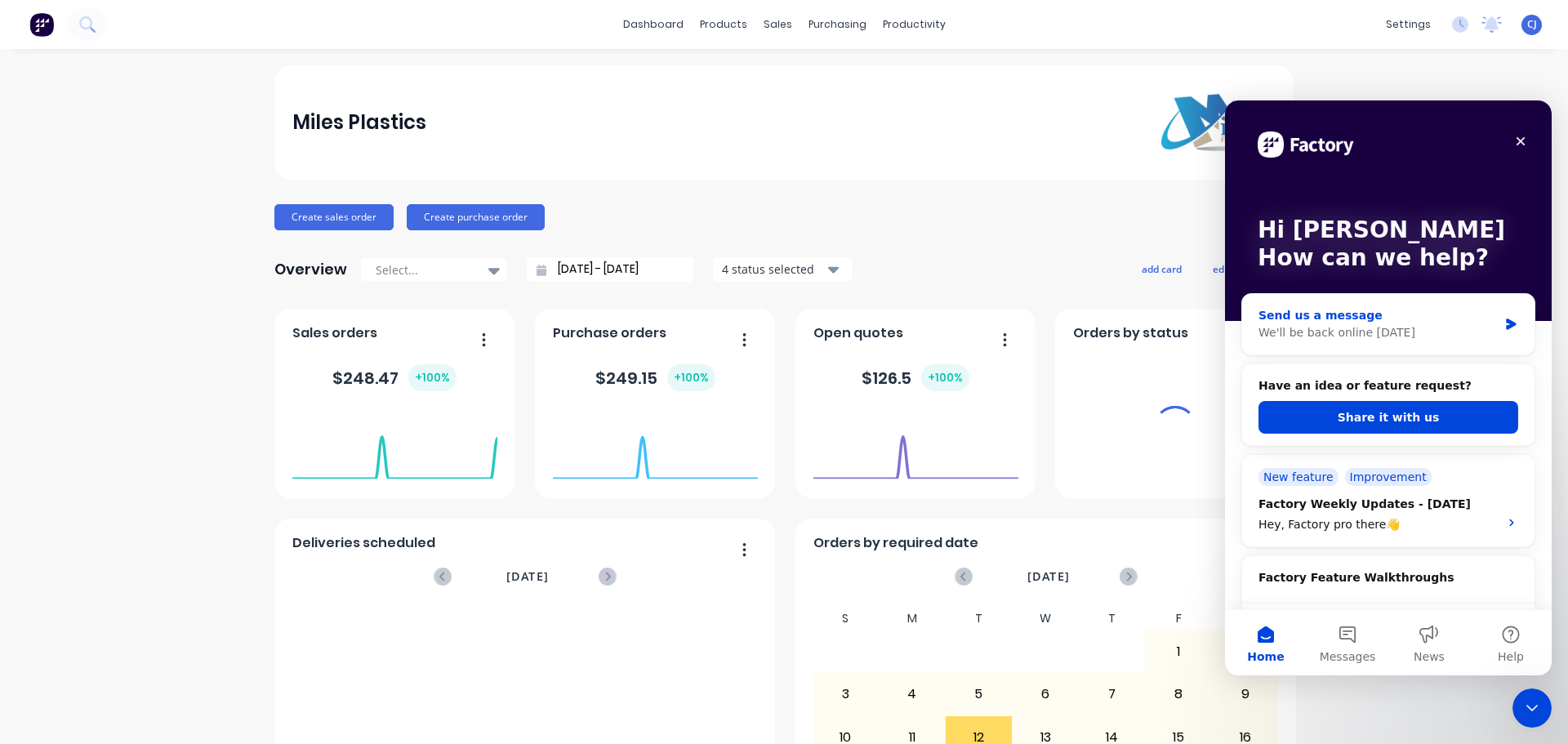
click at [1335, 338] on div "We'll be back online [DATE]" at bounding box center [1378, 333] width 239 height 17
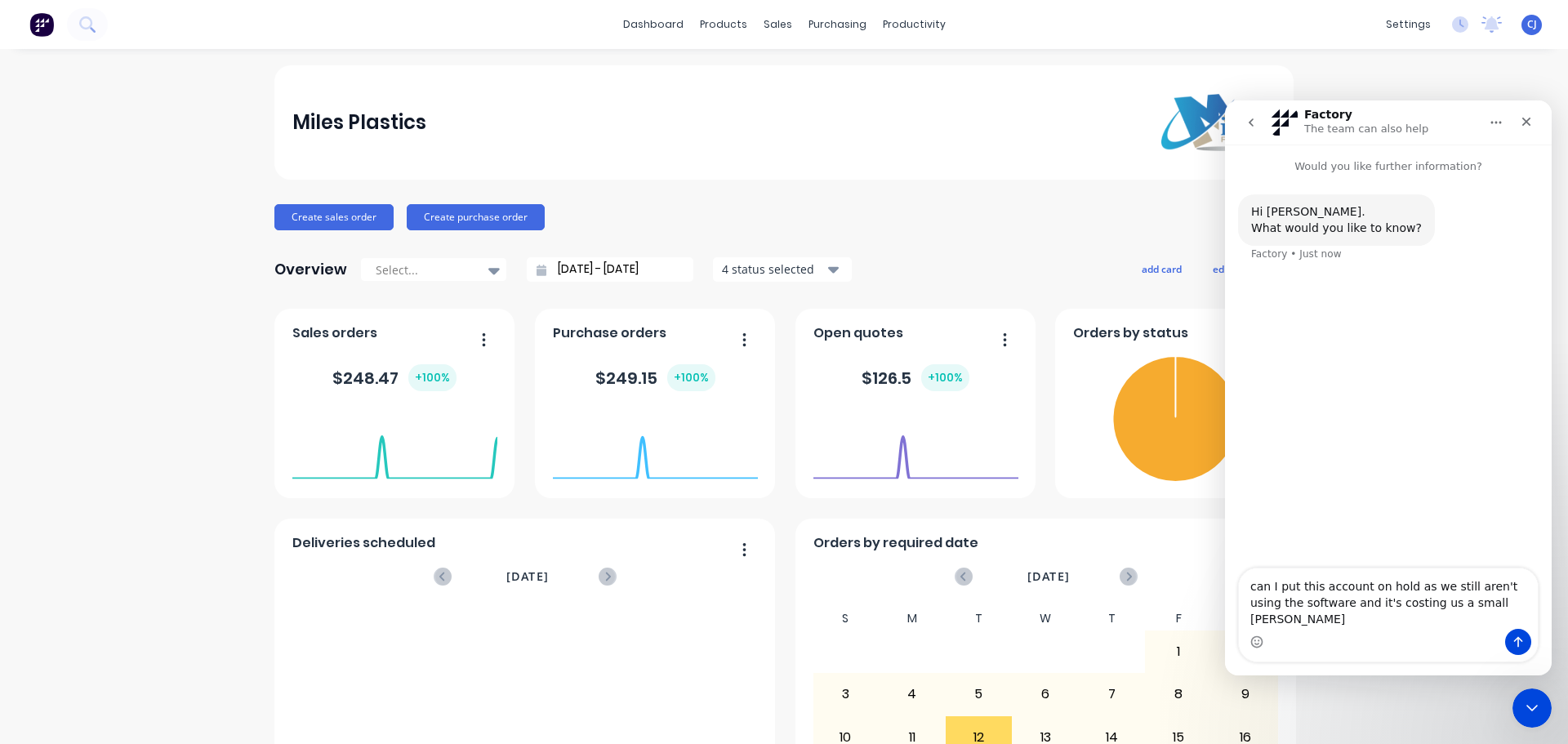
type textarea "can I put this account on hold as we still aren't using the software and it's c…"
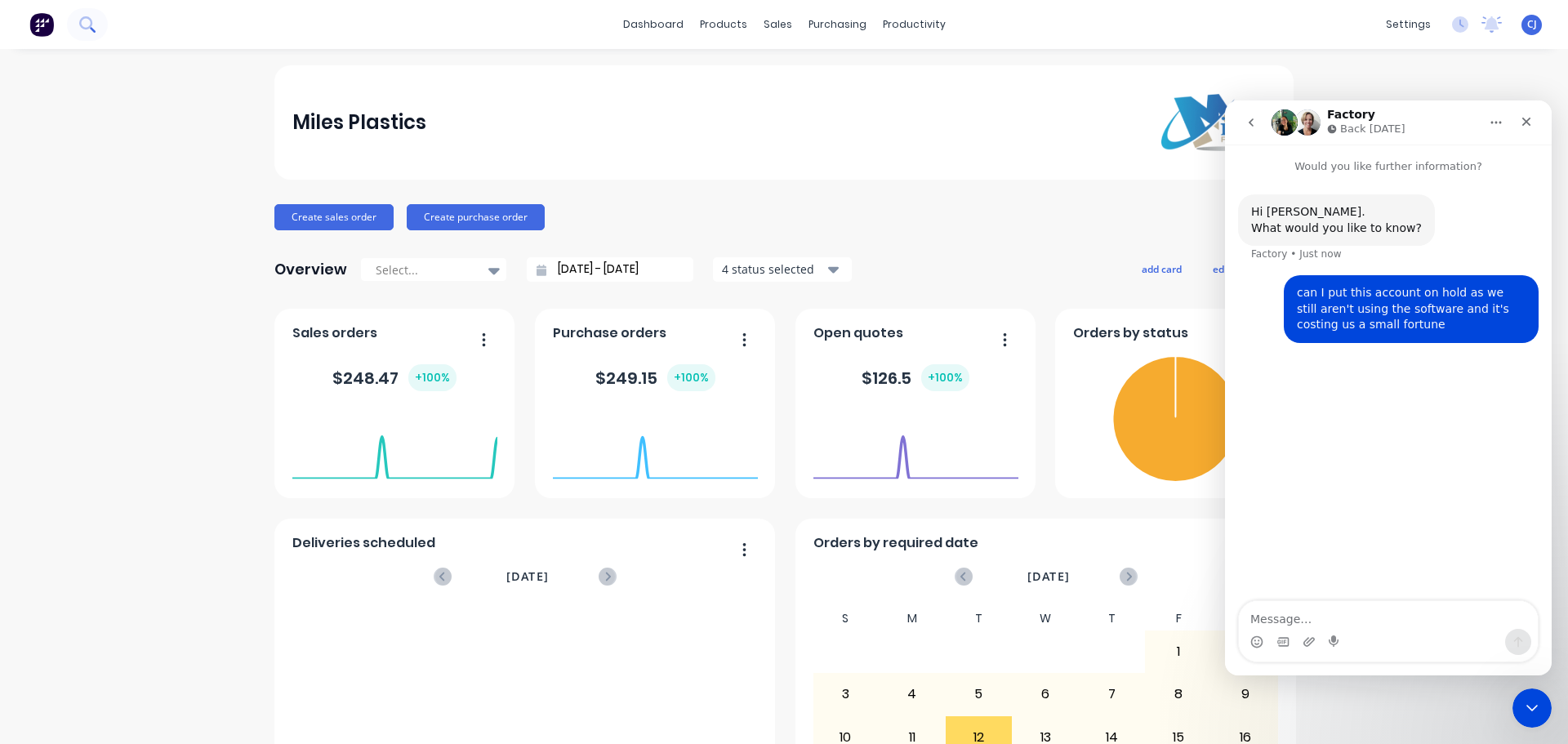
click at [82, 23] on icon at bounding box center [87, 24] width 16 height 16
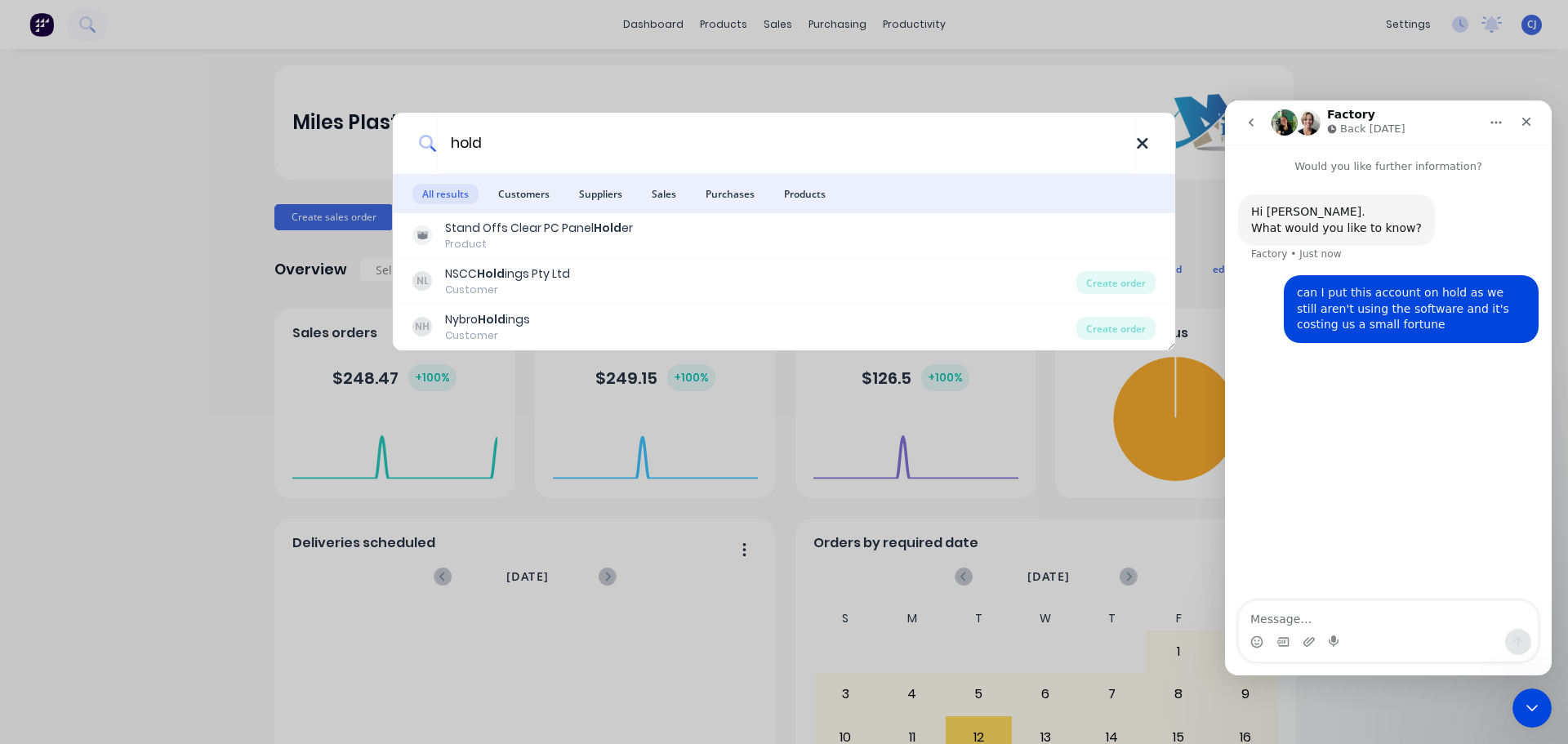
type input "hold"
click at [1142, 146] on icon at bounding box center [1142, 143] width 11 height 11
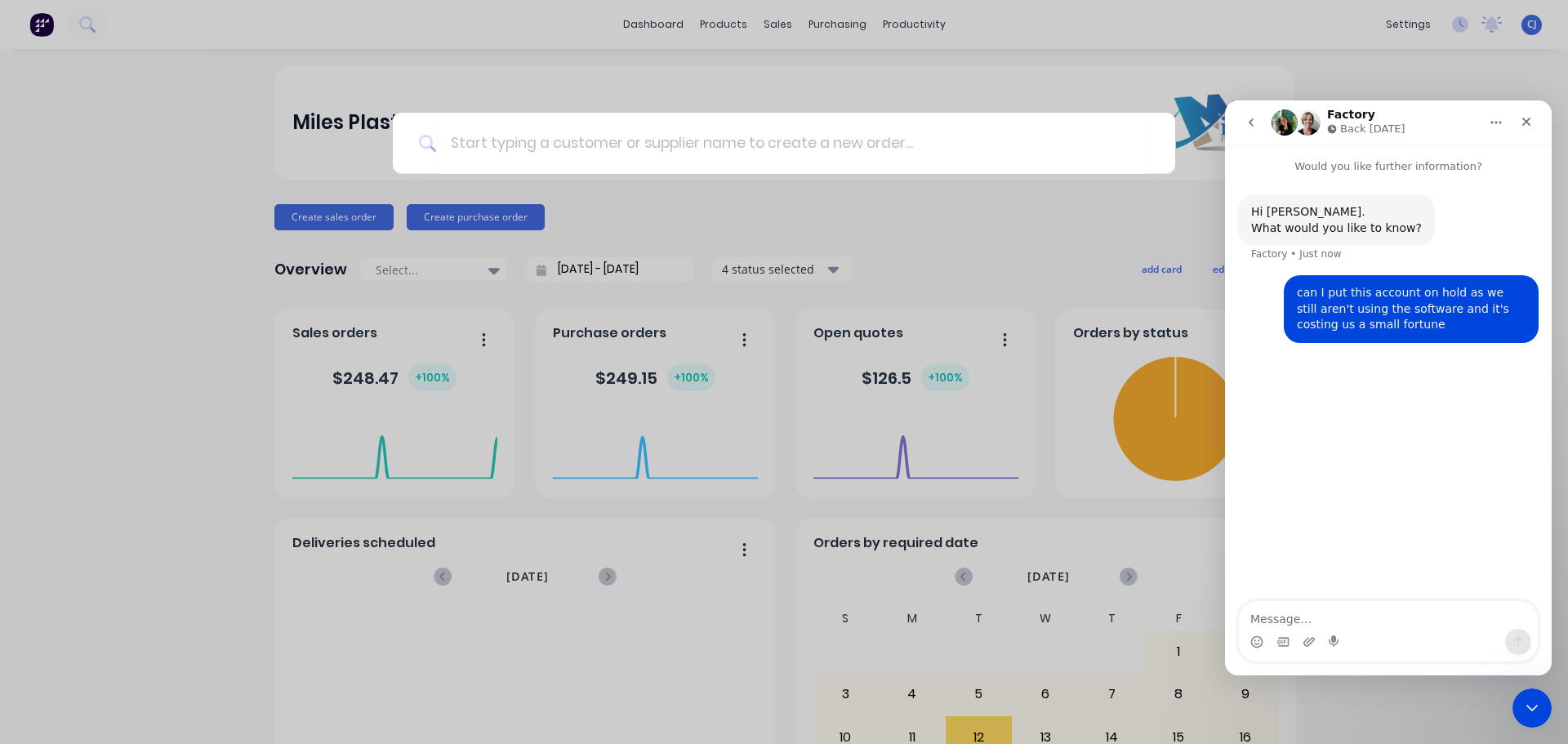
click at [1413, 26] on div at bounding box center [784, 372] width 1568 height 744
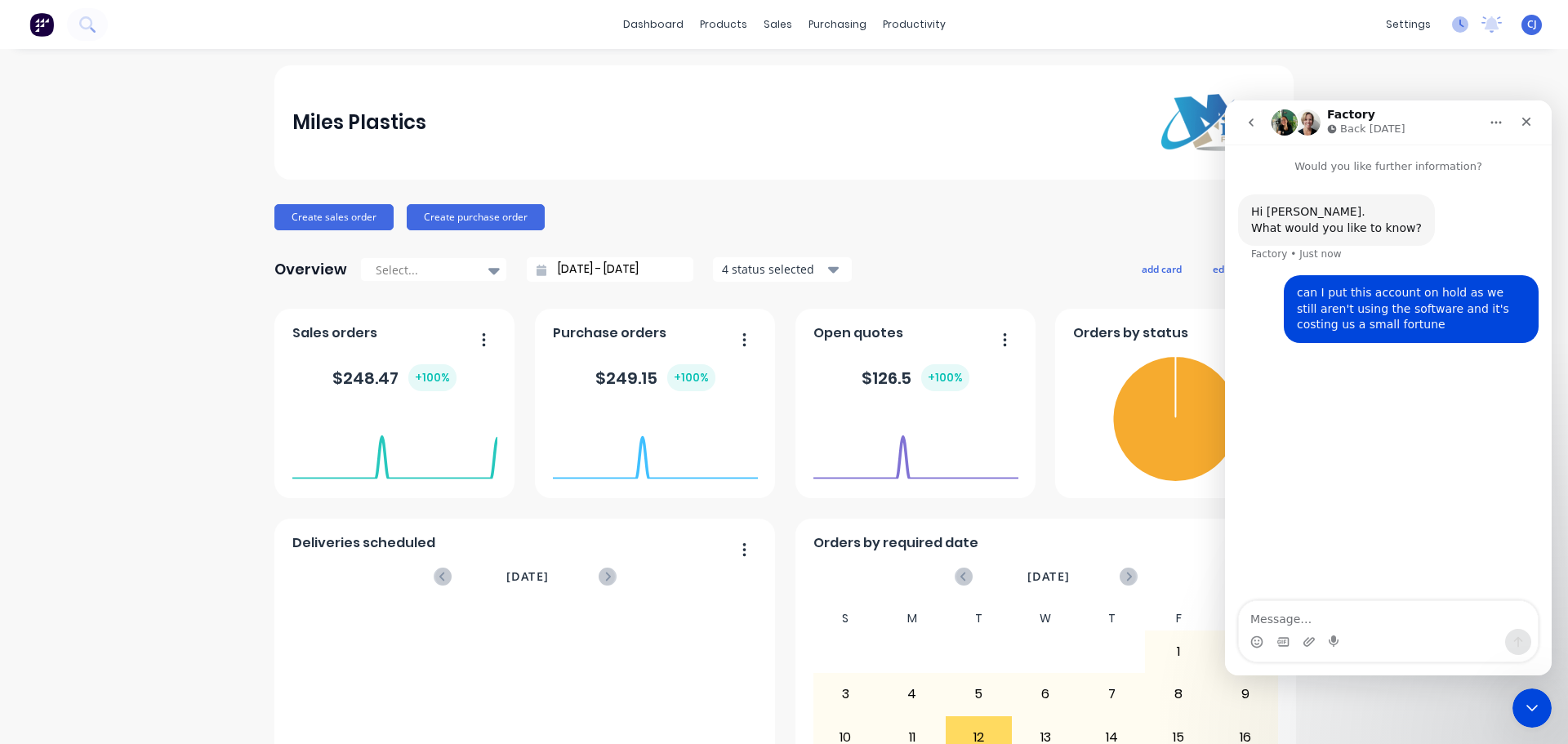
click at [1452, 27] on icon at bounding box center [1460, 25] width 17 height 17
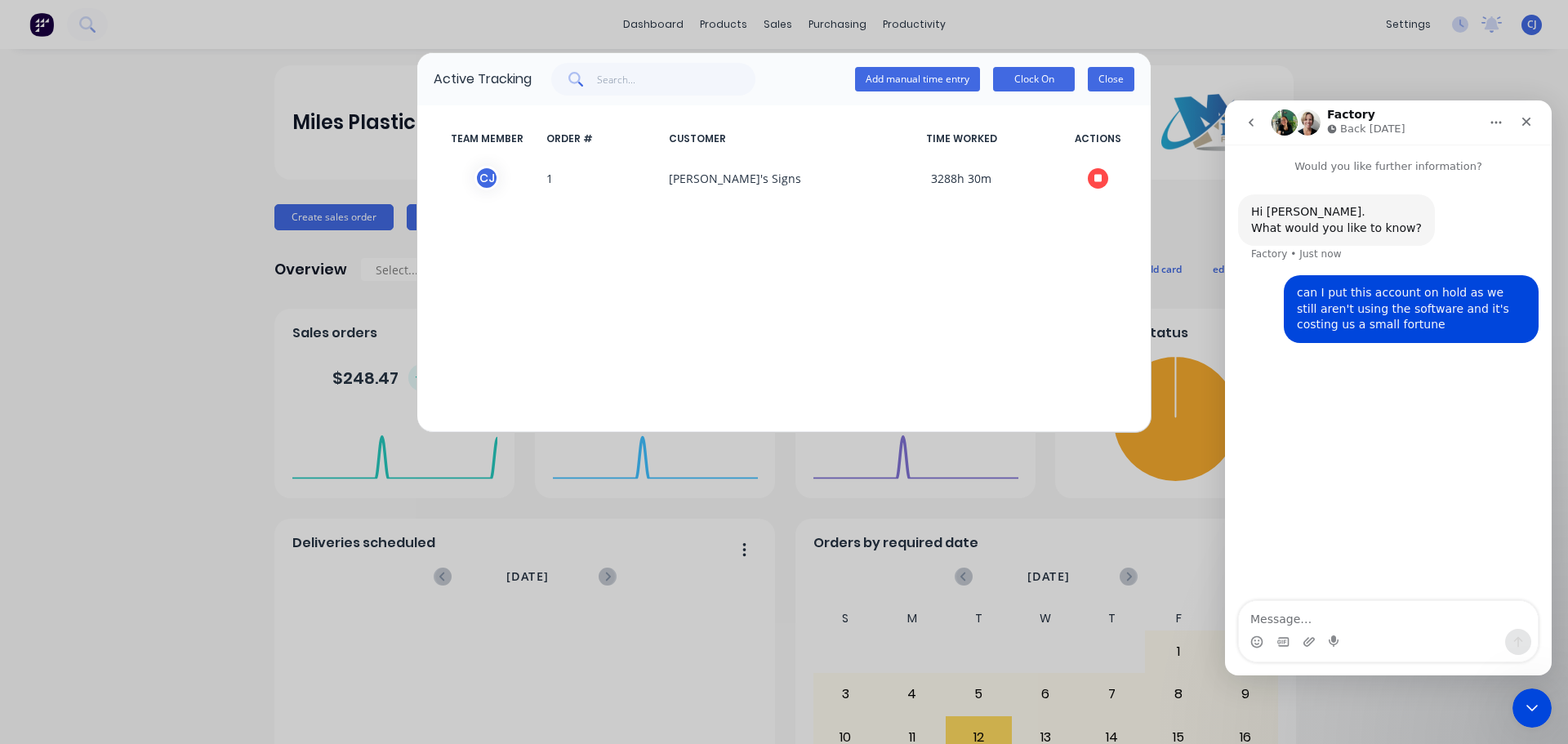
click at [1126, 83] on button "Close" at bounding box center [1111, 79] width 46 height 25
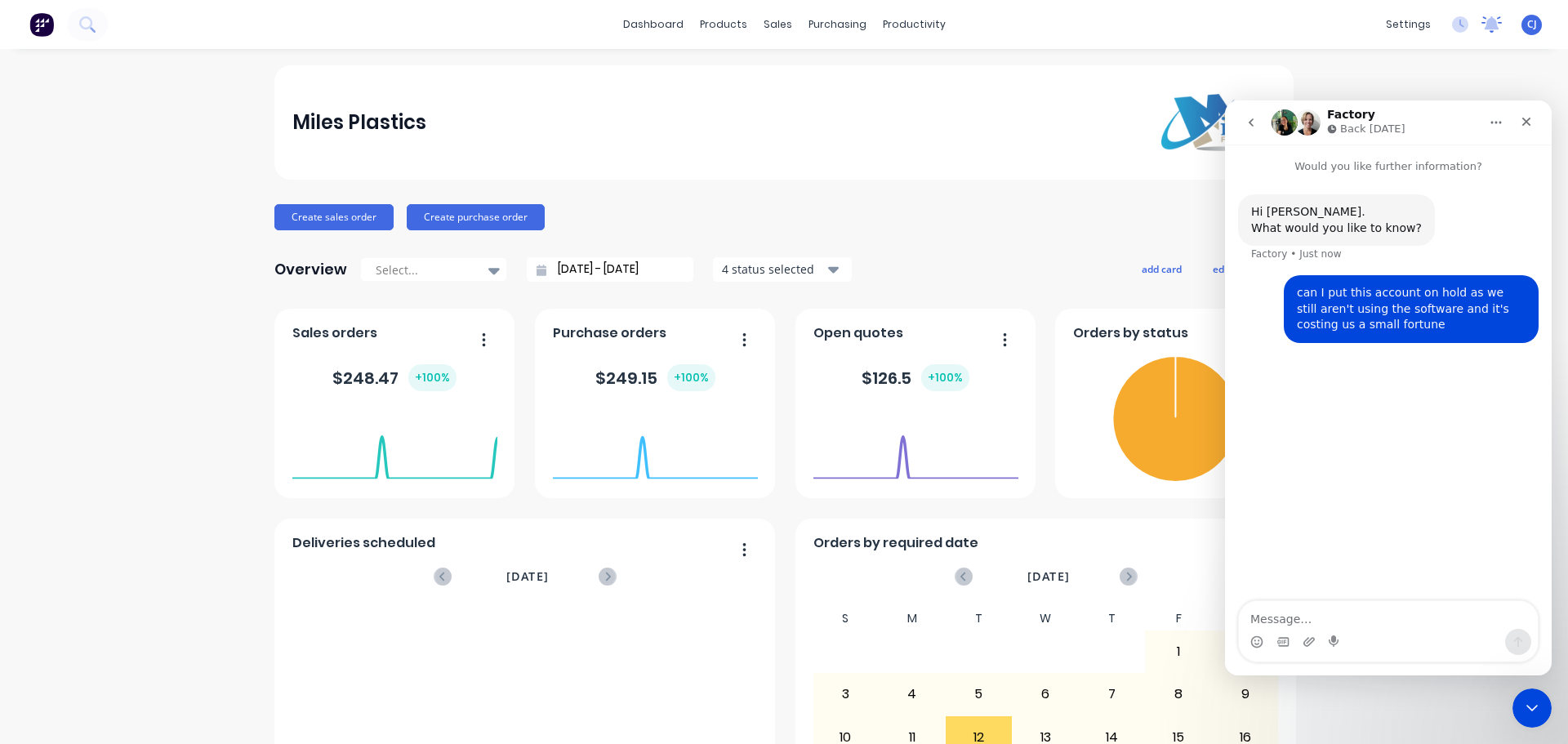
click at [1485, 23] on icon at bounding box center [1493, 23] width 15 height 13
click at [653, 22] on link "dashboard" at bounding box center [653, 25] width 77 height 25
click at [1523, 122] on icon "Close" at bounding box center [1527, 122] width 13 height 13
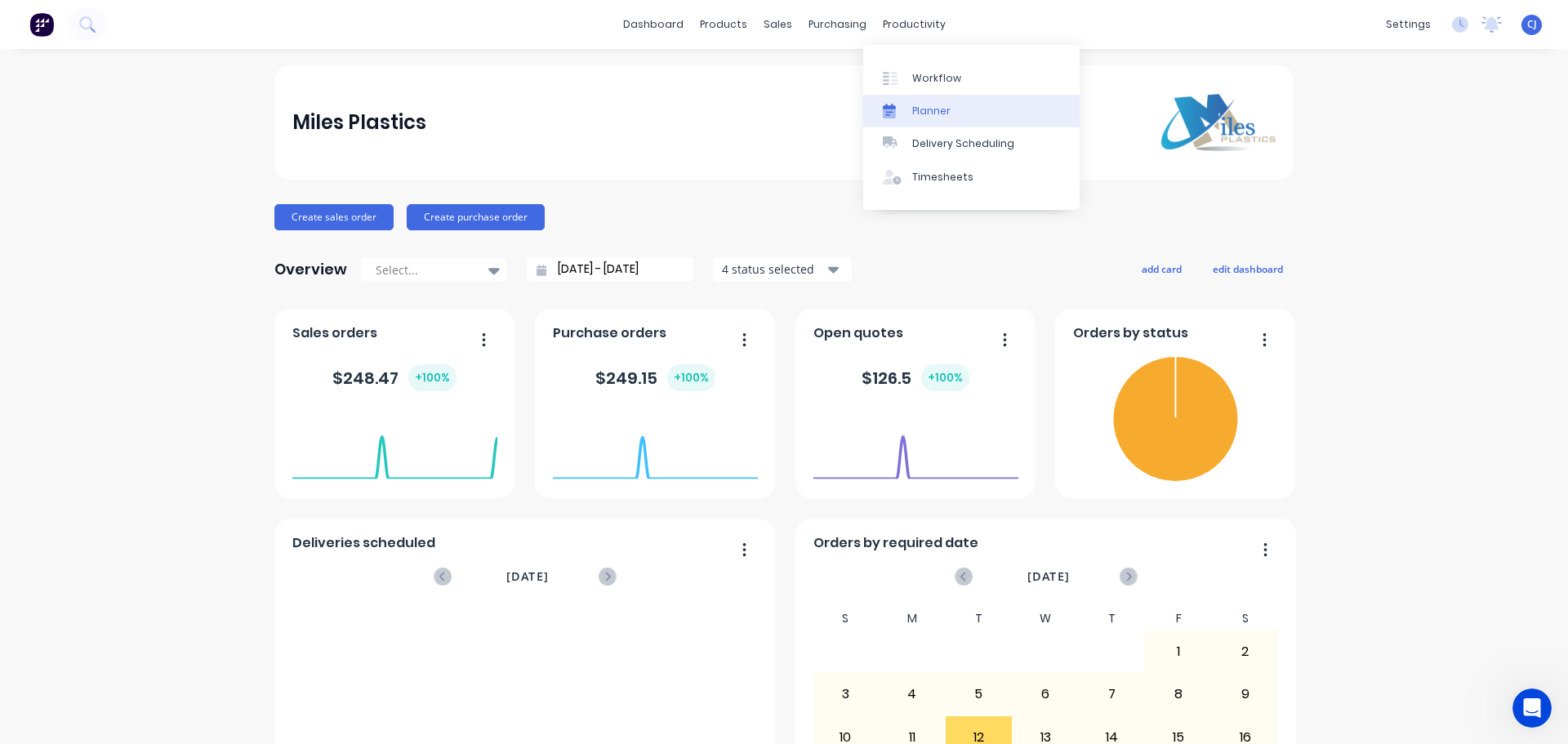
click at [918, 109] on div "Planner" at bounding box center [932, 111] width 38 height 15
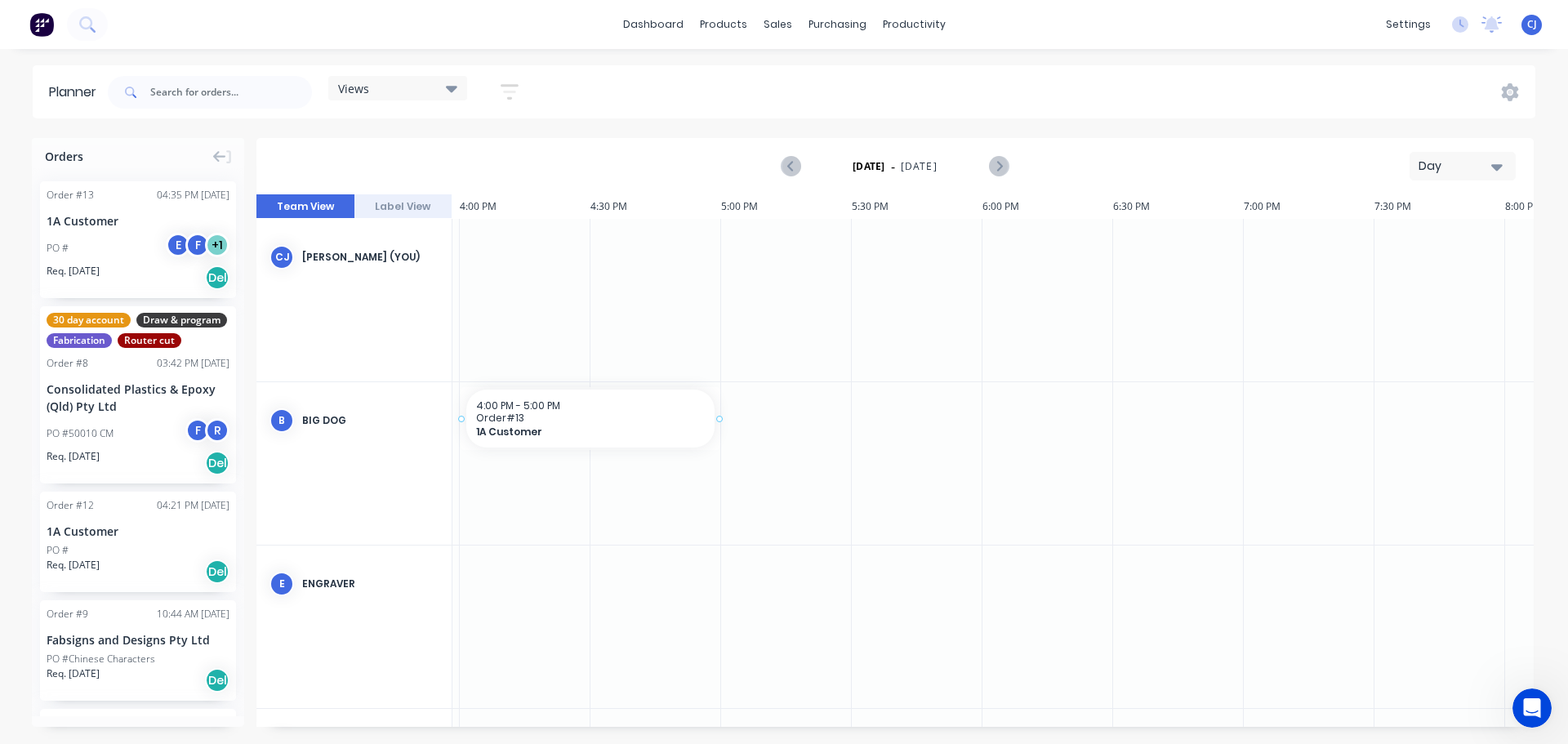
scroll to position [0, 4167]
drag, startPoint x: 103, startPoint y: 238, endPoint x: 85, endPoint y: 248, distance: 20.6
click at [463, 92] on div "Views" at bounding box center [398, 89] width 139 height 25
click at [504, 87] on icon "button" at bounding box center [510, 92] width 18 height 16
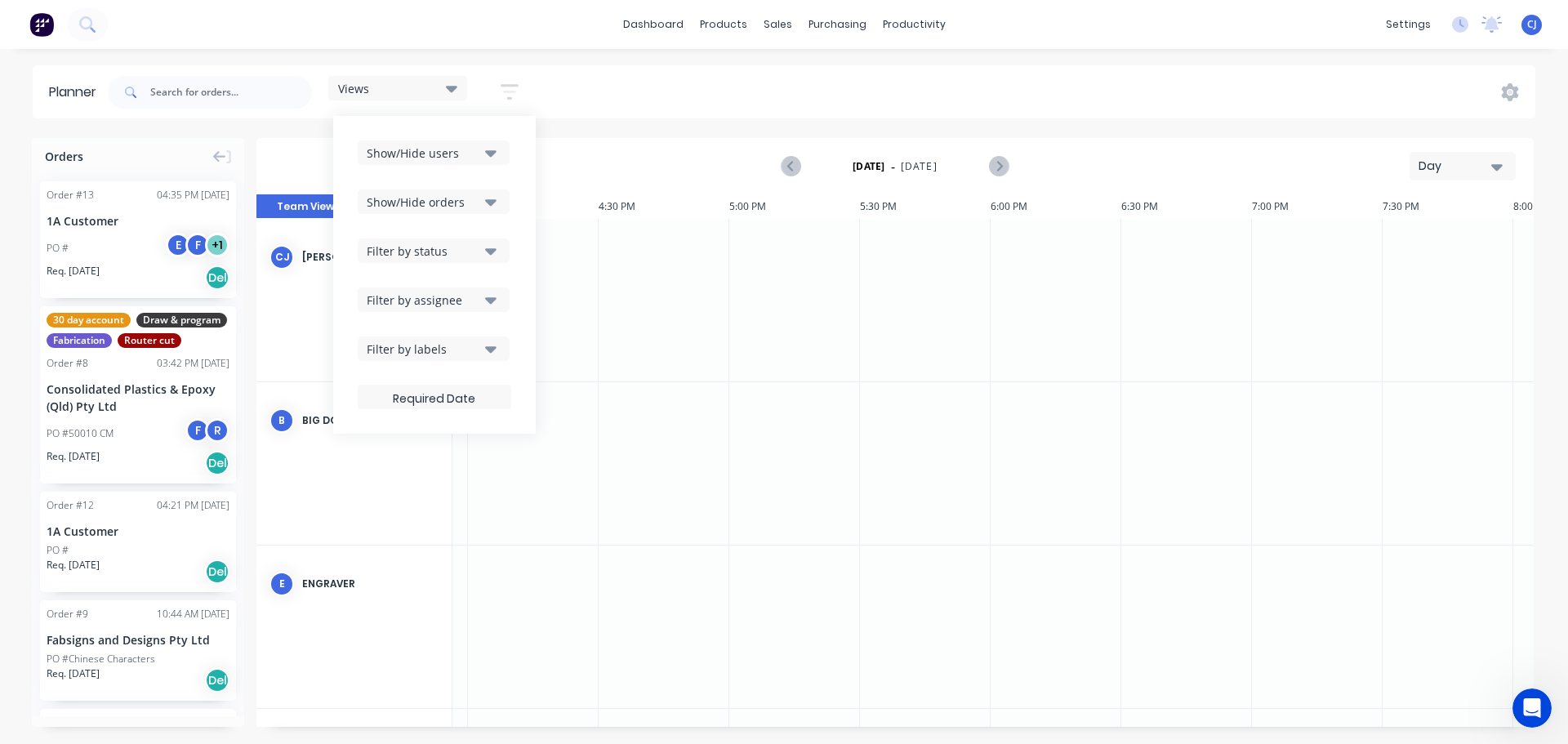
click at [722, 89] on div "Views Save new view None (Default) edit Show/Hide users Show/Hide orders Filter…" at bounding box center [820, 92] width 1431 height 49
click at [1455, 173] on div "Day" at bounding box center [1456, 166] width 75 height 17
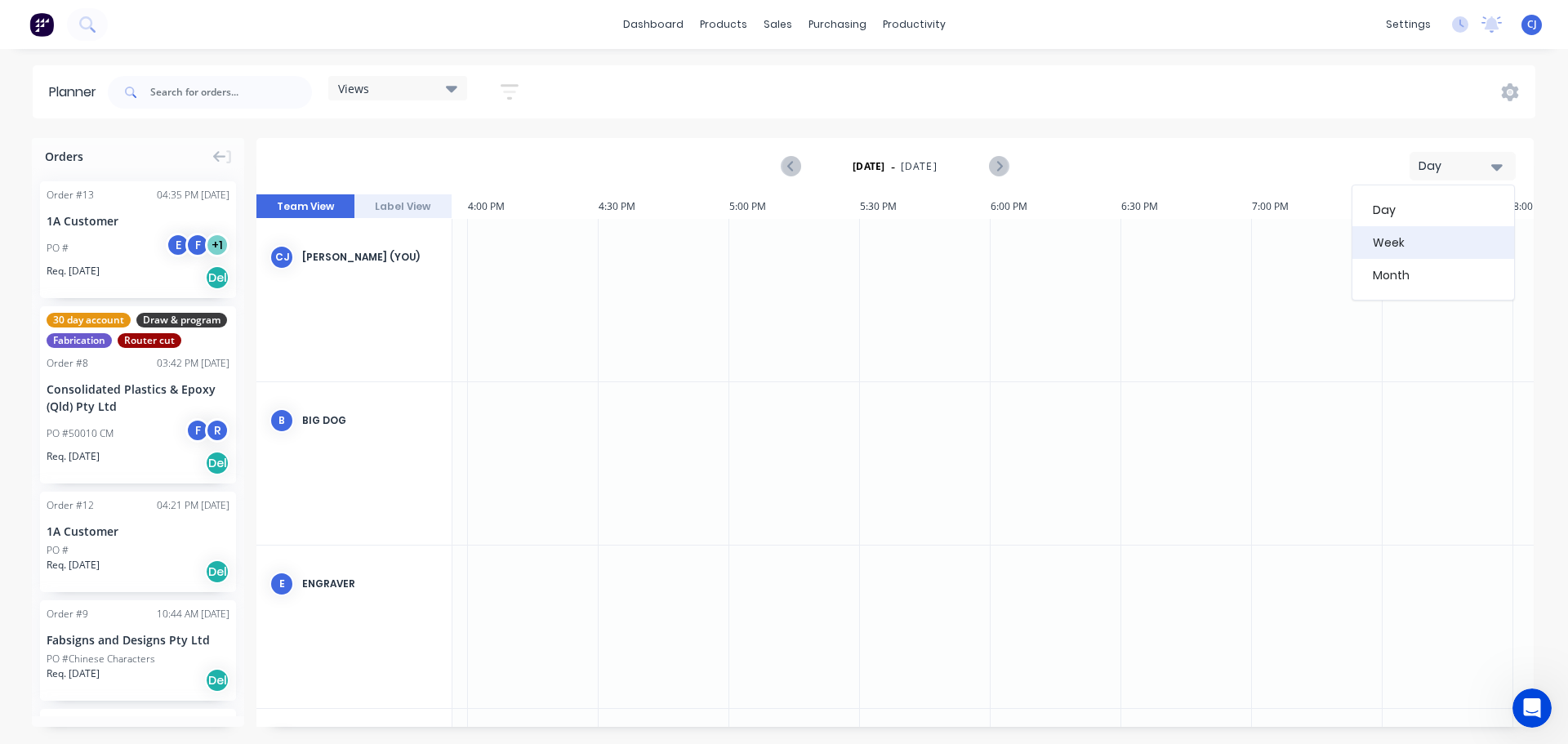
click at [1402, 245] on div "Week" at bounding box center [1433, 242] width 161 height 32
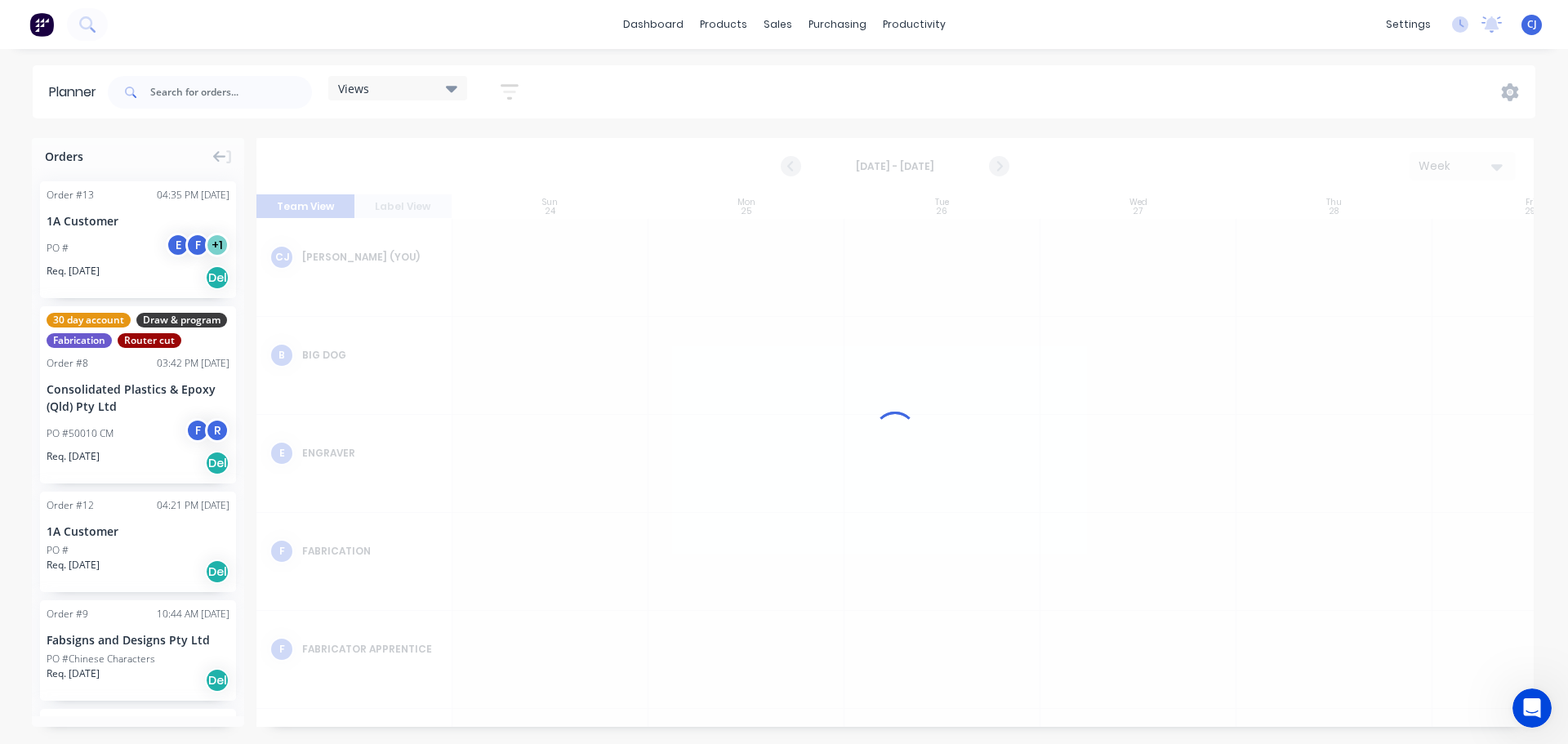
scroll to position [0, 1]
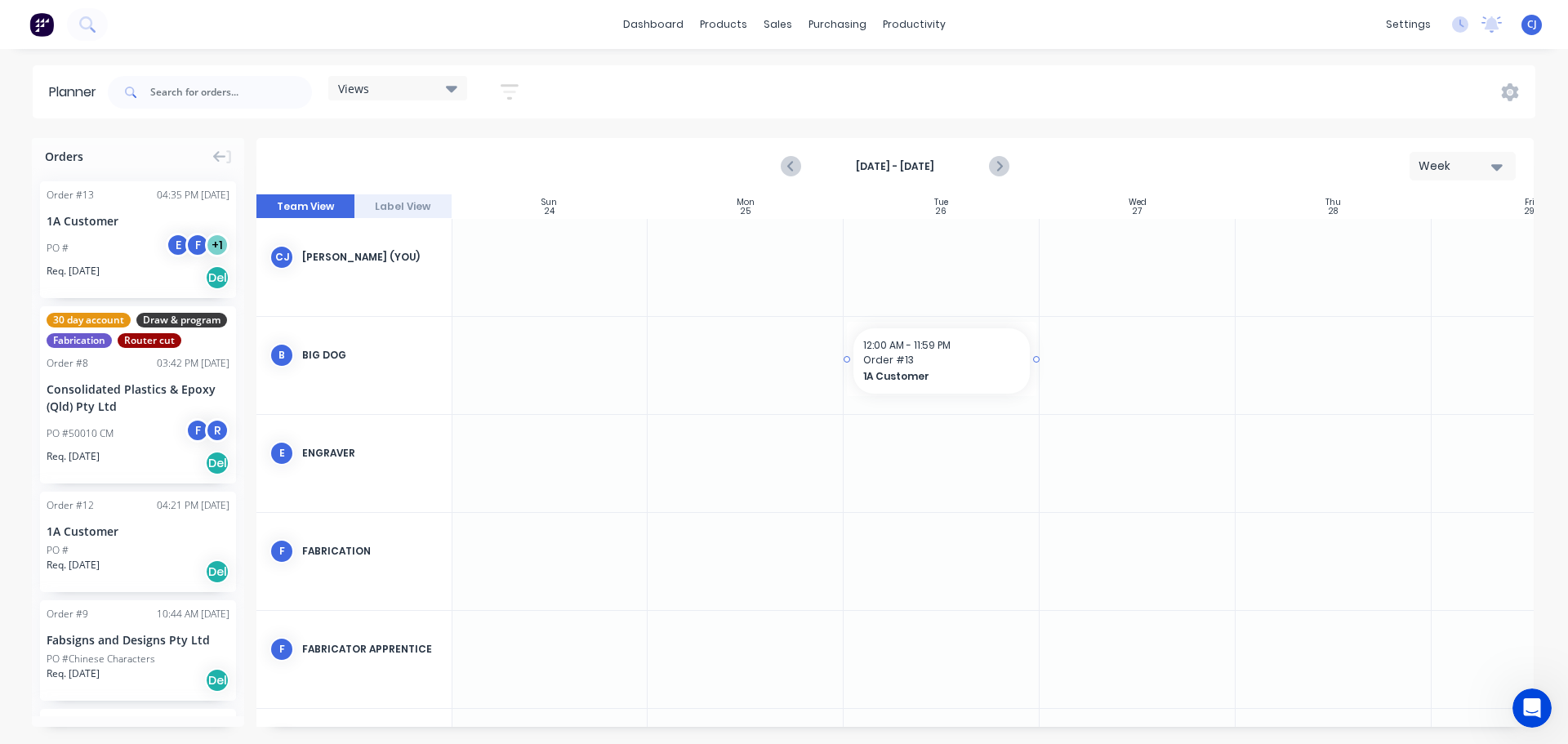
drag, startPoint x: 97, startPoint y: 249, endPoint x: 904, endPoint y: 367, distance: 815.6
drag, startPoint x: 122, startPoint y: 215, endPoint x: 919, endPoint y: 374, distance: 812.7
click at [919, 374] on span "1A Customer" at bounding box center [934, 377] width 141 height 15
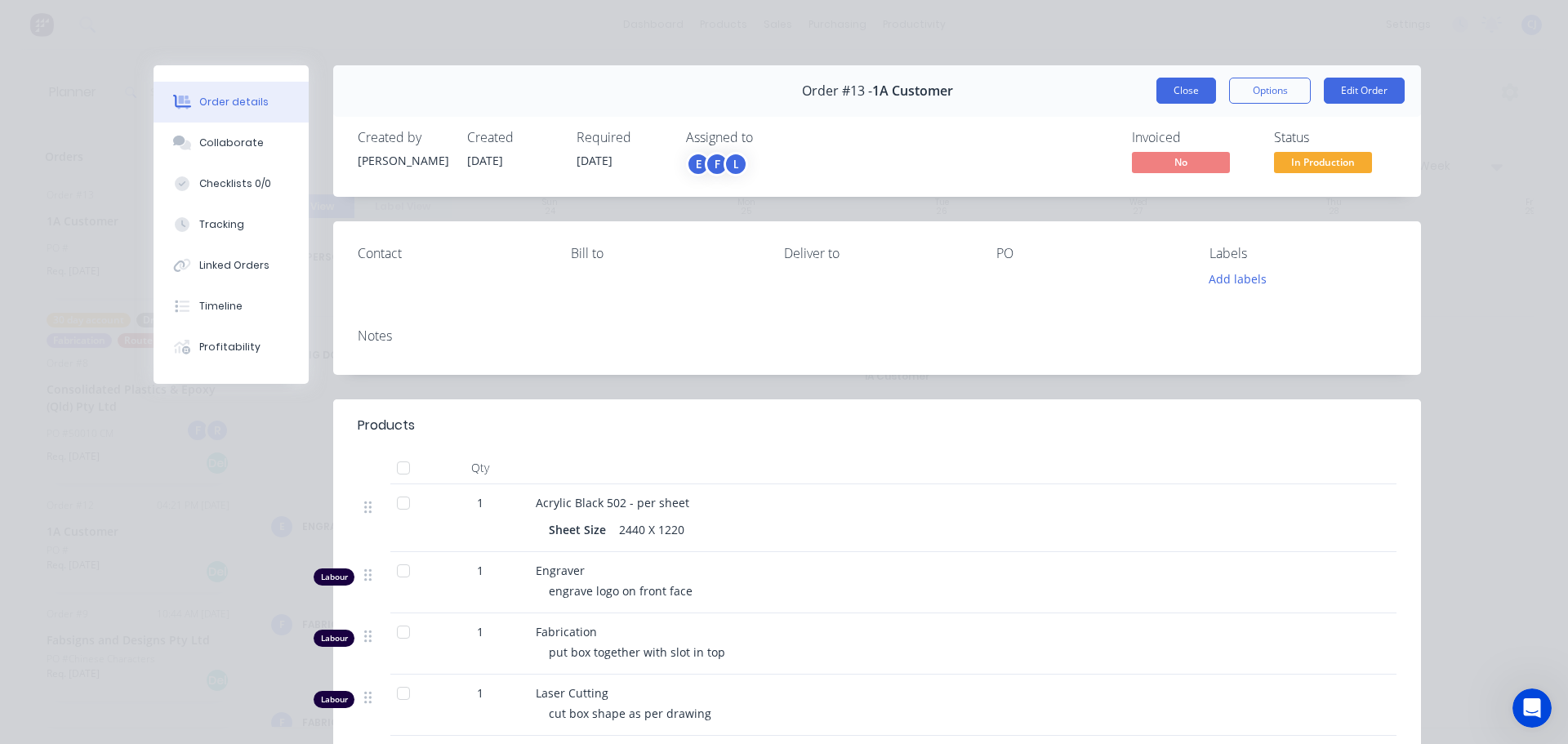
click at [1181, 84] on button "Close" at bounding box center [1187, 91] width 60 height 26
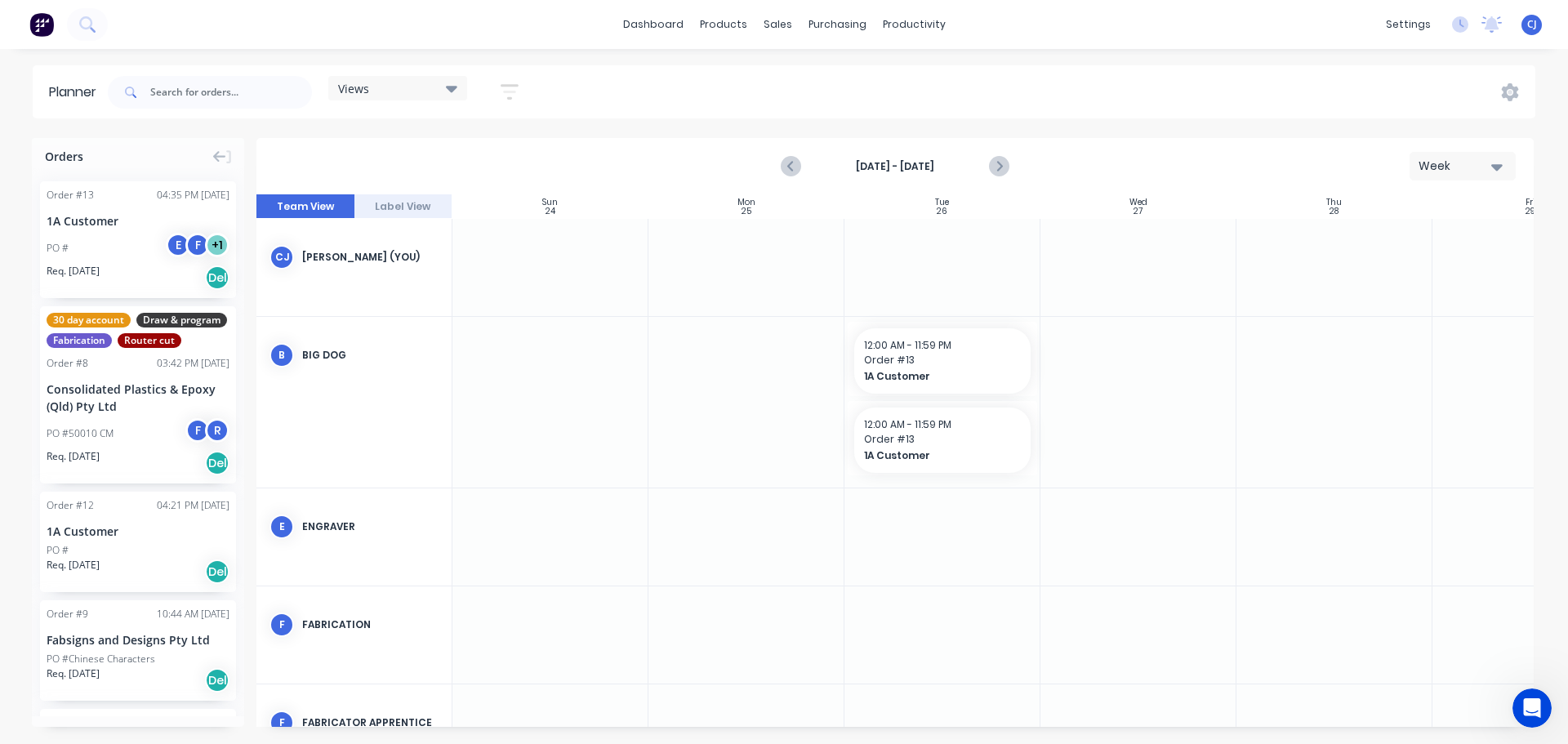
click at [103, 244] on div "PO # E F + 1" at bounding box center [137, 248] width 183 height 31
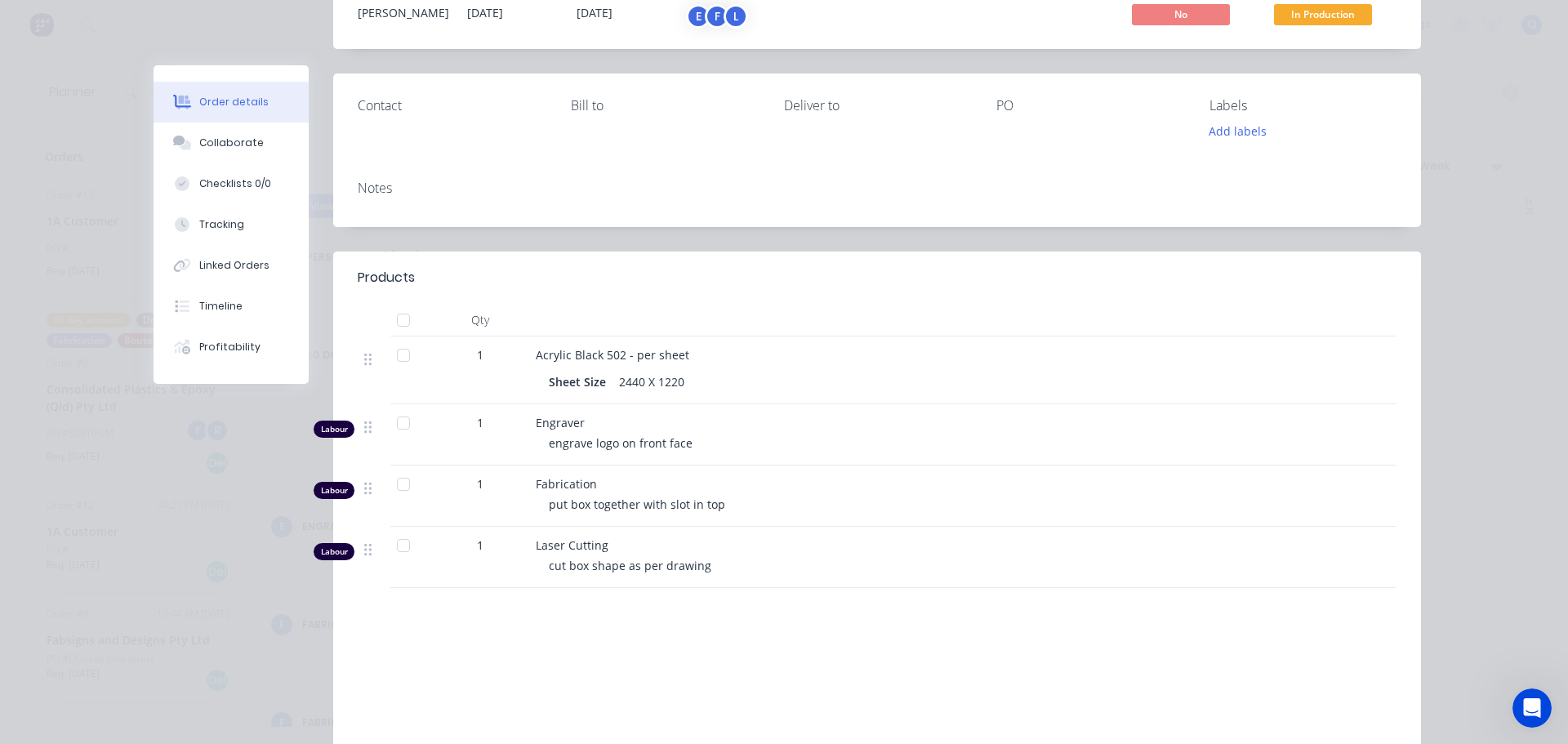
scroll to position [163, 0]
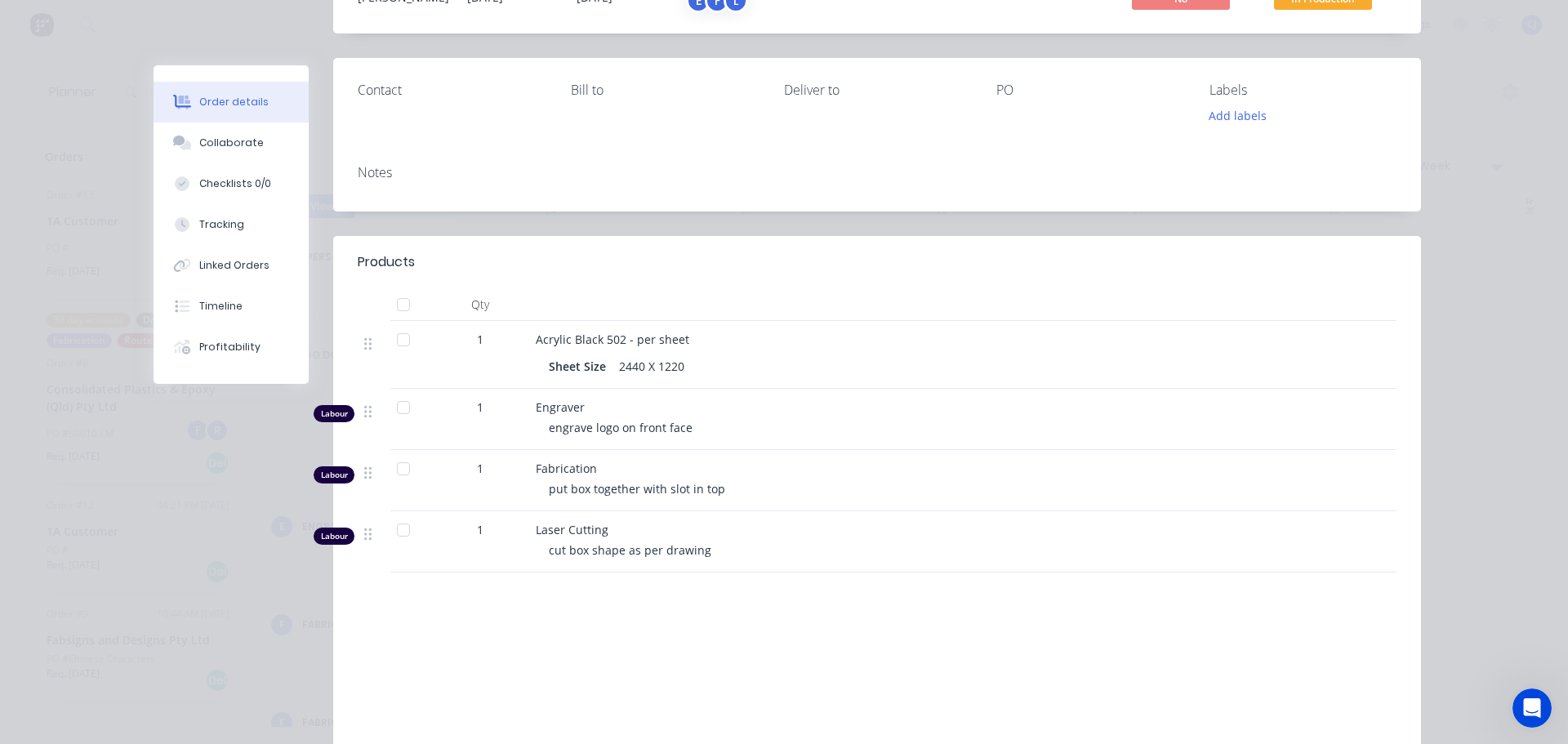
click at [678, 434] on span "engrave logo on front face" at bounding box center [621, 427] width 144 height 16
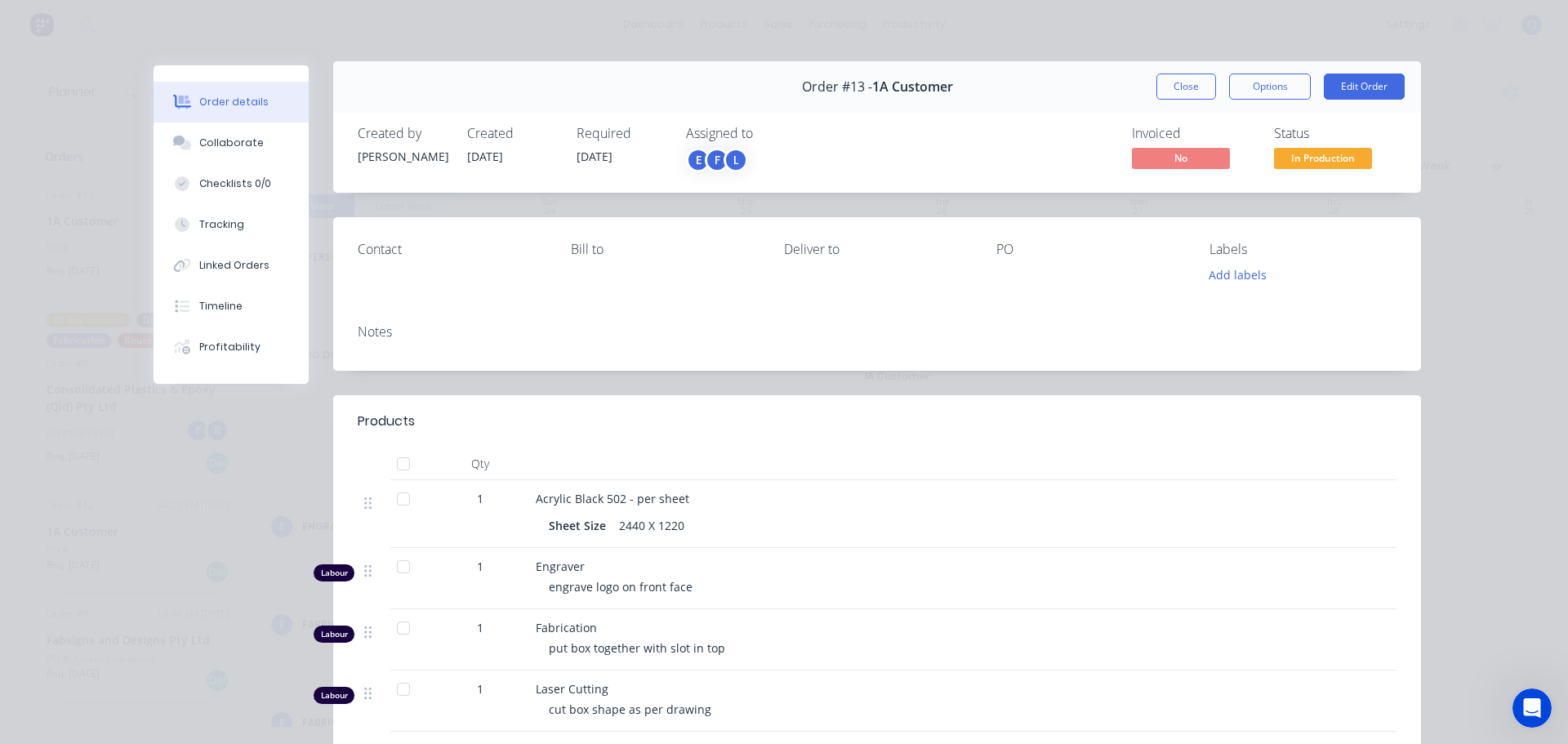
scroll to position [0, 0]
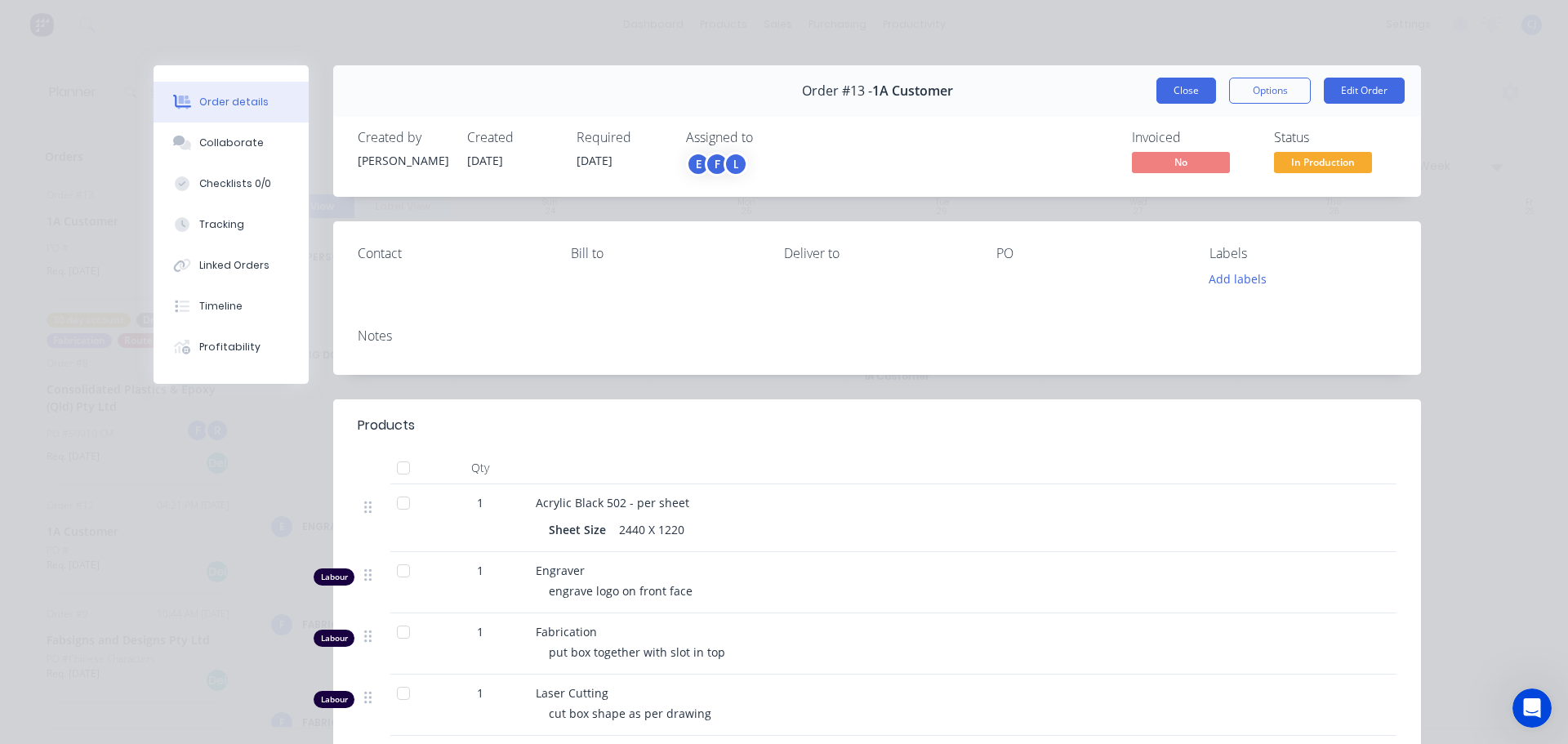
click at [1184, 88] on button "Close" at bounding box center [1187, 91] width 60 height 26
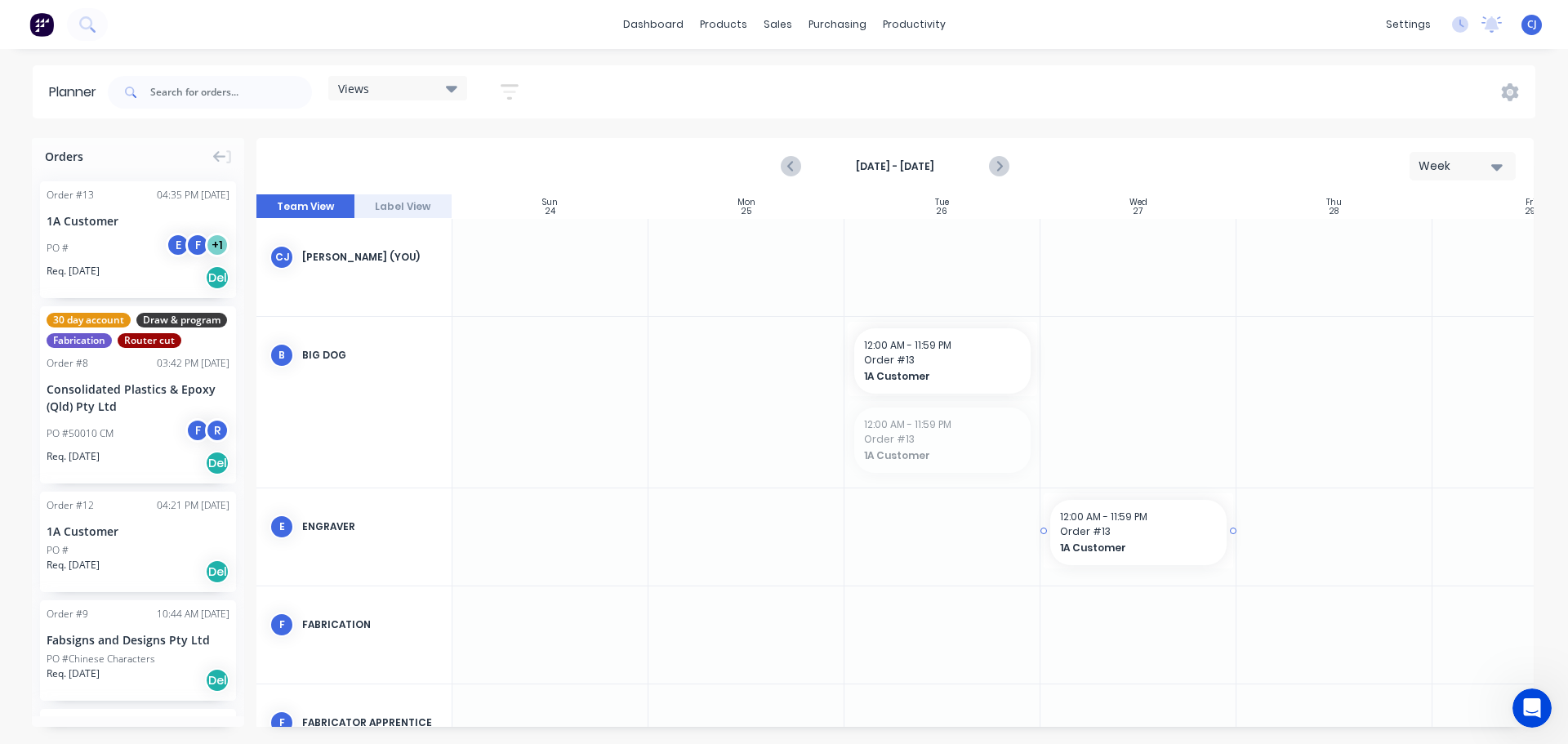
drag, startPoint x: 939, startPoint y: 436, endPoint x: 1092, endPoint y: 543, distance: 186.7
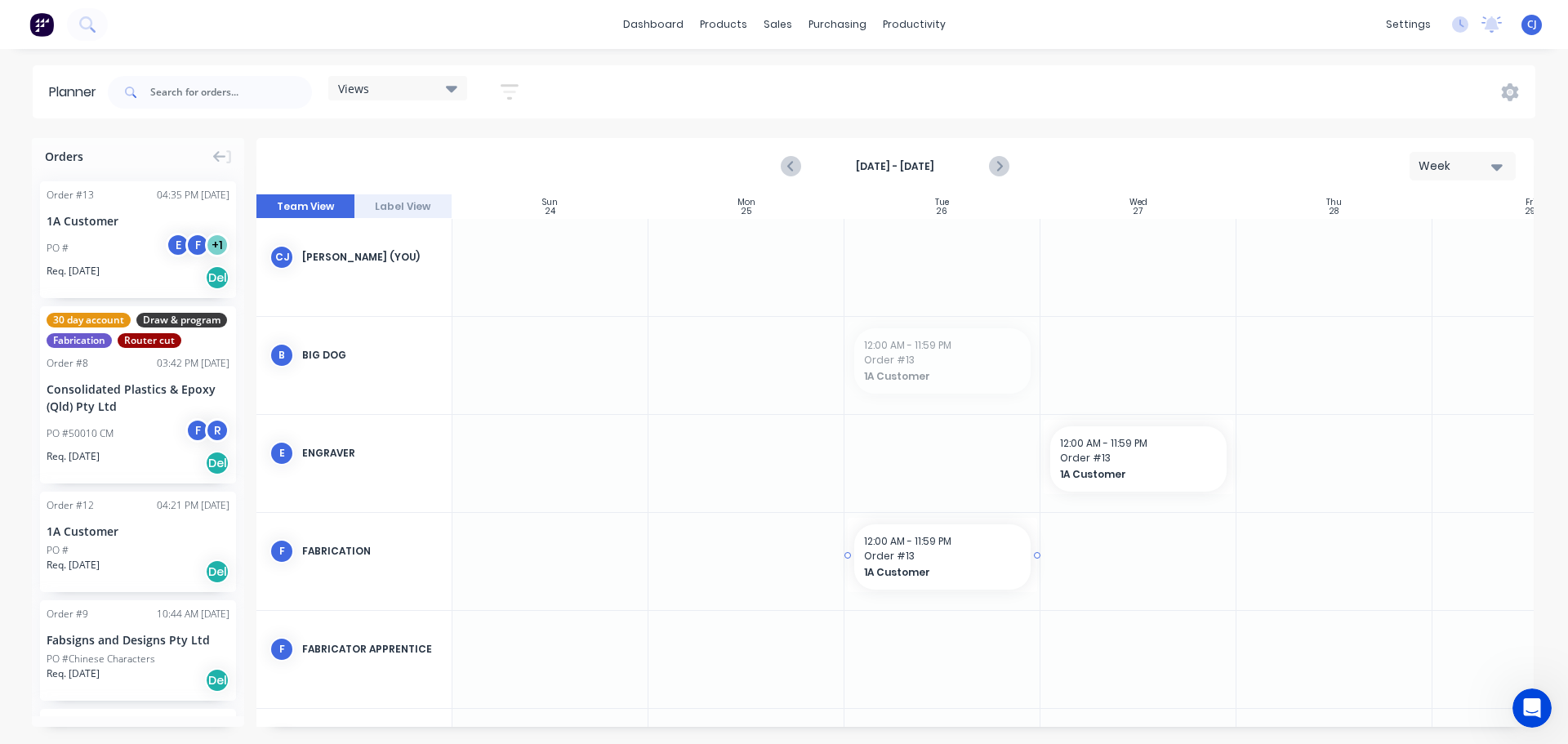
drag, startPoint x: 916, startPoint y: 365, endPoint x: 944, endPoint y: 569, distance: 205.9
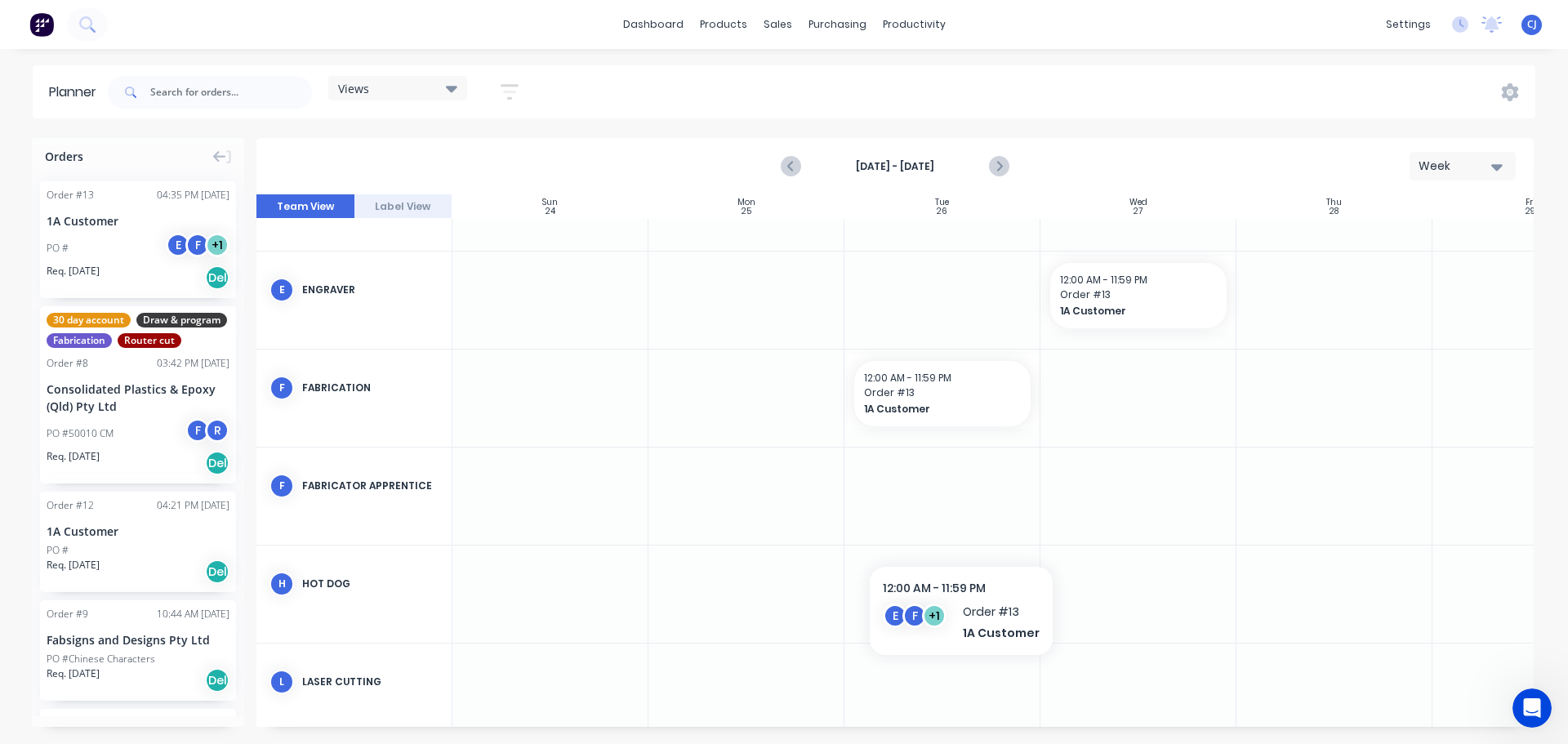
scroll to position [245, 0]
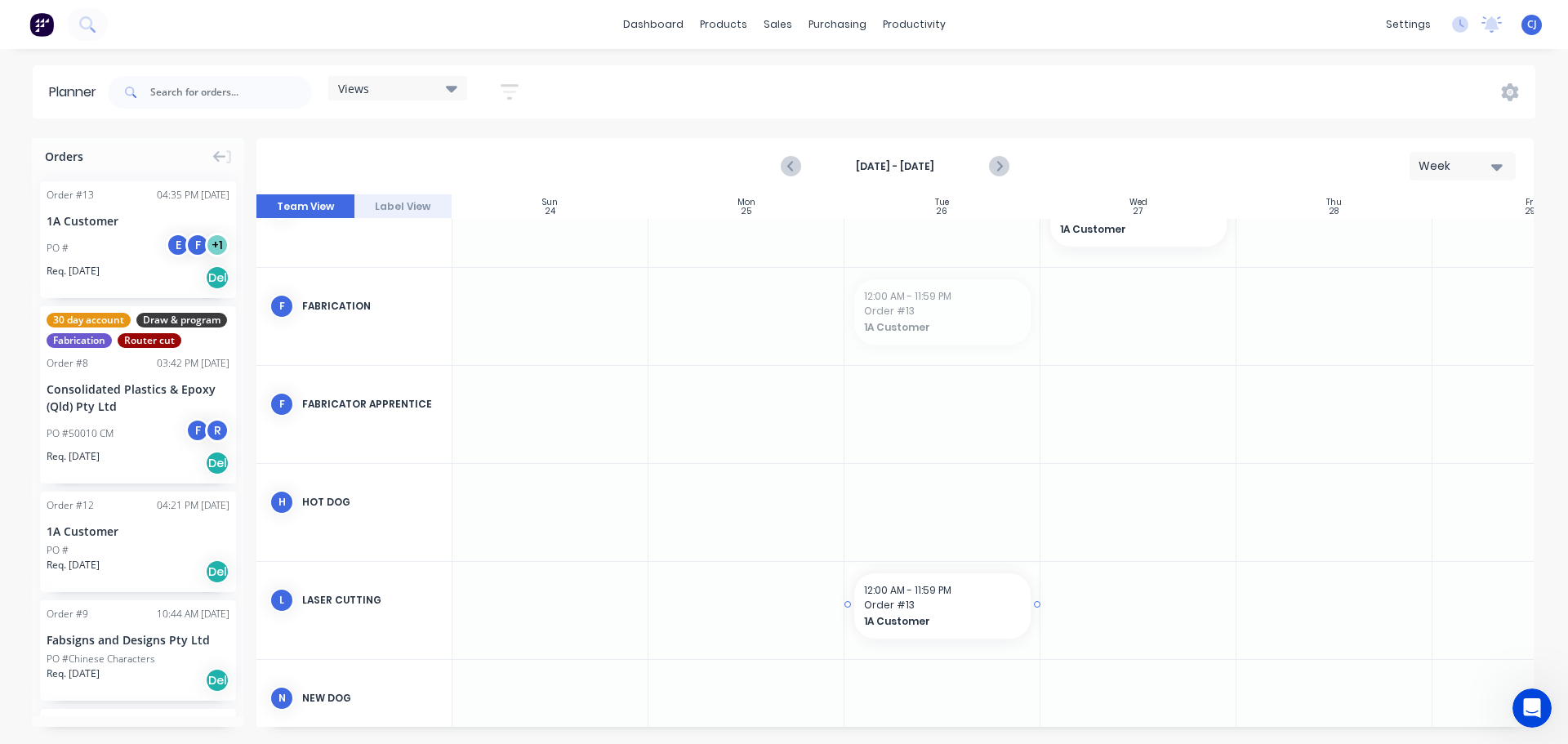
drag, startPoint x: 900, startPoint y: 305, endPoint x: 907, endPoint y: 598, distance: 293.1
drag, startPoint x: 94, startPoint y: 232, endPoint x: 1292, endPoint y: 350, distance: 1203.8
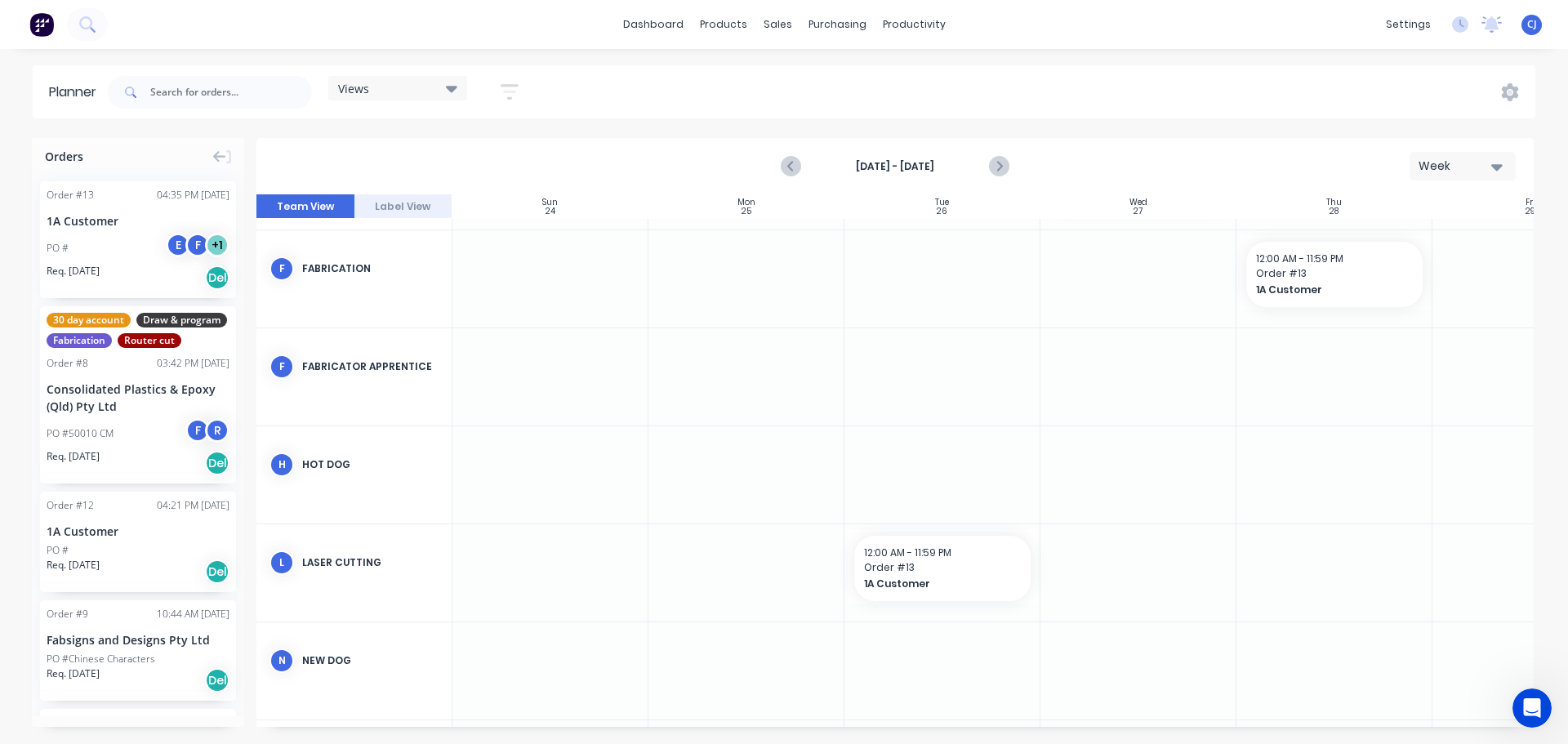
scroll to position [327, 0]
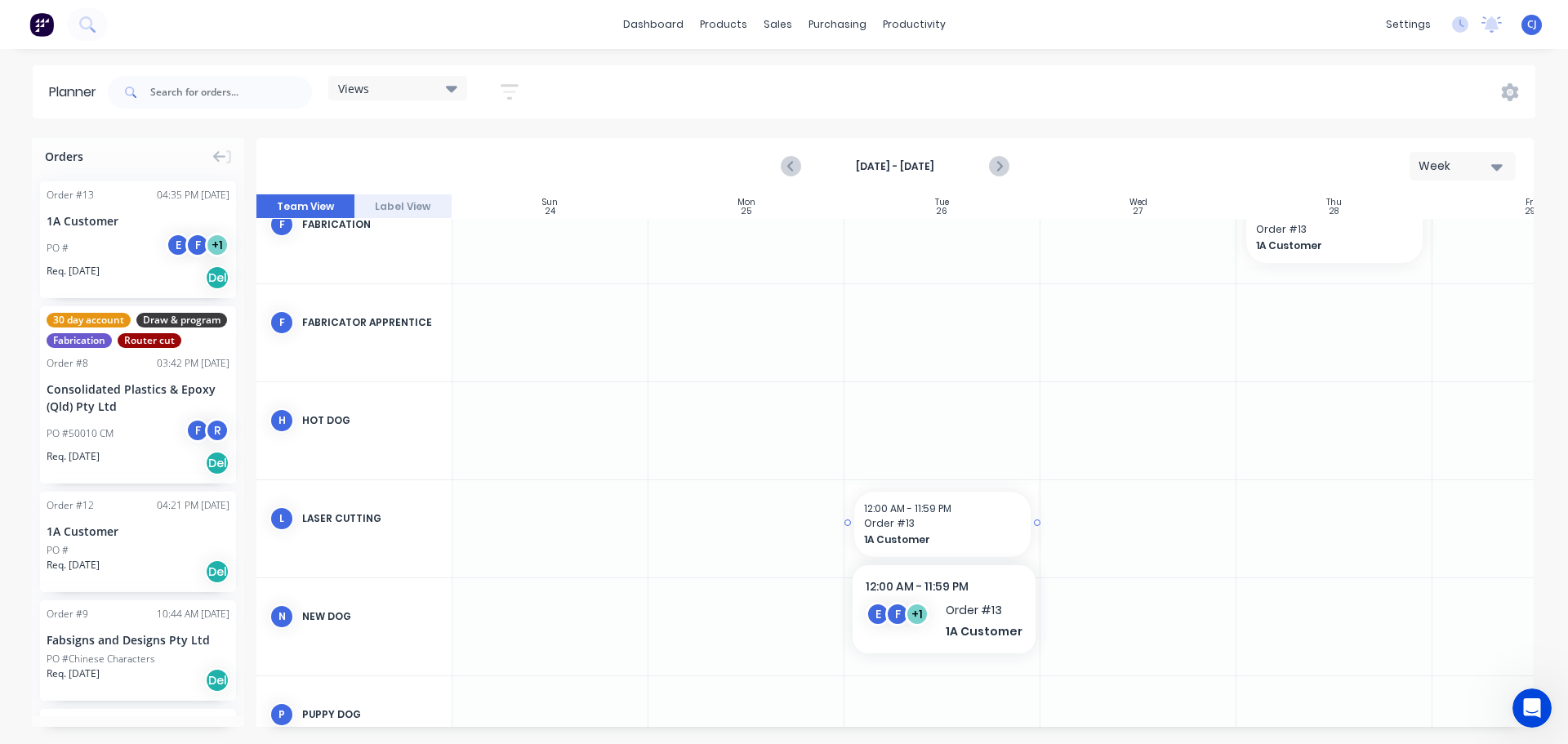
click at [915, 526] on span "Order # 13" at bounding box center [942, 524] width 157 height 15
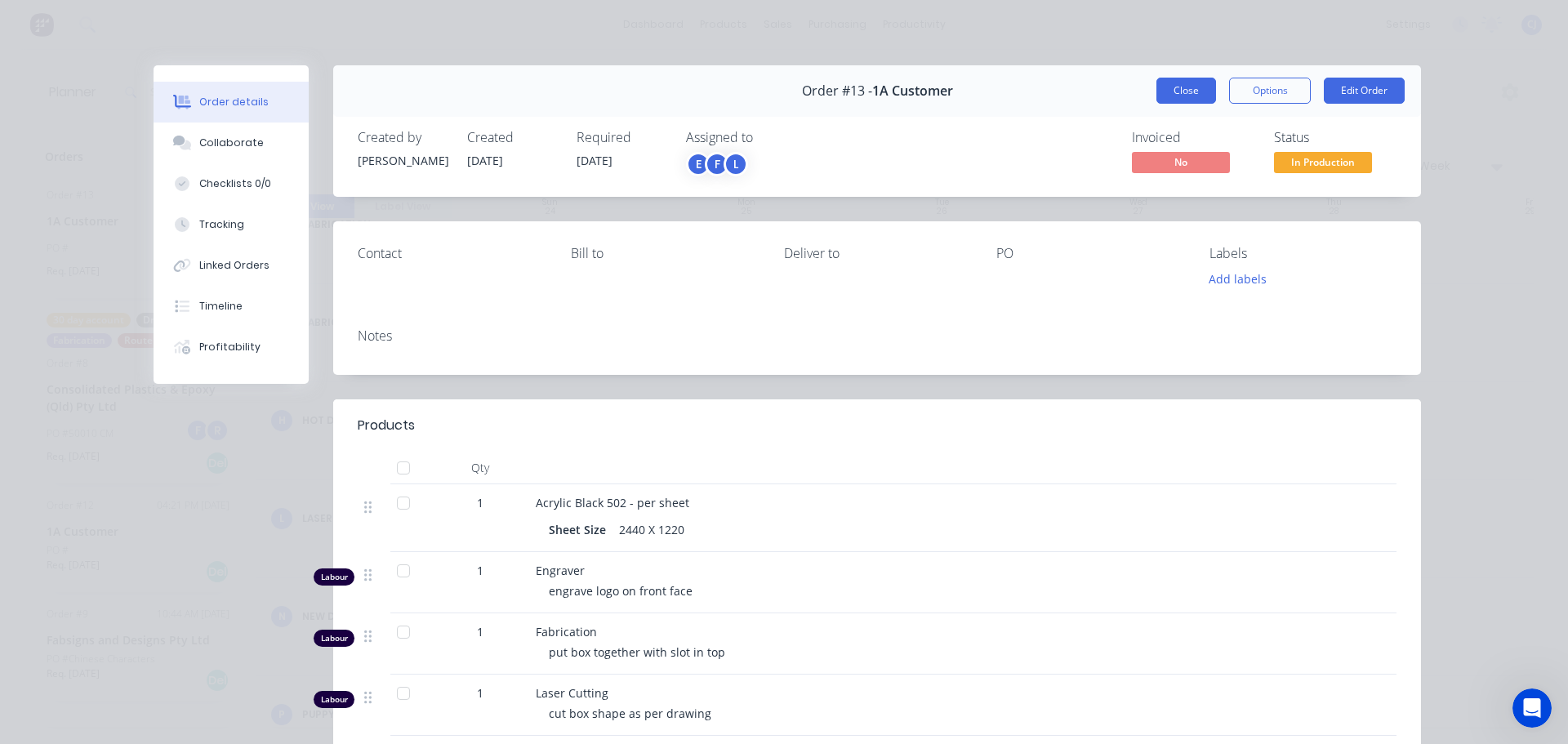
click at [1181, 87] on button "Close" at bounding box center [1187, 91] width 60 height 26
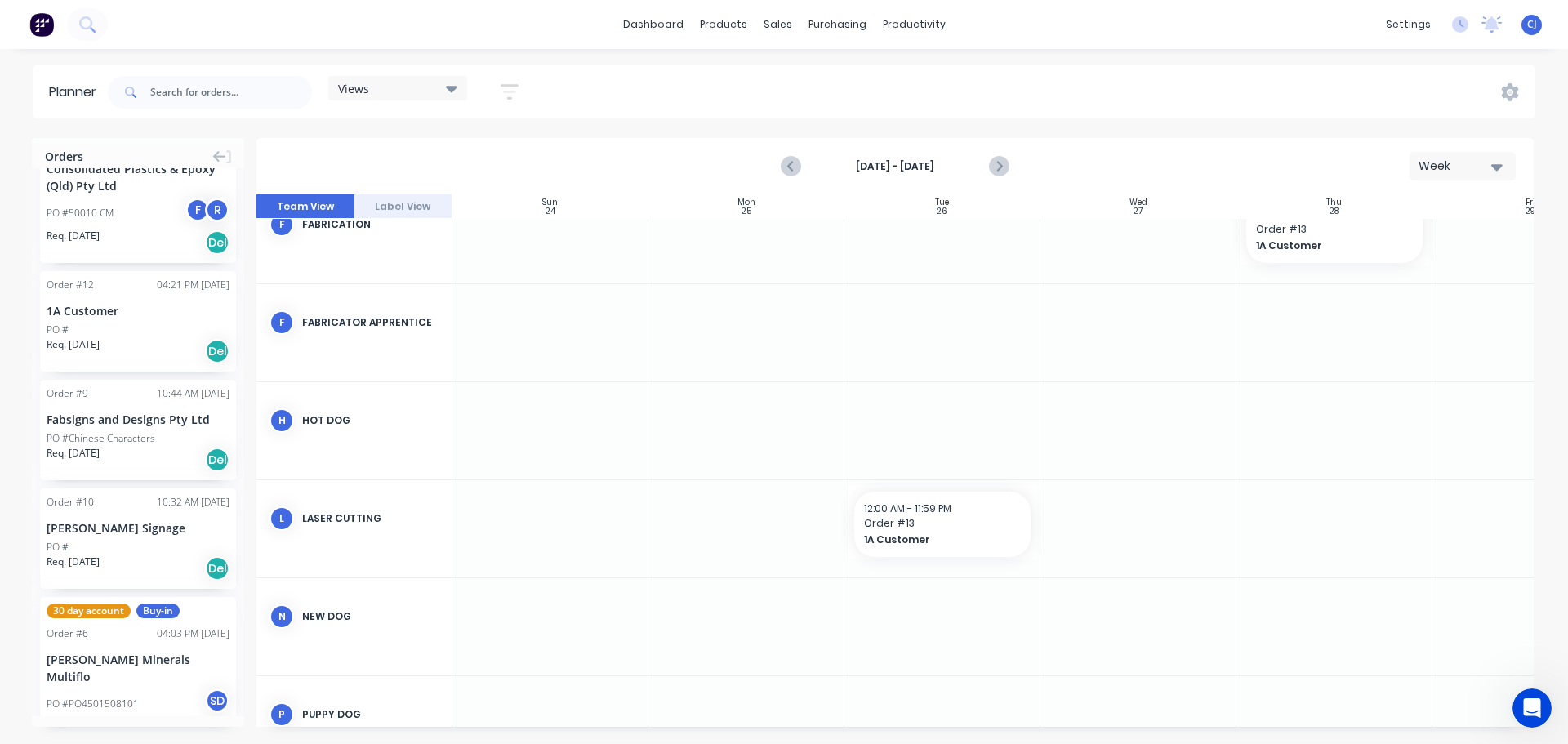
scroll to position [0, 0]
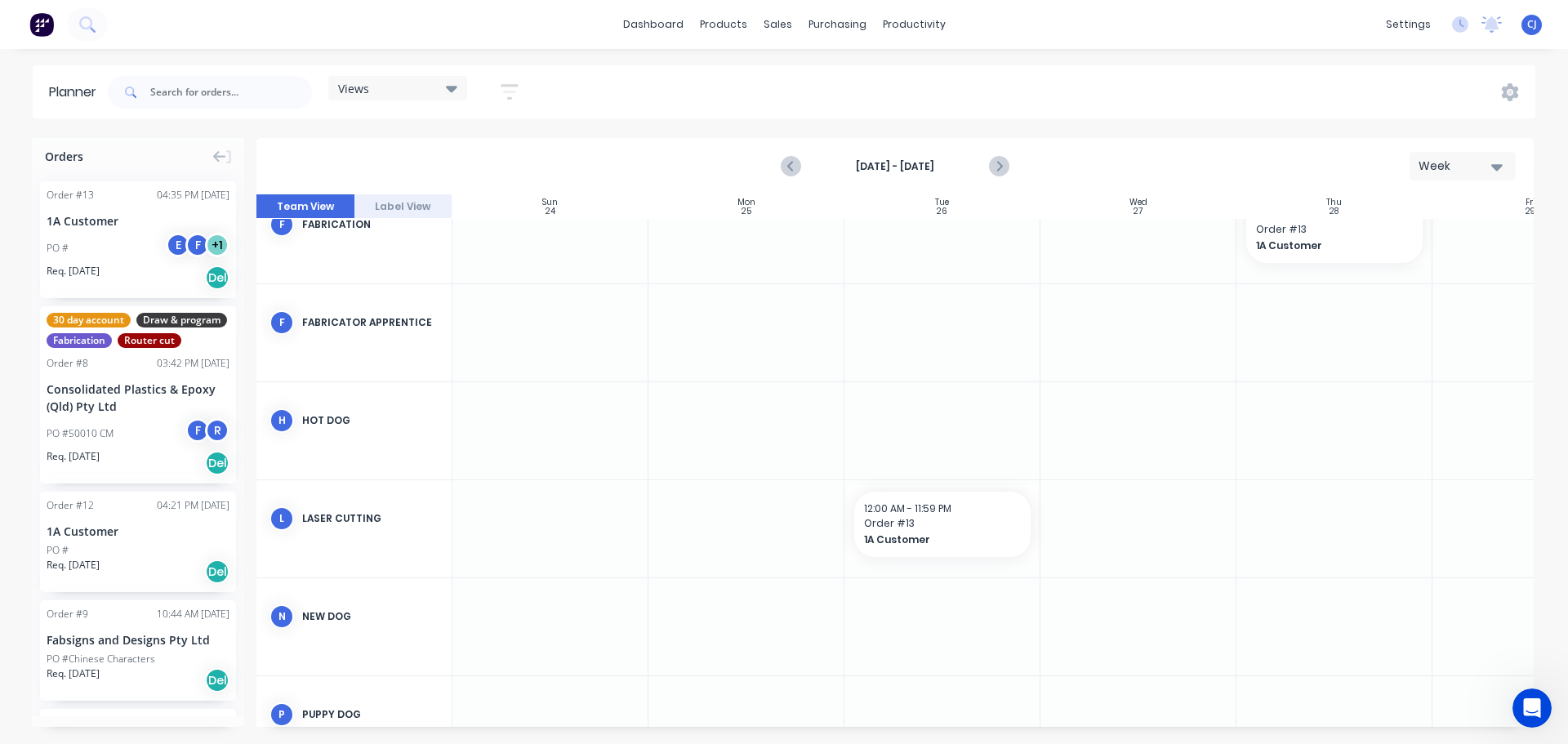
click at [463, 85] on div "Views" at bounding box center [398, 89] width 139 height 25
click at [516, 92] on icon "button" at bounding box center [510, 92] width 13 height 2
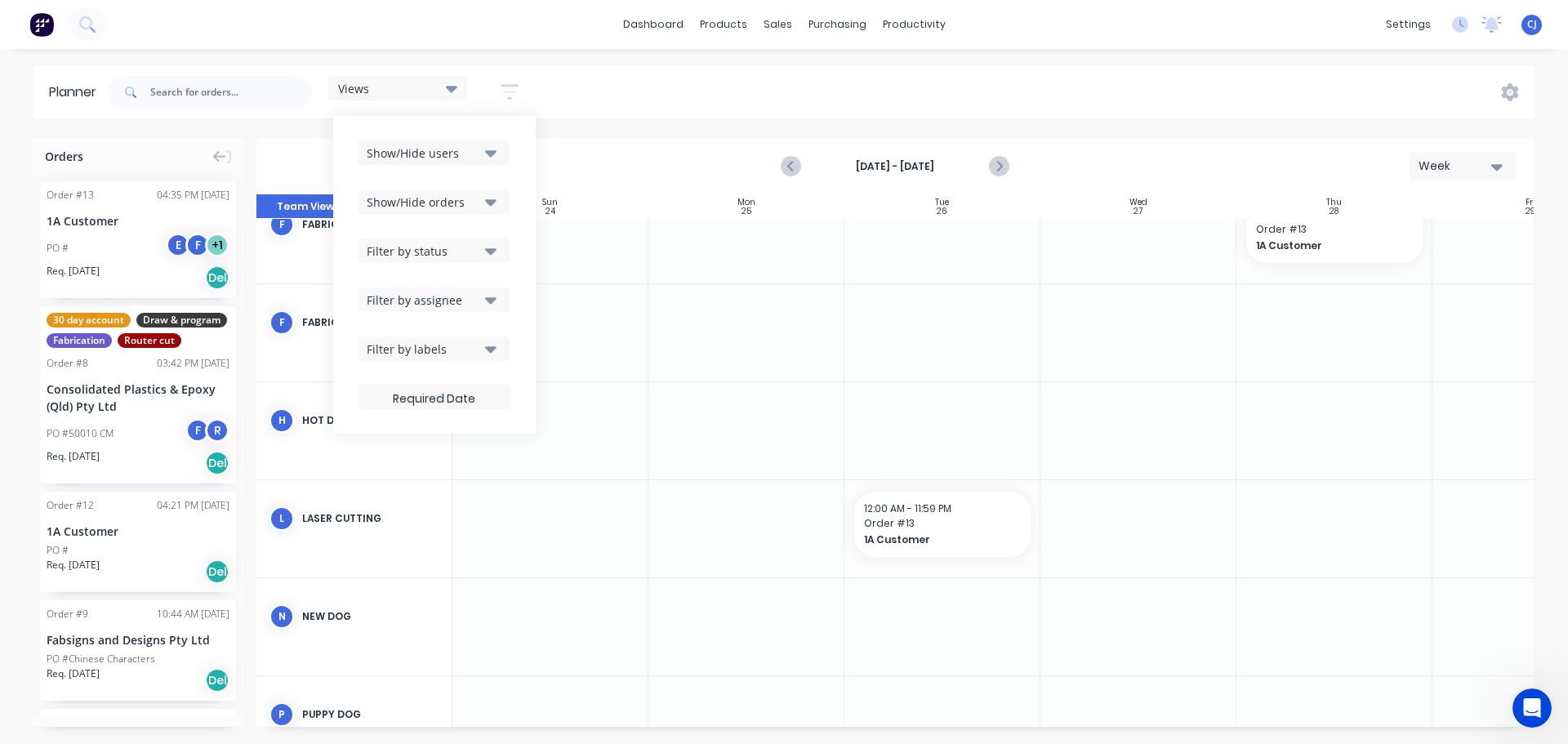
click at [490, 299] on icon "button" at bounding box center [491, 300] width 12 height 7
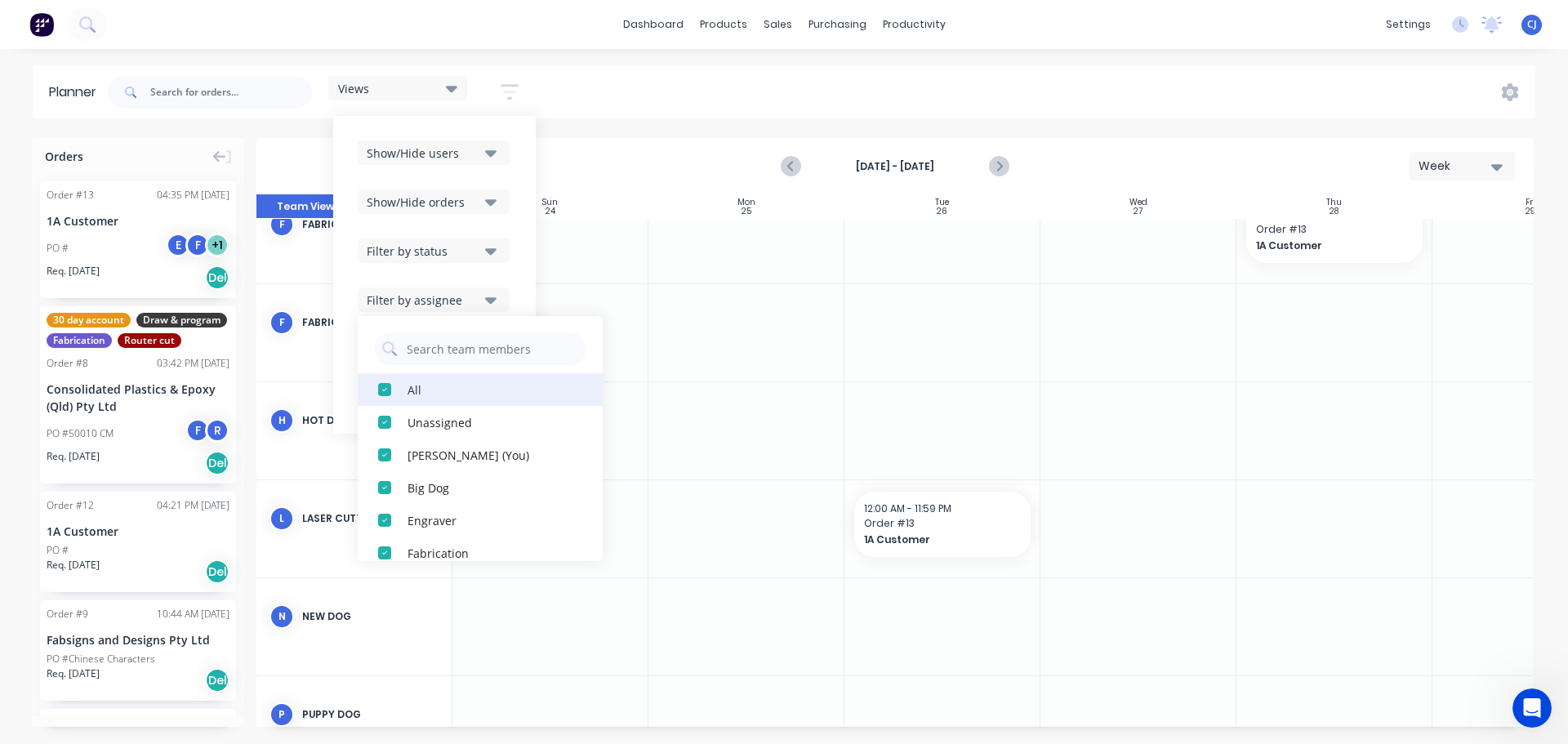
click at [391, 390] on div "button" at bounding box center [384, 389] width 32 height 32
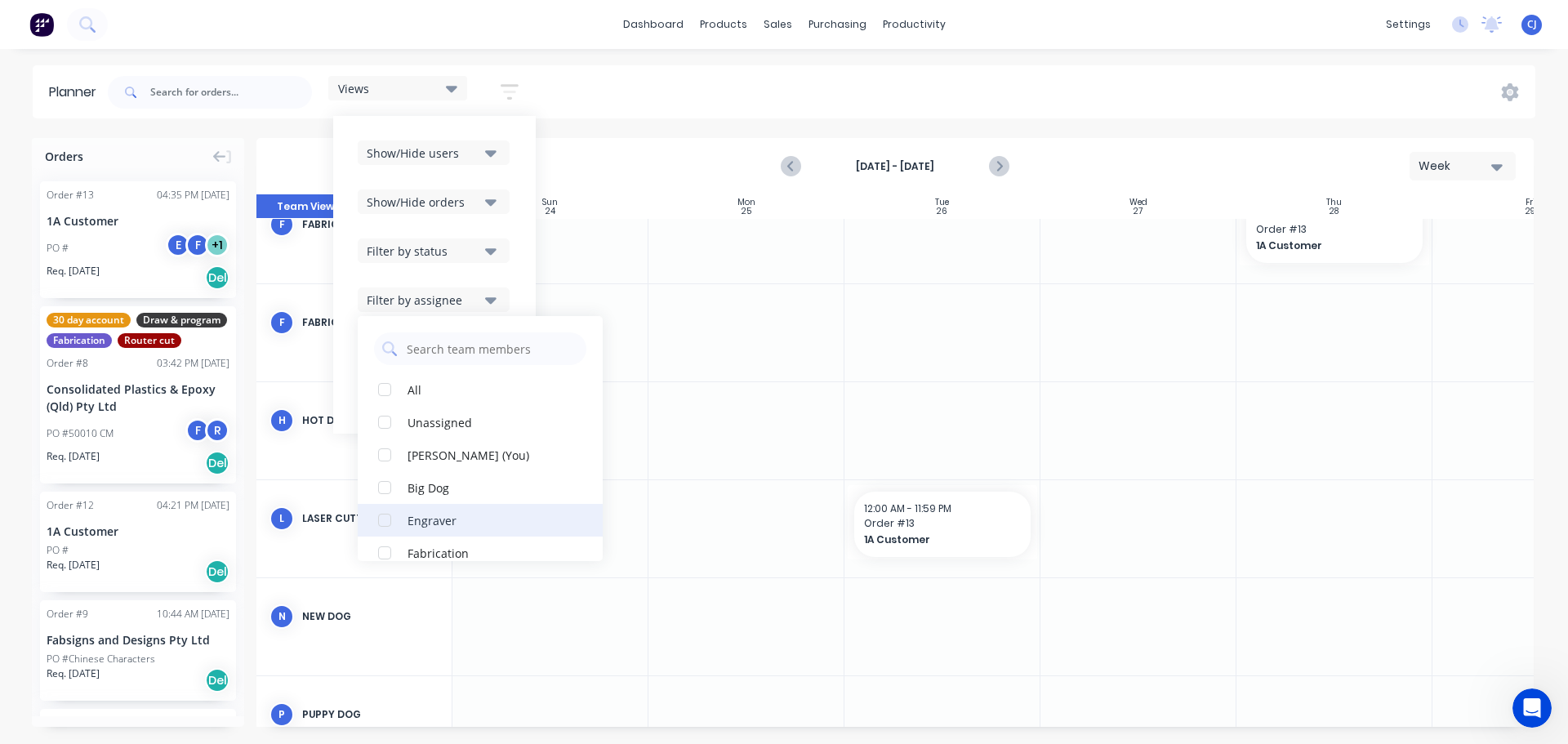
click at [389, 518] on div "button" at bounding box center [384, 520] width 32 height 32
click at [482, 457] on div "Engraver" at bounding box center [489, 454] width 163 height 17
click at [386, 518] on div "button" at bounding box center [384, 520] width 32 height 32
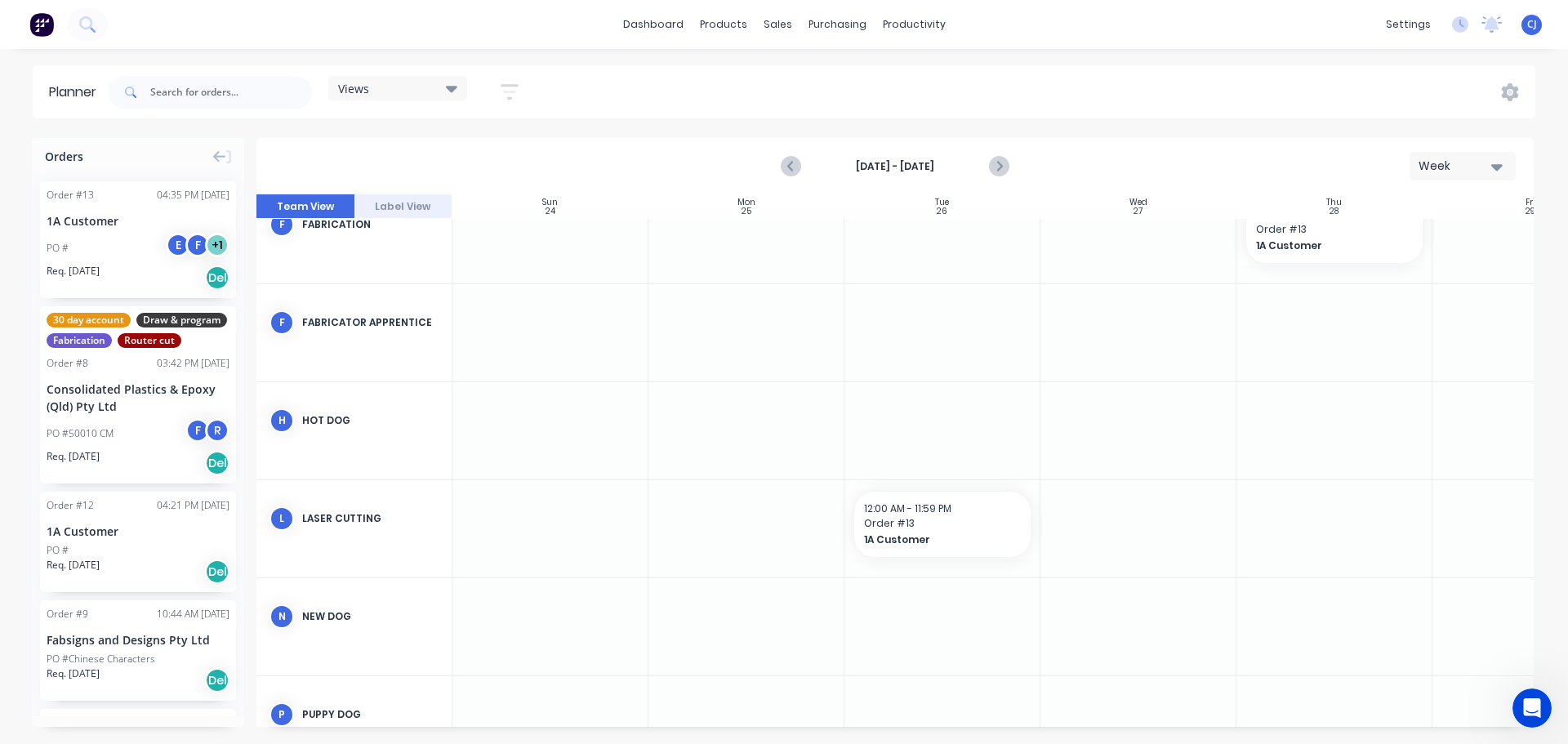
click at [665, 146] on div "[DATE] - [DATE] Week" at bounding box center [895, 166] width 1274 height 53
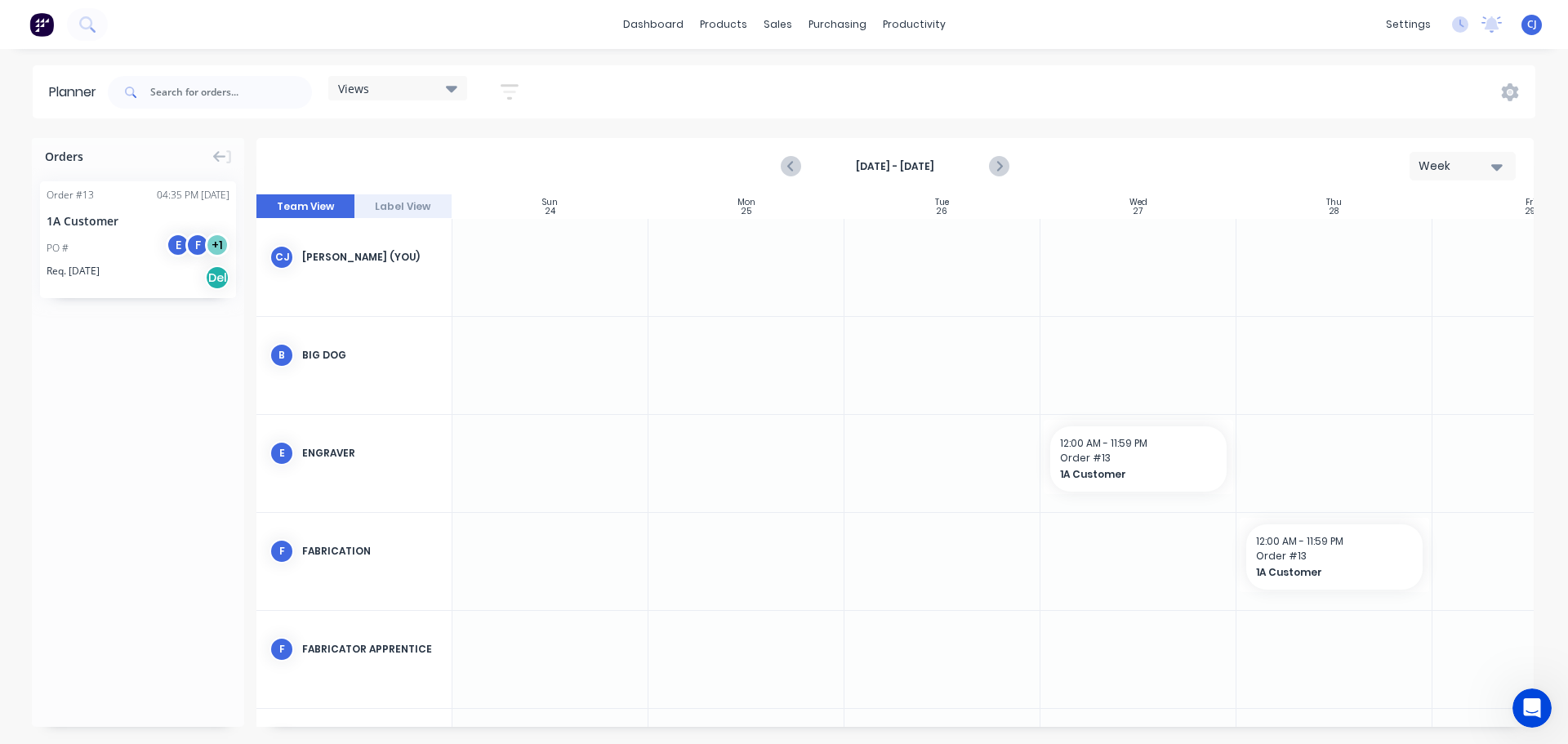
click at [1481, 167] on div "Week" at bounding box center [1456, 166] width 75 height 17
click at [1402, 276] on div "Month" at bounding box center [1433, 275] width 161 height 32
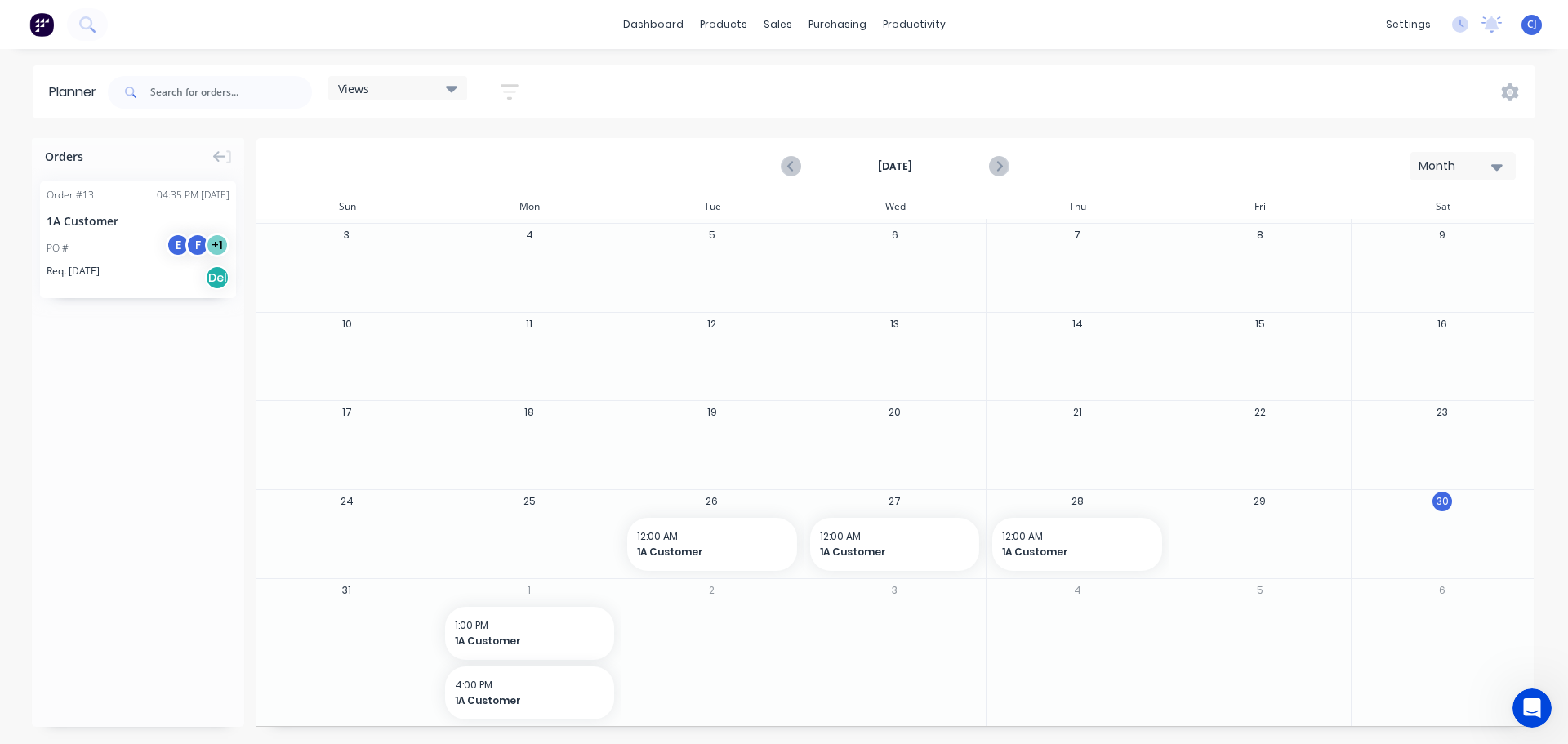
scroll to position [86, 0]
click at [717, 544] on span "1A Customer" at bounding box center [704, 551] width 135 height 15
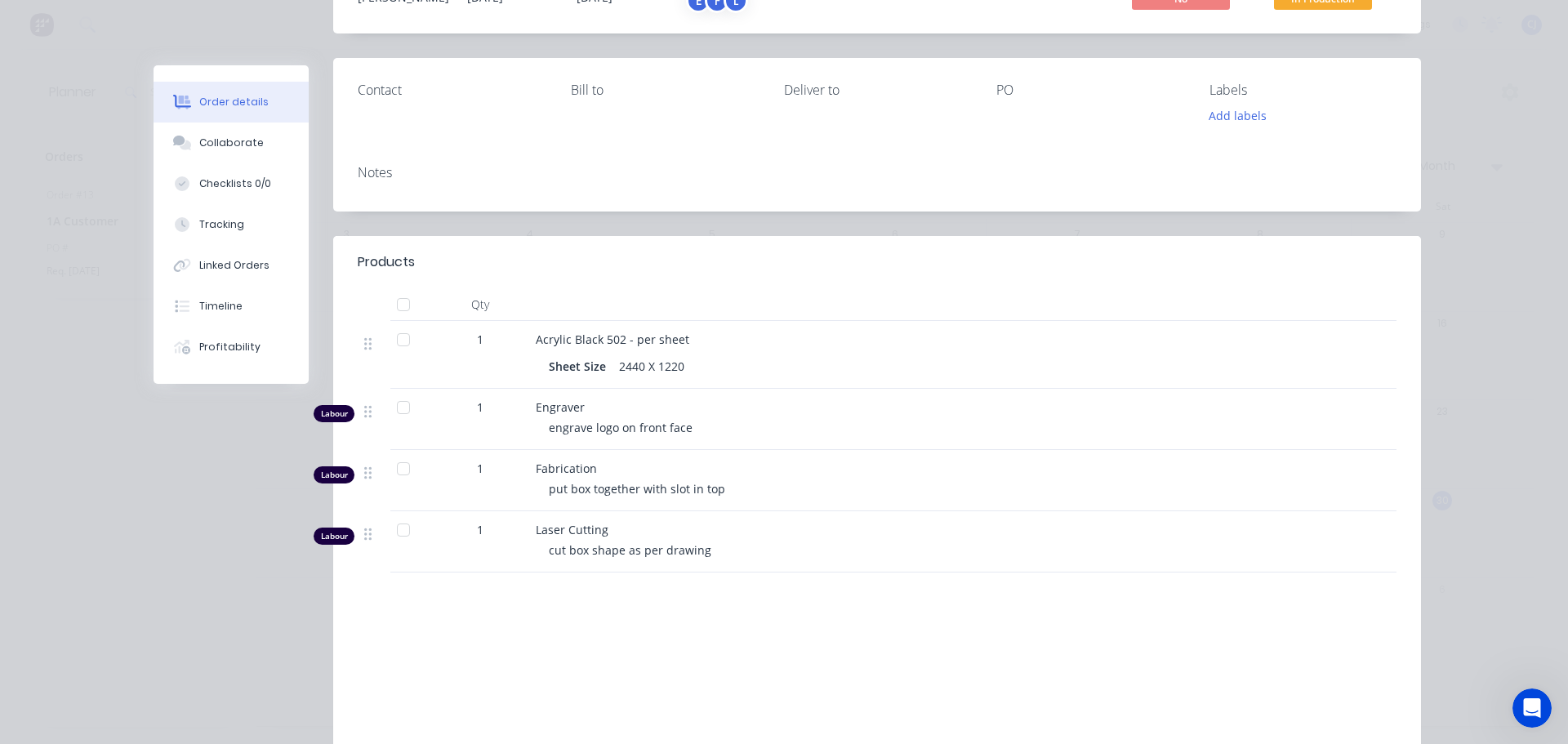
scroll to position [0, 0]
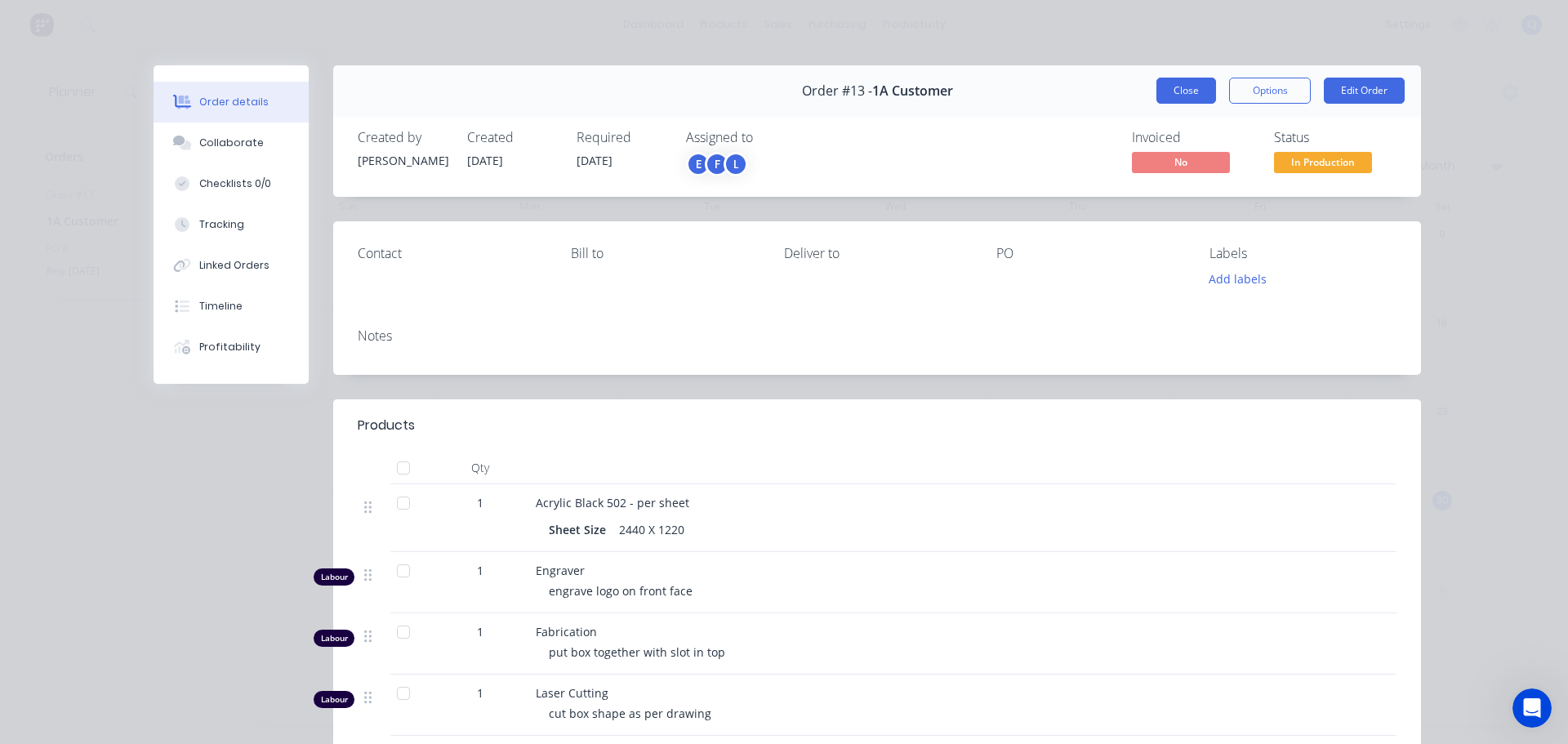
click at [1198, 95] on button "Close" at bounding box center [1187, 91] width 60 height 26
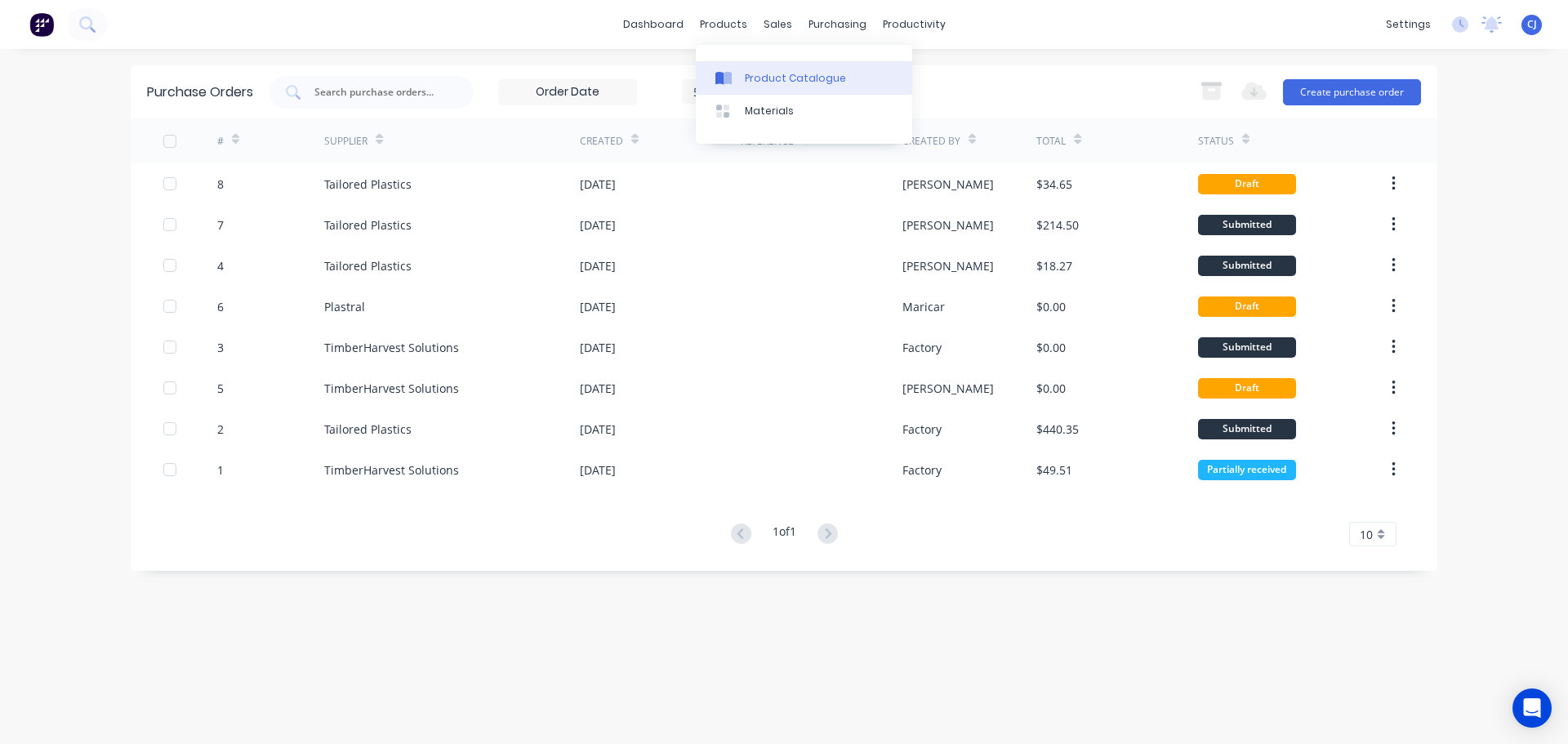
click at [760, 74] on div "Product Catalogue" at bounding box center [795, 79] width 101 height 15
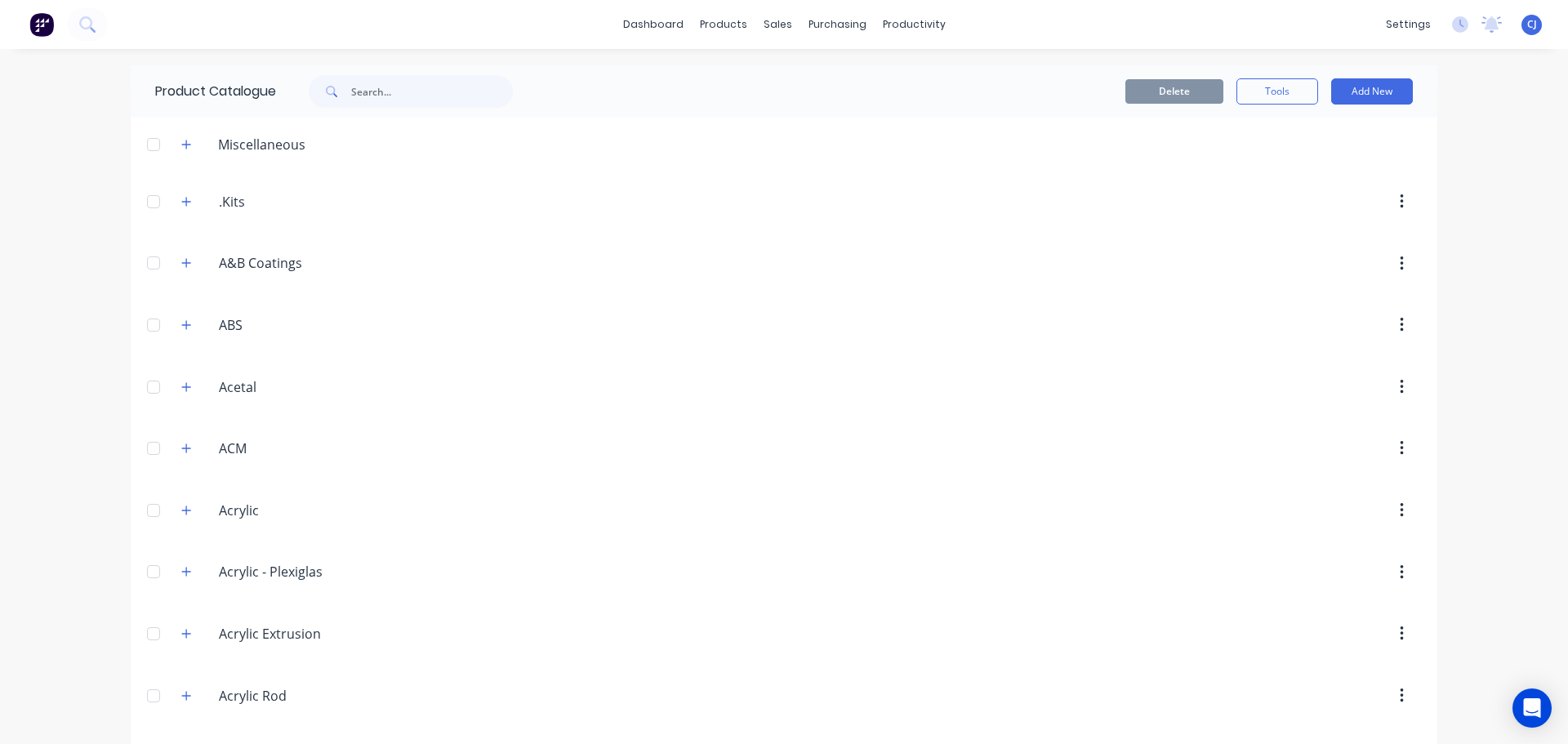
click at [681, 284] on header "A&B.Coatings A&B Coatings" at bounding box center [784, 263] width 1307 height 62
click at [358, 90] on input "text" at bounding box center [431, 91] width 161 height 32
click at [181, 390] on icon "button" at bounding box center [186, 387] width 10 height 12
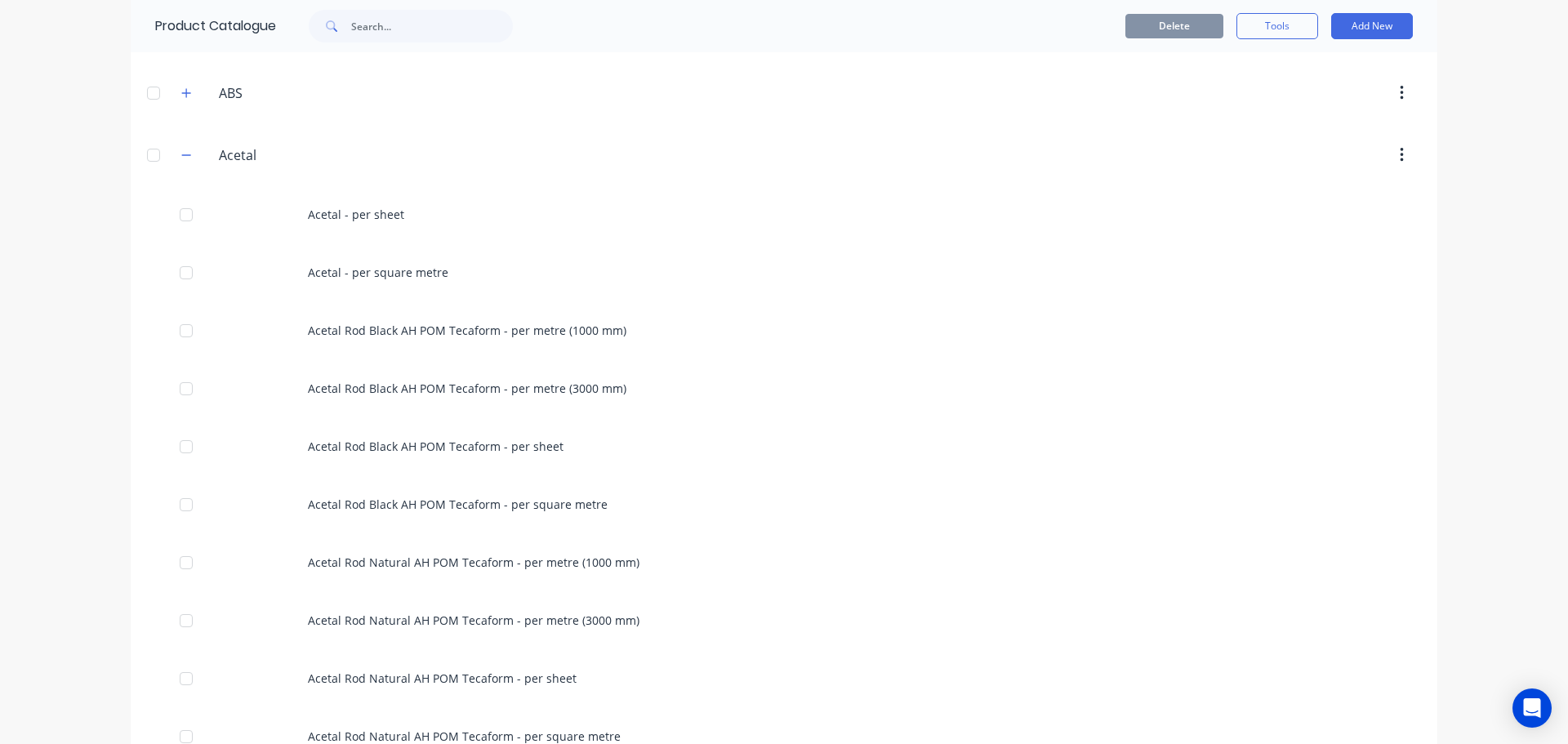
scroll to position [245, 0]
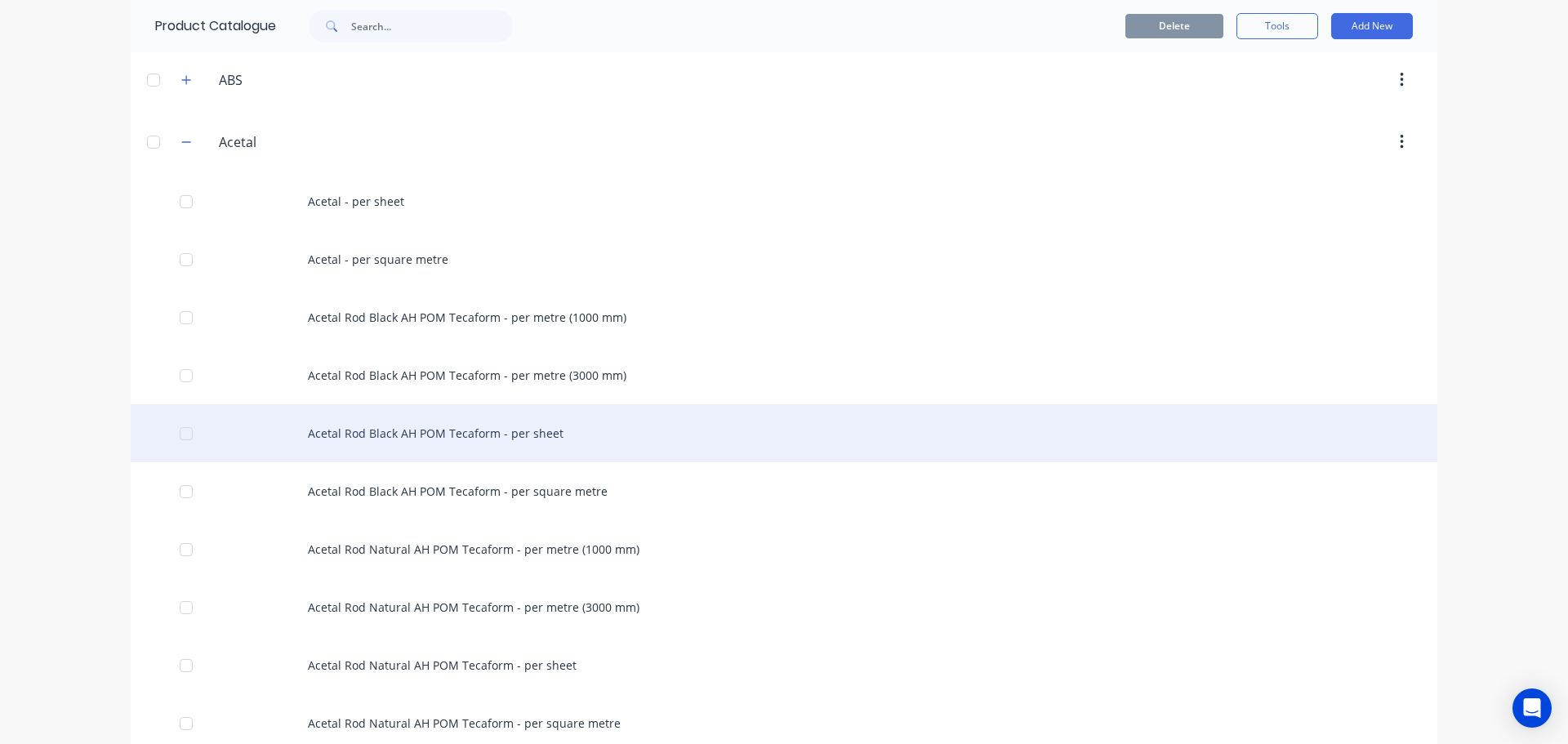
click at [176, 432] on div at bounding box center [185, 433] width 32 height 32
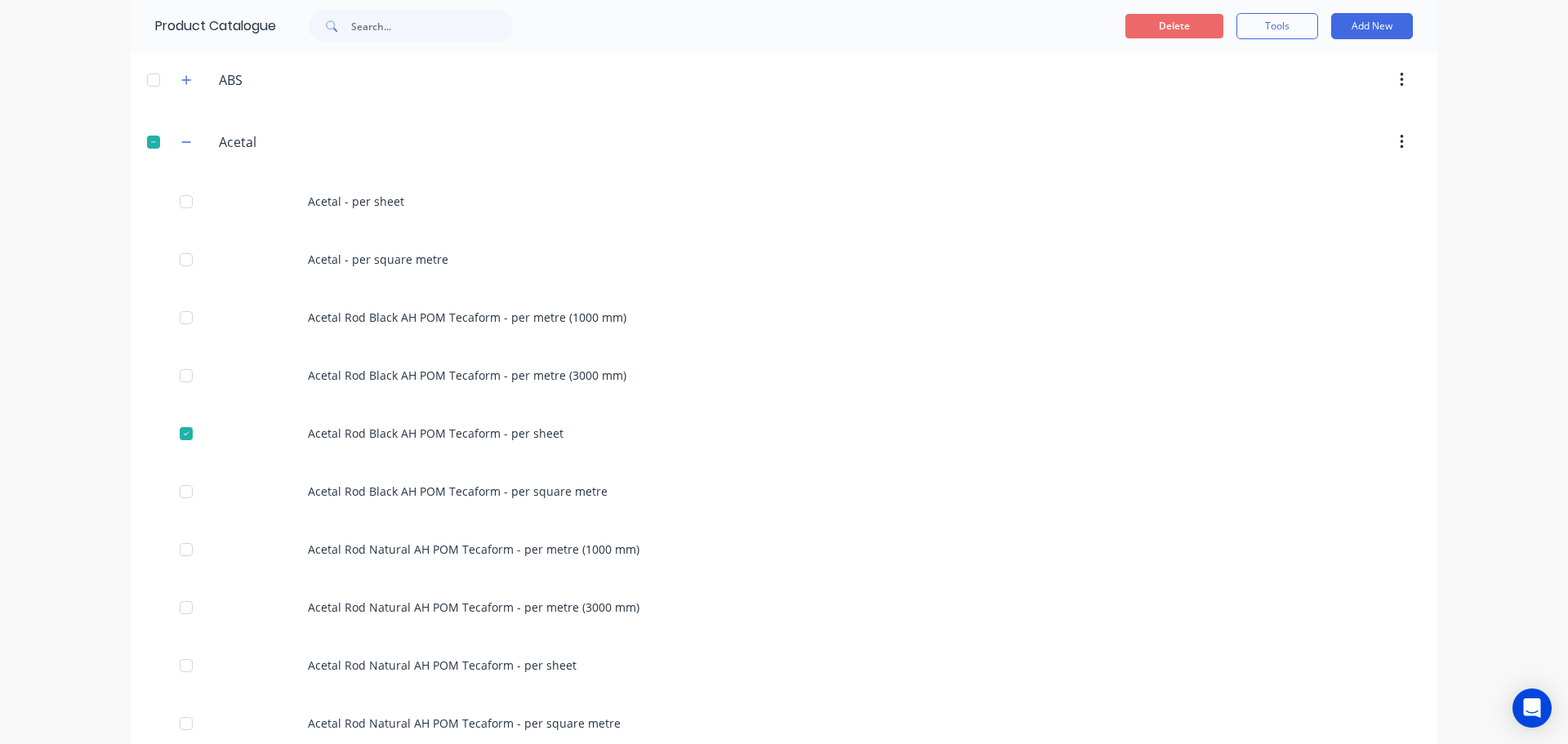
click at [1172, 21] on button "Delete" at bounding box center [1174, 26] width 98 height 25
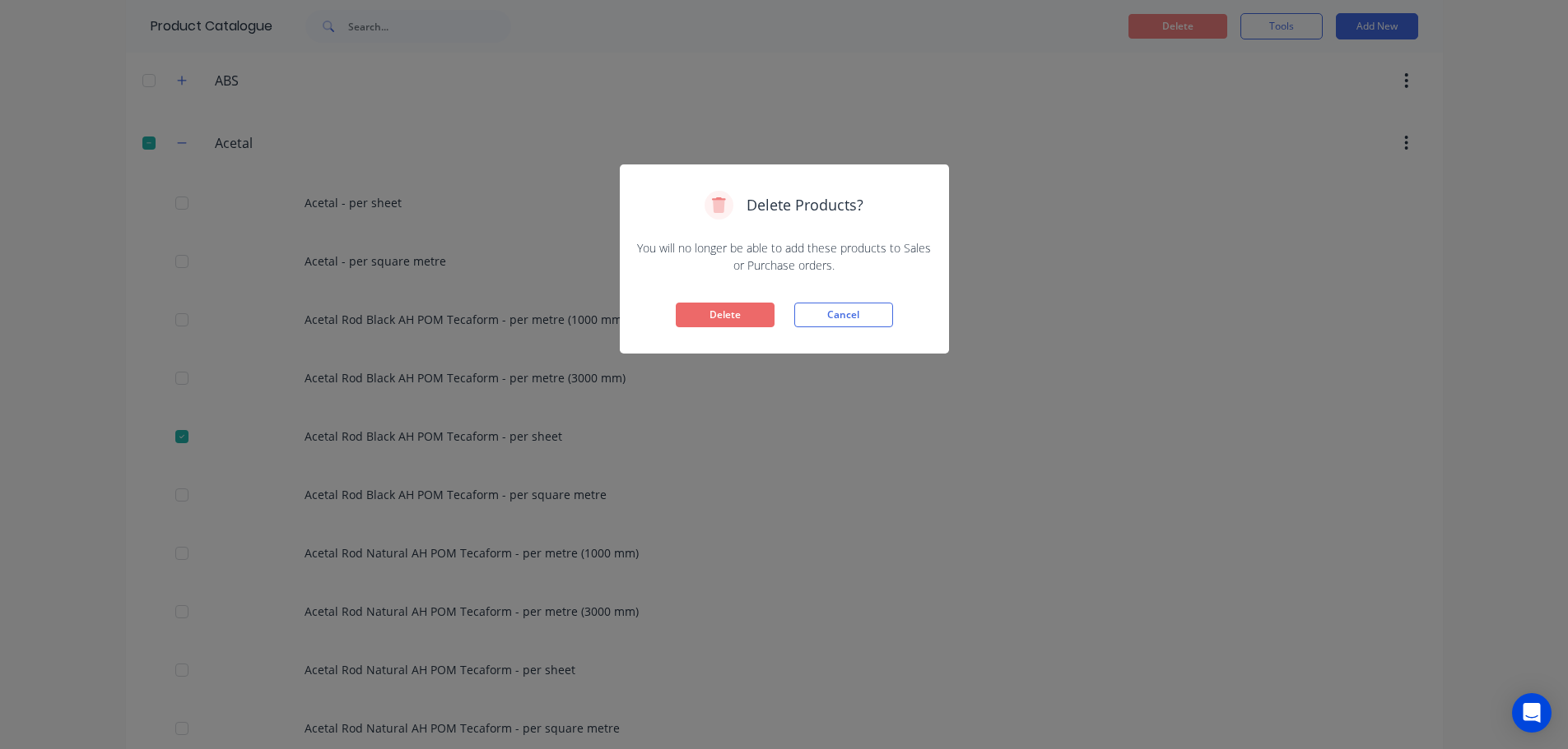
click at [714, 307] on button "Delete" at bounding box center [724, 315] width 98 height 25
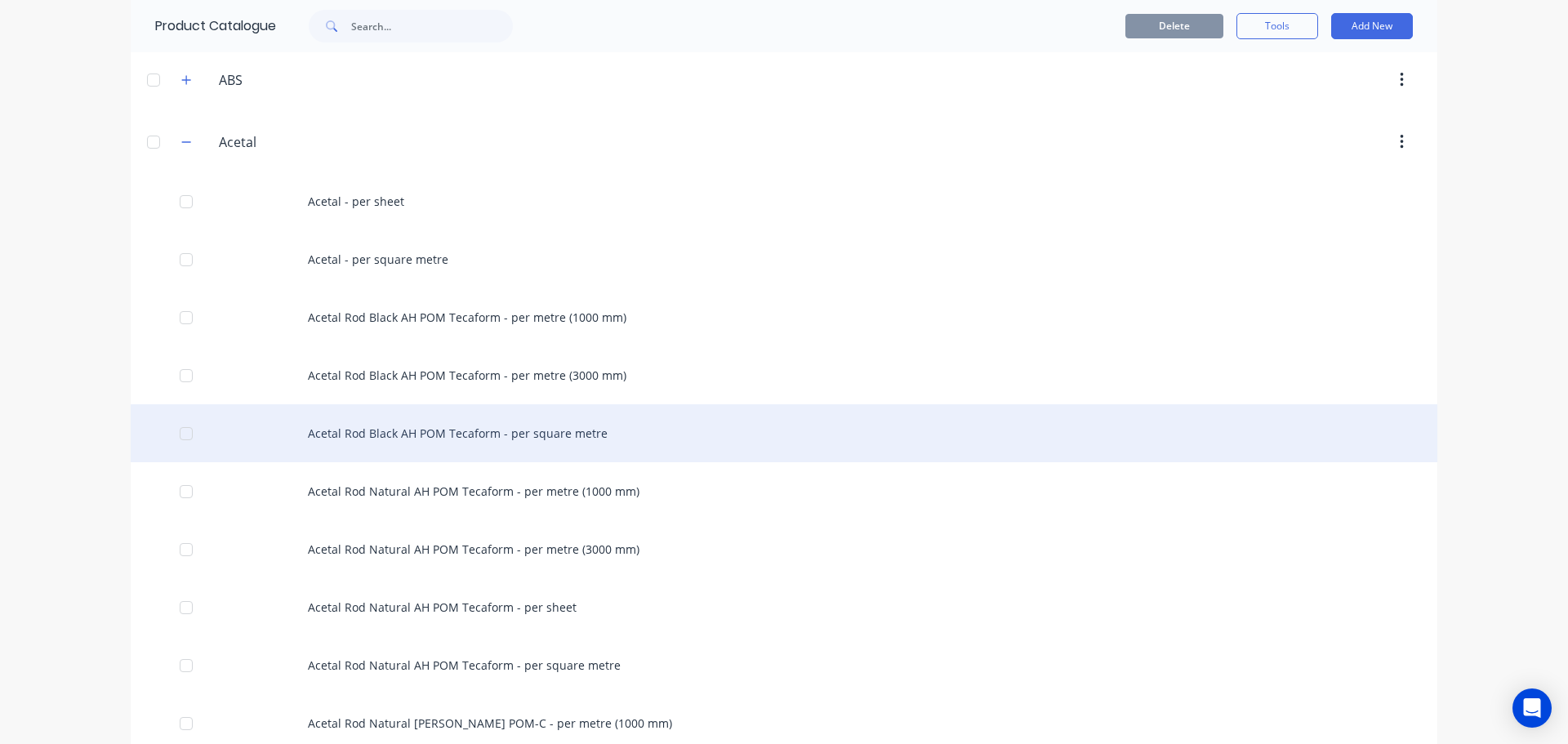
click at [185, 435] on div at bounding box center [185, 433] width 32 height 32
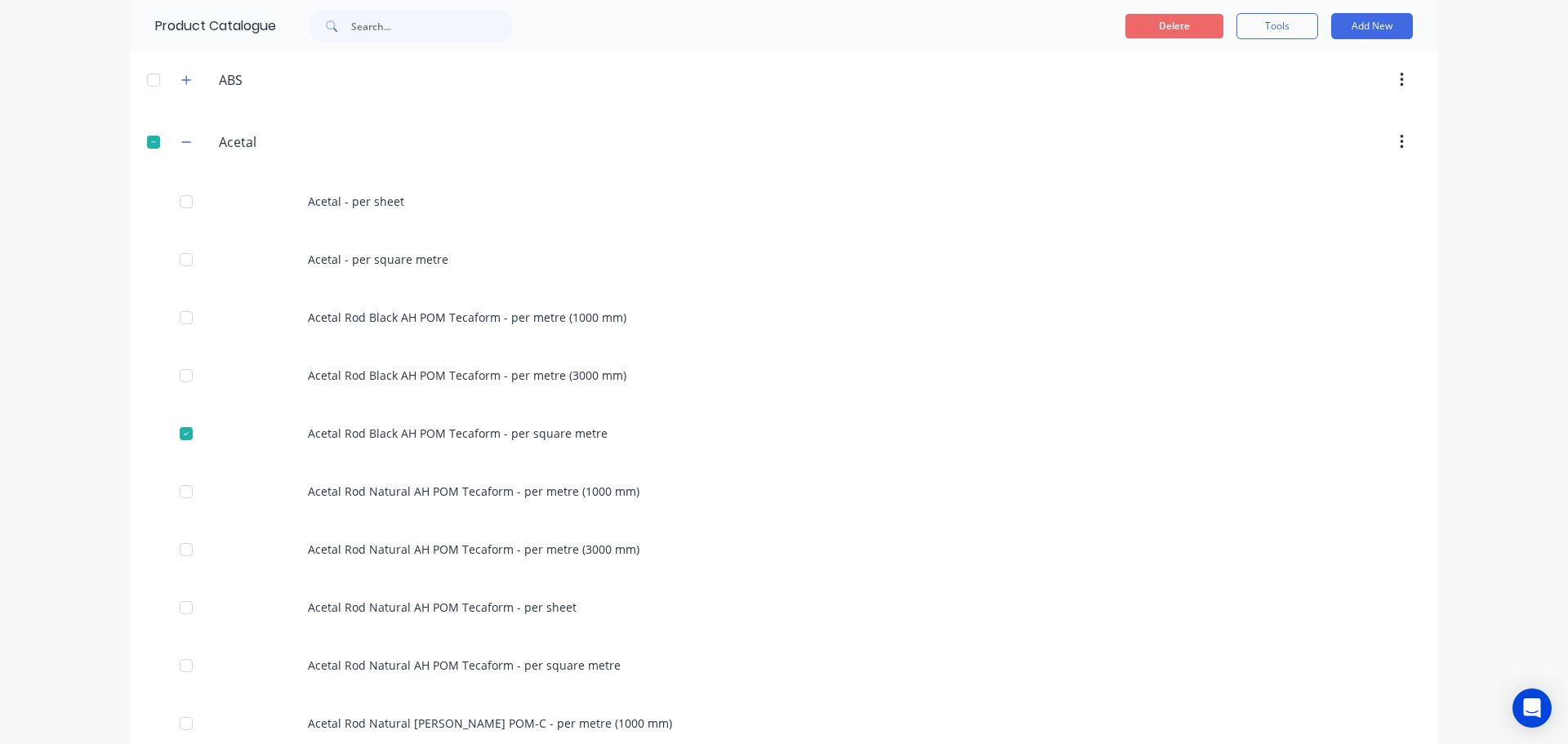
click at [1166, 27] on button "Delete" at bounding box center [1174, 26] width 98 height 25
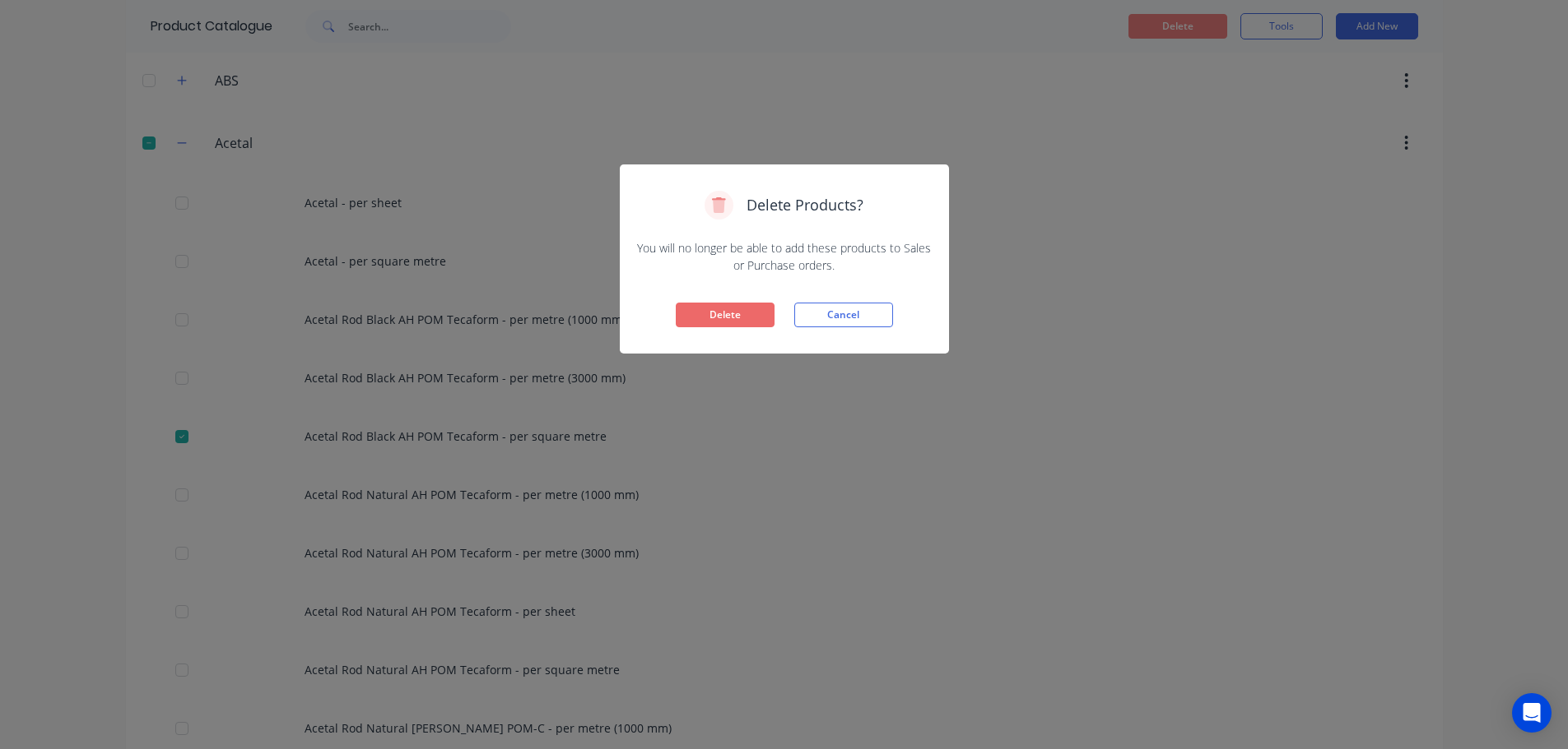
click at [726, 317] on button "Delete" at bounding box center [724, 315] width 98 height 25
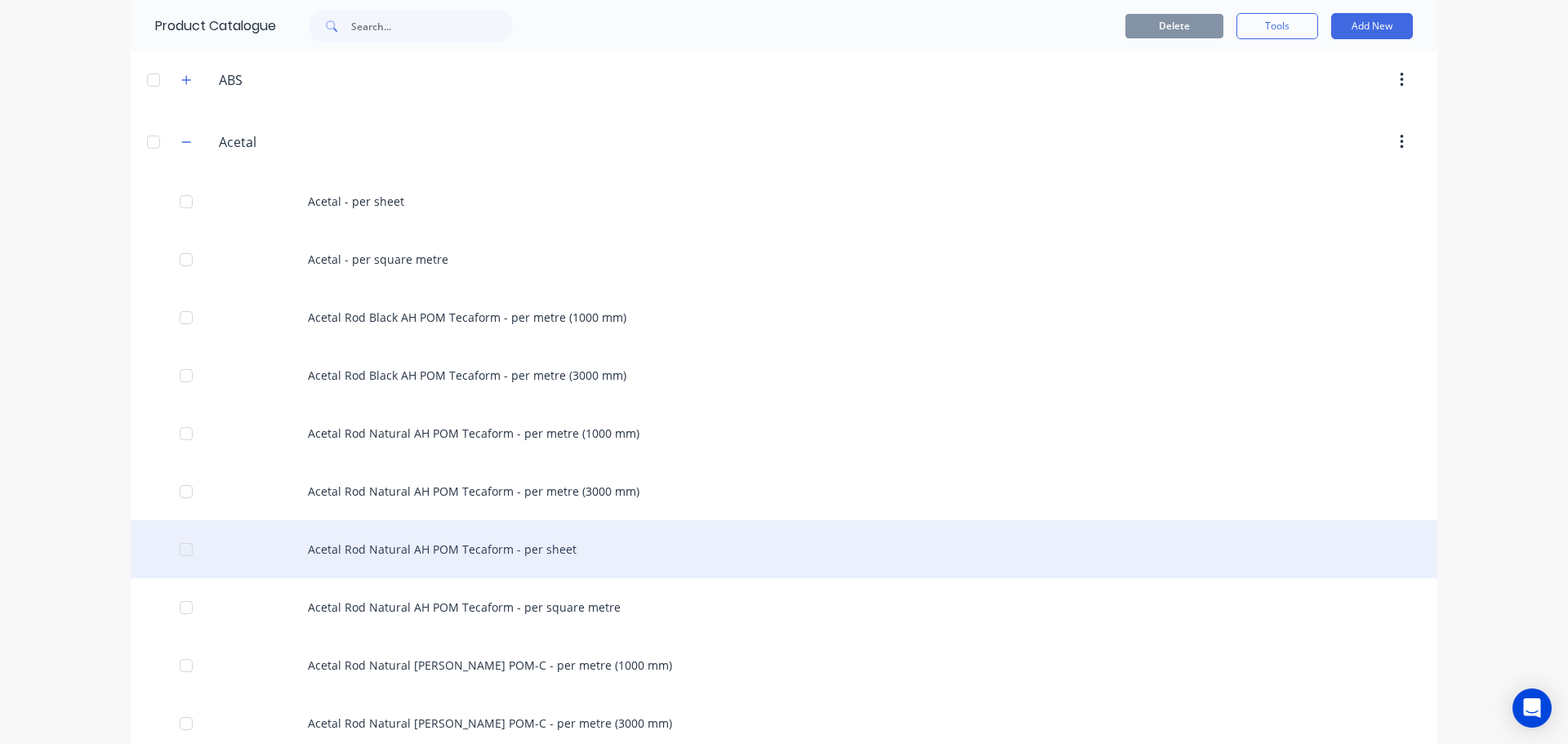
click at [180, 553] on div at bounding box center [185, 550] width 32 height 32
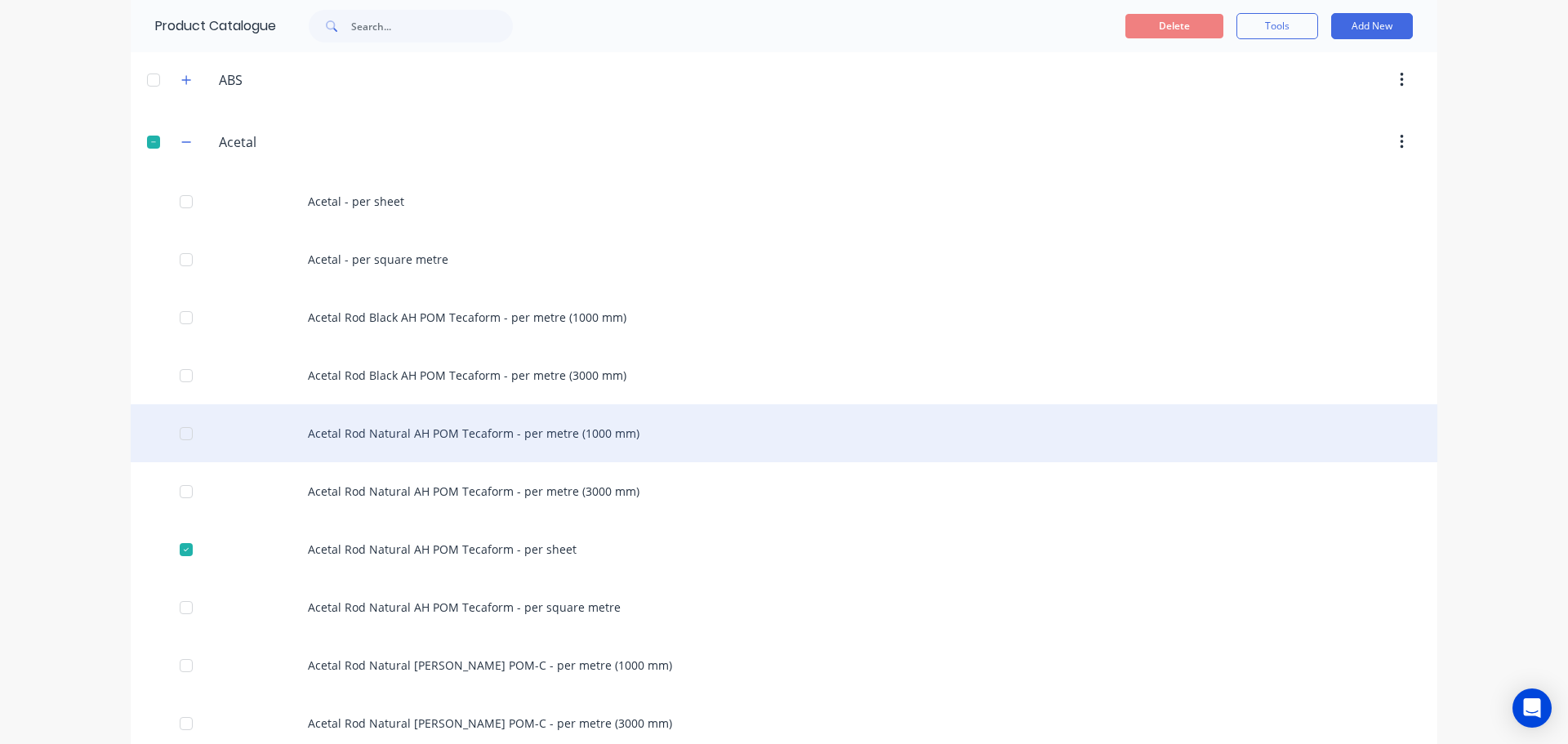
scroll to position [327, 0]
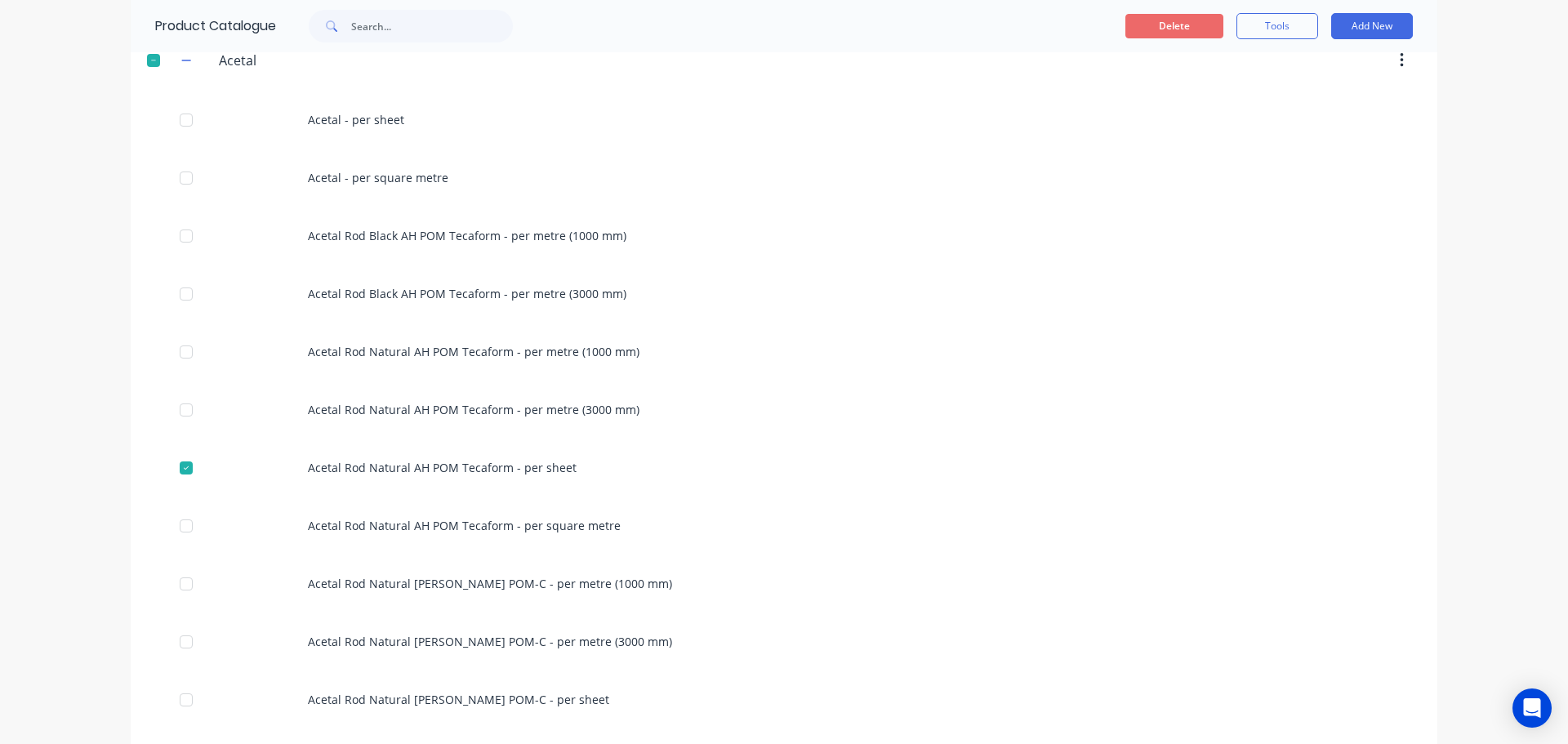
click at [1167, 22] on button "Delete" at bounding box center [1174, 26] width 98 height 25
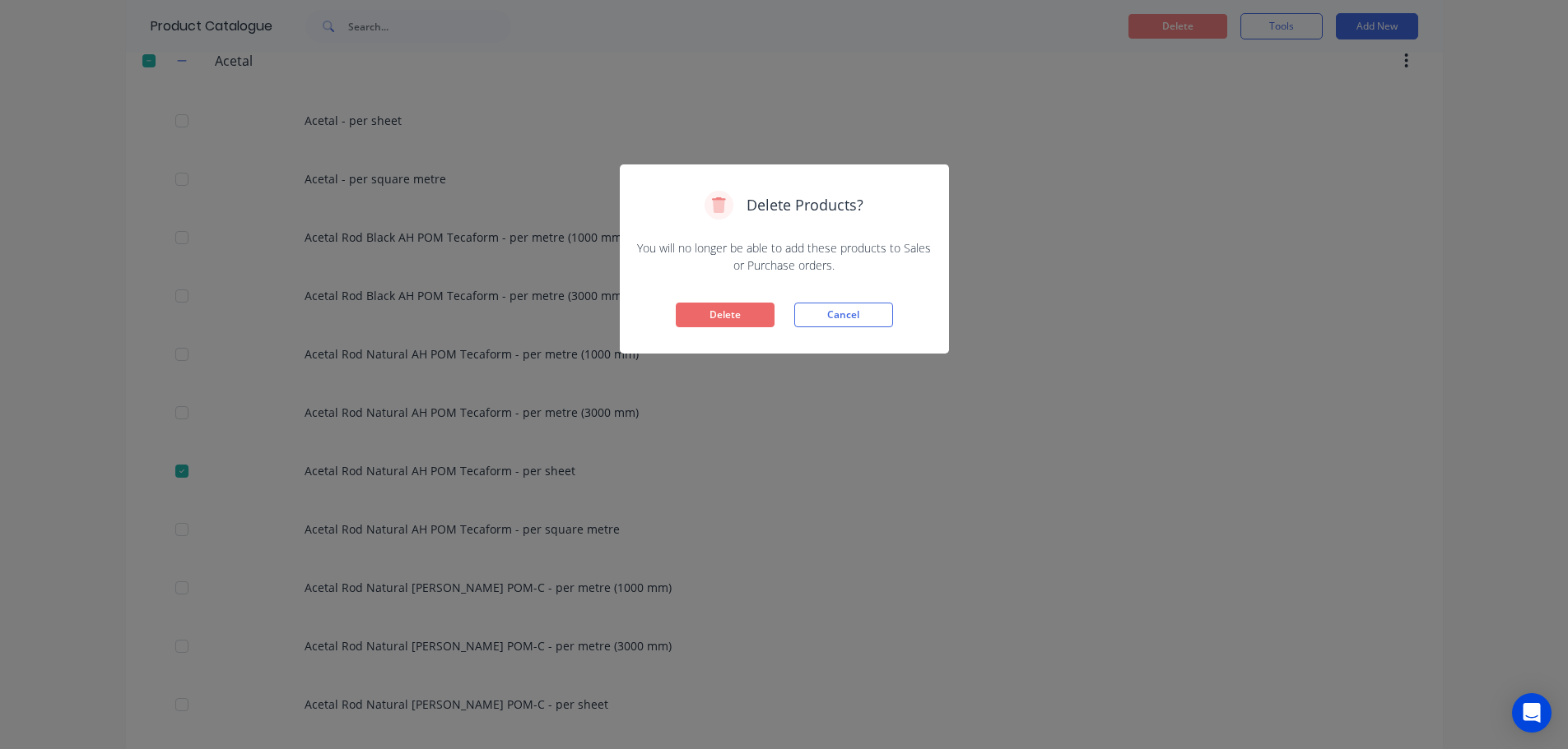
click at [744, 317] on button "Delete" at bounding box center [724, 315] width 98 height 25
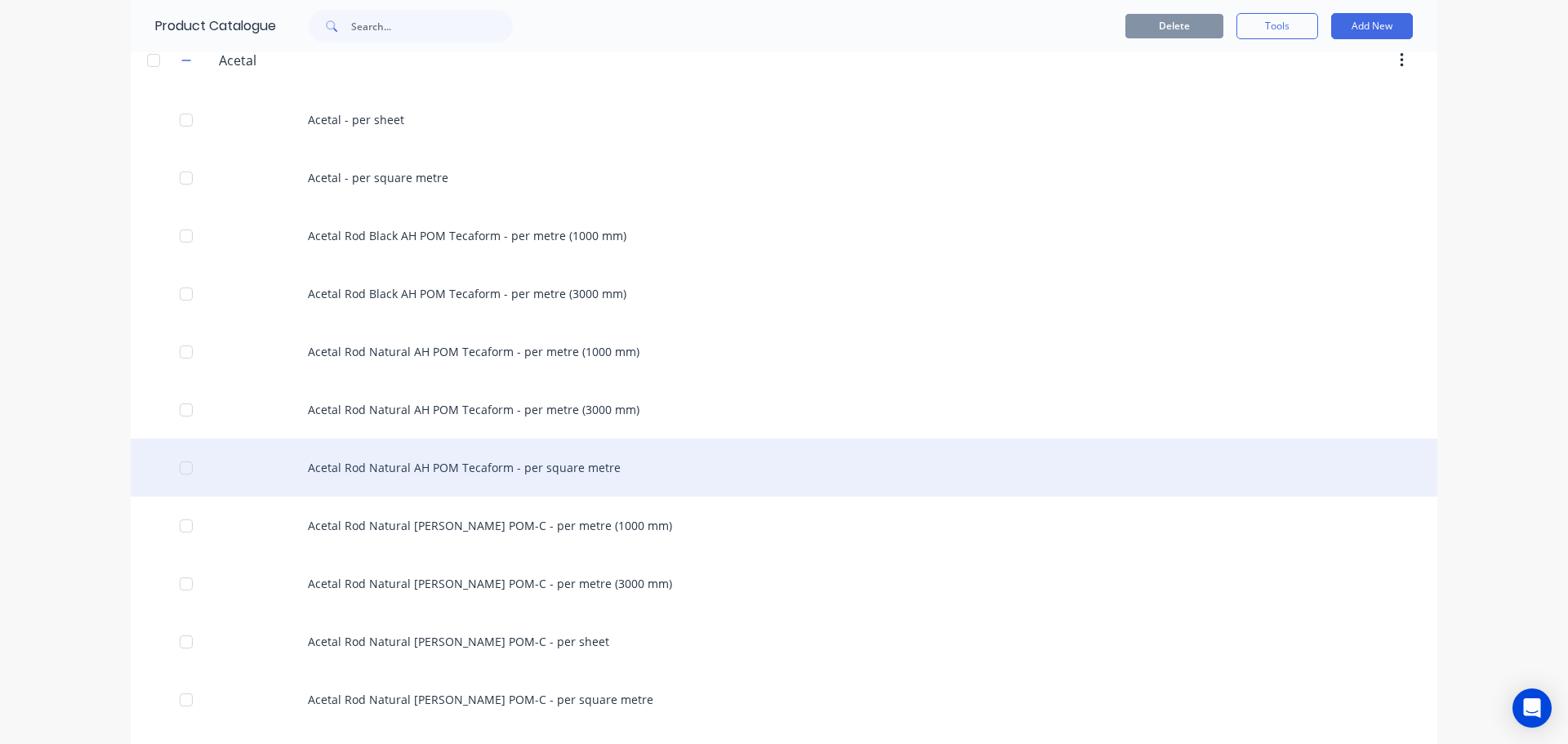
click at [182, 468] on div at bounding box center [185, 468] width 32 height 32
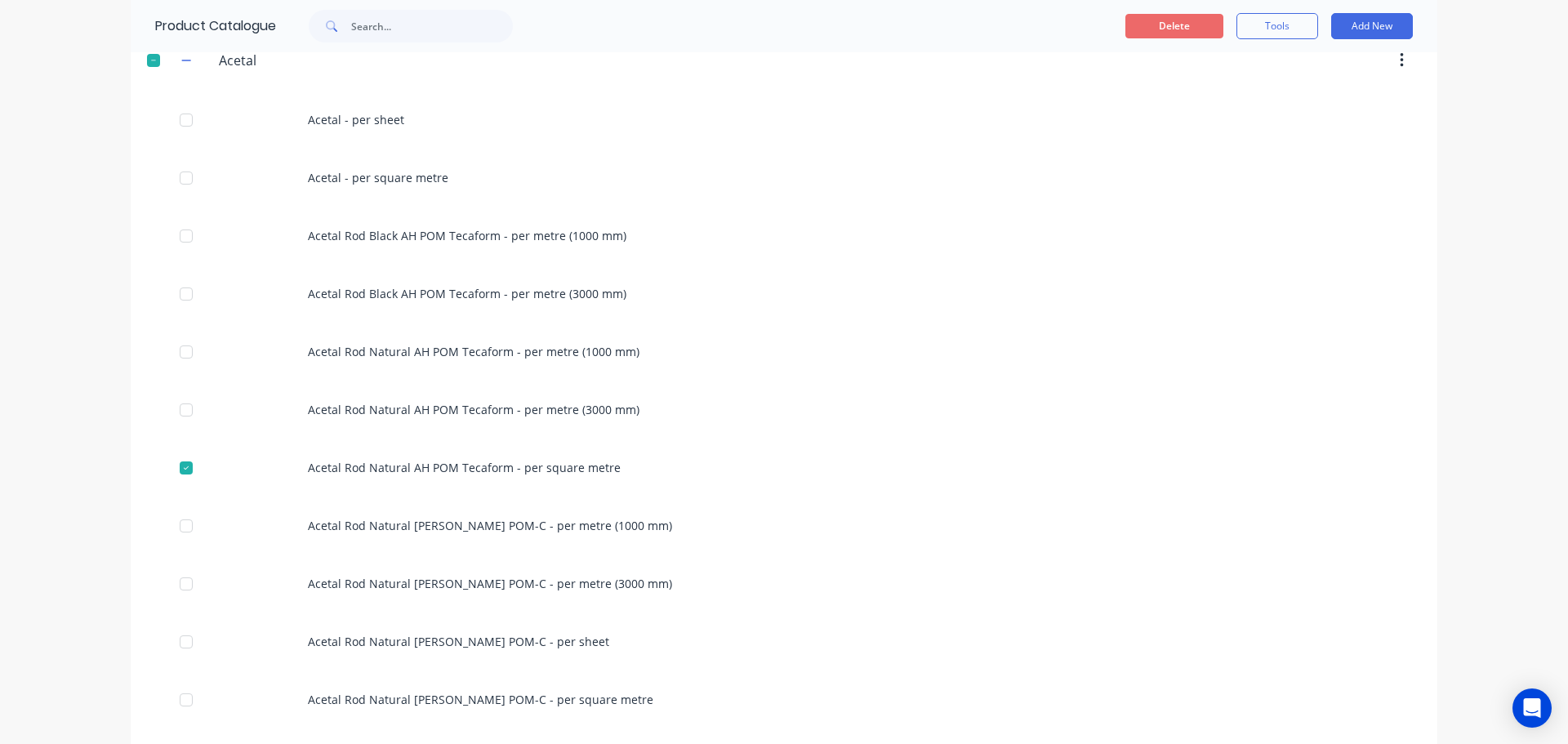
click at [1167, 19] on button "Delete" at bounding box center [1174, 26] width 98 height 25
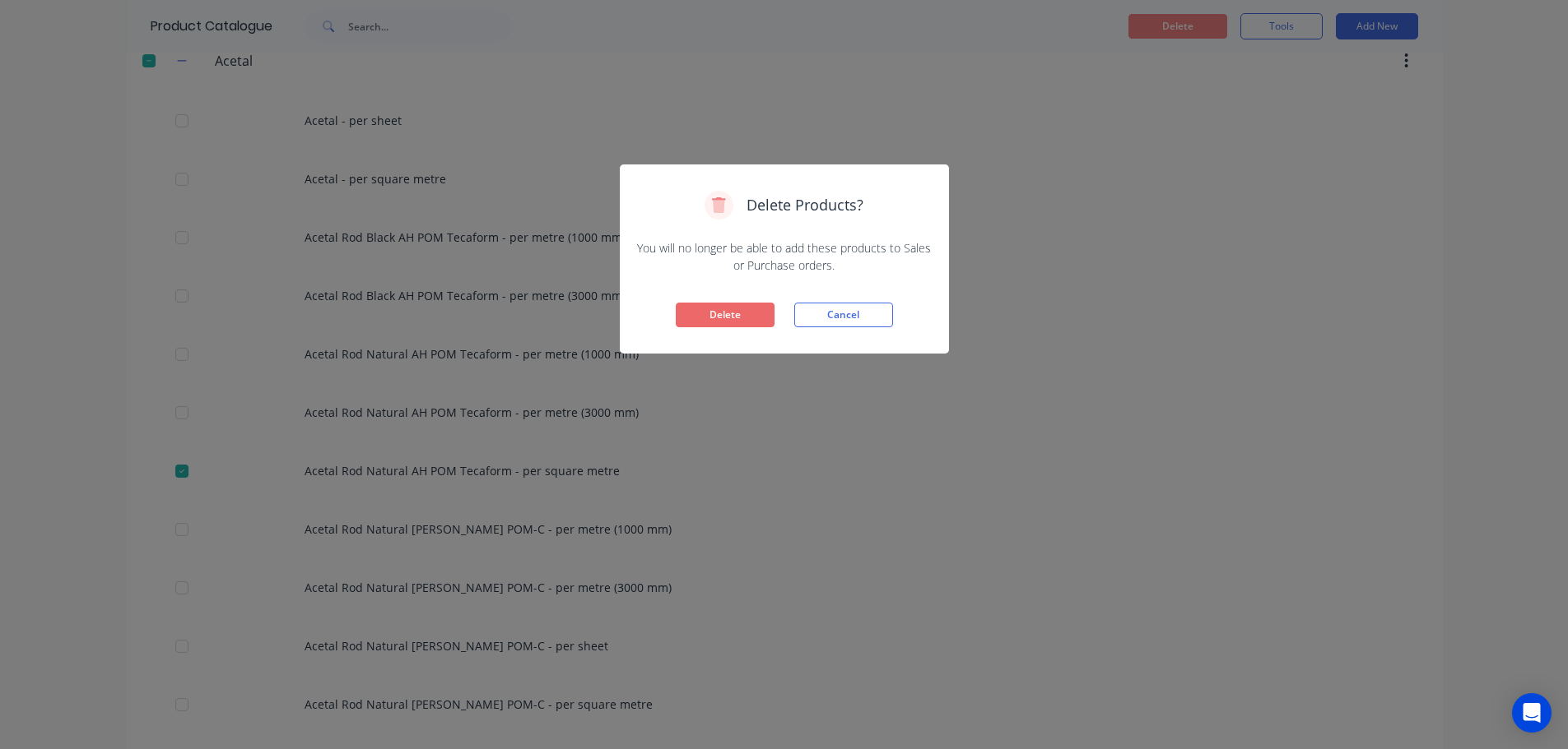
click at [737, 310] on button "Delete" at bounding box center [724, 315] width 98 height 25
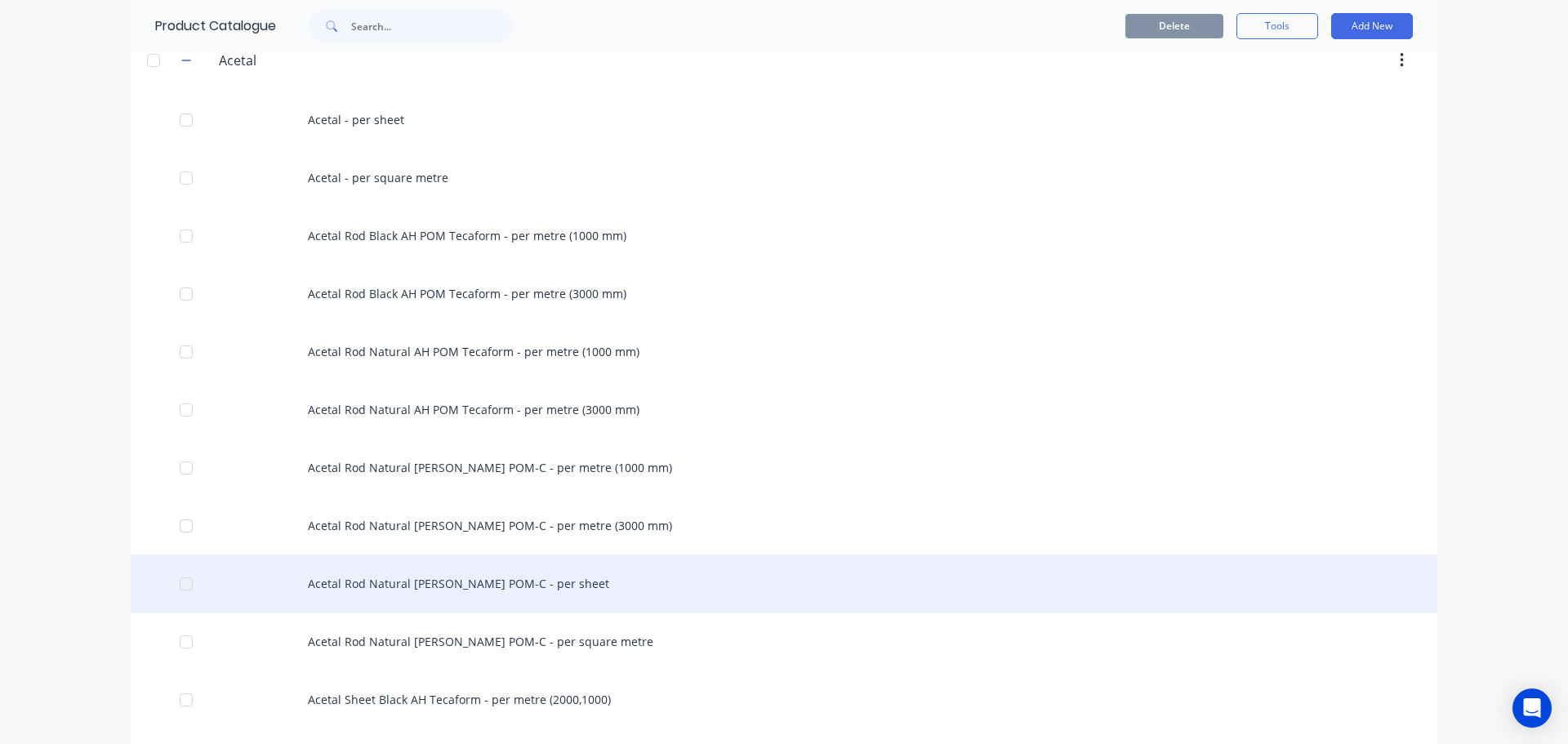
click at [177, 588] on div at bounding box center [185, 583] width 32 height 32
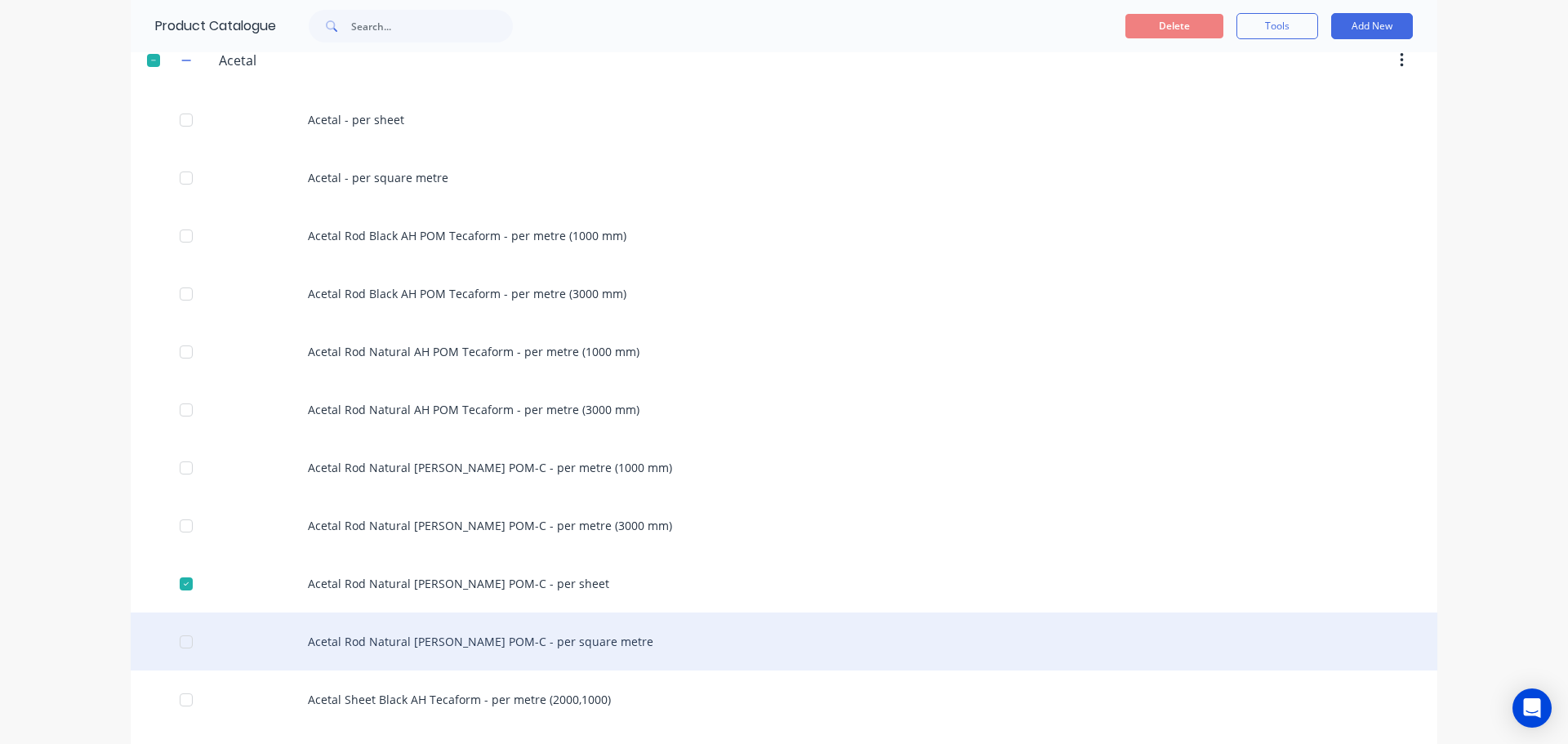
click at [178, 648] on div at bounding box center [185, 641] width 32 height 32
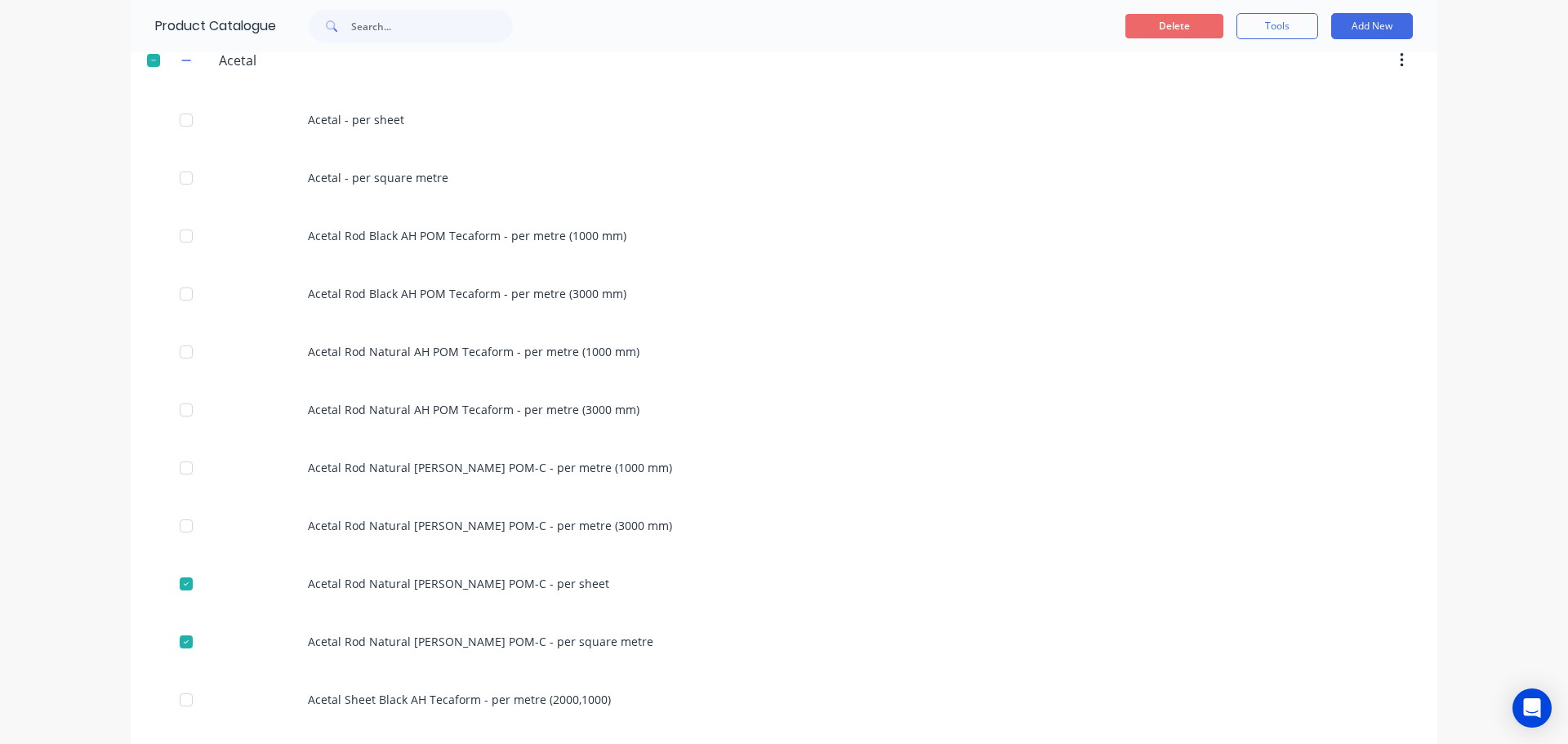
click at [1152, 19] on button "Delete" at bounding box center [1174, 26] width 98 height 25
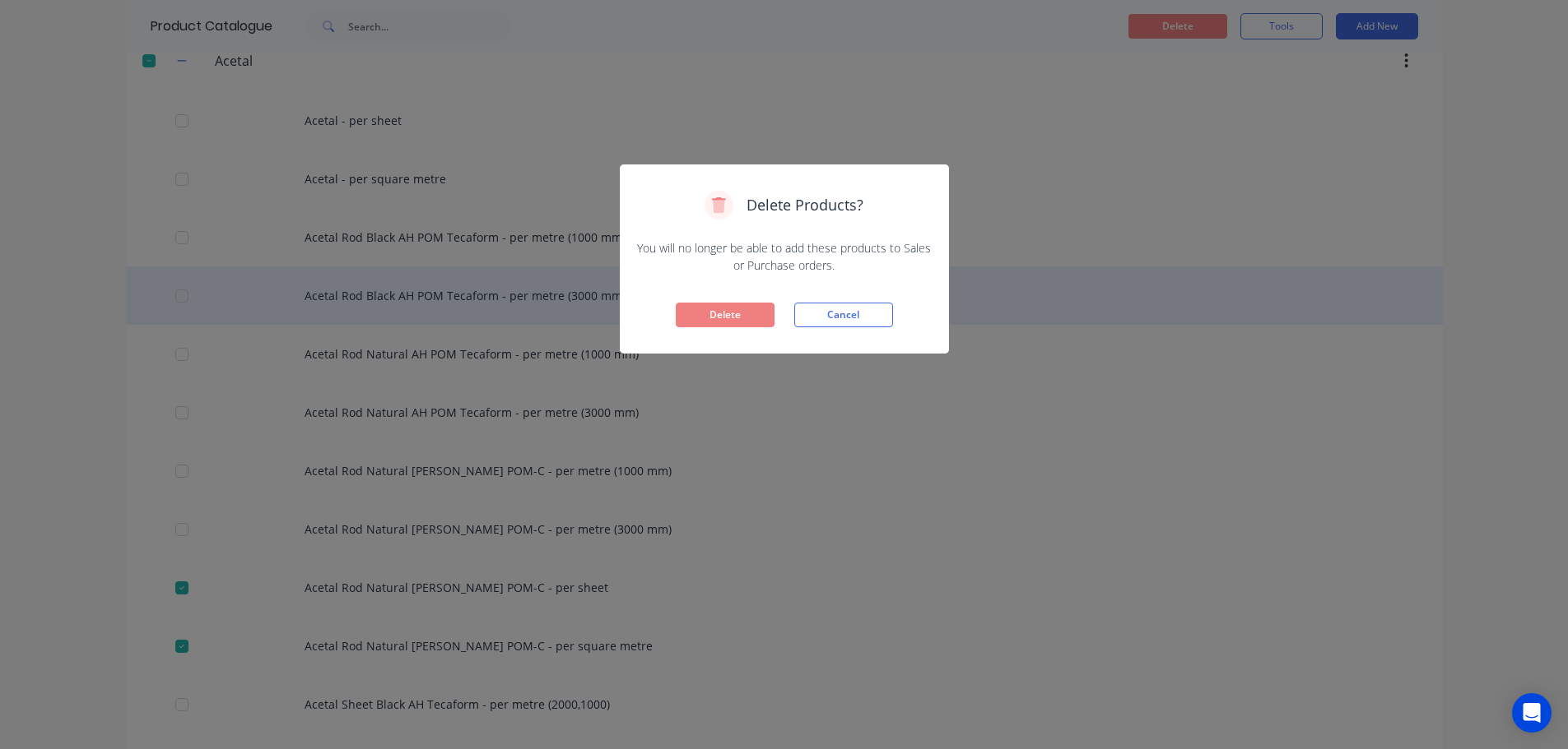
click at [739, 313] on button "Delete" at bounding box center [724, 315] width 98 height 25
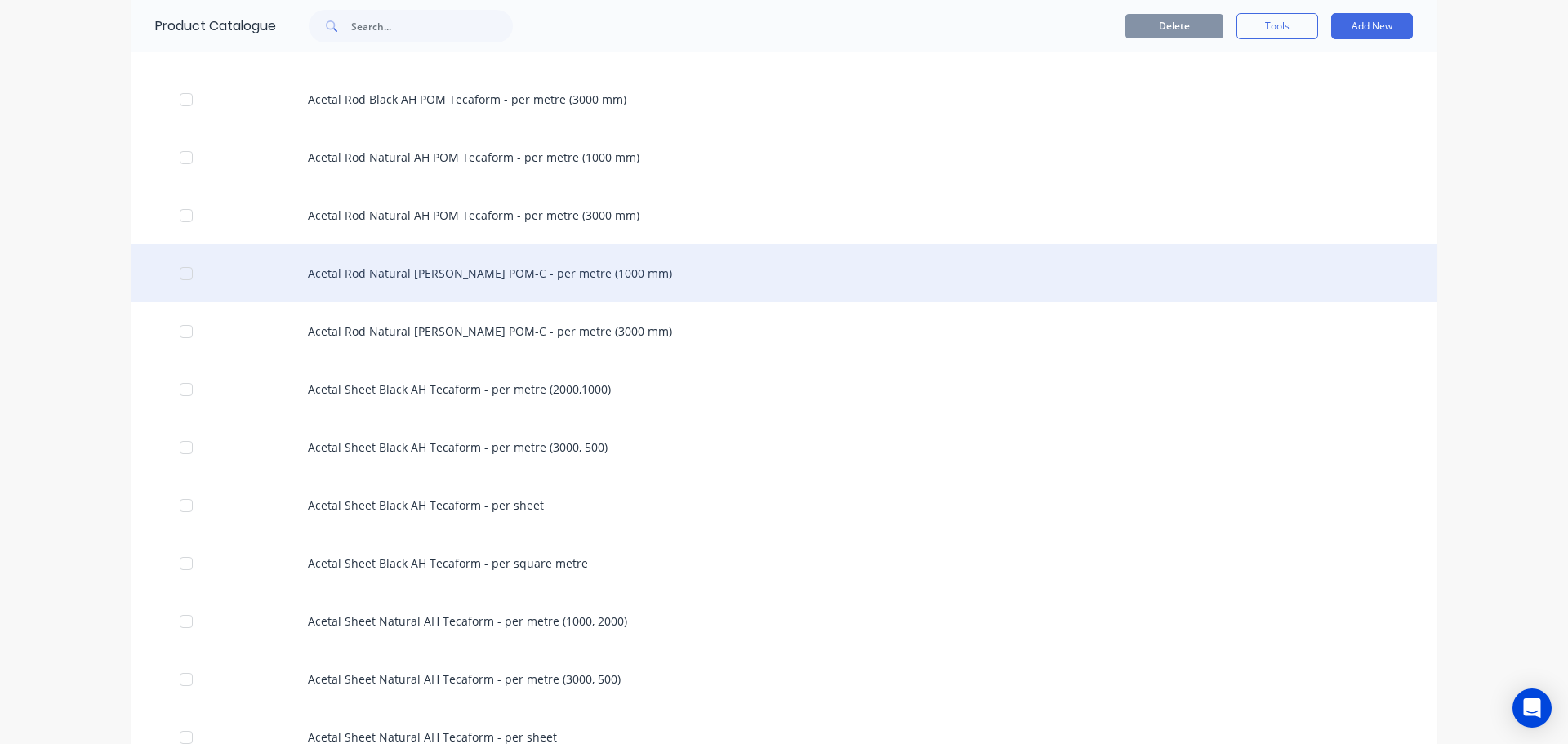
scroll to position [572, 0]
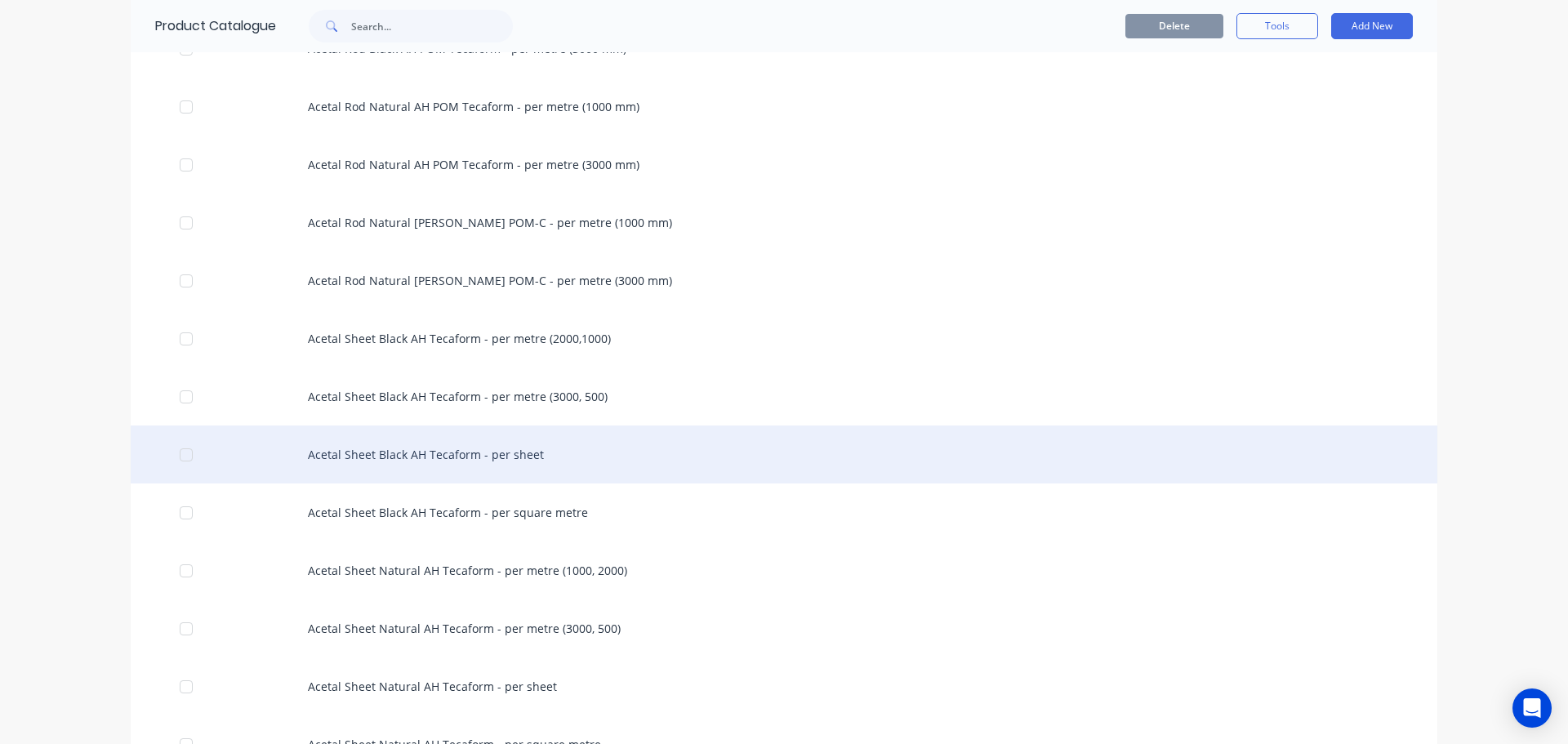
click at [180, 453] on div at bounding box center [185, 454] width 32 height 32
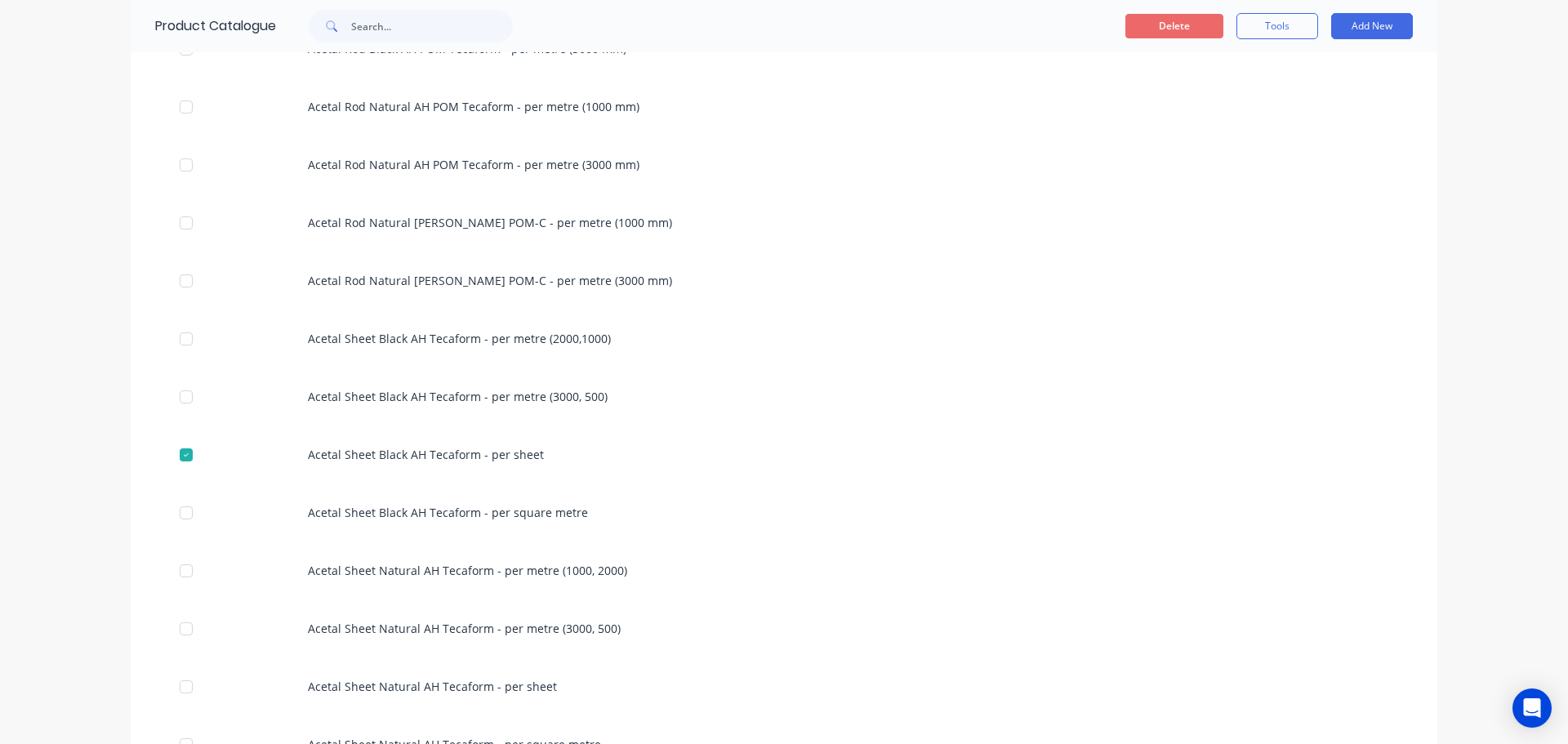
click at [1158, 25] on button "Delete" at bounding box center [1174, 26] width 98 height 25
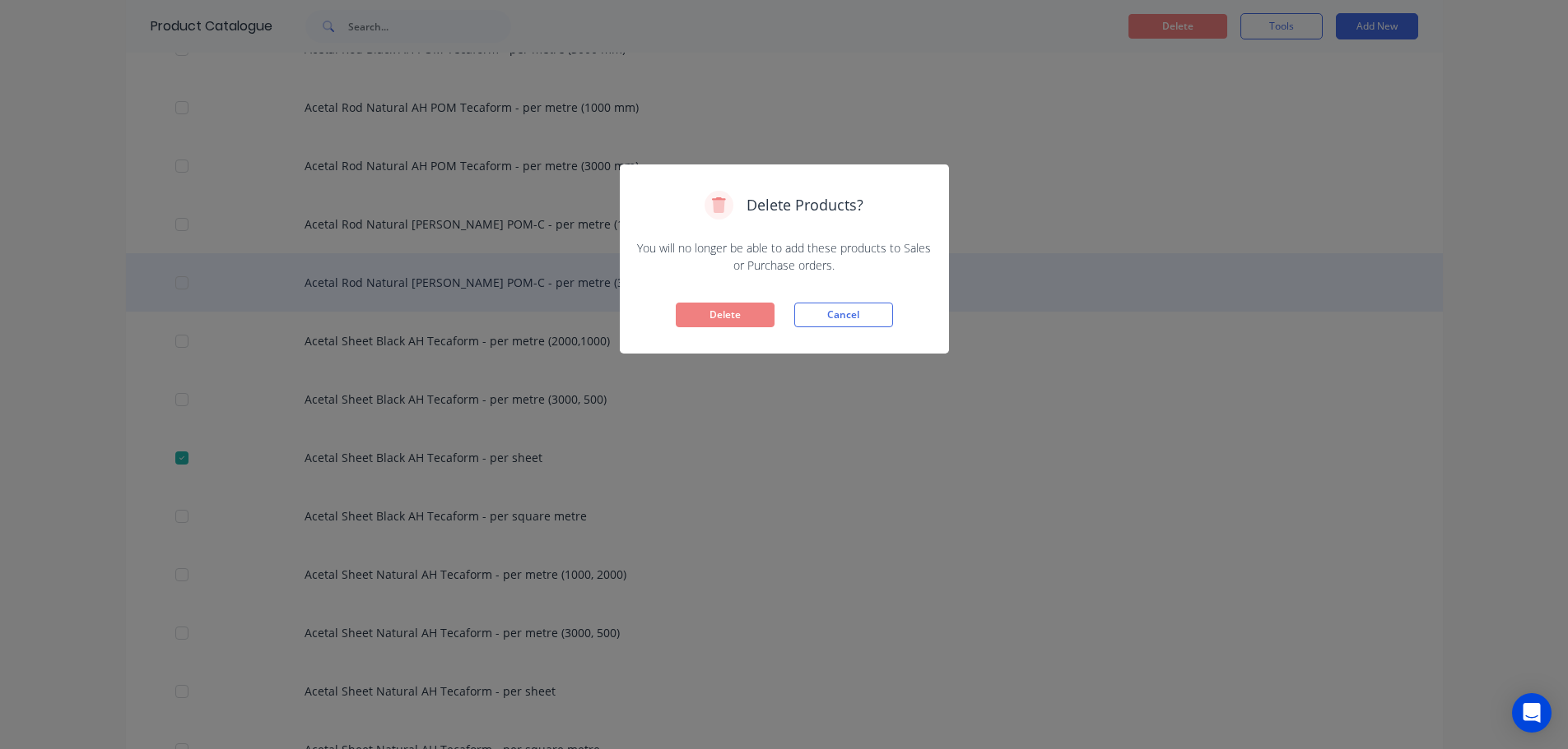
drag, startPoint x: 737, startPoint y: 310, endPoint x: 612, endPoint y: 294, distance: 126.0
click at [735, 311] on button "Delete" at bounding box center [724, 315] width 98 height 25
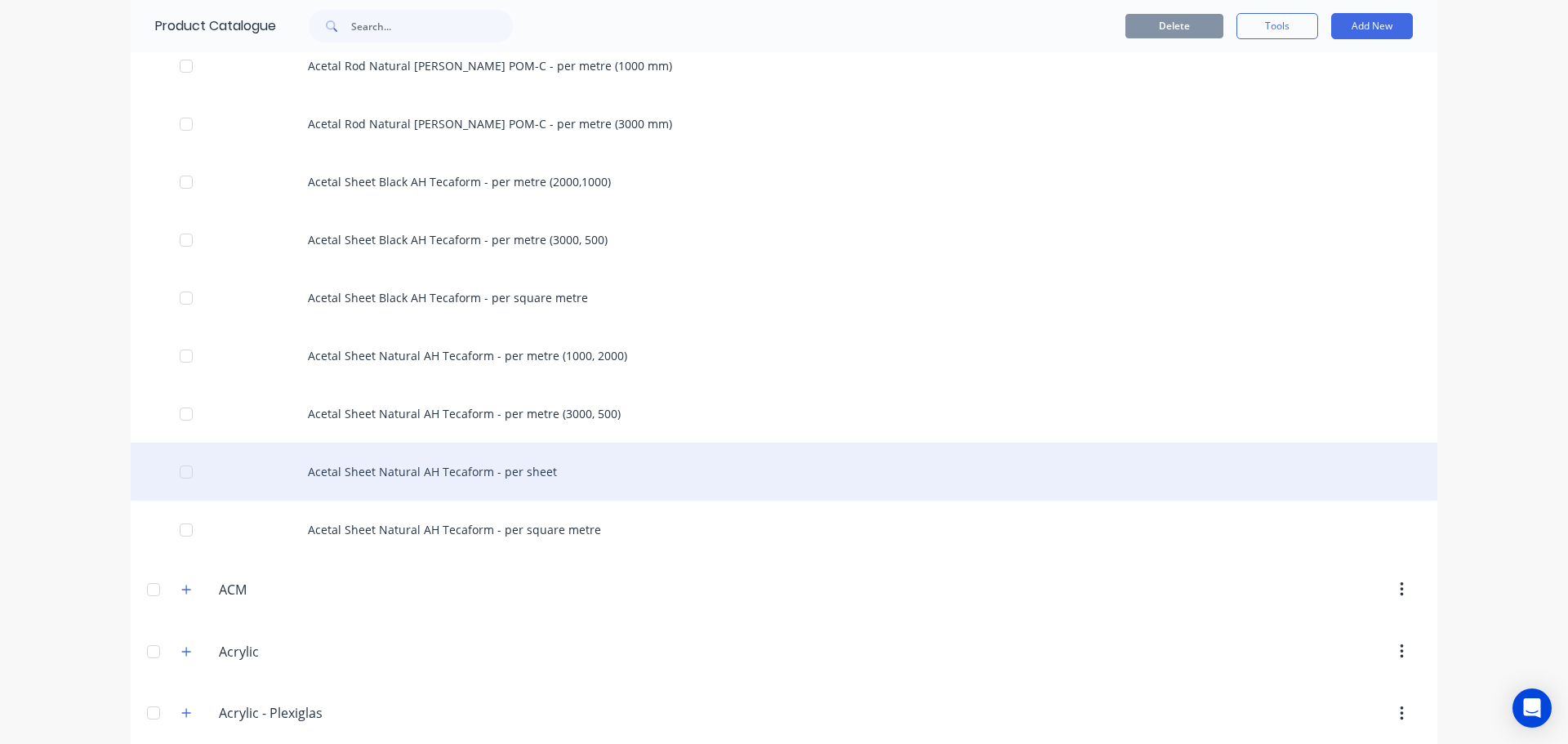
scroll to position [735, 0]
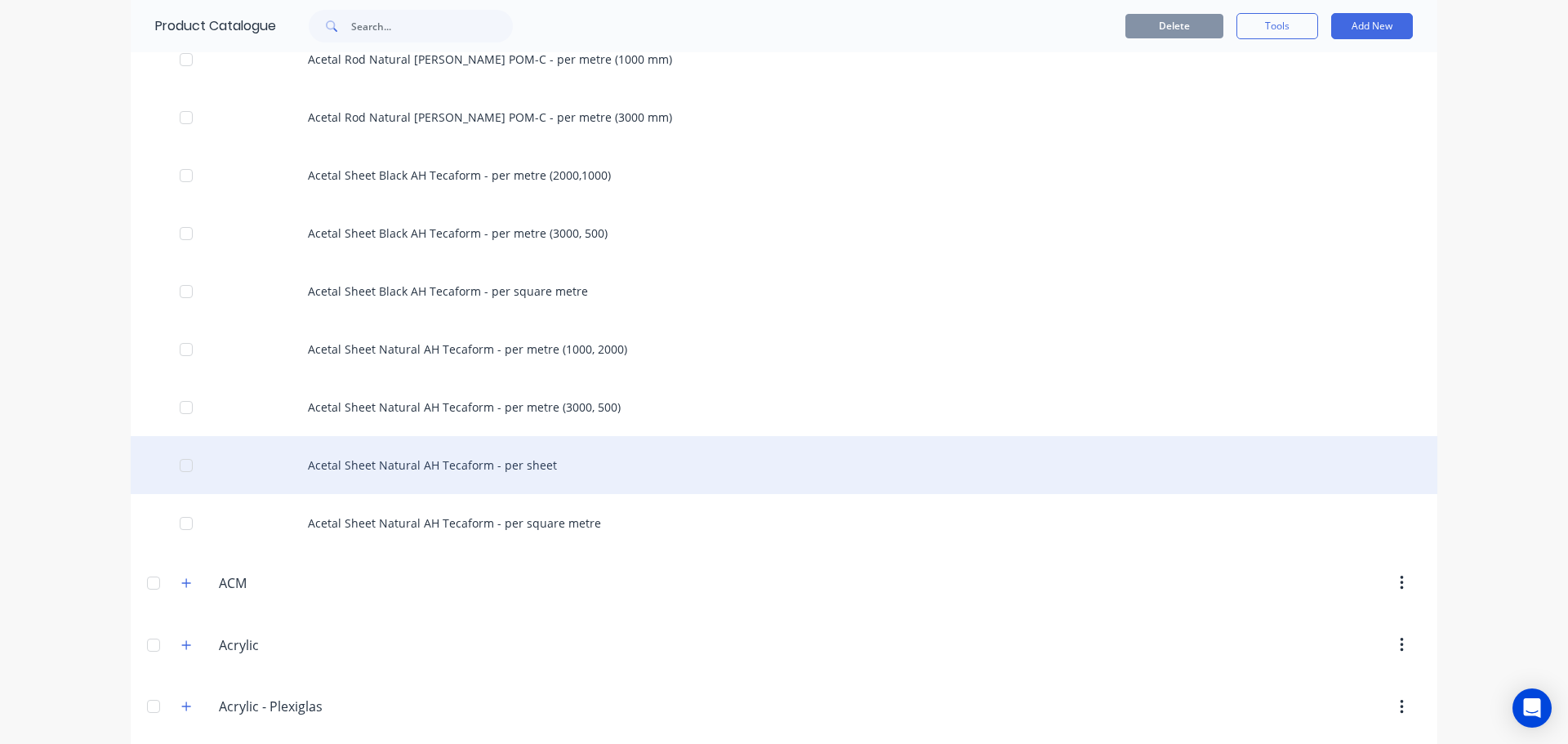
click at [180, 469] on div at bounding box center [185, 465] width 32 height 32
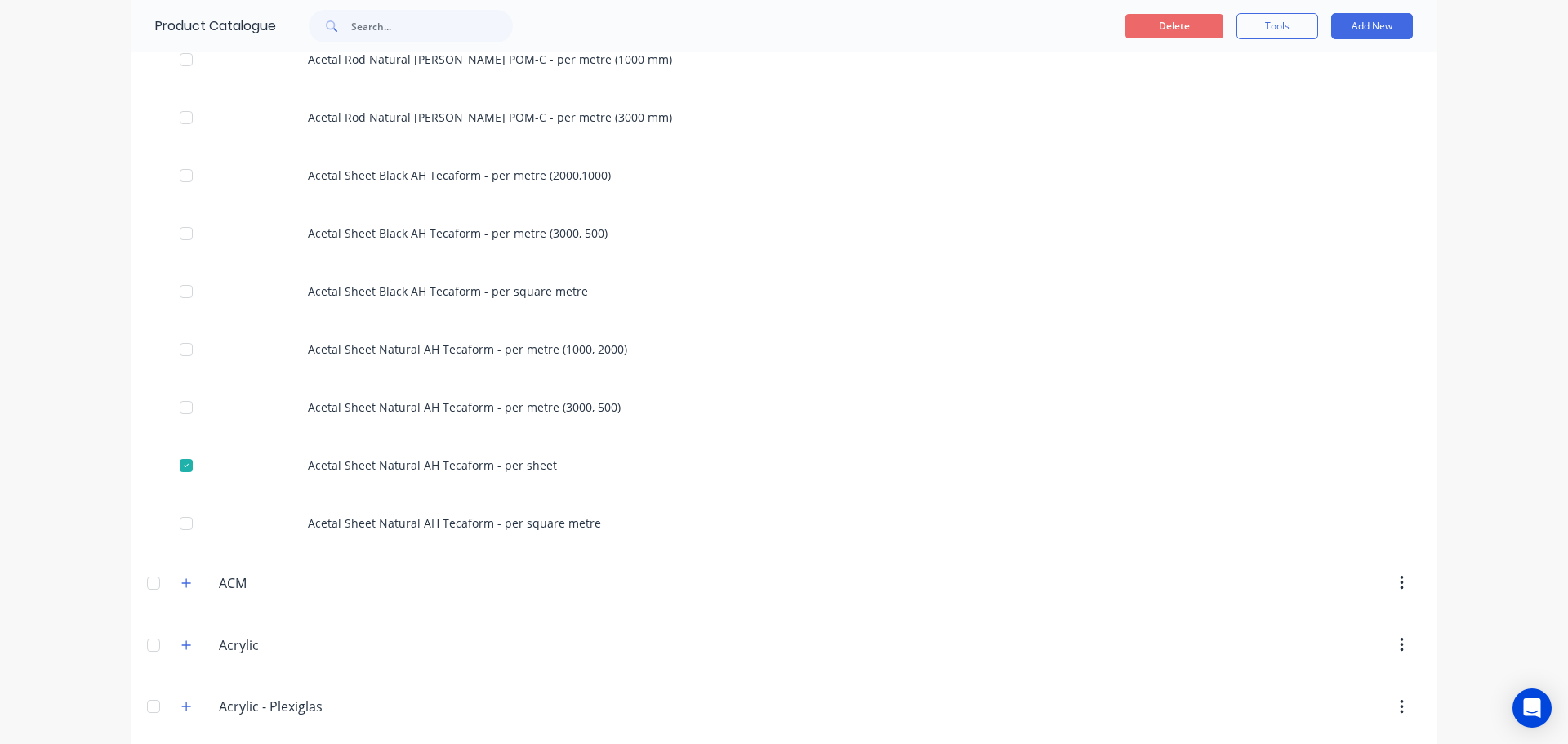
click at [1159, 17] on button "Delete" at bounding box center [1174, 26] width 98 height 25
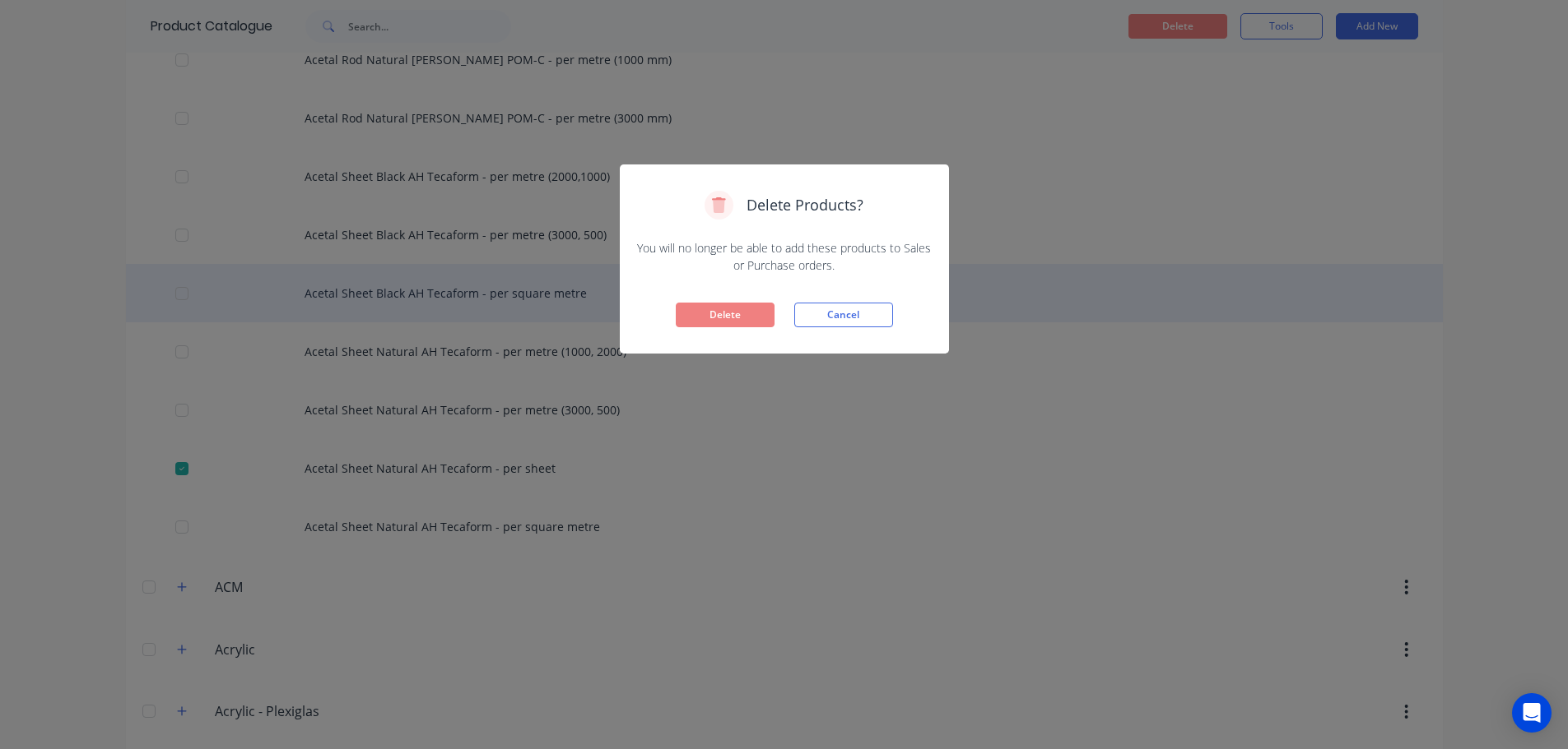
drag, startPoint x: 743, startPoint y: 316, endPoint x: 735, endPoint y: 314, distance: 8.2
click at [742, 317] on button "Delete" at bounding box center [724, 315] width 98 height 25
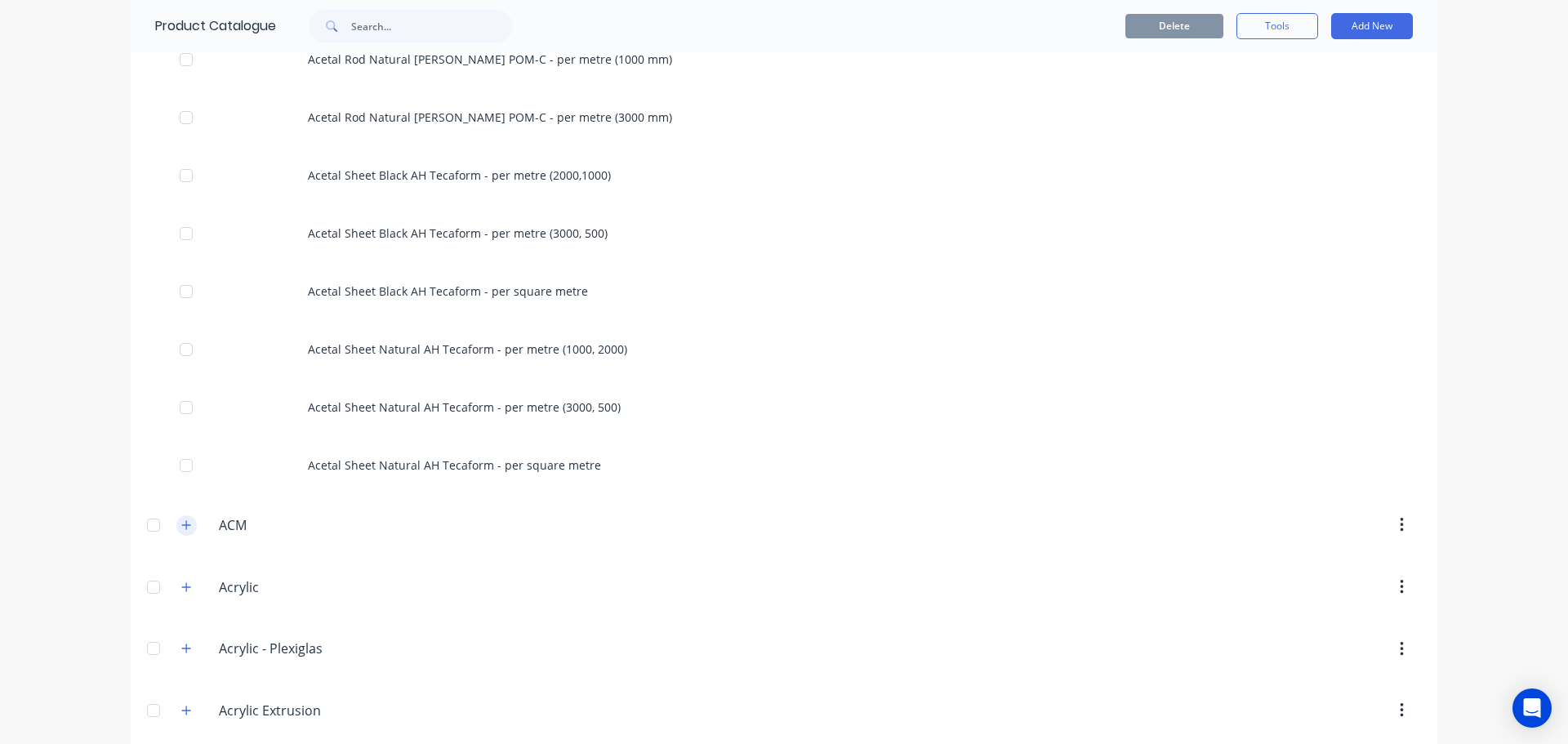
click at [181, 527] on icon "button" at bounding box center [186, 526] width 10 height 12
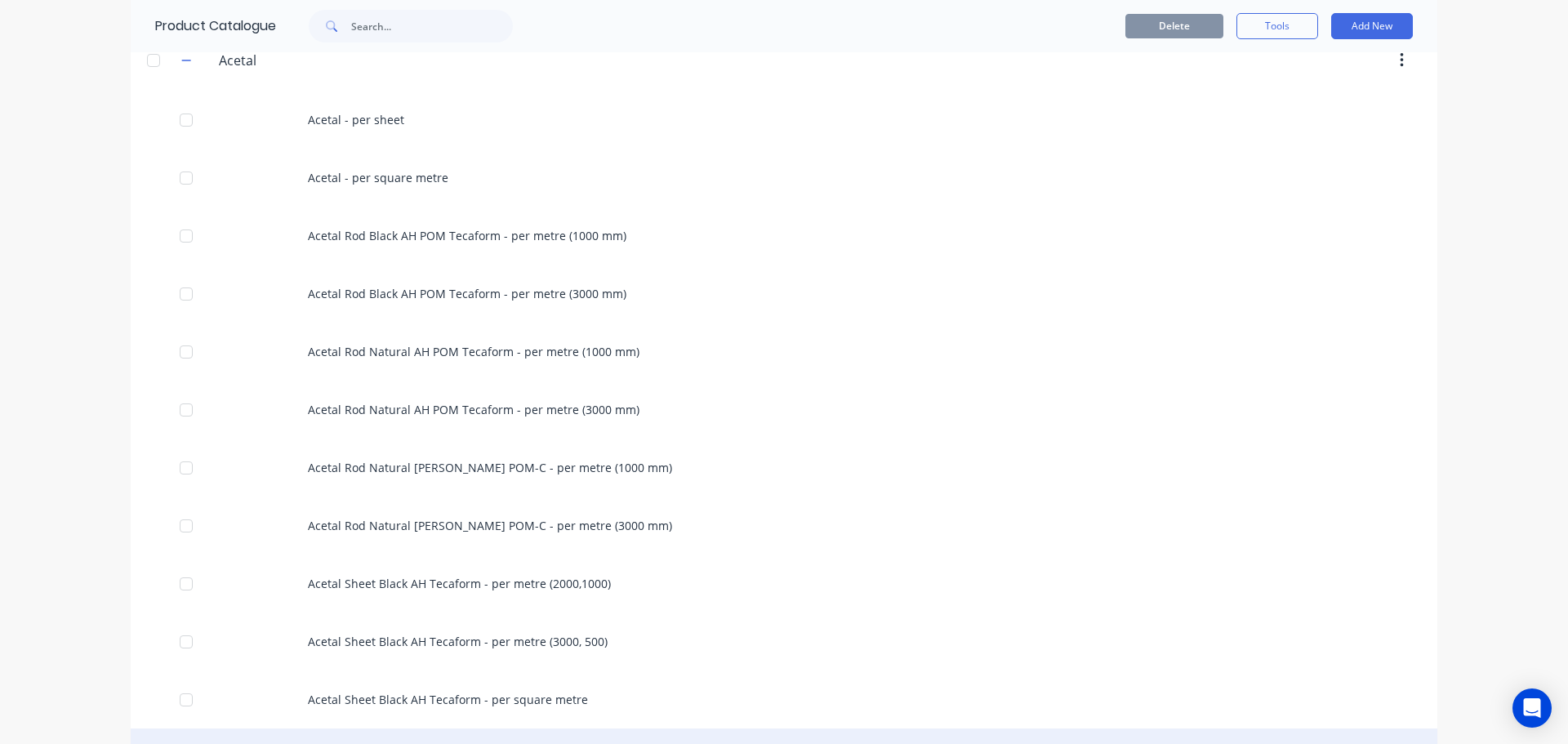
scroll to position [0, 0]
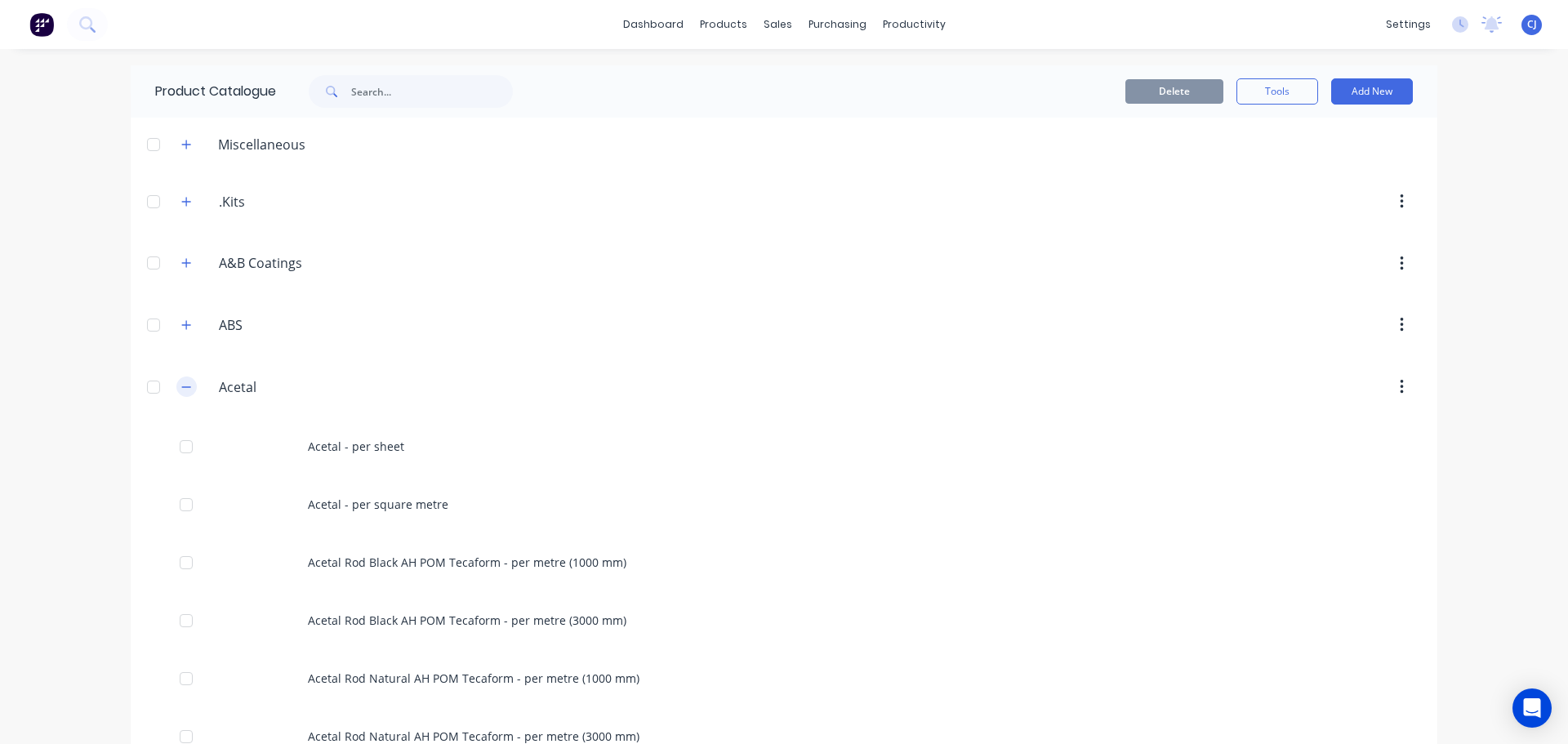
click at [181, 390] on icon "button" at bounding box center [186, 387] width 10 height 12
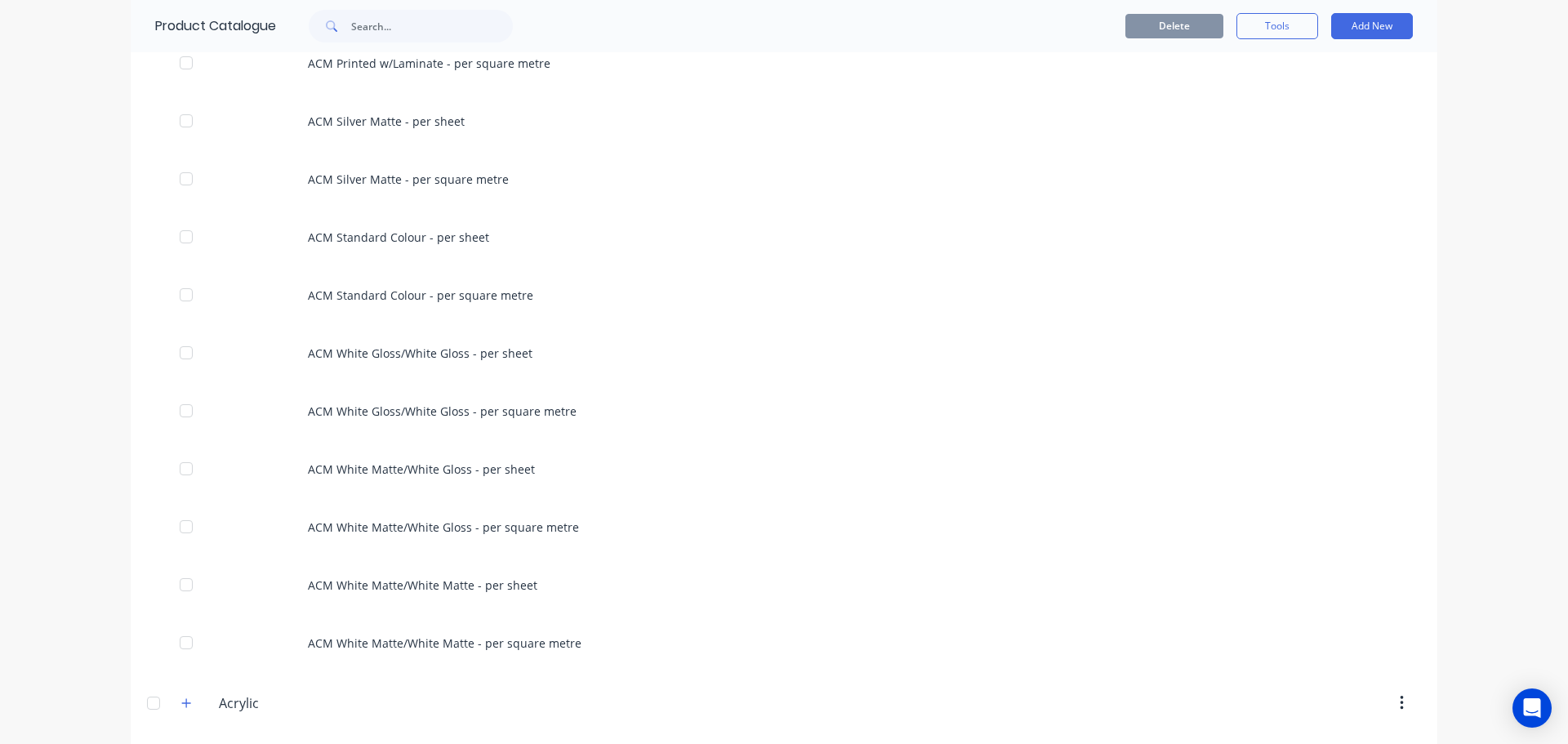
scroll to position [2042, 0]
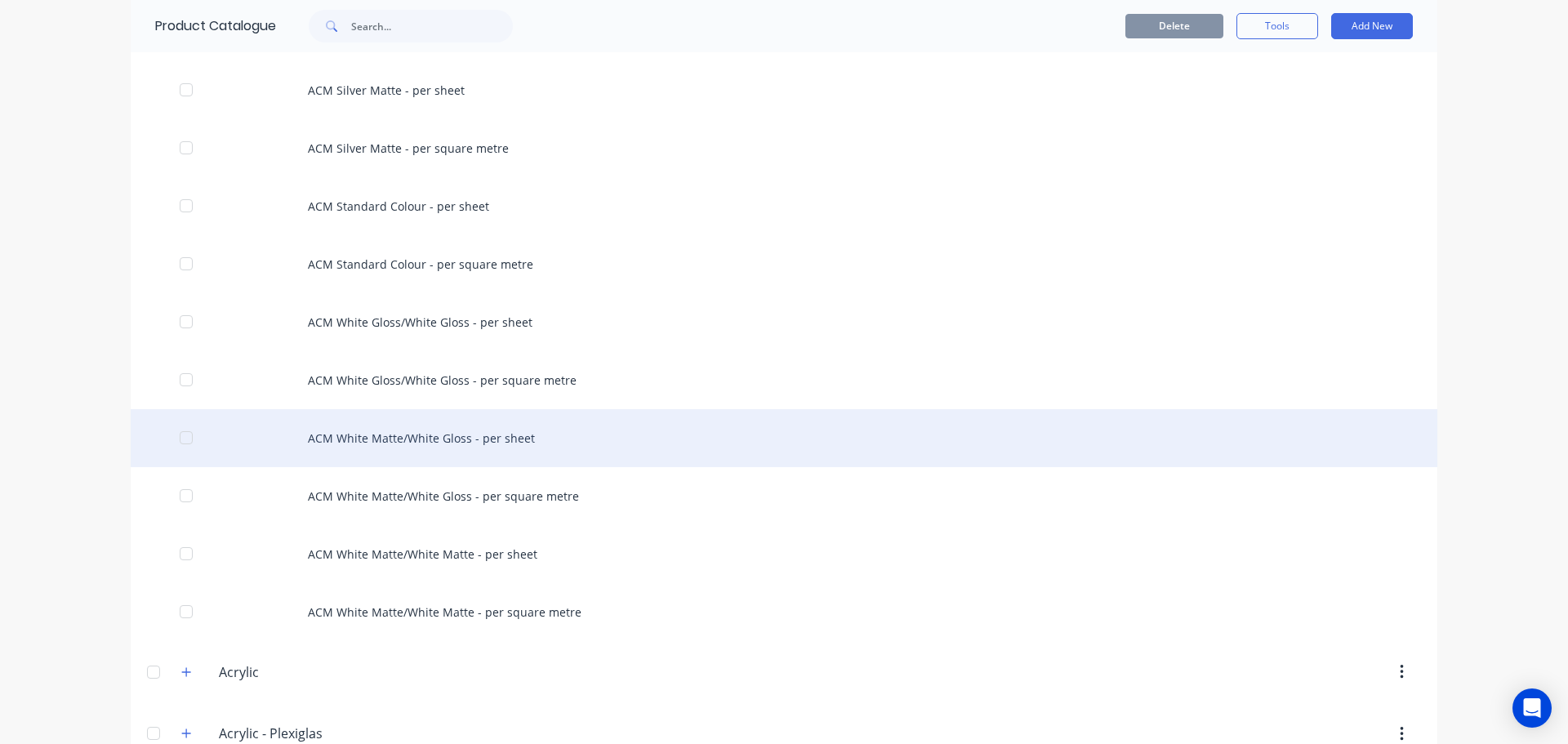
click at [286, 442] on div "ACM White Matte/White Gloss - per sheet" at bounding box center [784, 439] width 1307 height 58
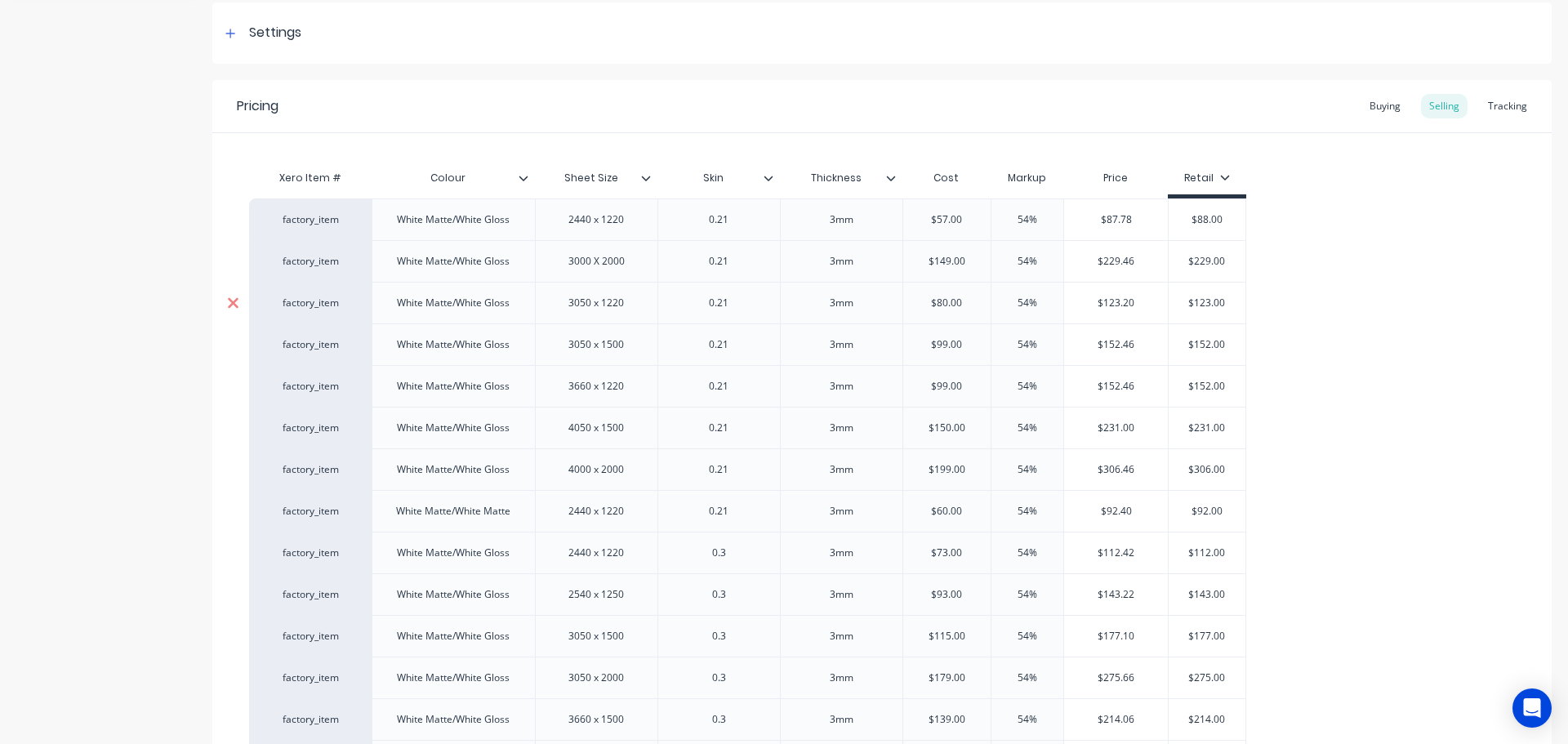
scroll to position [245, 0]
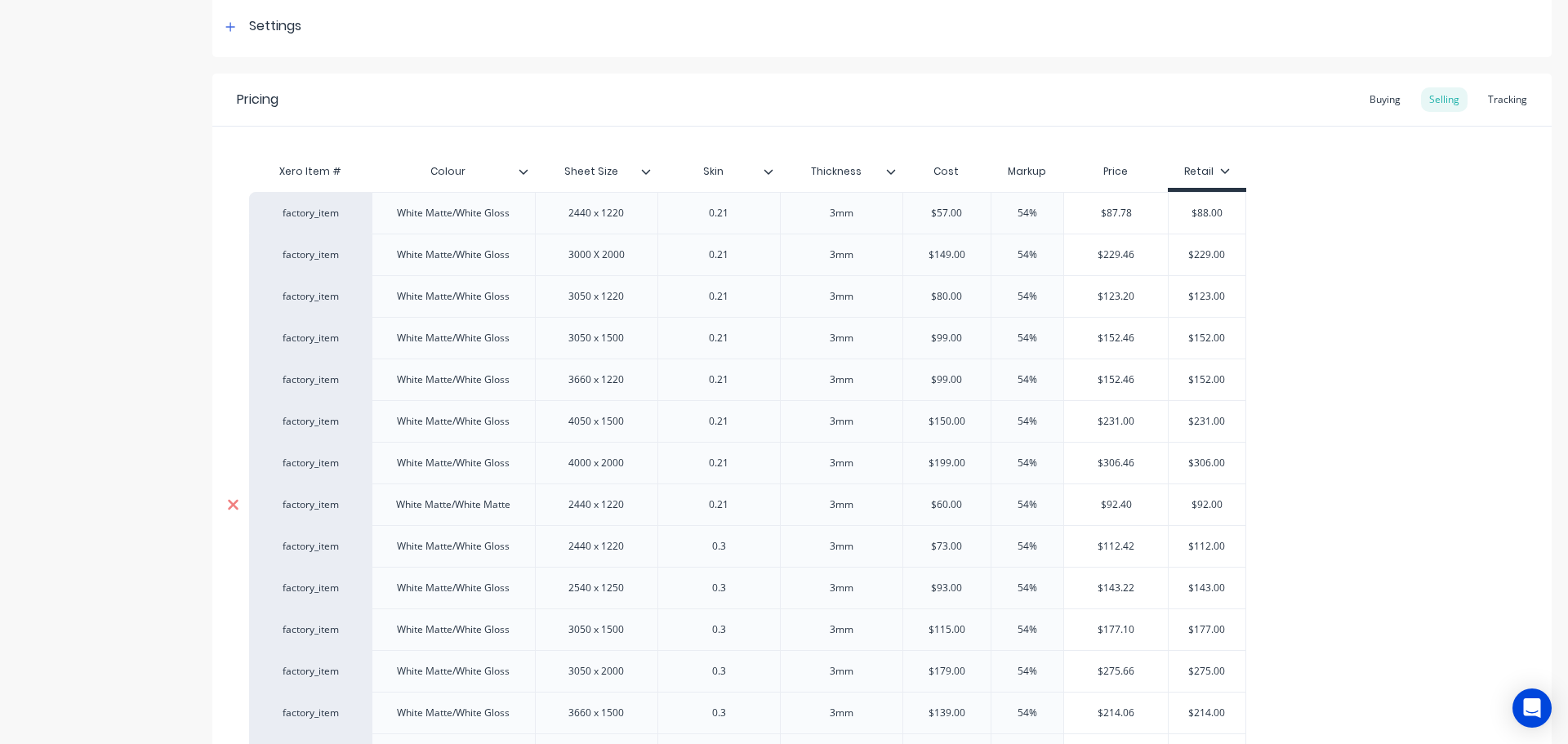
click at [236, 501] on icon at bounding box center [233, 504] width 11 height 11
click at [235, 499] on icon at bounding box center [233, 505] width 12 height 17
click at [229, 502] on icon at bounding box center [233, 504] width 11 height 11
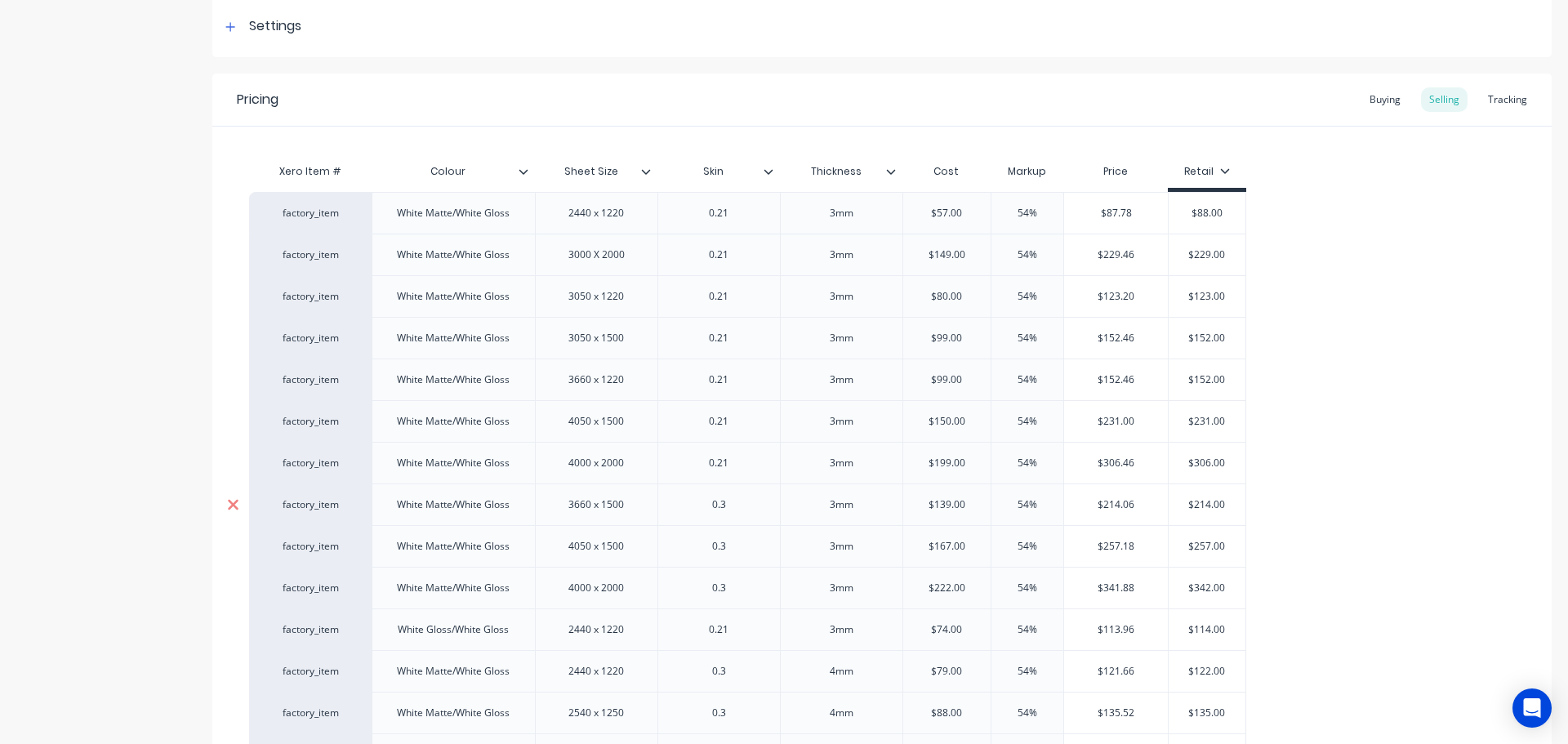
click at [229, 502] on icon at bounding box center [233, 504] width 11 height 11
click at [308, 506] on div "factory_item" at bounding box center [310, 505] width 90 height 15
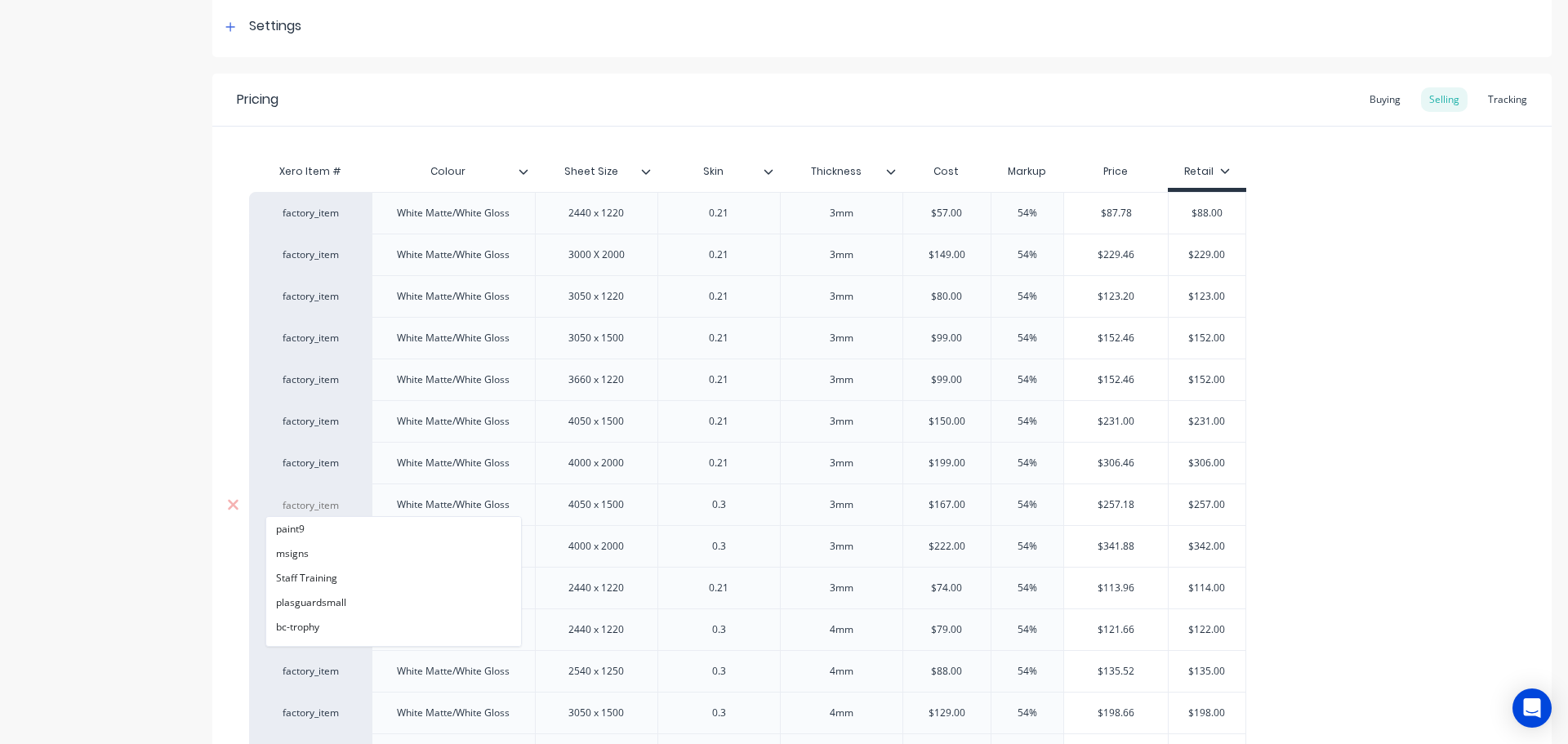
click at [258, 507] on div "factory_item paint9 msigns Staff Training plasguardsmall bc-trophy # Series - 4…" at bounding box center [310, 504] width 122 height 41
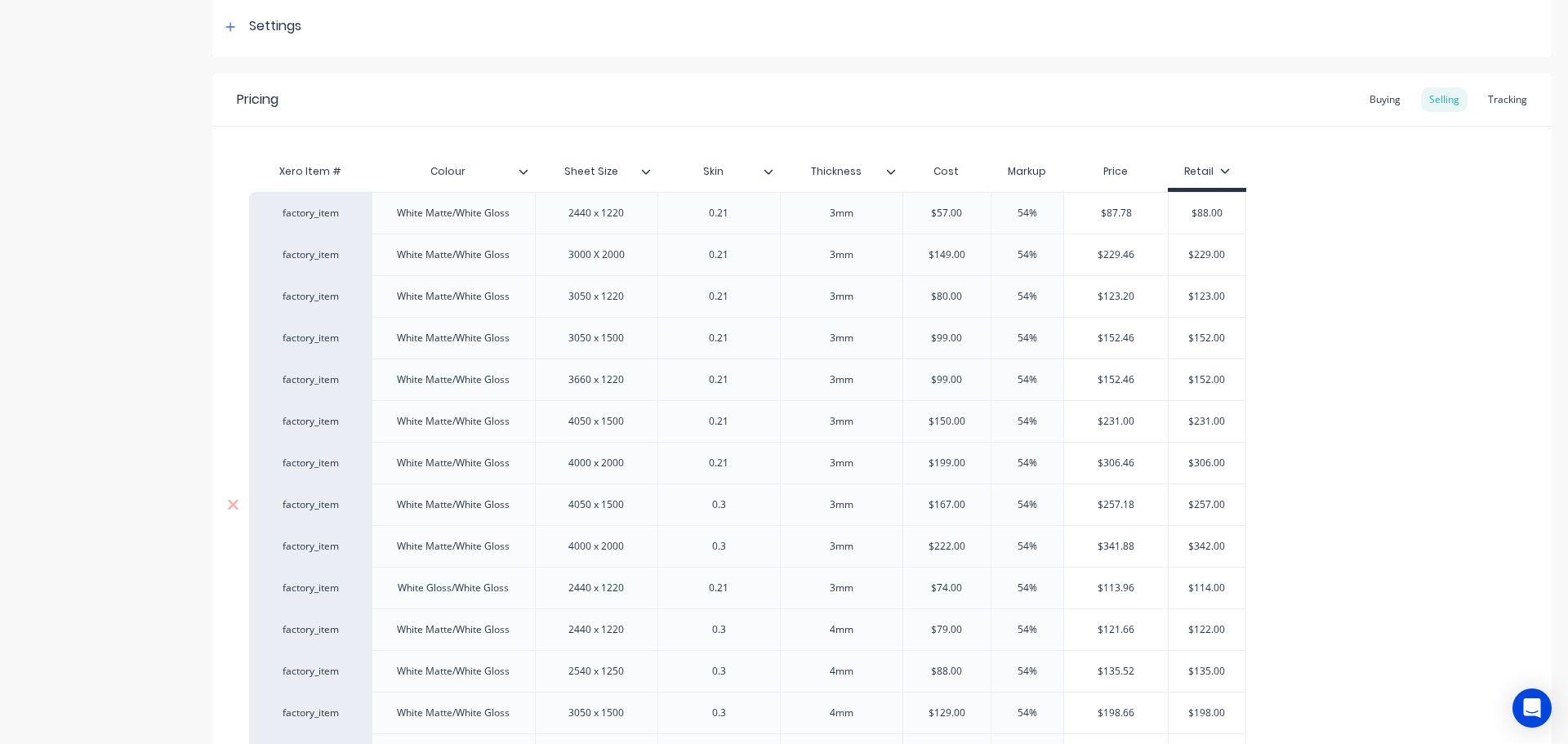
click at [298, 511] on div "factory_item" at bounding box center [310, 505] width 90 height 15
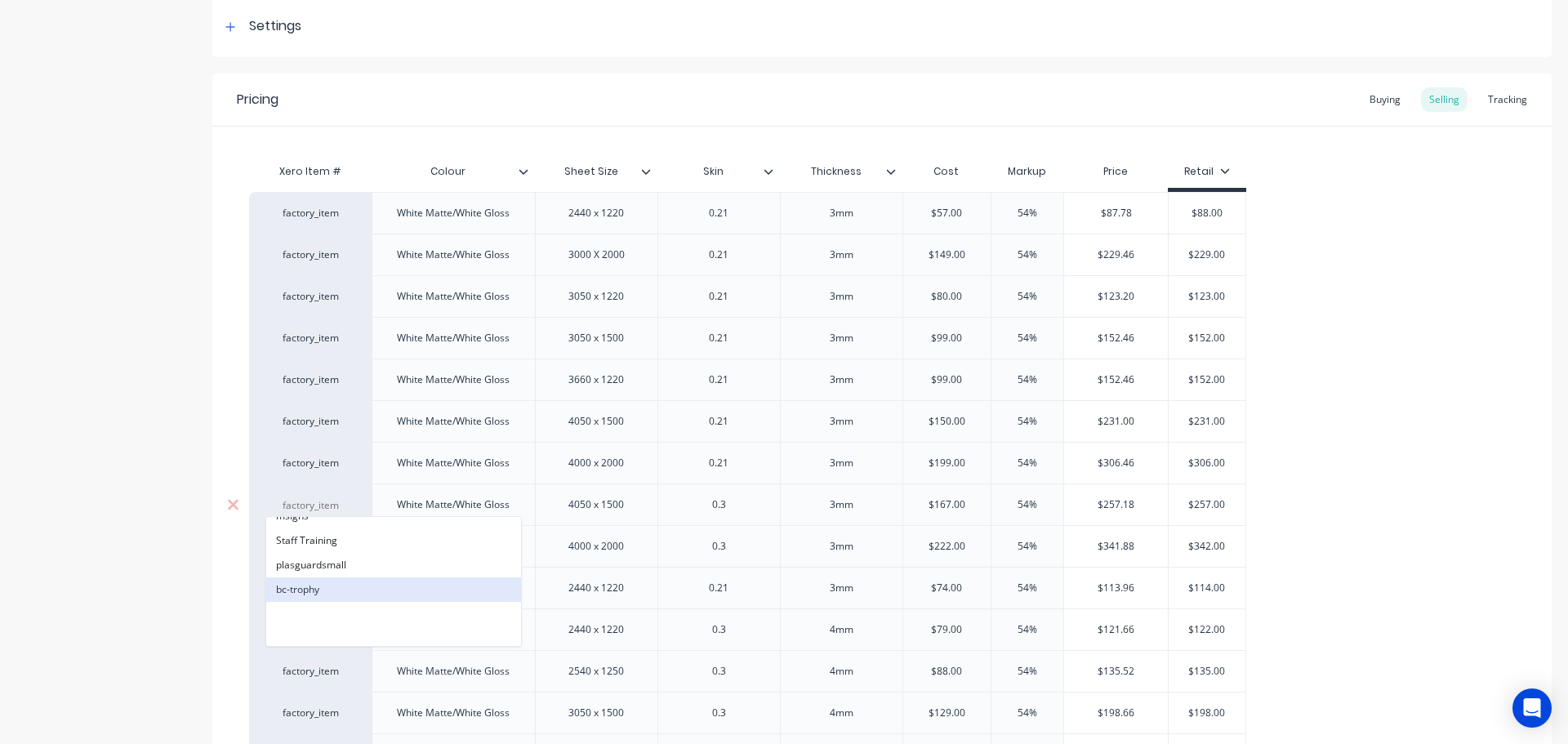
scroll to position [0, 0]
click at [235, 503] on icon at bounding box center [233, 504] width 11 height 11
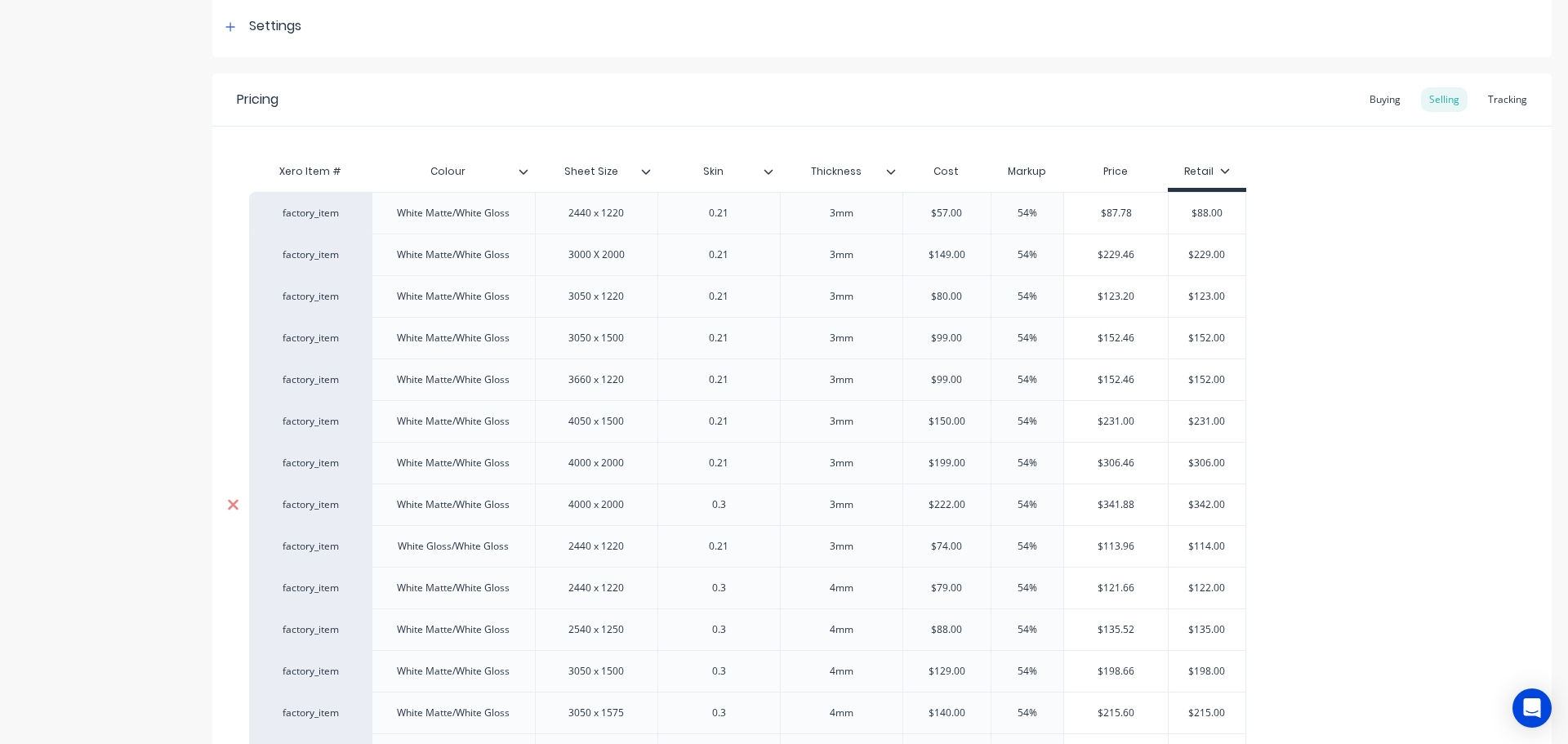
click at [235, 503] on icon at bounding box center [233, 504] width 11 height 11
click at [765, 170] on icon at bounding box center [768, 171] width 9 height 5
click at [233, 509] on icon at bounding box center [233, 505] width 12 height 17
click at [233, 504] on icon at bounding box center [233, 504] width 11 height 11
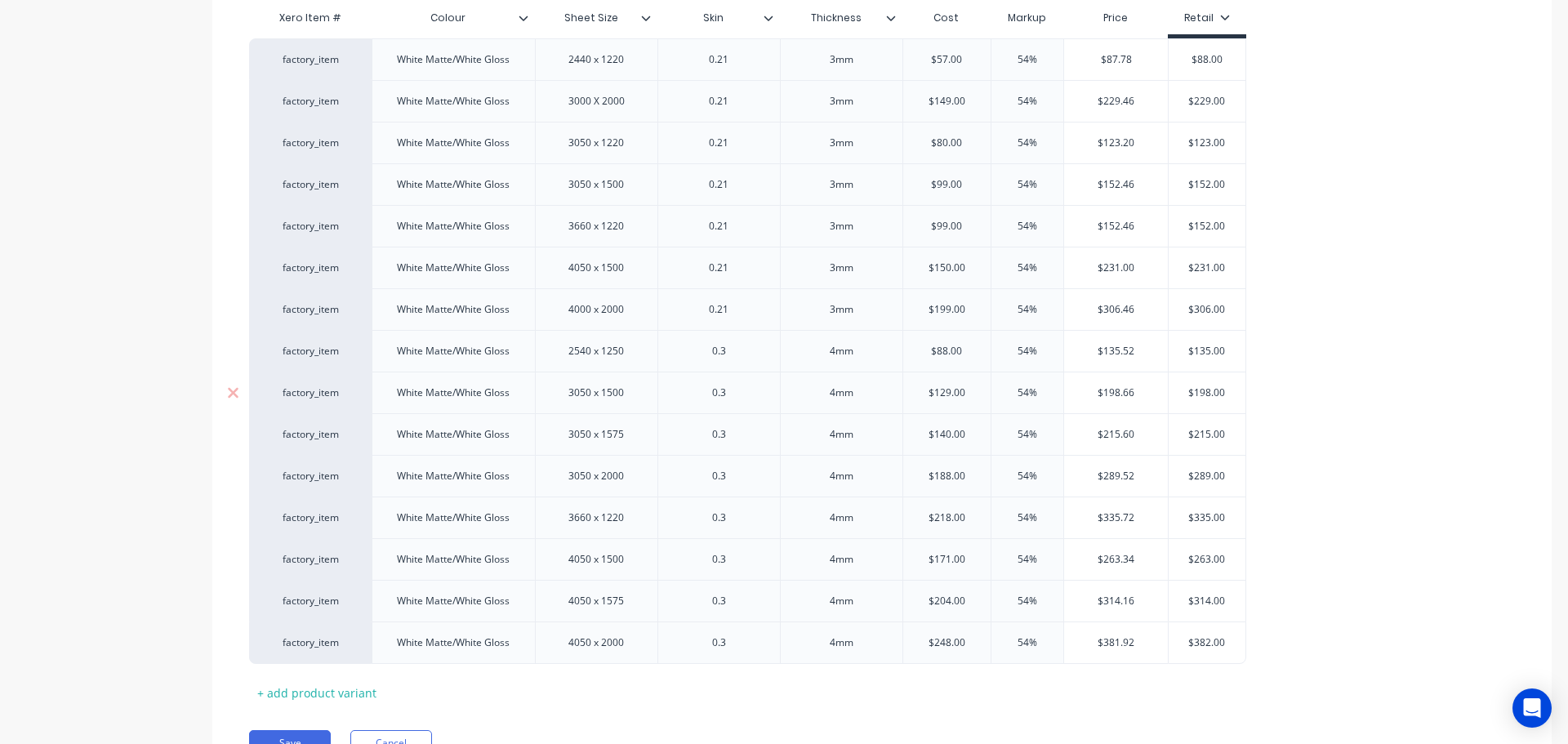
scroll to position [480, 0]
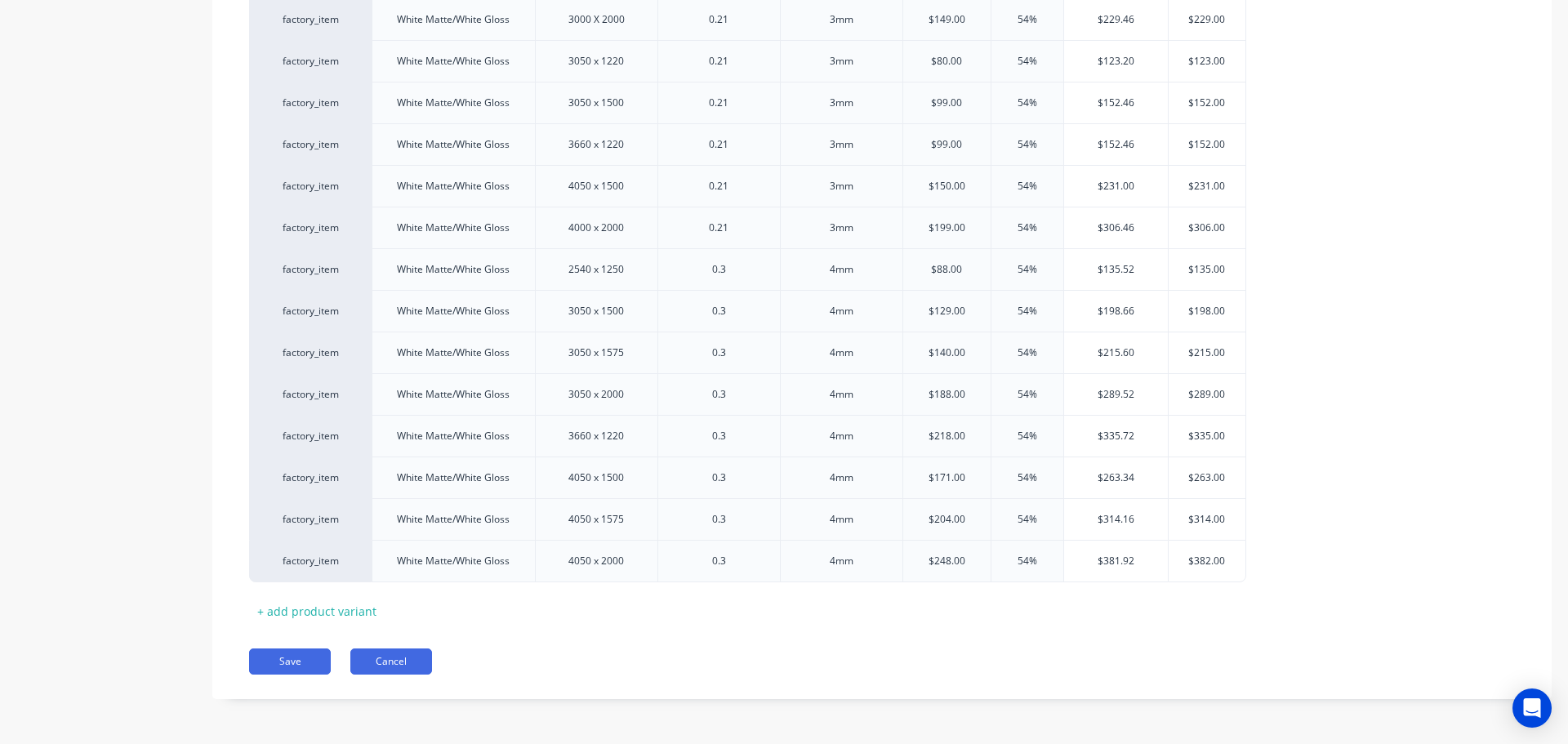
click at [398, 663] on button "Cancel" at bounding box center [391, 662] width 82 height 26
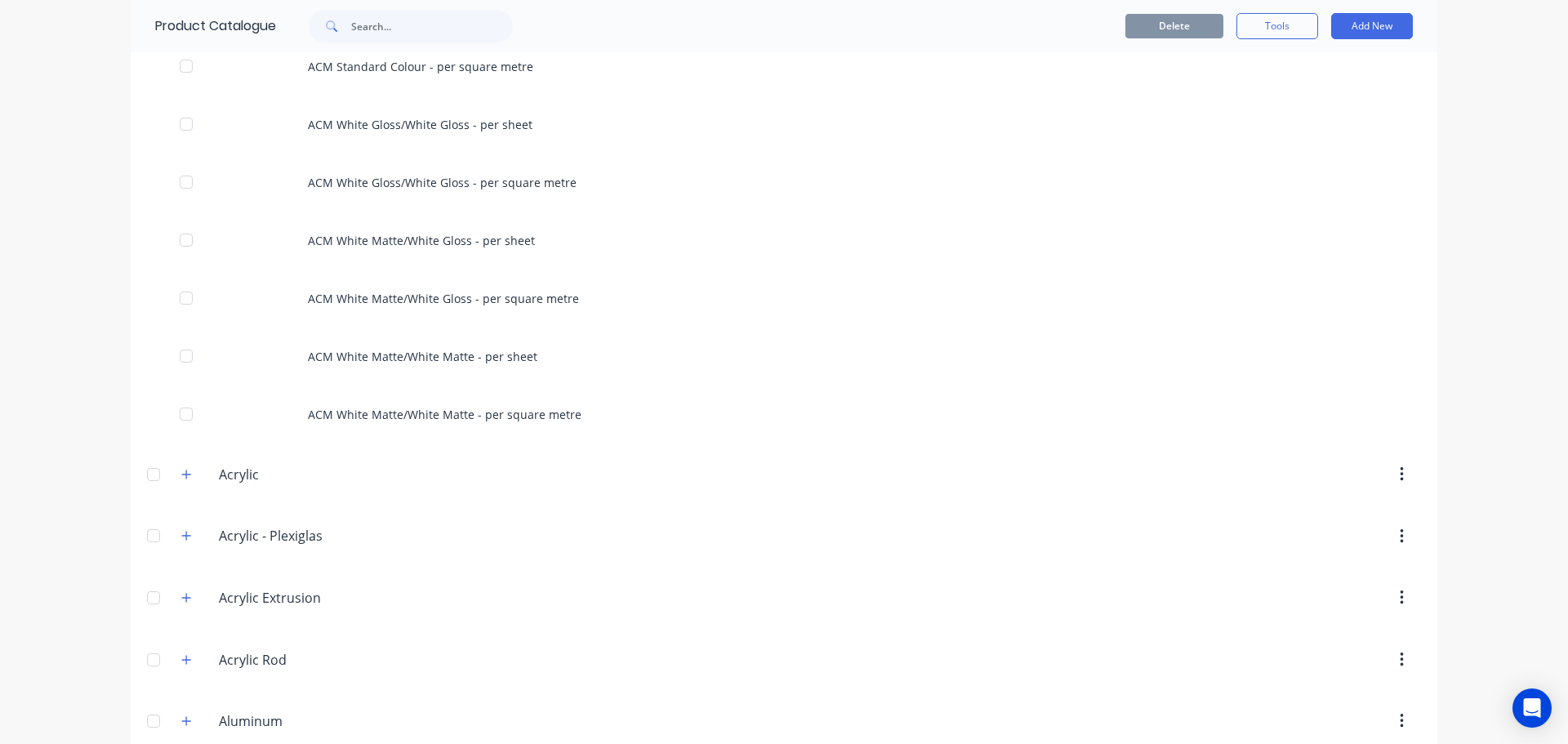
scroll to position [2124, 0]
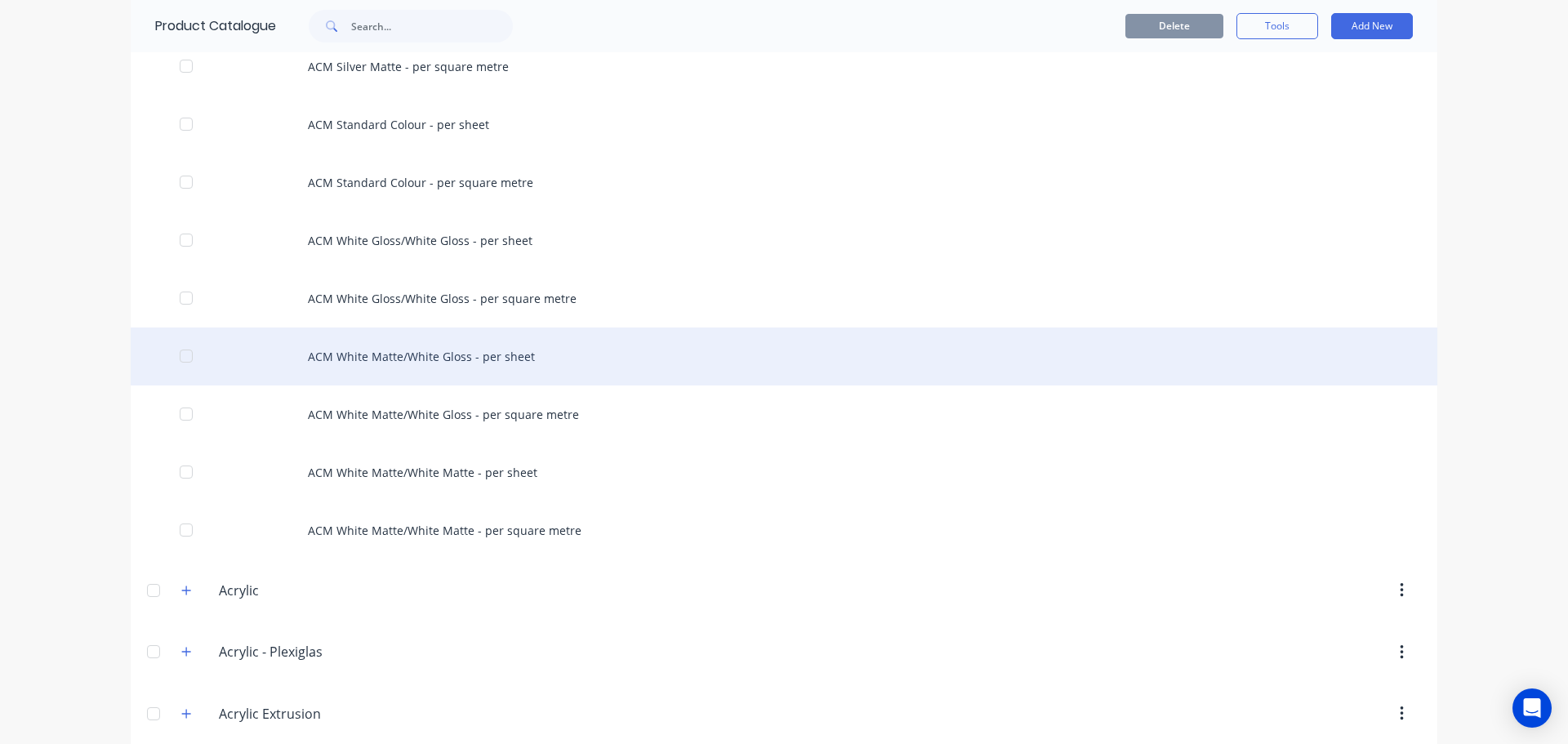
click at [356, 362] on div "ACM White Matte/White Gloss - per sheet" at bounding box center [784, 357] width 1307 height 58
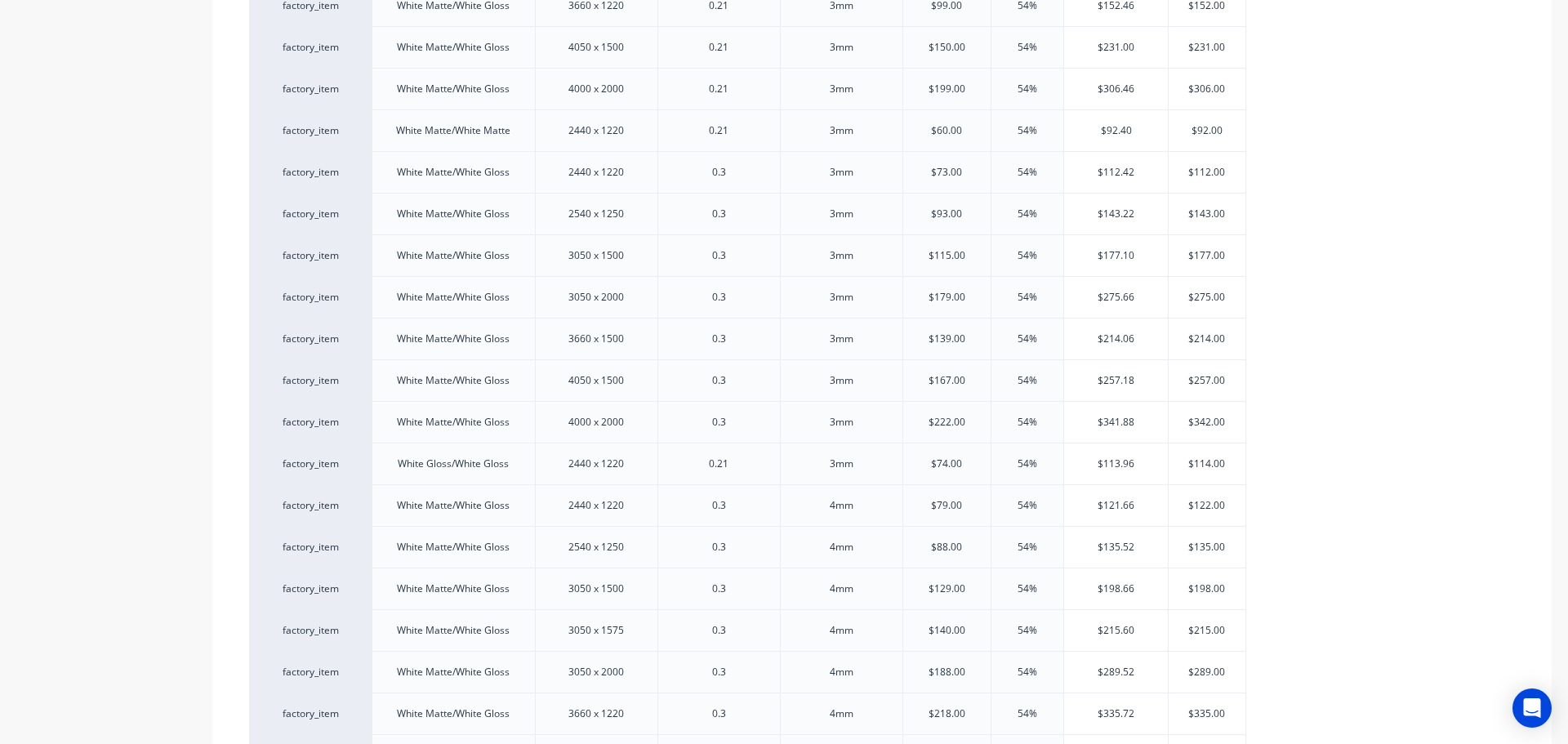
scroll to position [735, 0]
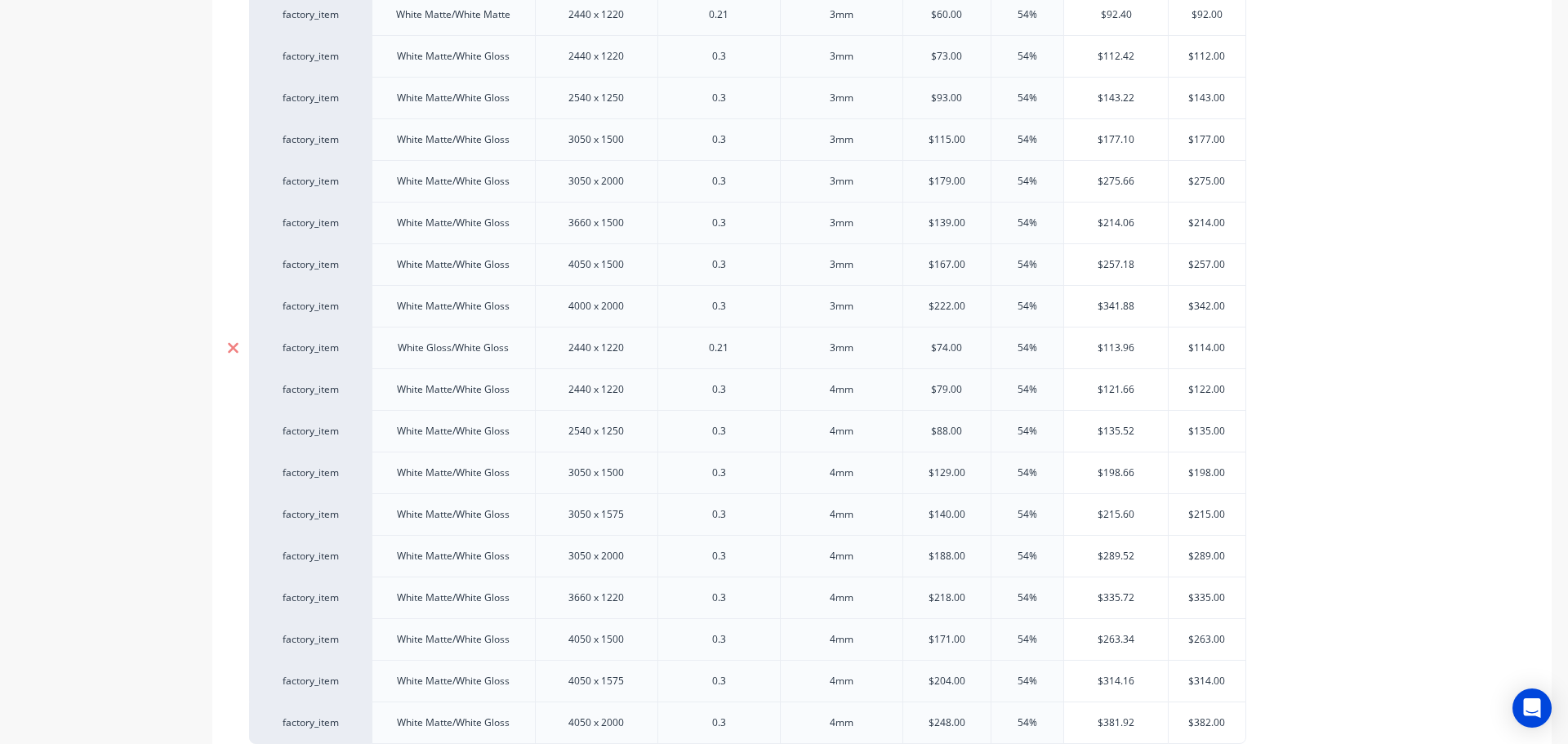
click at [236, 345] on icon at bounding box center [233, 348] width 11 height 11
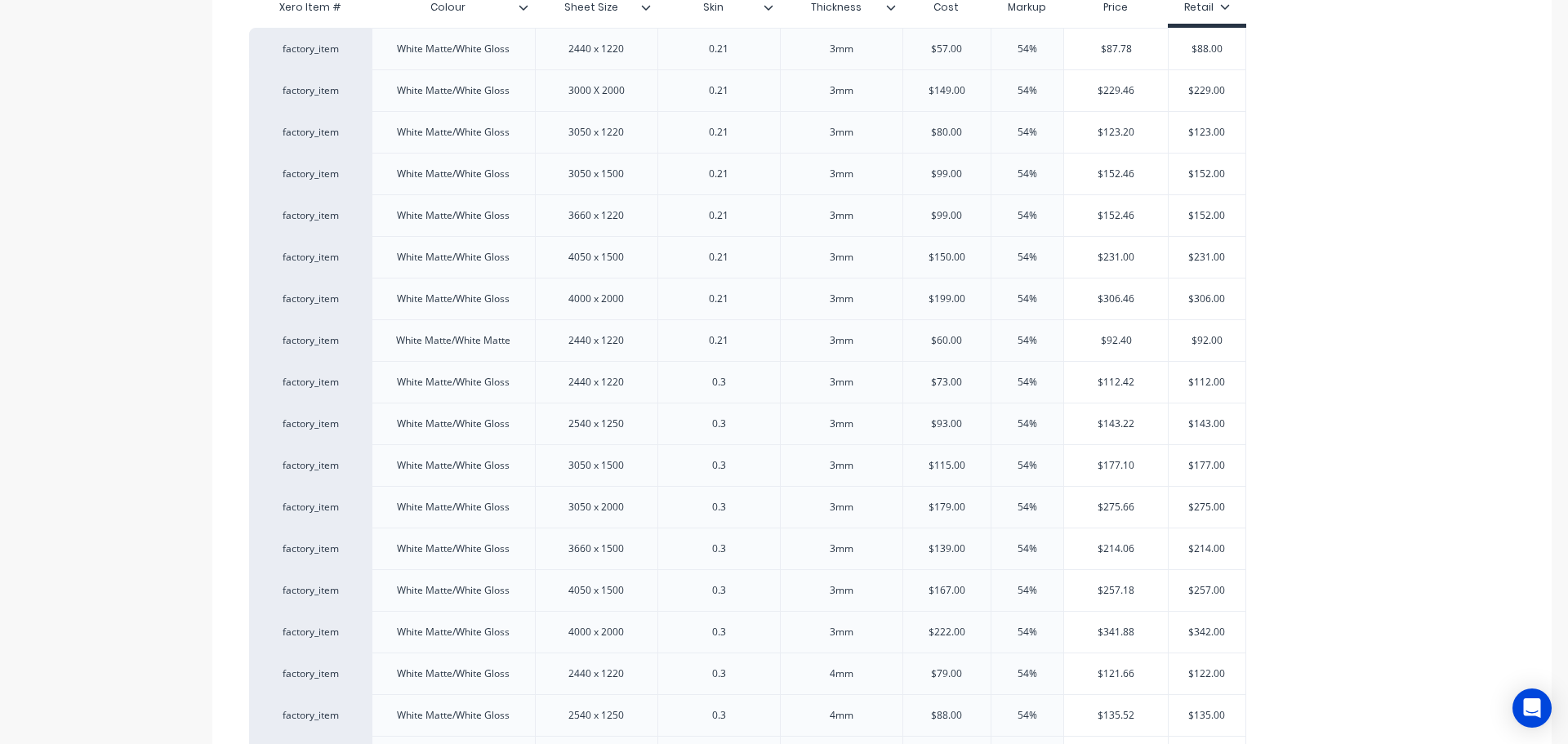
scroll to position [409, 0]
click at [232, 342] on icon at bounding box center [233, 341] width 11 height 11
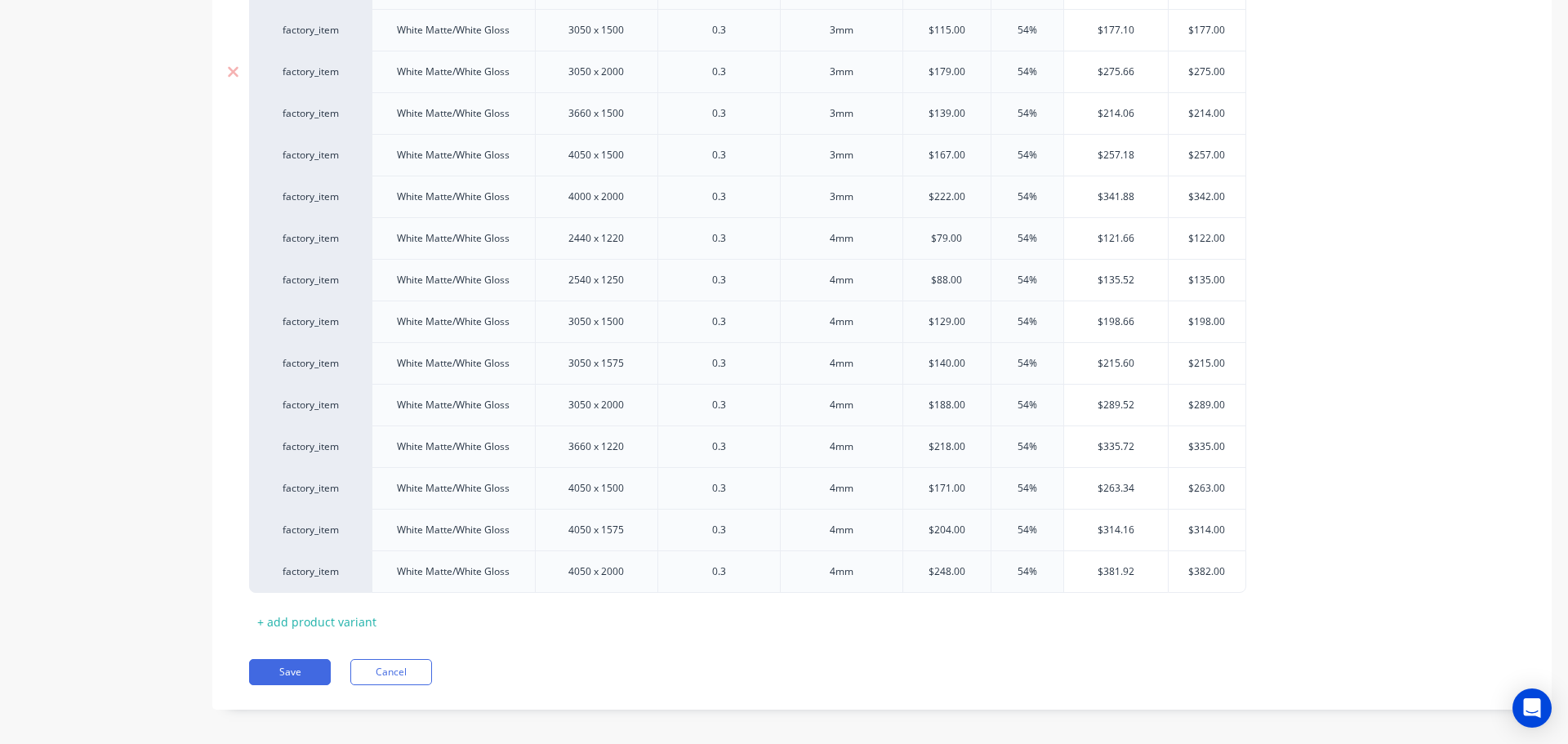
scroll to position [814, 0]
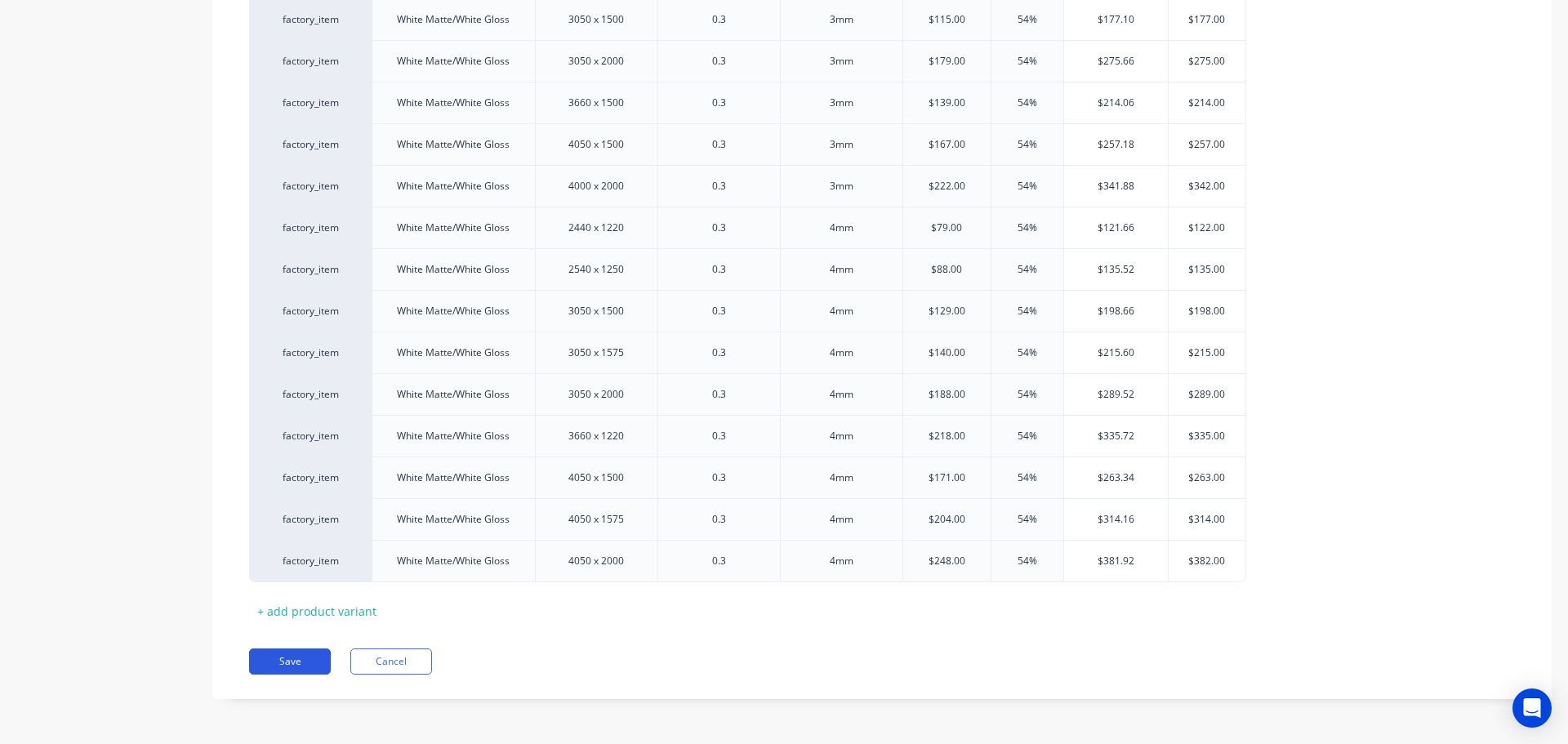
click at [281, 658] on button "Save" at bounding box center [290, 662] width 82 height 26
type textarea "x"
